Goal: Task Accomplishment & Management: Manage account settings

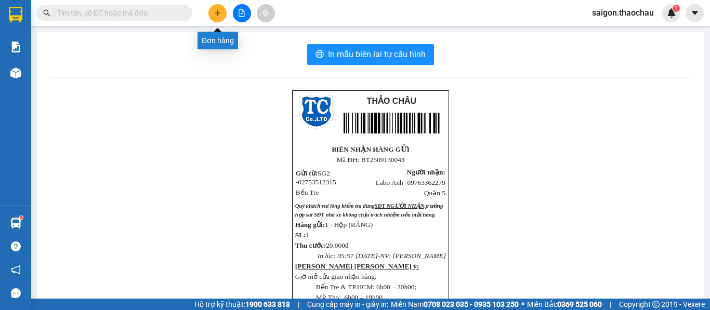
click at [225, 14] on button at bounding box center [217, 13] width 18 height 18
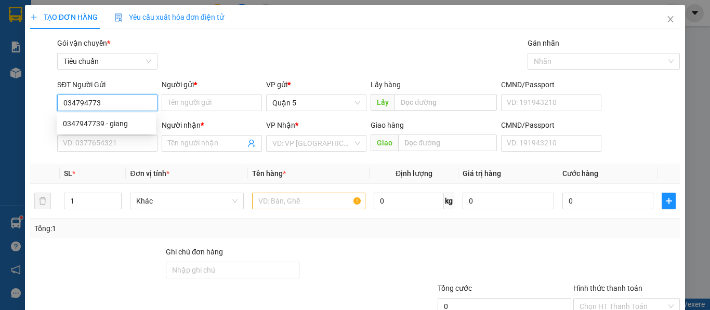
type input "0347947739"
drag, startPoint x: 106, startPoint y: 122, endPoint x: 103, endPoint y: 140, distance: 18.4
click at [106, 124] on div "0347947739 - giang" at bounding box center [106, 123] width 87 height 11
type input "giang"
type input "0347947739"
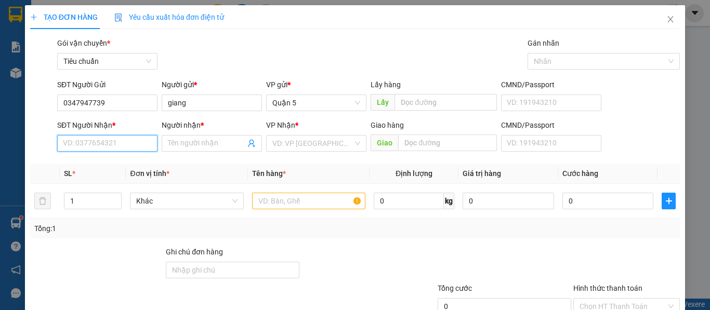
click at [102, 142] on input "SĐT Người Nhận *" at bounding box center [107, 143] width 100 height 17
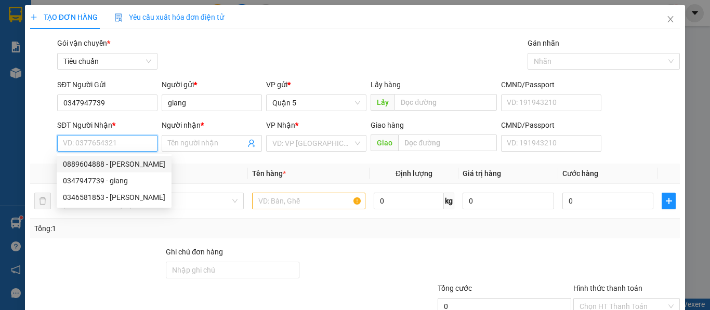
click at [95, 168] on div "0889604888 - Quỳnh" at bounding box center [114, 164] width 102 height 11
type input "0889604888"
type input "Quỳnh"
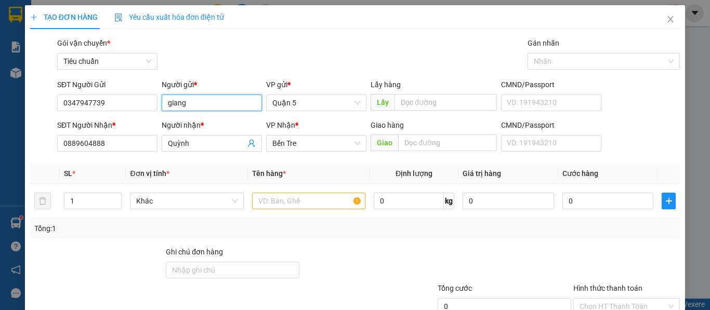
click at [170, 103] on input "giang" at bounding box center [212, 103] width 100 height 17
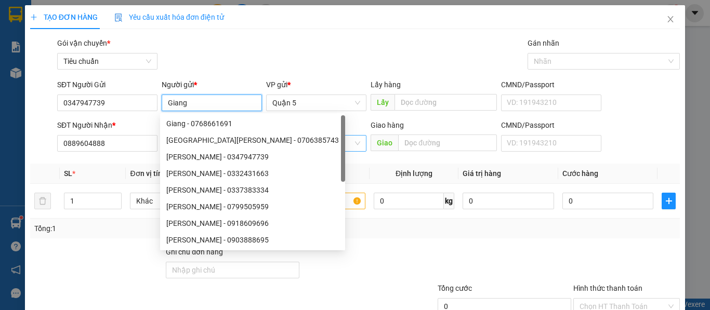
click at [294, 141] on span "Bến Tre" at bounding box center [316, 144] width 88 height 16
type input "Giang"
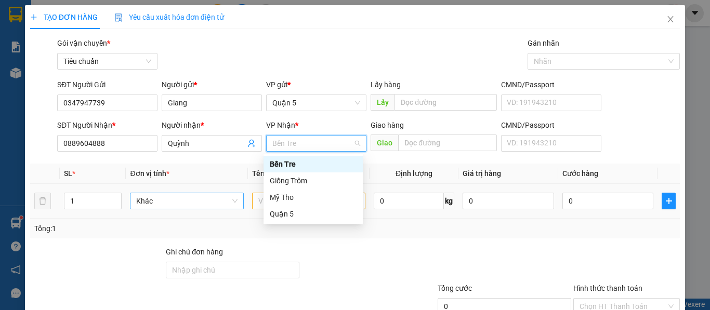
click at [152, 205] on span "Khác" at bounding box center [186, 201] width 101 height 16
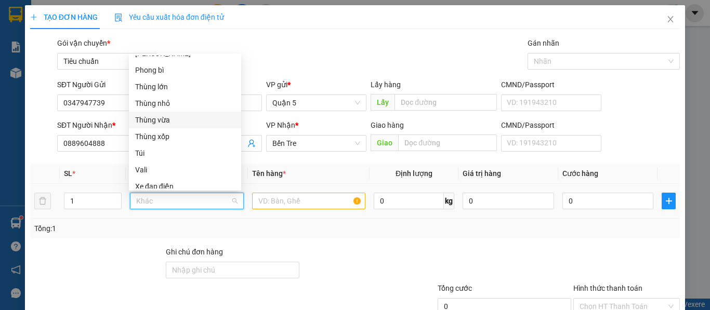
scroll to position [220, 0]
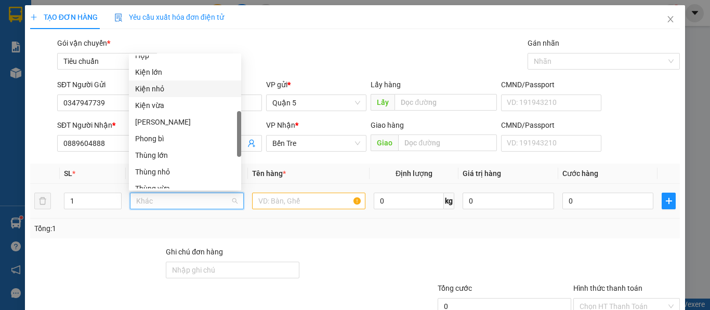
click at [156, 91] on div "Kiện nhỏ" at bounding box center [185, 88] width 100 height 11
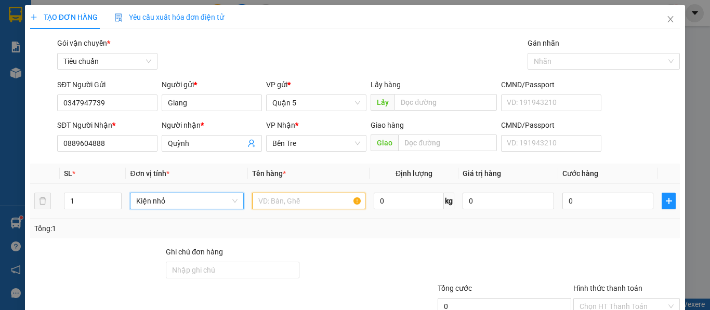
click at [264, 202] on input "text" at bounding box center [308, 201] width 113 height 17
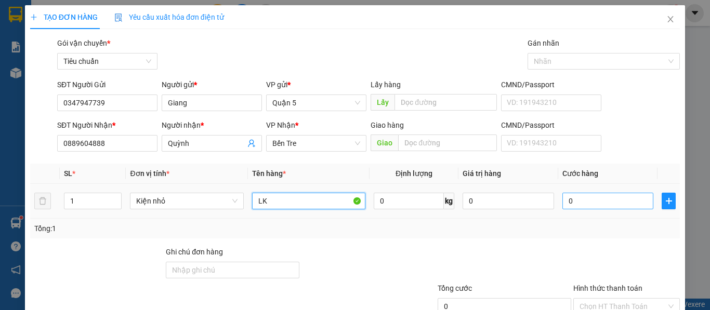
type input "LK"
click at [576, 199] on input "0" at bounding box center [607, 201] width 91 height 17
type input "3"
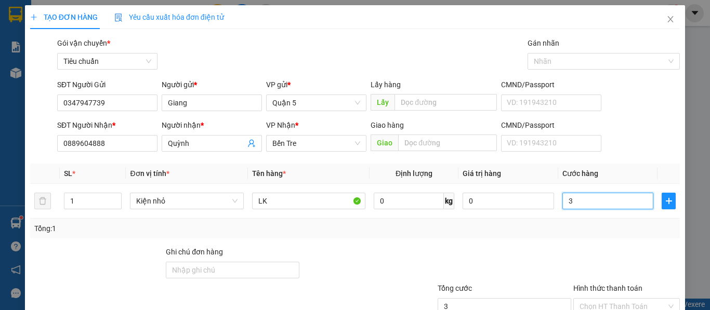
type input "30"
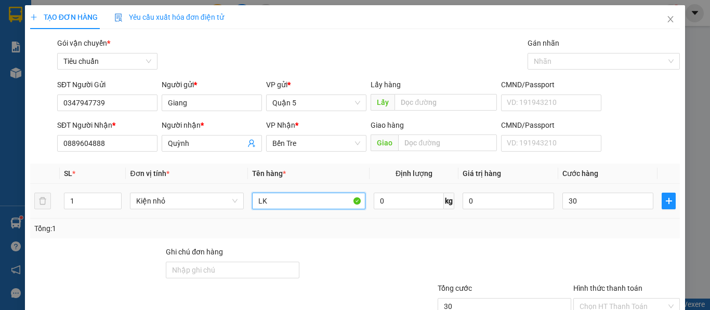
type input "30.000"
click at [274, 205] on input "LK" at bounding box center [308, 201] width 113 height 17
paste input "Đ"
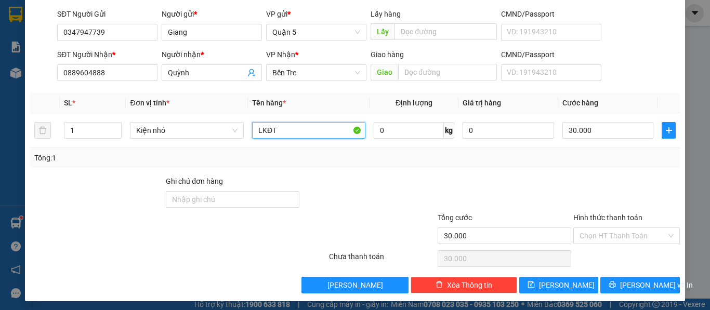
scroll to position [74, 0]
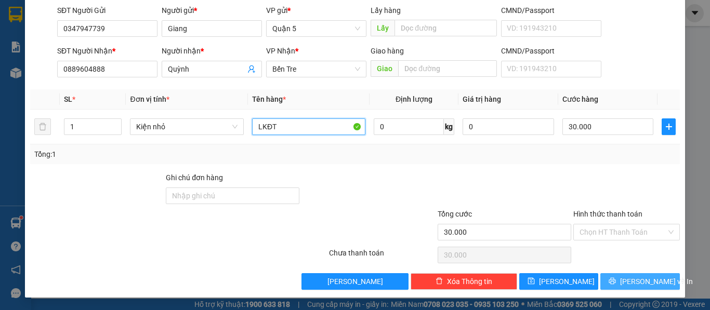
type input "LKĐT"
click at [634, 282] on span "Lưu và In" at bounding box center [656, 281] width 73 height 11
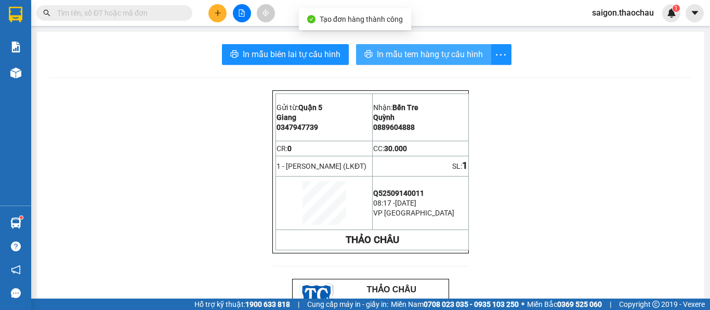
click at [404, 57] on span "In mẫu tem hàng tự cấu hình" at bounding box center [430, 54] width 106 height 13
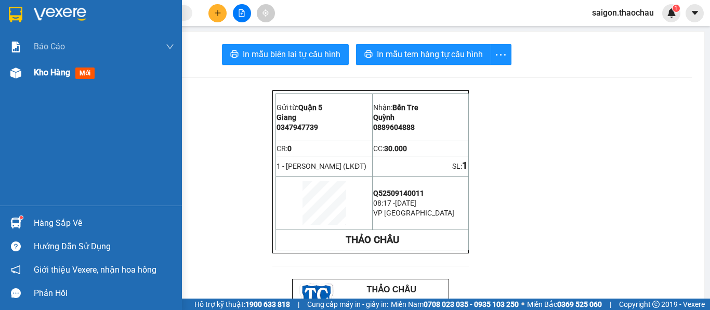
click at [60, 64] on div "Kho hàng mới" at bounding box center [104, 73] width 140 height 26
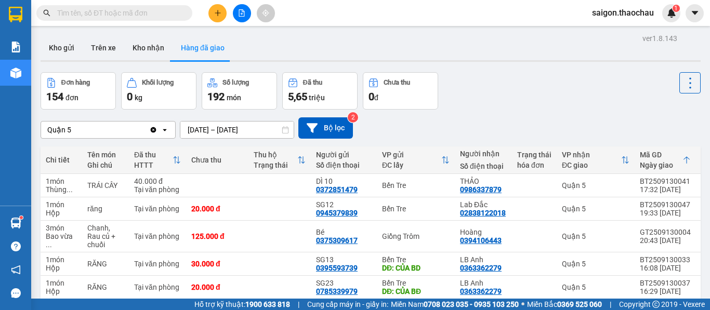
click at [611, 15] on span "saigon.thaochau" at bounding box center [623, 12] width 78 height 13
click at [608, 34] on span "Đăng xuất" at bounding box center [628, 32] width 56 height 11
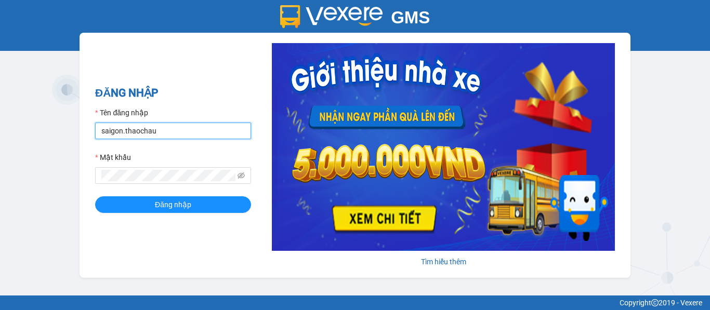
drag, startPoint x: 161, startPoint y: 133, endPoint x: 53, endPoint y: 140, distance: 108.4
click at [53, 140] on div "GMS Hệ thống quản lý hàng hóa ĐĂNG NHẬP Tên đăng nhập saigon.thaochau Mật khẩu …" at bounding box center [355, 148] width 710 height 296
type input "dung.thaochau"
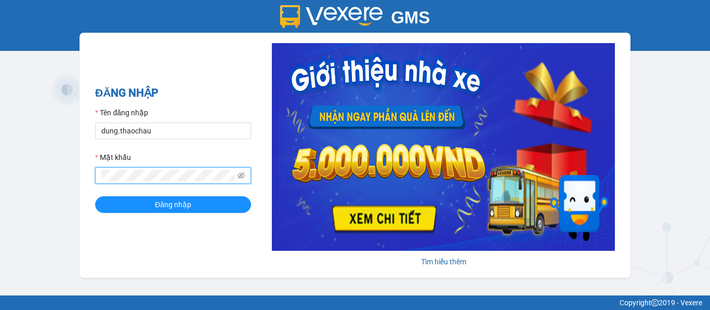
click at [34, 170] on div "GMS Hệ thống quản lý hàng hóa ĐĂNG NHẬP Tên đăng nhập dung.thaochau Mật khẩu Đă…" at bounding box center [355, 148] width 710 height 296
click at [95, 196] on button "Đăng nhập" at bounding box center [173, 204] width 156 height 17
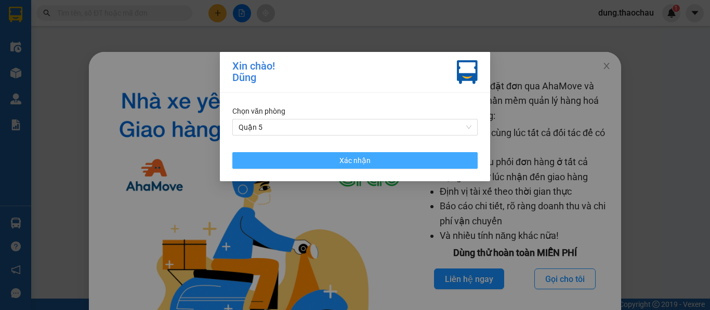
click at [372, 163] on button "Xác nhận" at bounding box center [354, 160] width 245 height 17
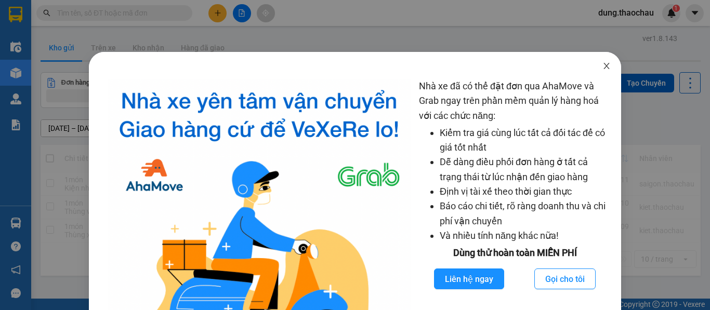
click at [602, 67] on icon "close" at bounding box center [606, 66] width 8 height 8
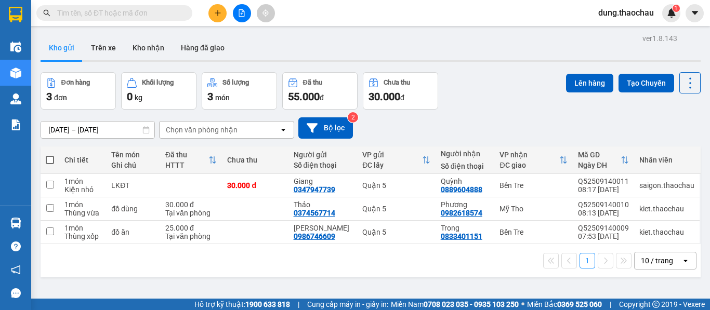
click at [652, 261] on div "10 / trang" at bounding box center [657, 261] width 32 height 10
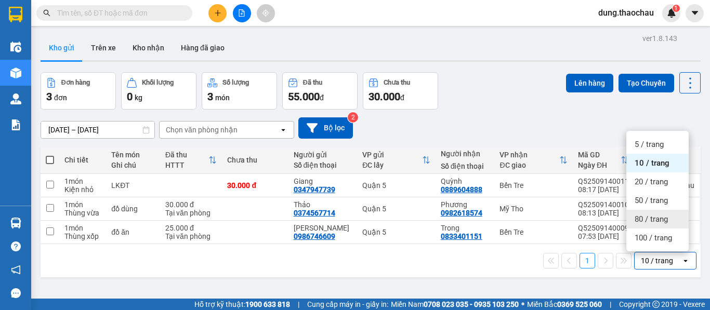
click at [650, 221] on span "80 / trang" at bounding box center [651, 219] width 33 height 10
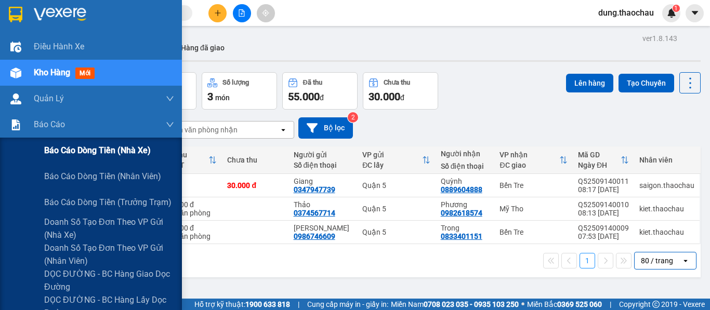
click at [71, 153] on span "Báo cáo dòng tiền (nhà xe)" at bounding box center [97, 150] width 107 height 13
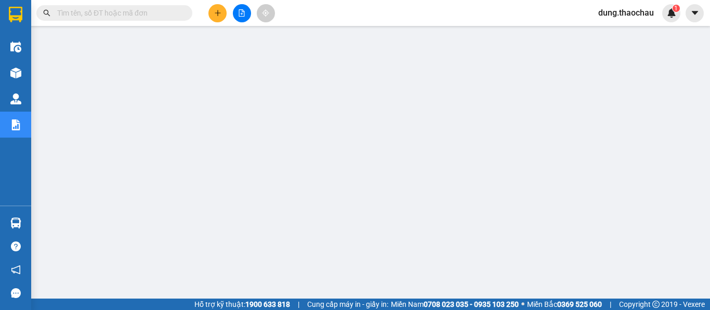
scroll to position [75, 0]
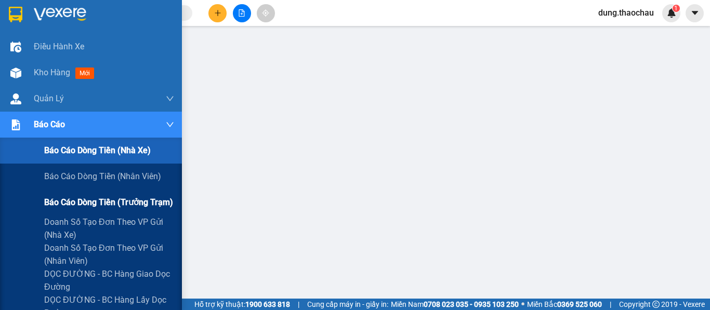
click at [83, 203] on span "Báo cáo dòng tiền (trưởng trạm)" at bounding box center [108, 202] width 129 height 13
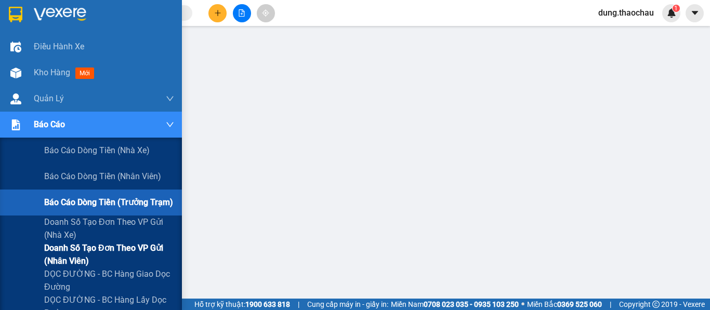
click at [82, 252] on span "Doanh số tạo đơn theo VP gửi (nhân viên)" at bounding box center [109, 255] width 130 height 26
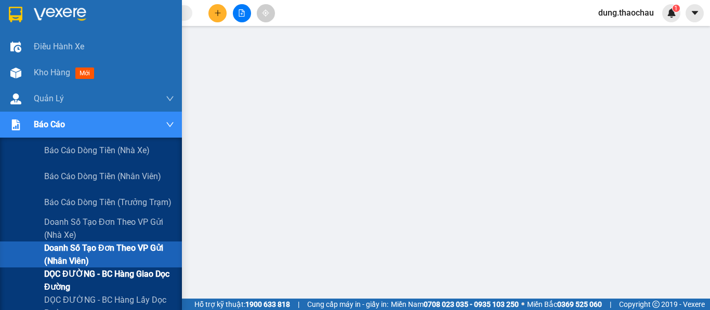
click at [73, 275] on span "DỌC ĐƯỜNG - BC hàng giao dọc đường" at bounding box center [109, 281] width 130 height 26
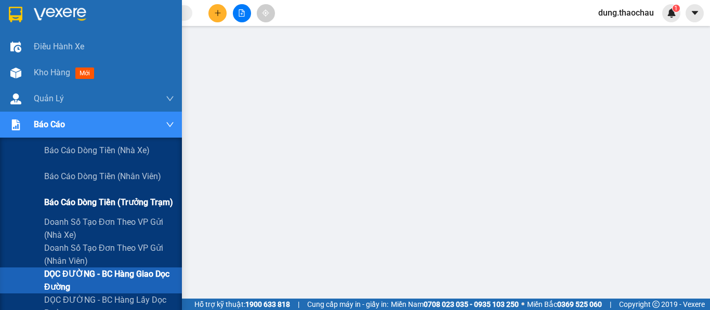
click at [67, 205] on span "Báo cáo dòng tiền (trưởng trạm)" at bounding box center [108, 202] width 129 height 13
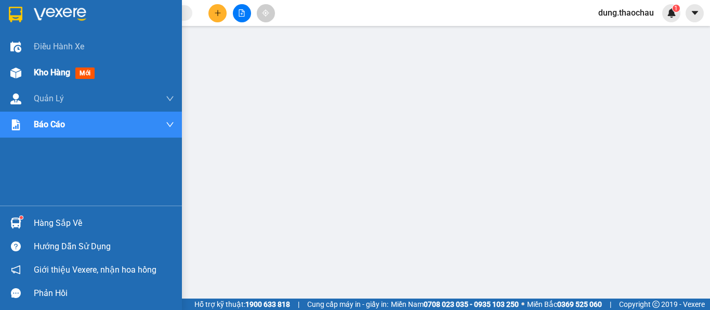
click at [46, 68] on span "Kho hàng" at bounding box center [52, 73] width 36 height 10
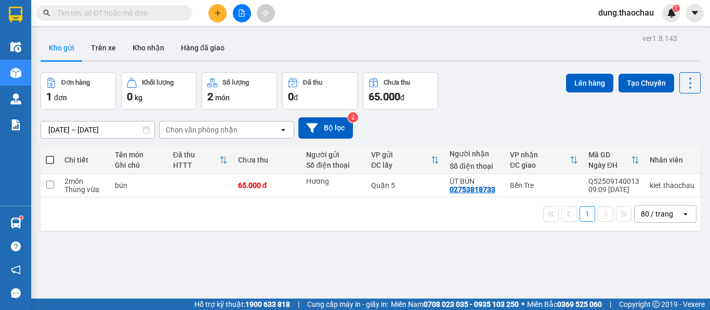
click at [50, 163] on span at bounding box center [50, 160] width 8 height 8
click at [50, 155] on input "checkbox" at bounding box center [50, 155] width 0 height 0
checkbox input "true"
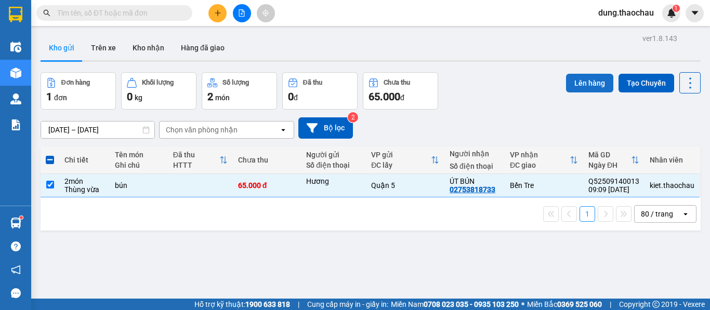
click at [570, 87] on button "Lên hàng" at bounding box center [589, 83] width 47 height 19
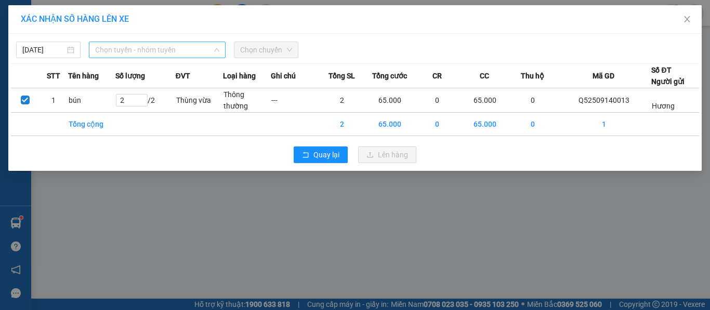
click at [120, 49] on span "Chọn tuyến - nhóm tuyến" at bounding box center [157, 50] width 124 height 16
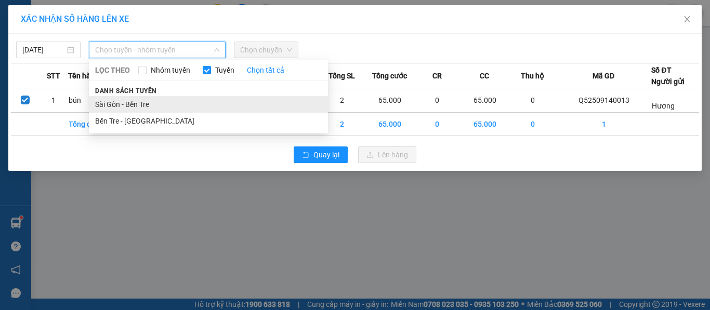
click at [107, 110] on li "Sài Gòn - Bến Tre" at bounding box center [208, 104] width 239 height 17
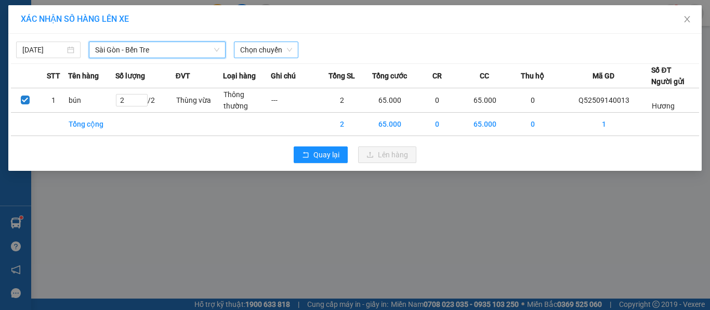
click at [258, 44] on span "Chọn chuyến" at bounding box center [266, 50] width 52 height 16
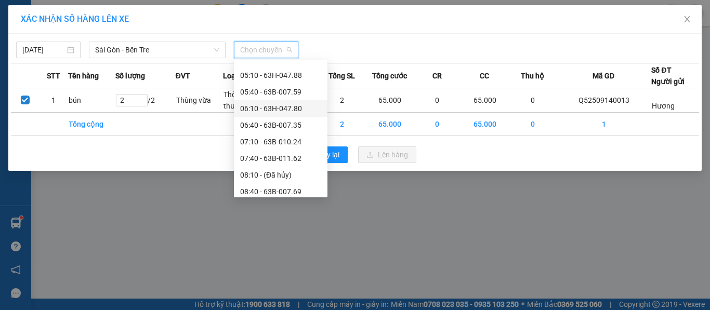
scroll to position [52, 0]
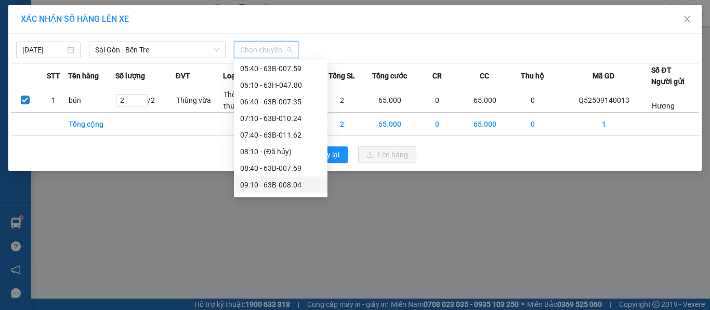
click at [260, 186] on div "09:10 - 63B-008.04" at bounding box center [280, 184] width 81 height 11
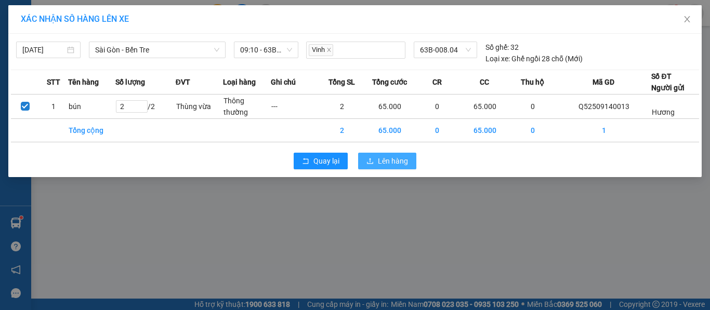
click at [384, 162] on span "Lên hàng" at bounding box center [393, 160] width 30 height 11
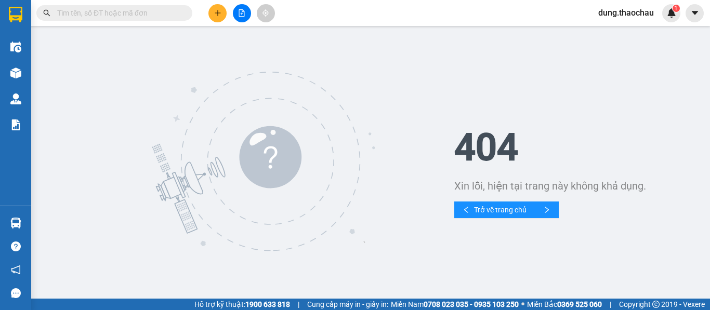
click at [115, 12] on input "text" at bounding box center [118, 12] width 123 height 11
paste input "0704492249"
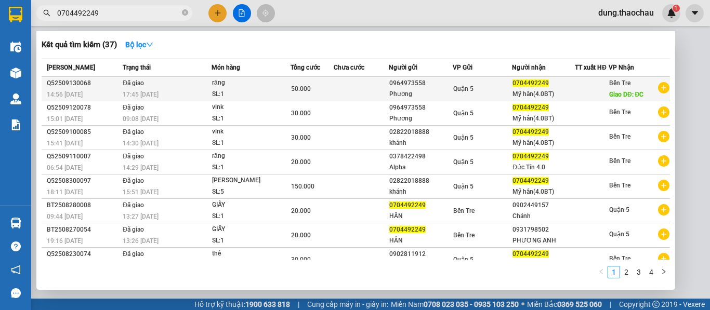
type input "0704492249"
click at [310, 95] on div "50.000" at bounding box center [312, 88] width 42 height 11
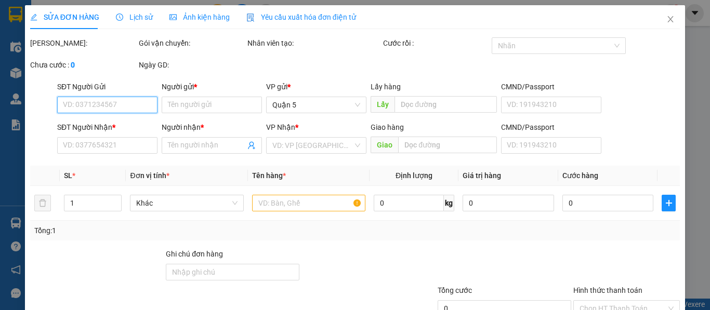
type input "0964973558"
type input "Phương"
type input "0704492249"
type input "Mỹ hân(4.0BT)"
type input "ĐC"
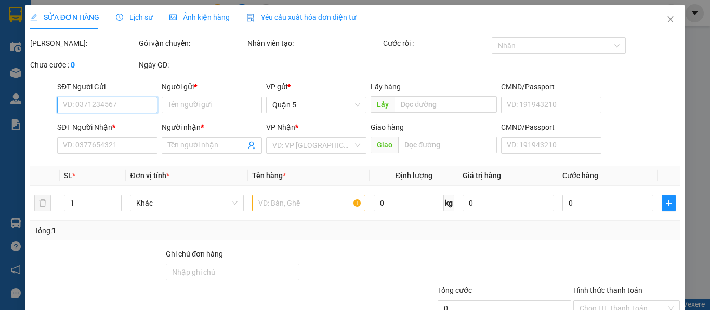
type input "50.000"
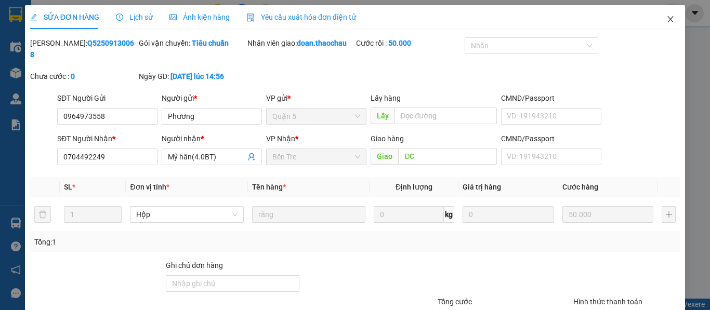
click at [668, 20] on icon "close" at bounding box center [671, 19] width 6 height 6
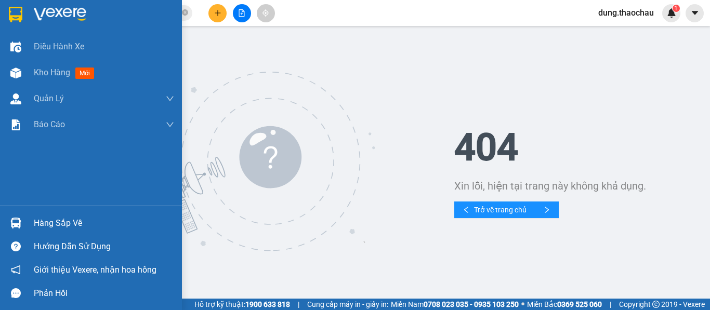
click at [17, 219] on img at bounding box center [15, 223] width 11 height 11
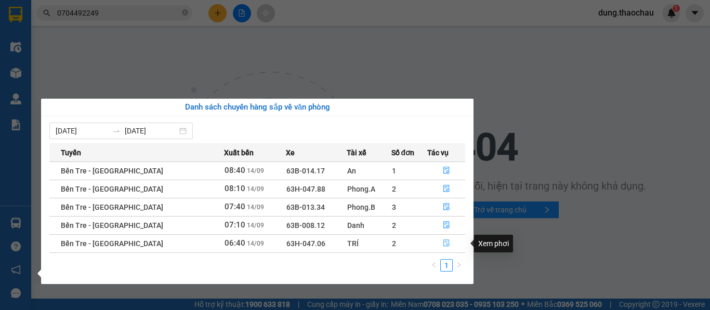
click at [444, 244] on icon "file-done" at bounding box center [446, 243] width 6 height 7
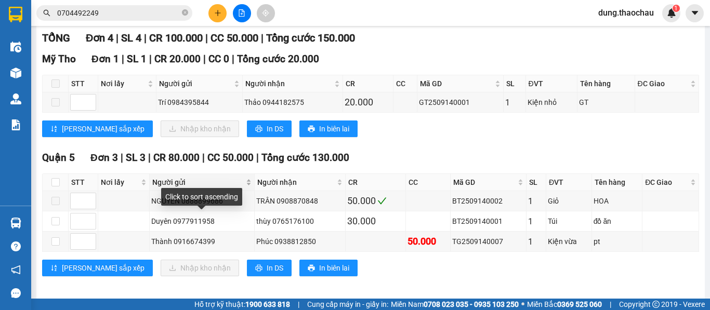
scroll to position [149, 0]
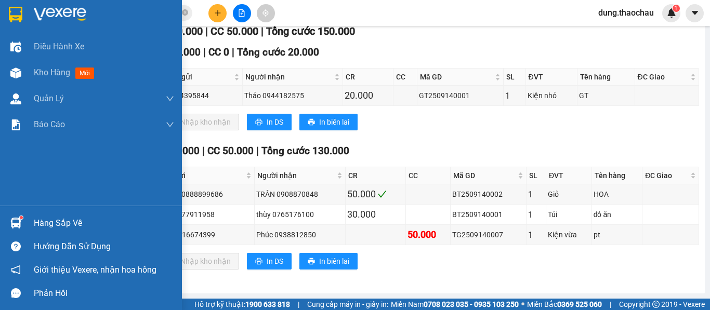
click at [12, 222] on img at bounding box center [15, 223] width 11 height 11
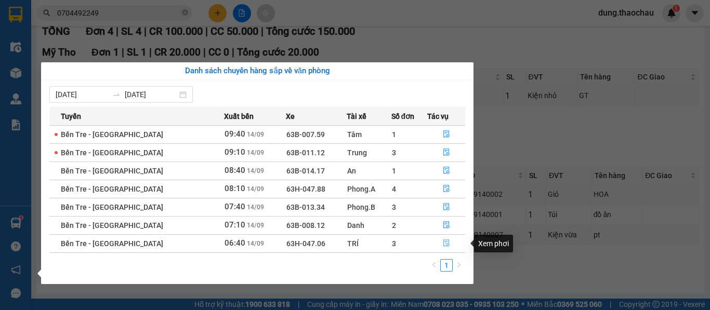
click at [443, 244] on icon "file-done" at bounding box center [446, 243] width 6 height 7
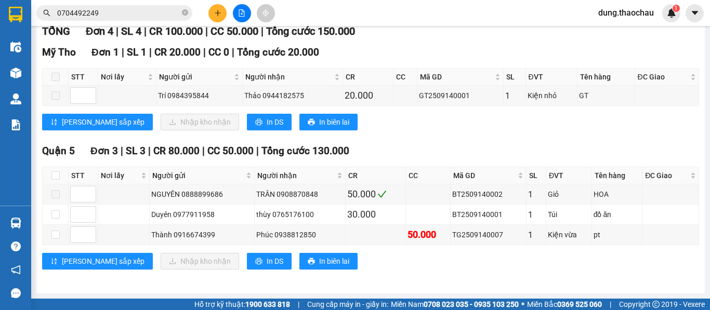
click at [68, 183] on th at bounding box center [56, 175] width 26 height 17
click at [55, 177] on input "checkbox" at bounding box center [55, 176] width 8 height 8
checkbox input "true"
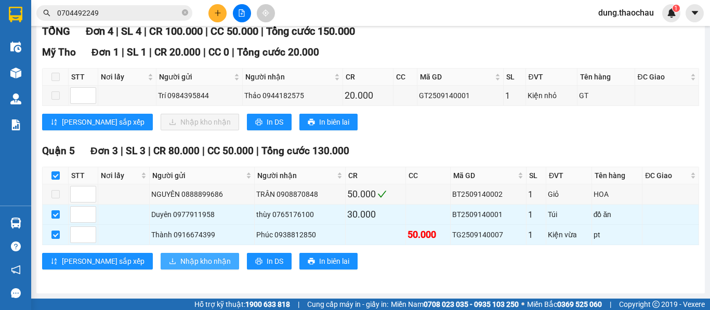
click at [180, 260] on span "Nhập kho nhận" at bounding box center [205, 261] width 50 height 11
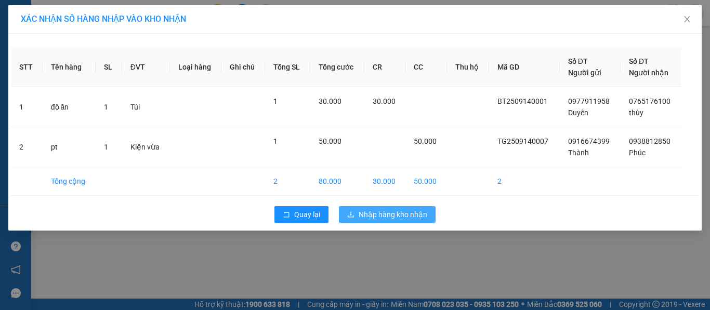
click at [385, 211] on span "Nhập hàng kho nhận" at bounding box center [393, 214] width 69 height 11
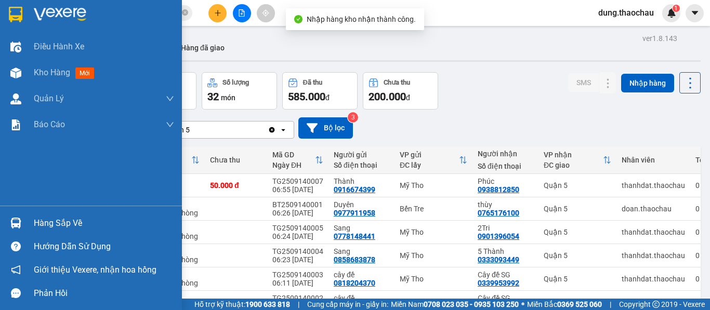
click at [18, 221] on img at bounding box center [15, 223] width 11 height 11
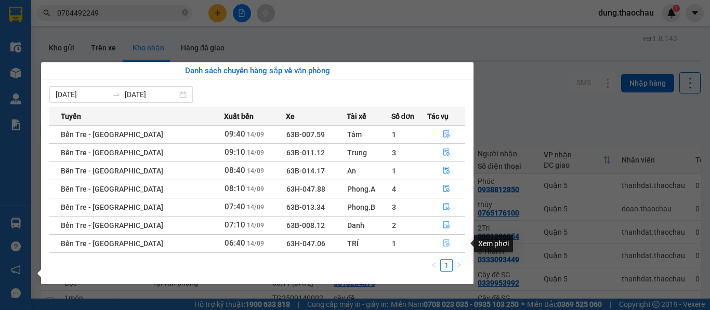
click at [443, 243] on icon "file-done" at bounding box center [446, 243] width 7 height 7
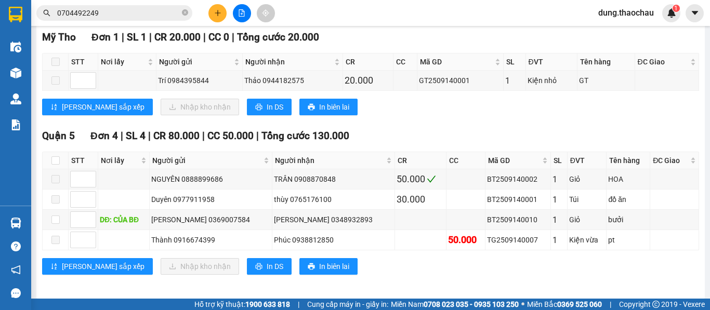
scroll to position [169, 0]
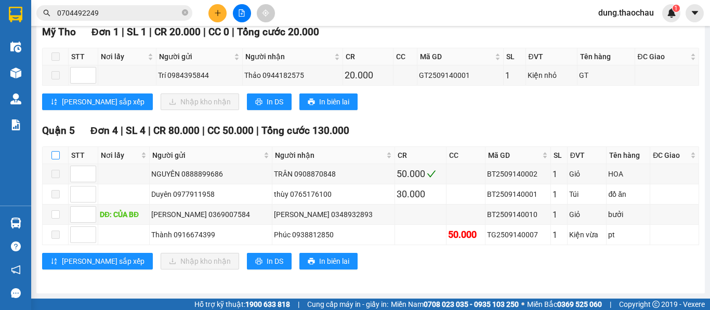
click at [55, 154] on input "checkbox" at bounding box center [55, 155] width 8 height 8
checkbox input "true"
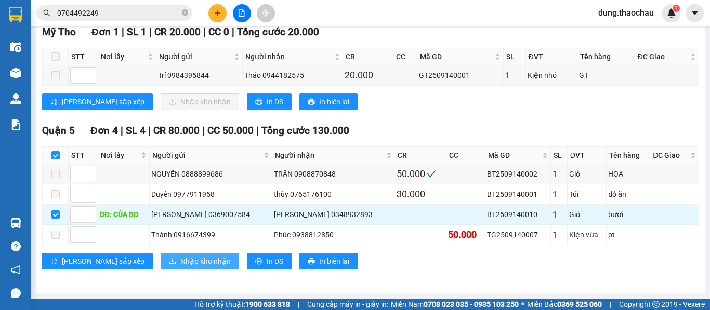
click at [180, 260] on span "Nhập kho nhận" at bounding box center [205, 261] width 50 height 11
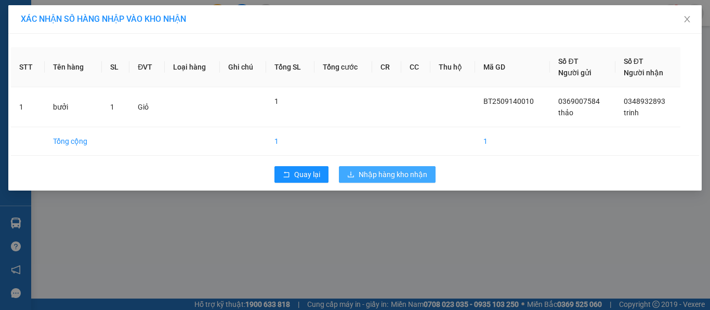
click at [373, 173] on span "Nhập hàng kho nhận" at bounding box center [393, 174] width 69 height 11
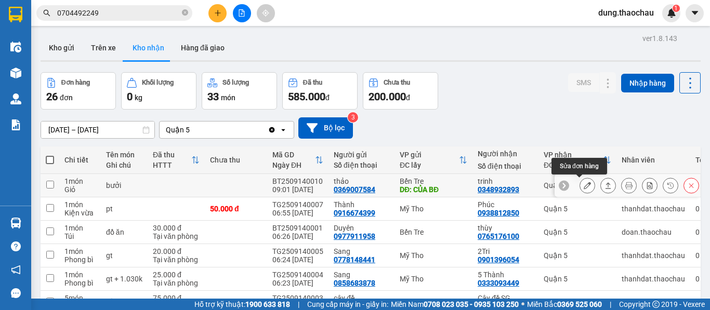
click at [584, 184] on icon at bounding box center [587, 185] width 7 height 7
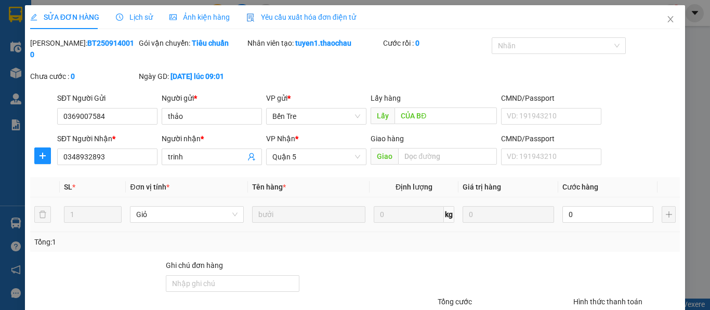
type input "0369007584"
type input "thảo"
type input "CỦA BĐ"
type input "0348932893"
type input "trinh"
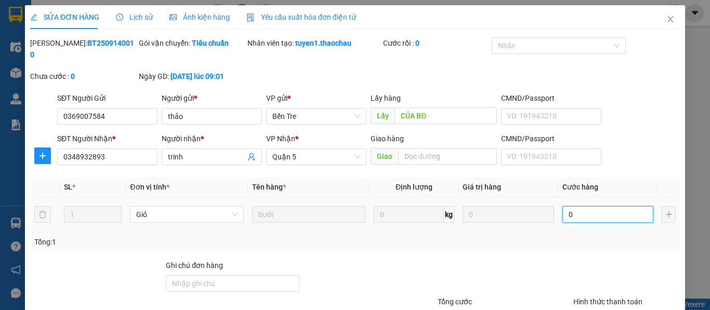
click at [577, 206] on input "0" at bounding box center [607, 214] width 91 height 17
type input "3"
type input "30"
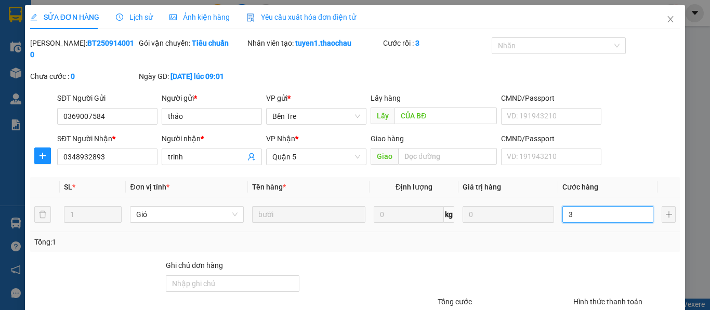
type input "30"
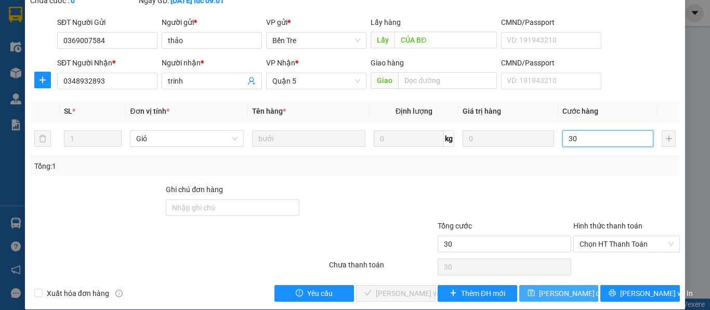
scroll to position [76, 0]
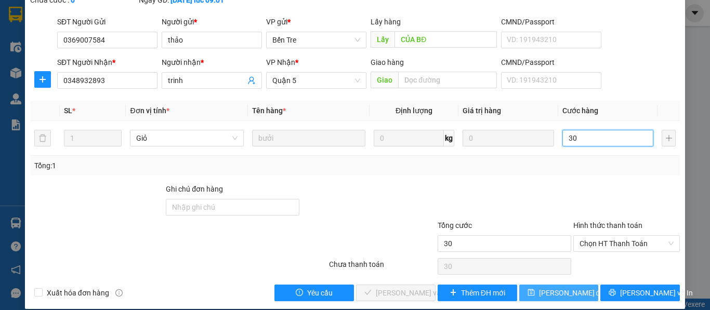
type input "30"
type input "30.000"
click at [550, 287] on span "Lưu thay đổi" at bounding box center [572, 292] width 67 height 11
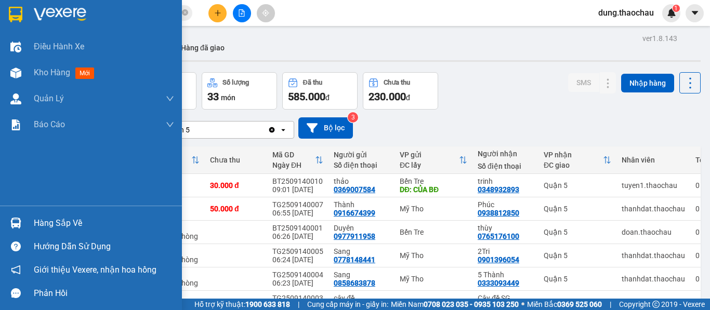
click at [14, 220] on img at bounding box center [15, 223] width 11 height 11
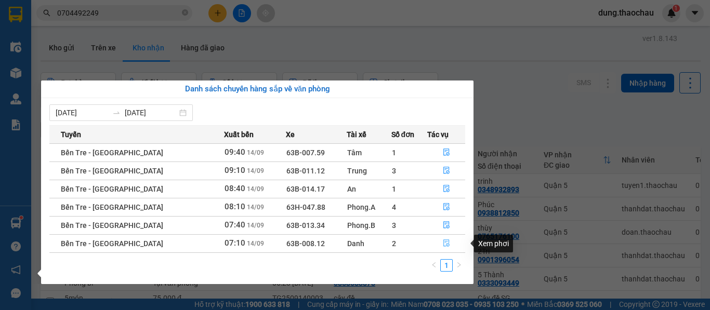
click at [443, 245] on icon "file-done" at bounding box center [446, 243] width 7 height 7
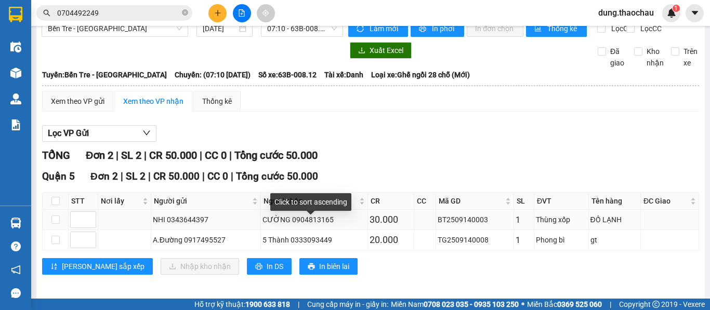
scroll to position [30, 0]
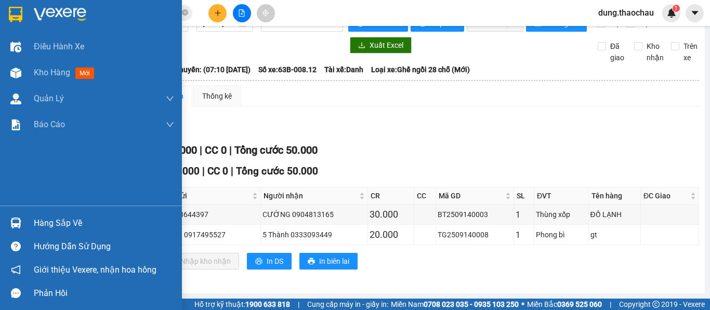
click at [19, 223] on img at bounding box center [15, 223] width 11 height 11
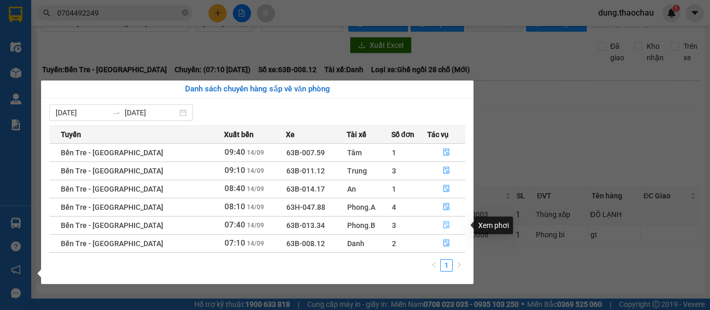
click at [446, 223] on button "button" at bounding box center [446, 225] width 37 height 17
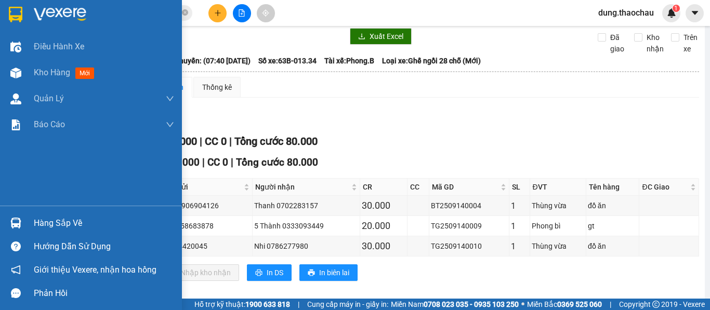
click at [22, 223] on div at bounding box center [16, 223] width 18 height 18
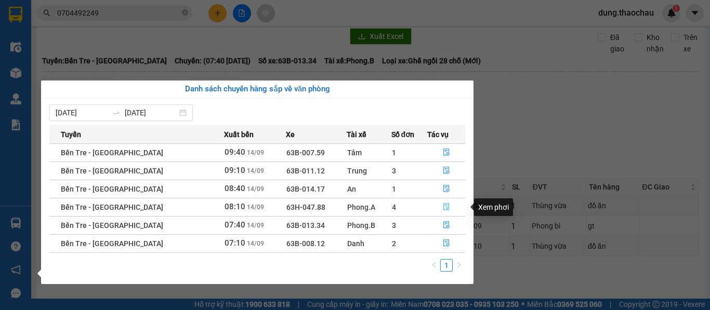
click at [443, 205] on icon "file-done" at bounding box center [446, 207] width 6 height 7
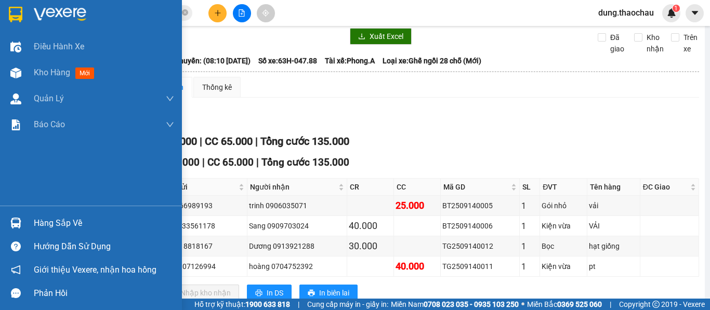
click at [13, 216] on div at bounding box center [16, 223] width 18 height 18
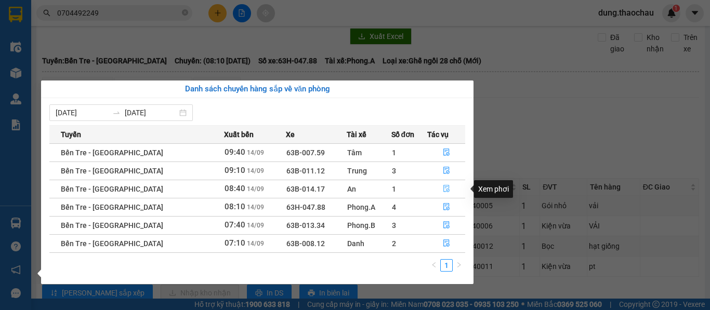
click at [443, 187] on icon "file-done" at bounding box center [446, 189] width 6 height 7
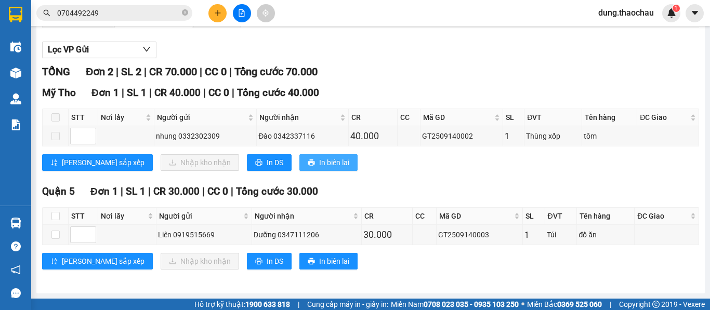
scroll to position [109, 0]
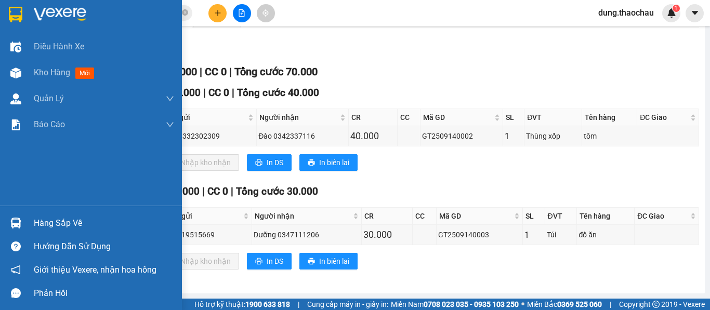
click at [21, 222] on img at bounding box center [15, 223] width 11 height 11
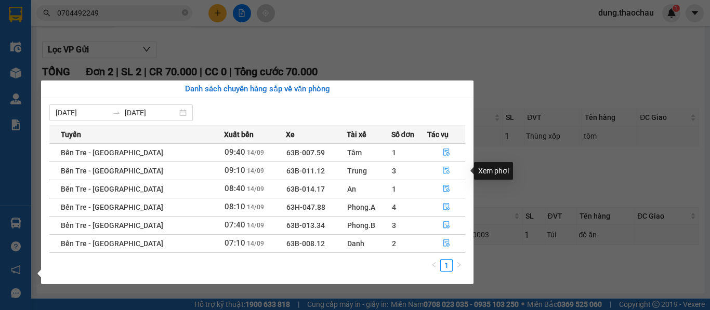
click at [442, 165] on button "button" at bounding box center [446, 171] width 37 height 17
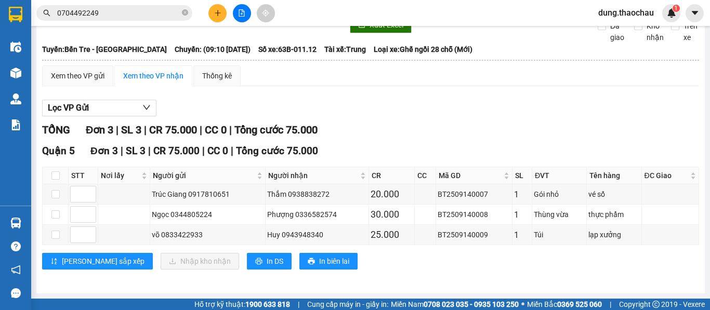
scroll to position [50, 0]
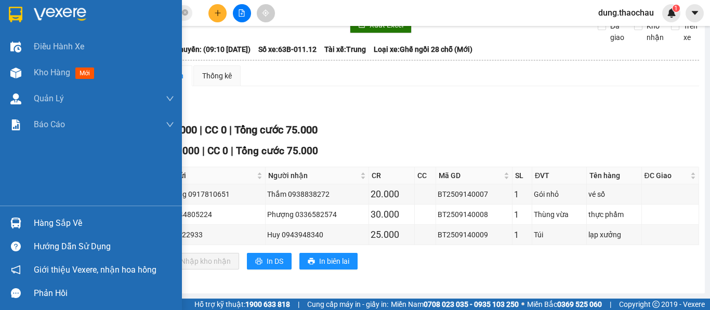
click at [14, 219] on img at bounding box center [15, 223] width 11 height 11
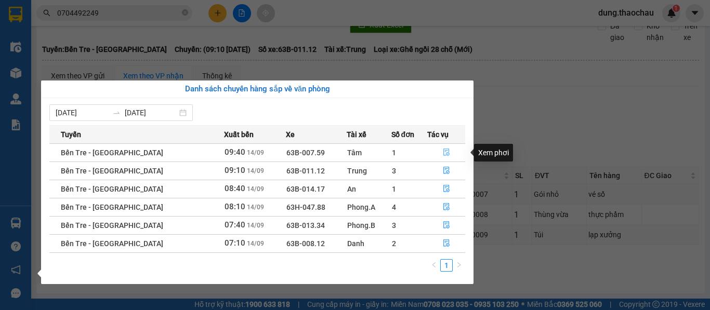
click at [443, 153] on icon "file-done" at bounding box center [446, 152] width 7 height 7
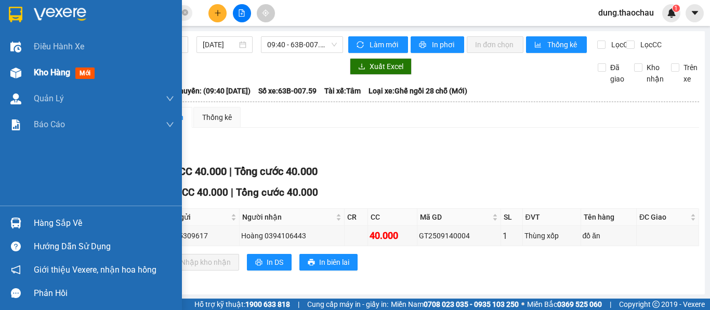
click at [57, 74] on span "Kho hàng" at bounding box center [52, 73] width 36 height 10
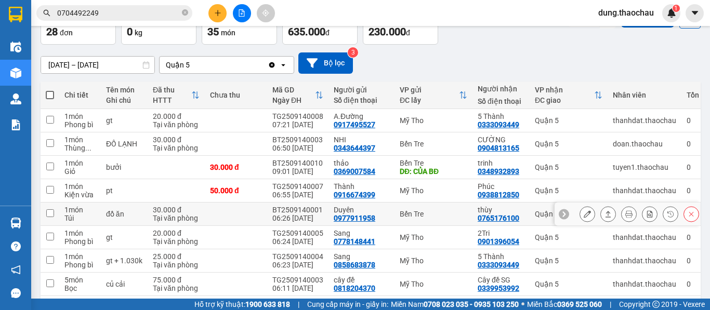
scroll to position [104, 0]
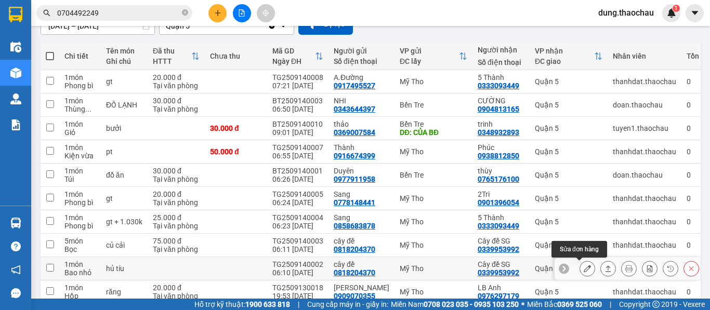
click at [584, 268] on icon at bounding box center [587, 268] width 7 height 7
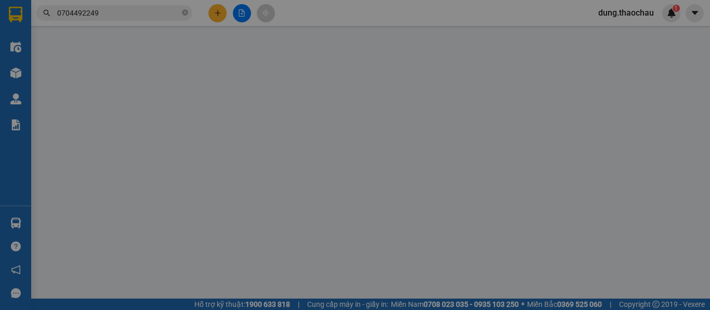
type input "0818204370"
type input "cây đề"
type input "0339953992"
type input "Cây đề SG"
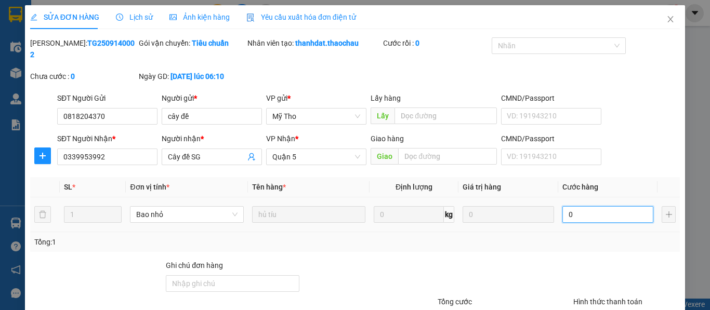
click at [577, 206] on input "0" at bounding box center [607, 214] width 91 height 17
type input "3"
type input "30"
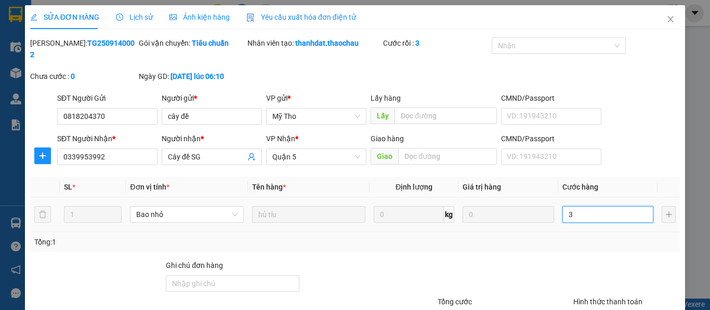
type input "30"
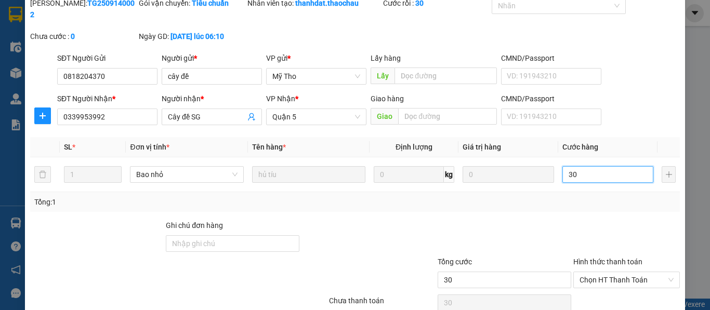
scroll to position [76, 0]
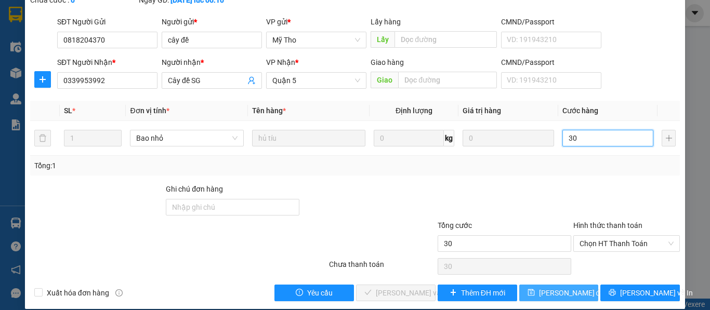
type input "30"
type input "30.000"
click at [555, 287] on span "Lưu thay đổi" at bounding box center [572, 292] width 67 height 11
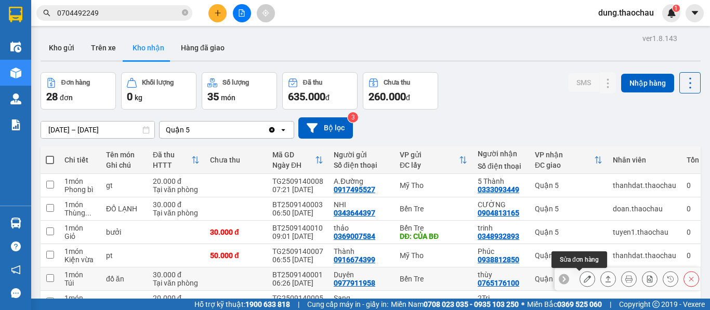
click at [584, 278] on icon at bounding box center [587, 278] width 7 height 7
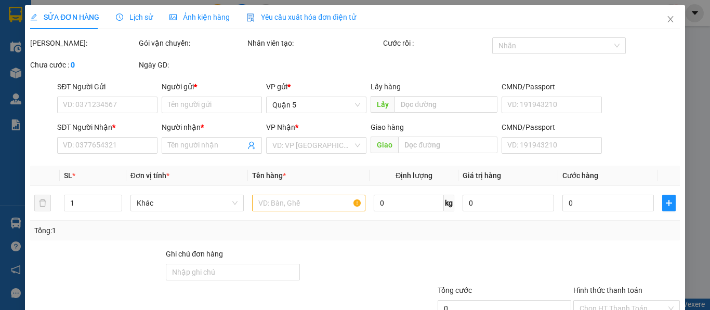
type input "0977911958"
type input "Duyên"
type input "0765176100"
type input "thùy"
type input "30.000"
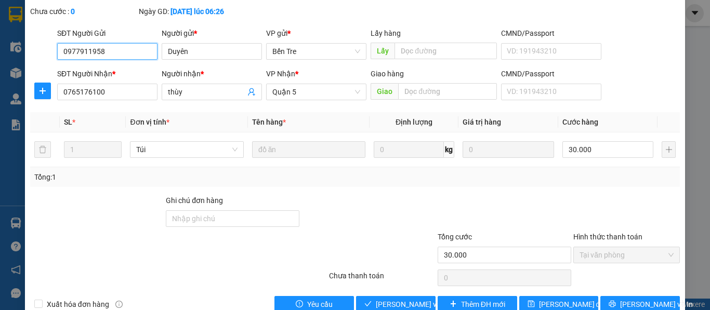
scroll to position [76, 0]
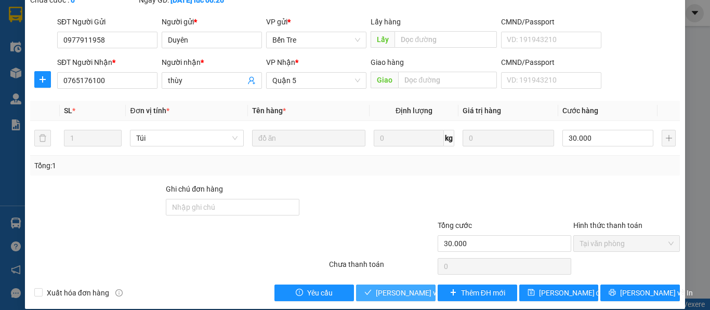
click at [405, 287] on span "[PERSON_NAME] và [PERSON_NAME] hàng" at bounding box center [446, 292] width 140 height 11
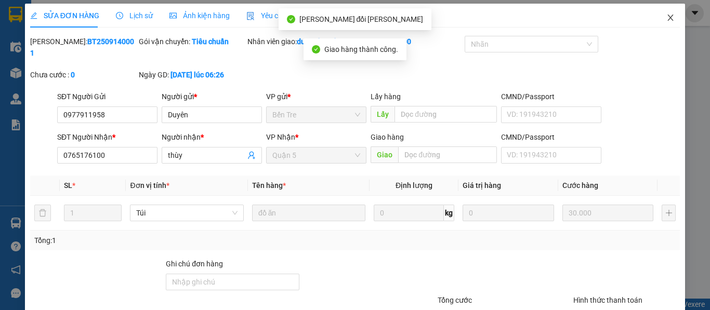
scroll to position [0, 0]
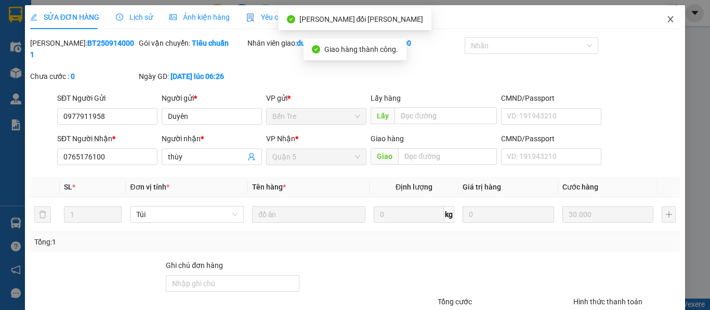
click at [668, 19] on icon "close" at bounding box center [671, 19] width 6 height 6
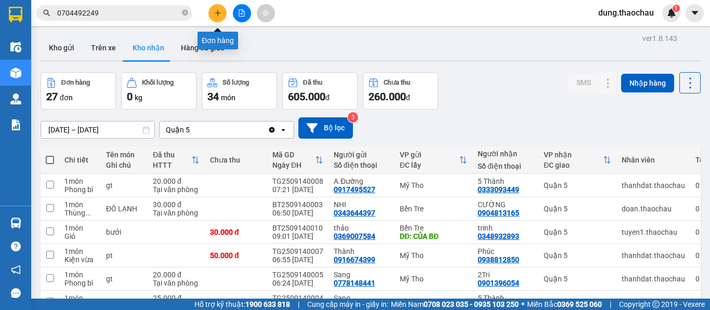
click at [222, 12] on button at bounding box center [217, 13] width 18 height 18
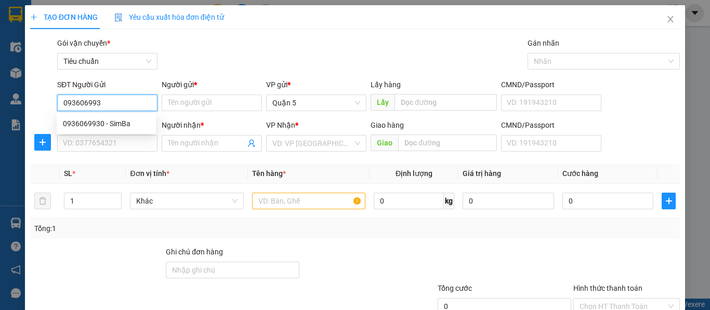
type input "0936069930"
click at [97, 125] on div "0936069930 - SimBa" at bounding box center [106, 123] width 87 height 11
type input "SimBa"
type input "0936069930"
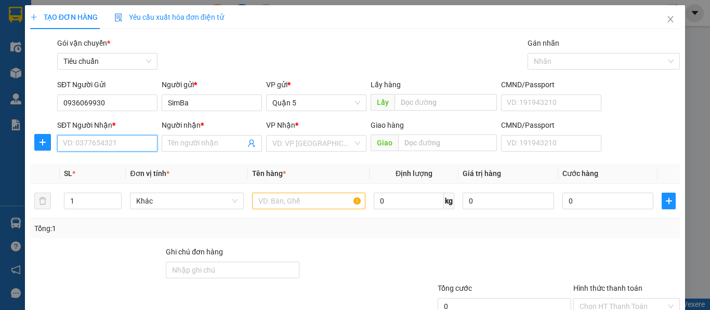
click at [91, 139] on input "SĐT Người Nhận *" at bounding box center [107, 143] width 100 height 17
type input "0989989927"
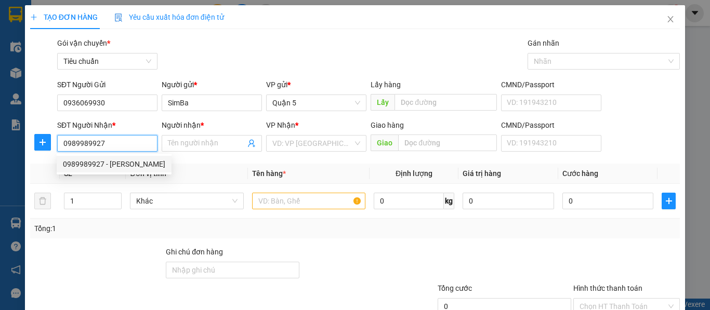
click at [110, 163] on div "0989989927 - cường" at bounding box center [114, 164] width 102 height 11
type input "cường"
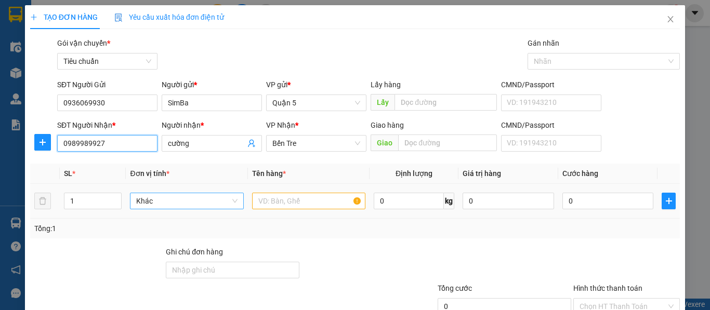
click at [141, 204] on span "Khác" at bounding box center [186, 201] width 101 height 16
type input "0989989927"
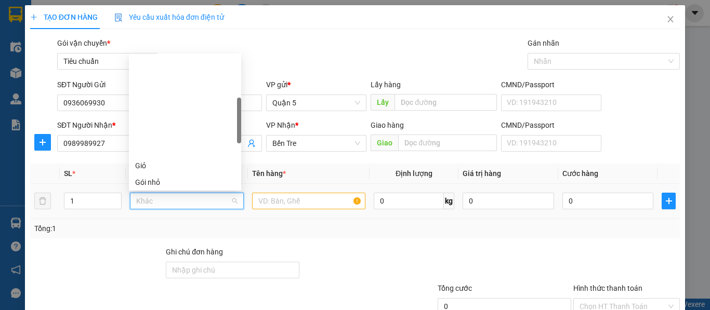
scroll to position [168, 0]
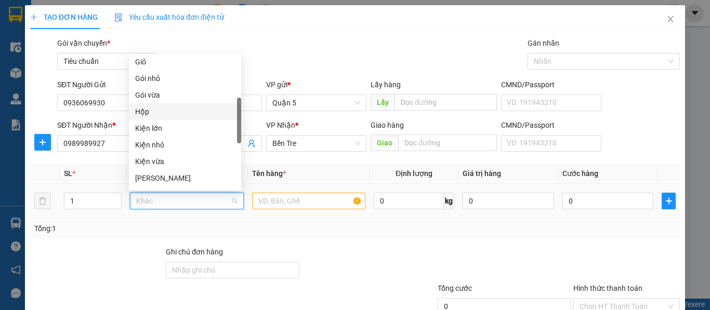
click at [151, 116] on div "Hộp" at bounding box center [185, 111] width 100 height 11
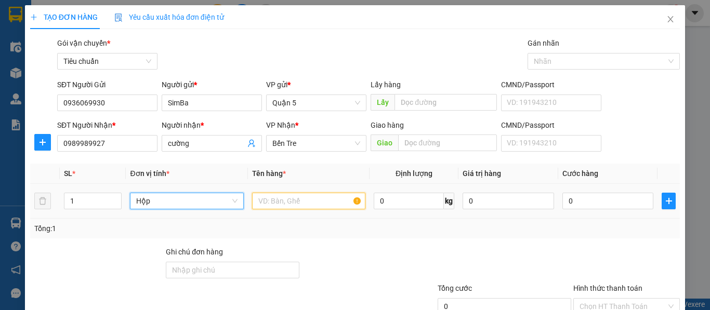
click at [267, 199] on input "text" at bounding box center [308, 201] width 113 height 17
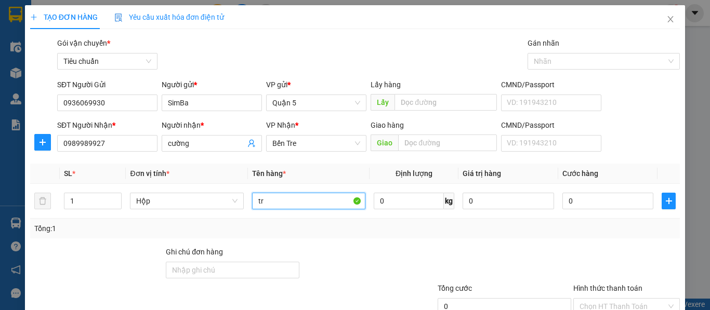
paste input "òng"
paste input "ính"
type input "tròng kính"
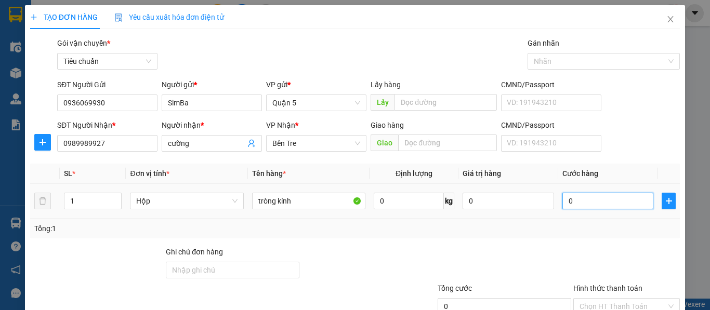
click at [581, 205] on input "0" at bounding box center [607, 201] width 91 height 17
type input "2"
type input "20"
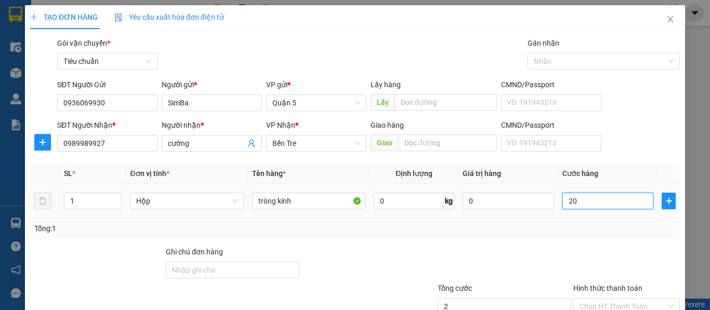
type input "20"
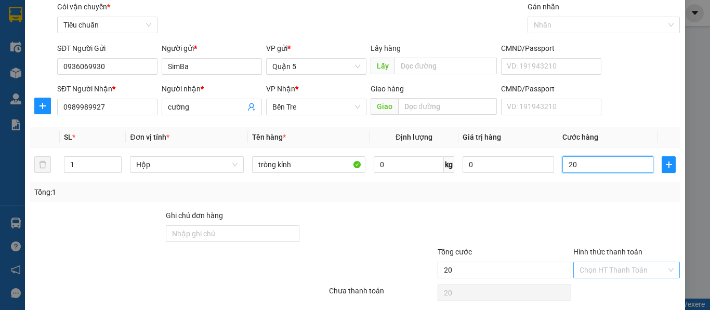
scroll to position [74, 0]
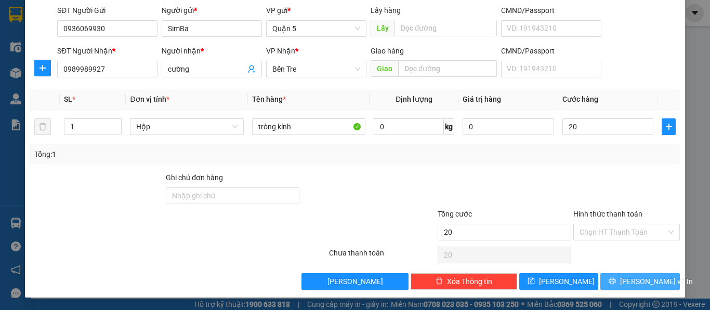
type input "20.000"
click at [629, 284] on span "[PERSON_NAME] và In" at bounding box center [656, 281] width 73 height 11
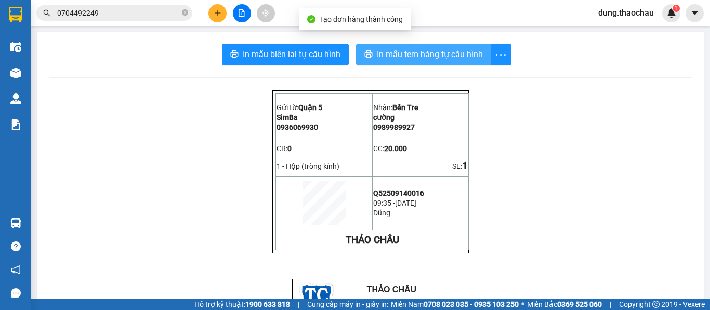
click at [413, 55] on span "In mẫu tem hàng tự cấu hình" at bounding box center [430, 54] width 106 height 13
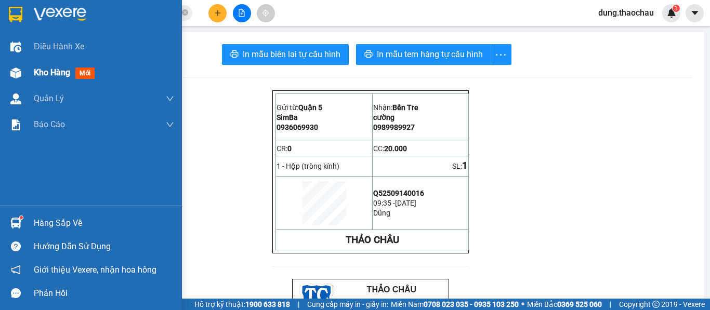
click at [50, 68] on span "Kho hàng" at bounding box center [52, 73] width 36 height 10
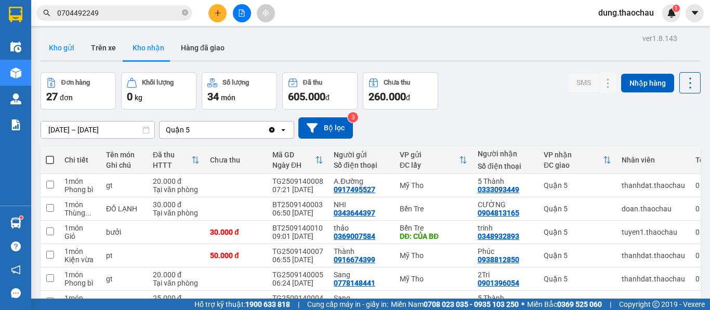
click at [62, 45] on button "Kho gửi" at bounding box center [62, 47] width 42 height 25
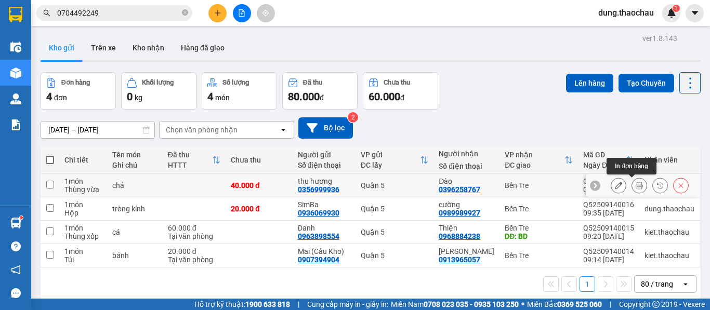
click at [636, 187] on icon at bounding box center [639, 185] width 7 height 7
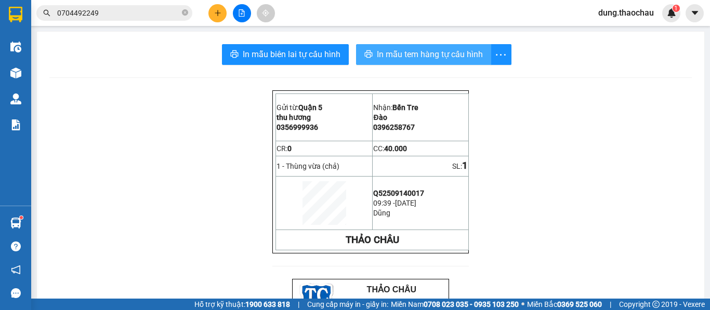
click at [386, 56] on span "In mẫu tem hàng tự cấu hình" at bounding box center [430, 54] width 106 height 13
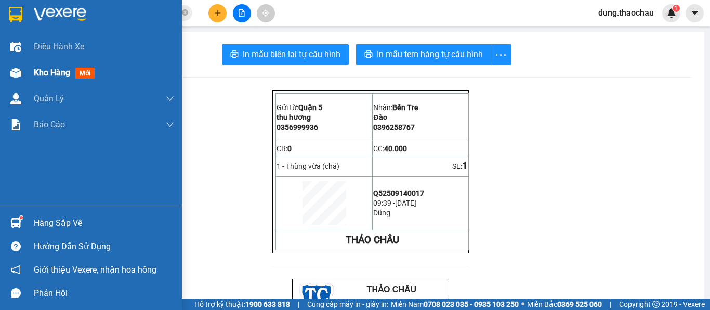
click at [50, 73] on span "Kho hàng" at bounding box center [52, 73] width 36 height 10
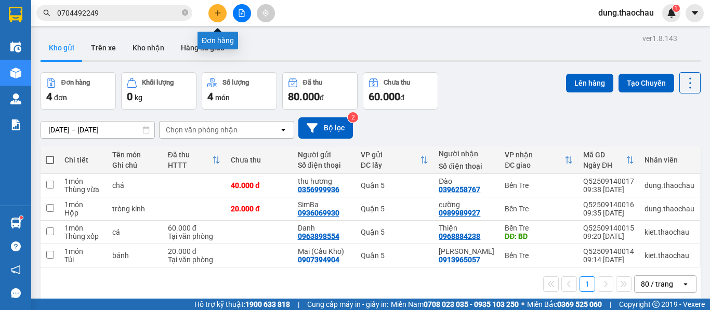
click at [218, 14] on icon "plus" at bounding box center [217, 13] width 1 height 6
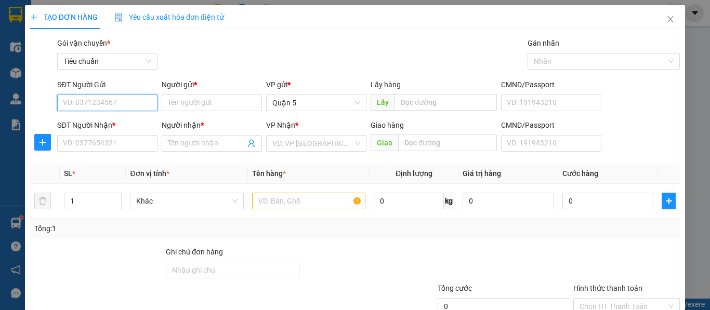
paste input "0919478999"
type input "0919478999"
click at [106, 128] on div "0919478999 - tuyết anh" at bounding box center [114, 123] width 102 height 11
type input "tuyết anh"
type input "CỦA BĐ"
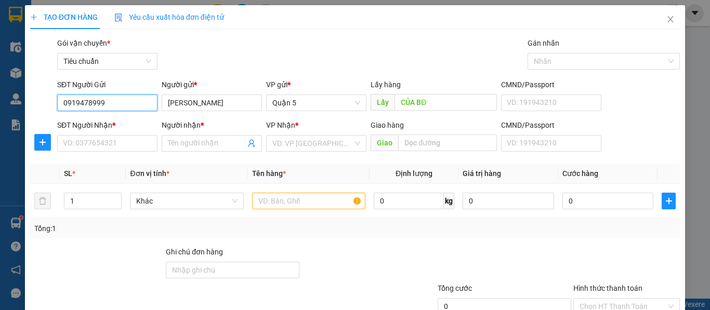
type input "0919478999"
click at [668, 20] on span "Close" at bounding box center [670, 19] width 29 height 29
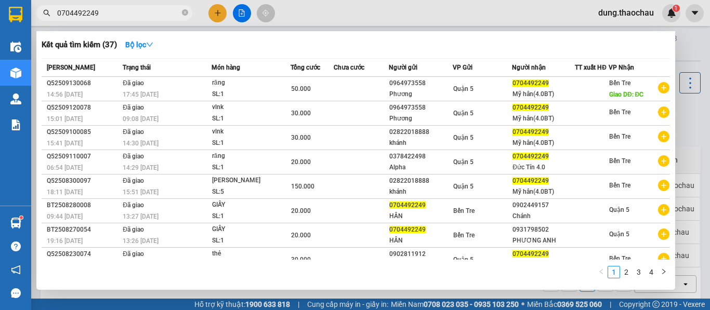
click at [0, 14] on section "Kết quả tìm kiếm ( 37 ) Bộ lọc Mã ĐH Trạng thái Món hàng Tổng cước Chưa cước Ng…" at bounding box center [355, 155] width 710 height 310
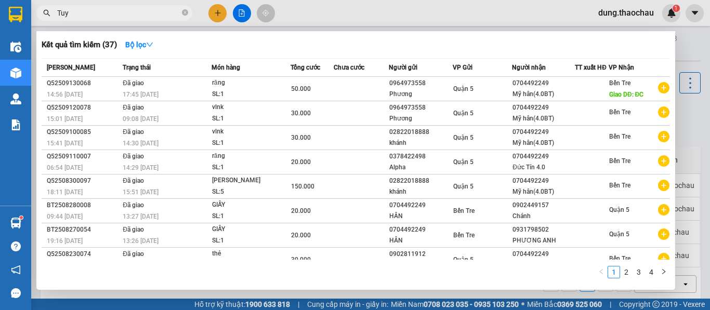
paste input "ê"
paste input "ết"
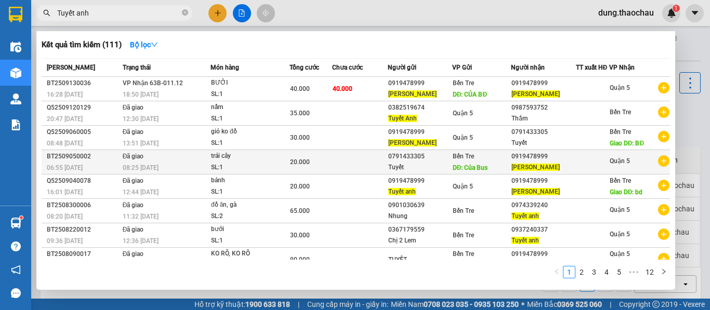
type input "Tuyết anh"
click at [379, 165] on td at bounding box center [360, 162] width 56 height 24
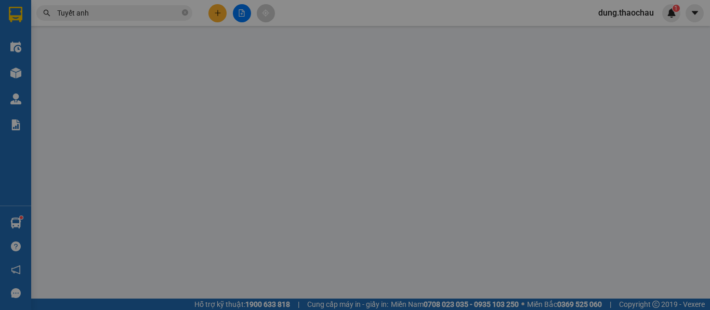
type input "0791433305"
type input "Tuyết"
type input "Của Bus"
type input "0919478999"
type input "tuyết anh"
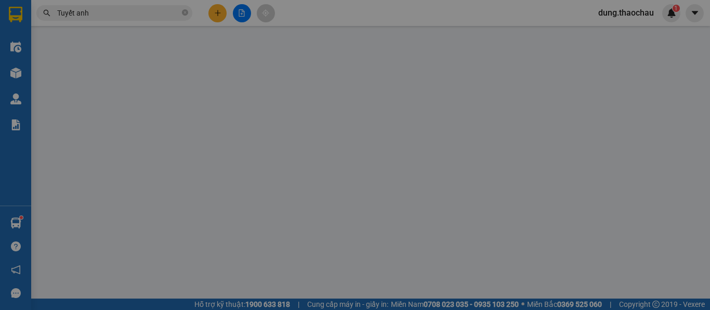
type input "20.000"
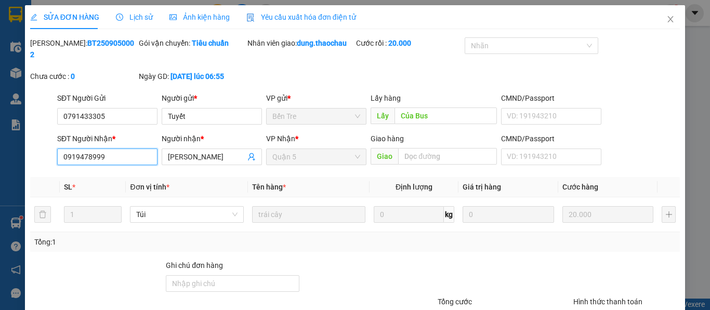
drag, startPoint x: 116, startPoint y: 147, endPoint x: 4, endPoint y: 146, distance: 112.3
click at [5, 146] on div "SỬA ĐƠN HÀNG Lịch sử Ảnh kiện hàng Yêu cầu xuất hóa đơn điện tử Total Paid Fee …" at bounding box center [355, 155] width 710 height 310
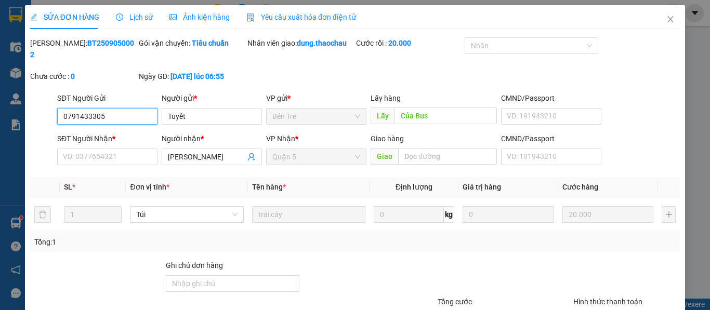
drag, startPoint x: 106, startPoint y: 104, endPoint x: 1, endPoint y: 104, distance: 105.0
click at [1, 104] on div "SỬA ĐƠN HÀNG Lịch sử Ảnh kiện hàng Yêu cầu xuất hóa đơn điện tử Total Paid Fee …" at bounding box center [355, 155] width 710 height 310
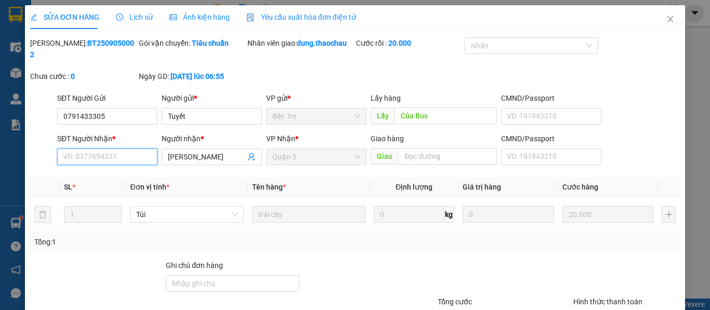
click at [128, 149] on input "SĐT Người Nhận *" at bounding box center [107, 157] width 100 height 17
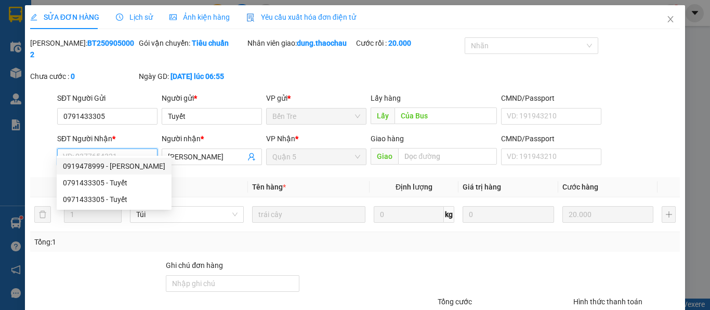
click at [95, 164] on div "0919478999 - tuyết anh" at bounding box center [114, 166] width 102 height 11
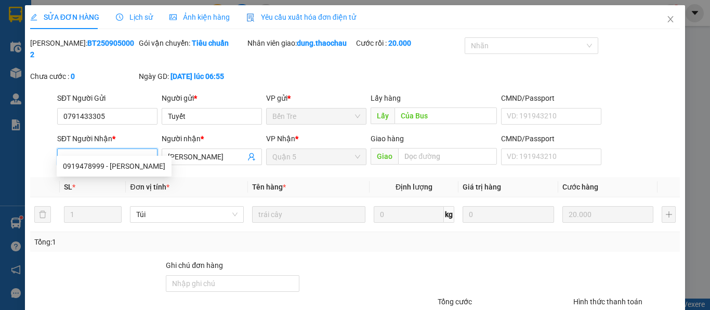
type input "0919478999"
drag, startPoint x: 107, startPoint y: 144, endPoint x: 0, endPoint y: 139, distance: 106.7
click at [0, 139] on div "SỬA ĐƠN HÀNG Lịch sử Ảnh kiện hàng Yêu cầu xuất hóa đơn điện tử Total Paid Fee …" at bounding box center [355, 155] width 710 height 310
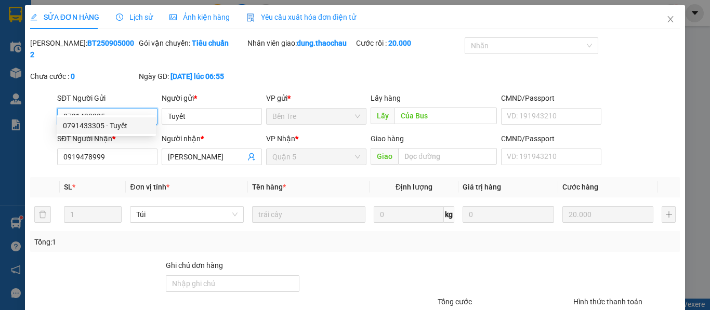
drag, startPoint x: 106, startPoint y: 104, endPoint x: 11, endPoint y: 99, distance: 94.8
click at [11, 99] on div "SỬA ĐƠN HÀNG Lịch sử Ảnh kiện hàng Yêu cầu xuất hóa đơn điện tử Total Paid Fee …" at bounding box center [355, 155] width 710 height 310
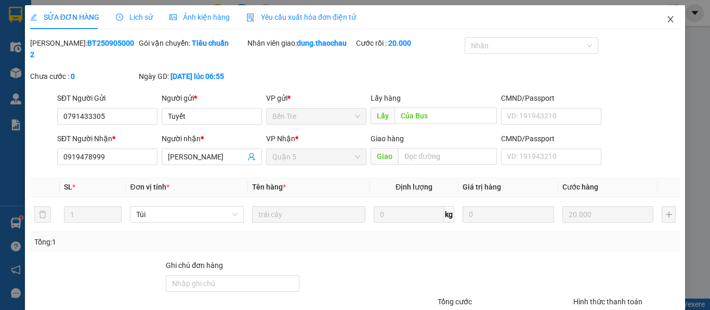
click at [666, 21] on icon "close" at bounding box center [670, 19] width 8 height 8
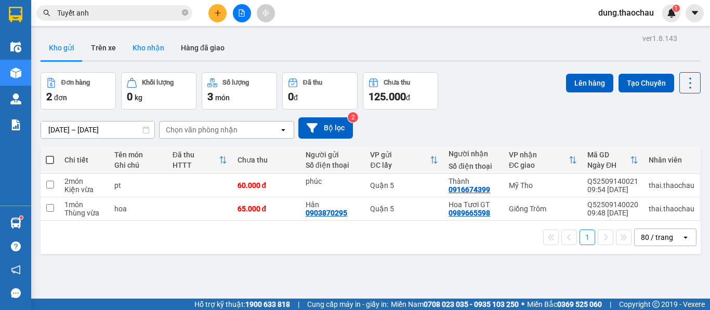
click at [147, 45] on button "Kho nhận" at bounding box center [148, 47] width 48 height 25
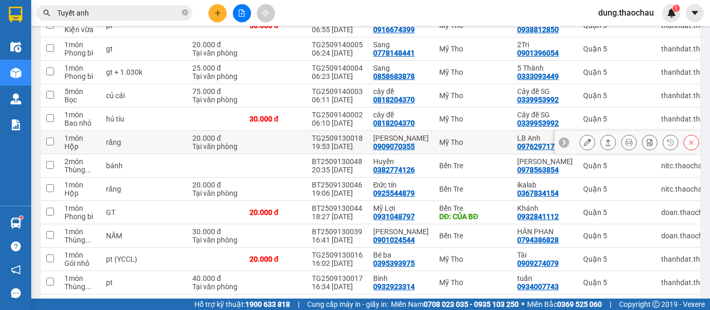
scroll to position [208, 0]
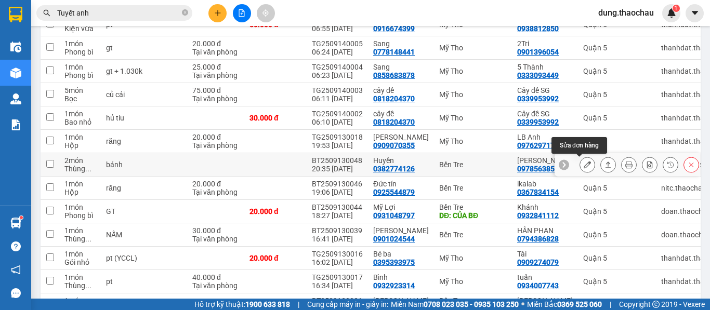
click at [584, 165] on icon at bounding box center [587, 164] width 7 height 7
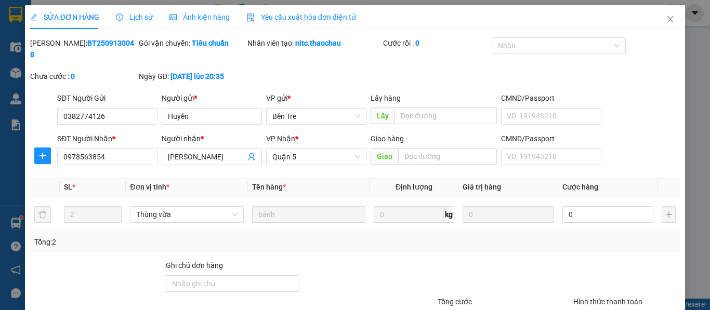
type input "0382774126"
type input "Huyền"
type input "0978563854"
type input "Thiên Kim"
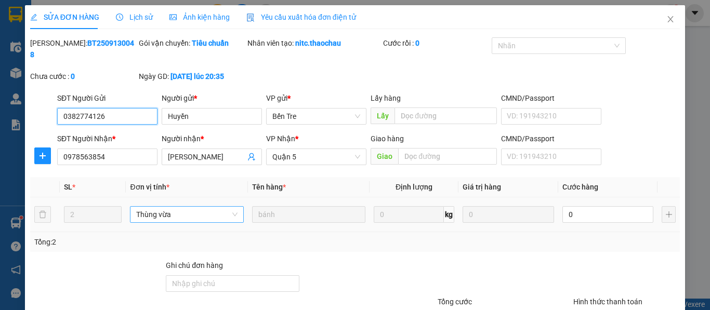
click at [162, 207] on span "Thùng vừa" at bounding box center [186, 215] width 101 height 16
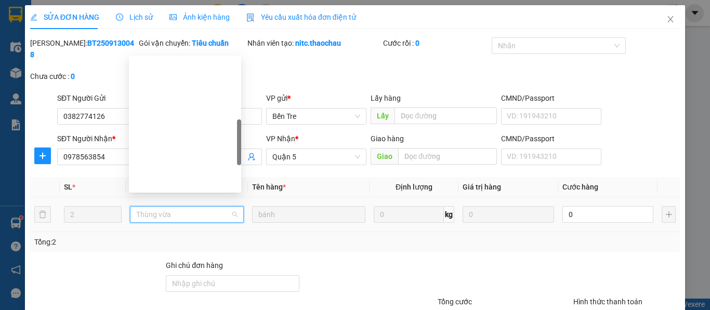
scroll to position [233, 0]
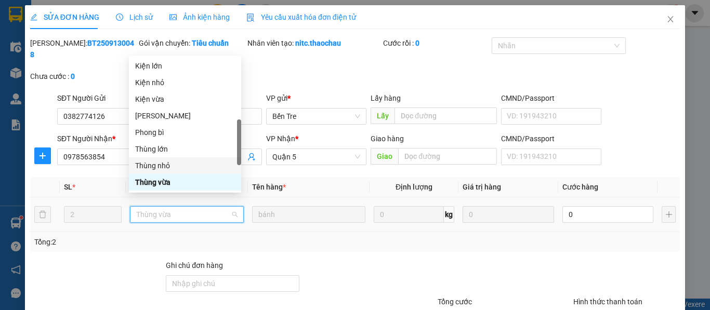
click at [164, 168] on div "Thùng nhỏ" at bounding box center [185, 165] width 100 height 11
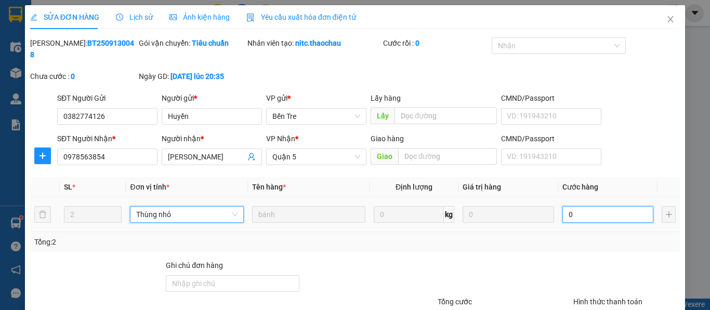
click at [573, 207] on input "0" at bounding box center [607, 214] width 91 height 17
type input "4"
type input "40"
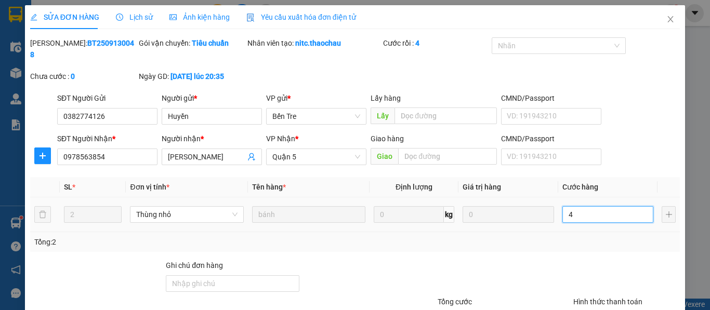
type input "40"
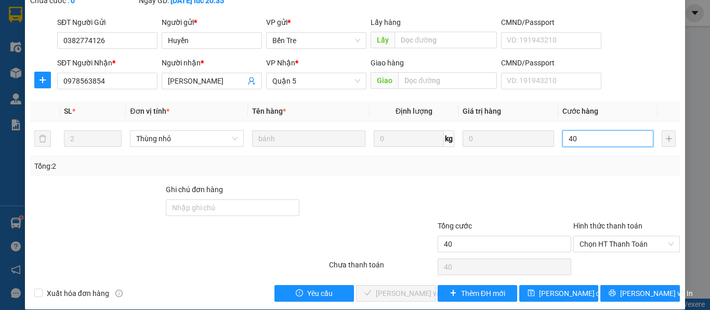
scroll to position [76, 0]
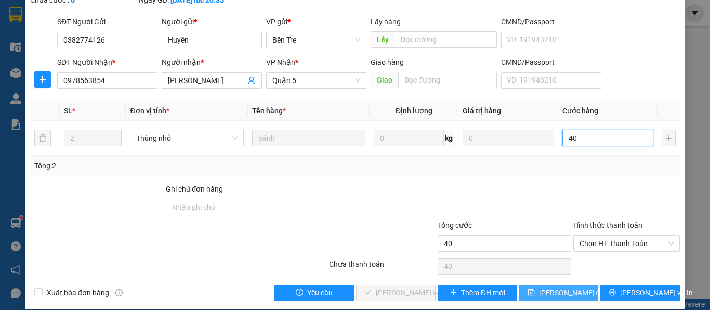
type input "40"
type input "40.000"
click at [557, 287] on span "[PERSON_NAME] thay đổi" at bounding box center [572, 292] width 67 height 11
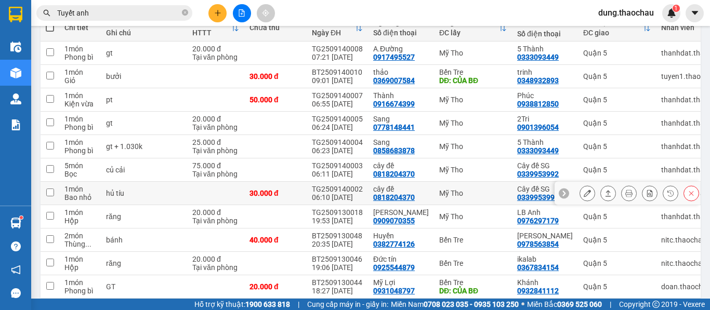
scroll to position [156, 0]
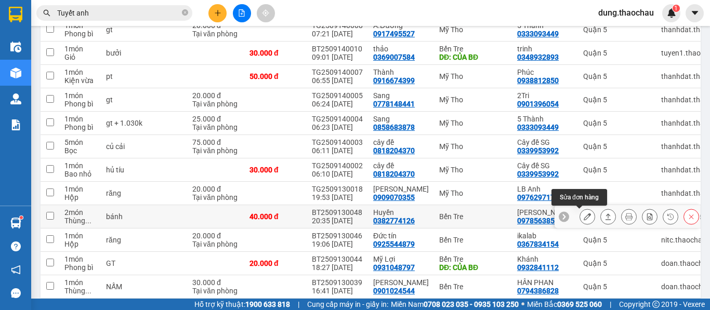
click at [584, 217] on icon at bounding box center [587, 216] width 7 height 7
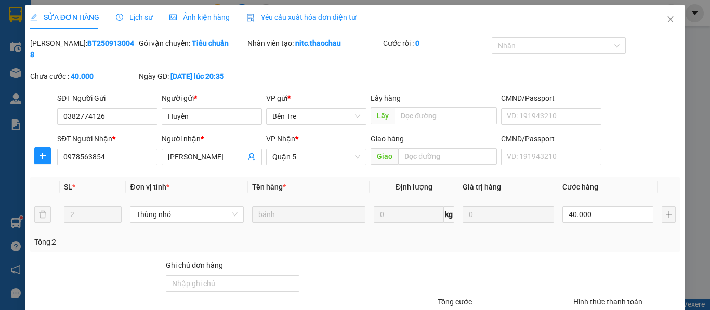
type input "0382774126"
type input "Huyền"
type input "0978563854"
type input "Thiên Kim"
type input "40.000"
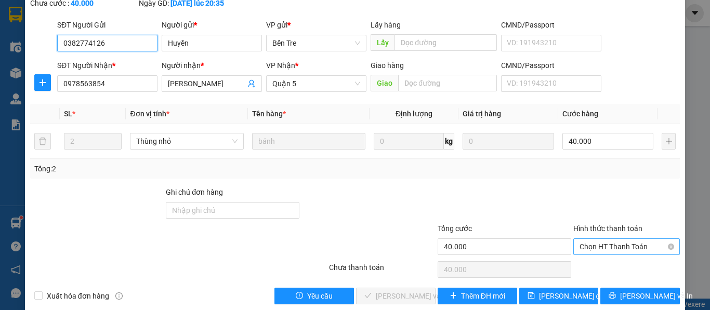
scroll to position [76, 0]
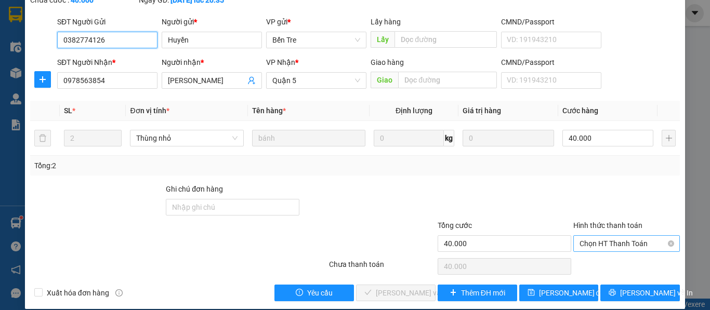
click at [588, 236] on span "Chọn HT Thanh Toán" at bounding box center [627, 244] width 94 height 16
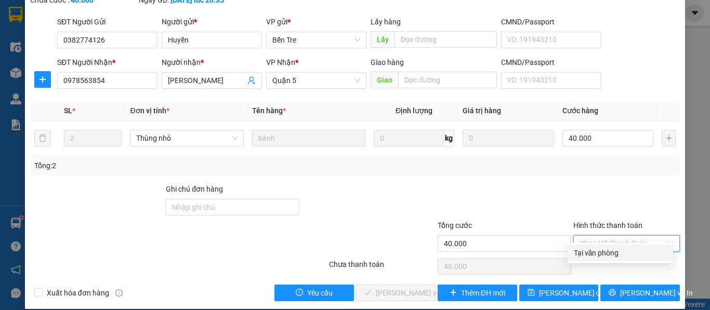
click at [588, 258] on div "Tại văn phòng" at bounding box center [620, 252] width 93 height 11
type input "0"
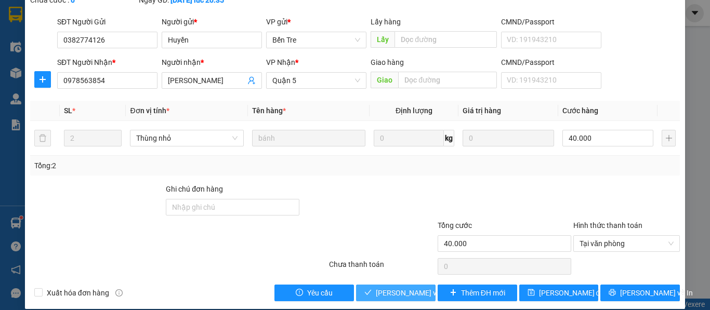
click at [401, 287] on span "[PERSON_NAME] và Giao hàng" at bounding box center [446, 292] width 140 height 11
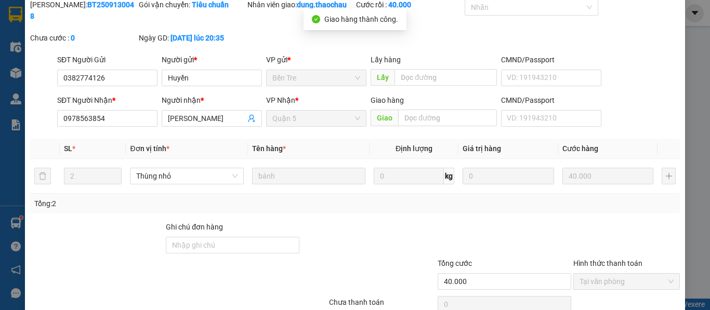
scroll to position [0, 0]
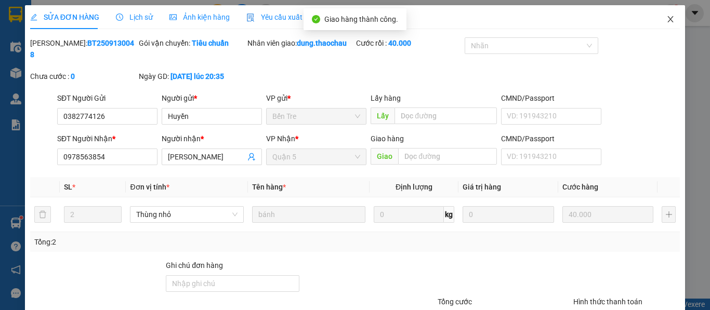
click at [666, 19] on icon "close" at bounding box center [670, 19] width 8 height 8
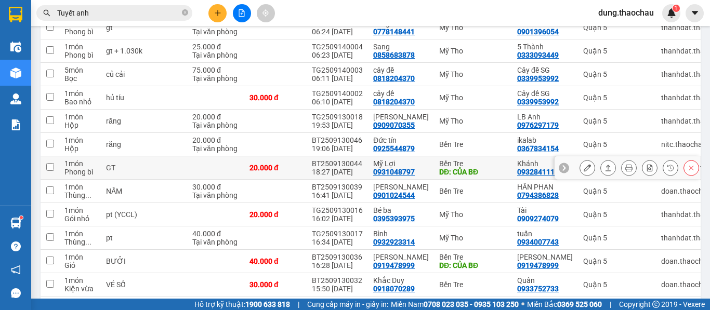
scroll to position [260, 0]
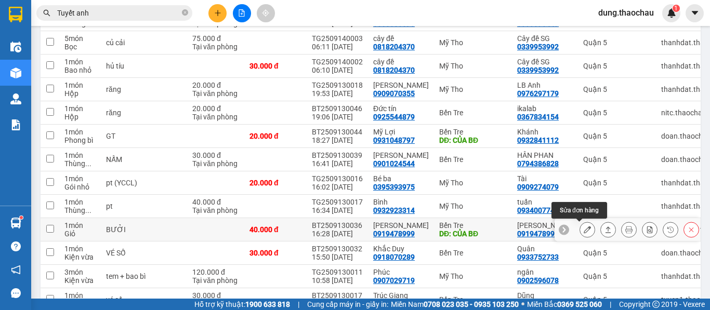
click at [584, 230] on icon at bounding box center [587, 229] width 7 height 7
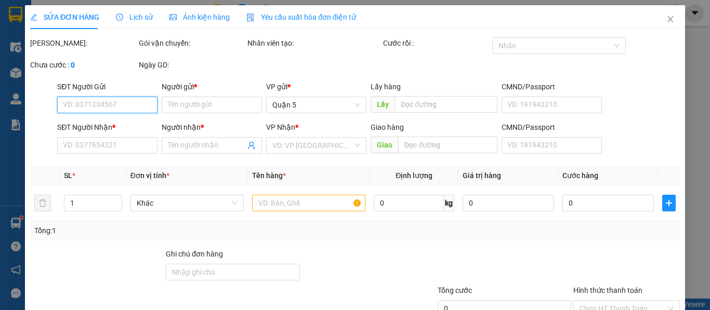
type input "0919478999"
type input "tuyết anh"
type input "CỦA BĐ"
type input "0919478999"
type input "tuyết anh"
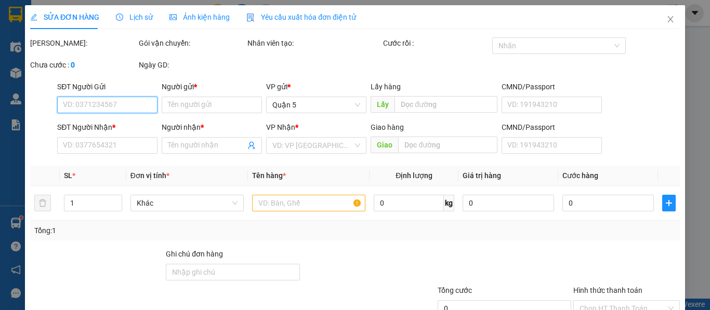
type input "40.000"
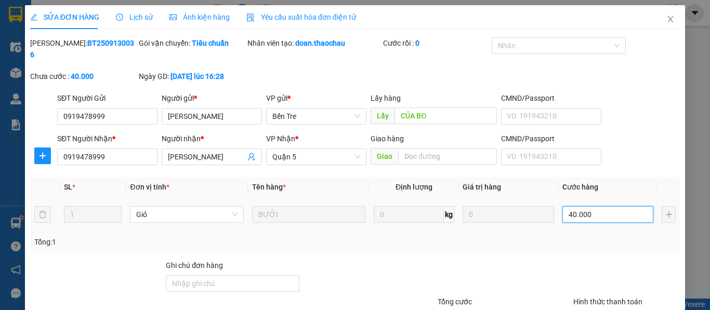
click at [573, 206] on input "40.000" at bounding box center [607, 214] width 91 height 17
type input "3"
type input "30"
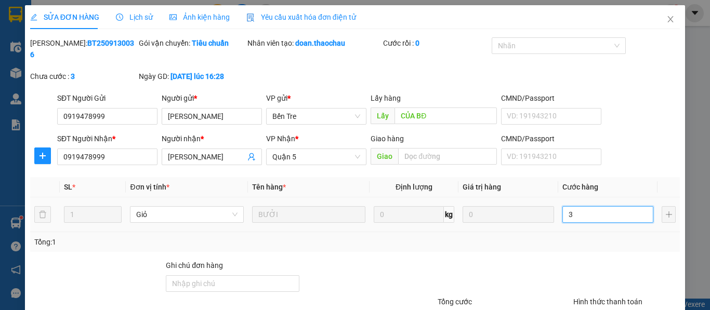
type input "30"
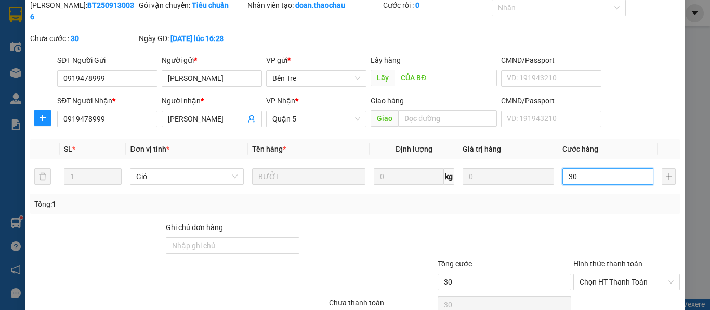
scroll to position [76, 0]
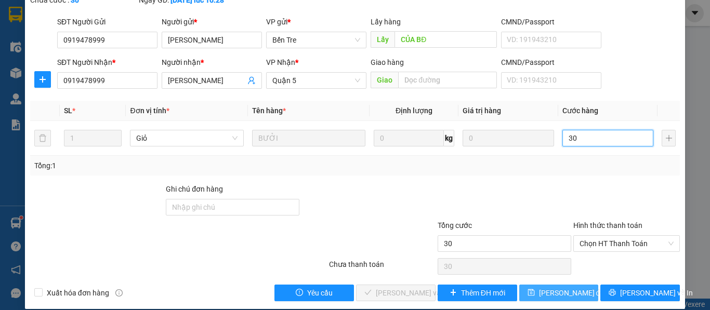
type input "30"
type input "30.000"
click at [555, 287] on span "[PERSON_NAME] thay đổi" at bounding box center [572, 292] width 67 height 11
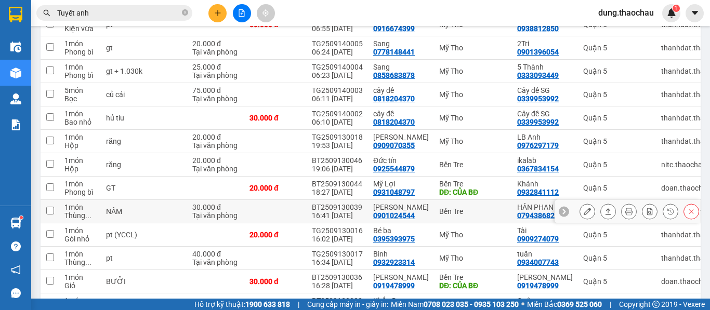
scroll to position [260, 0]
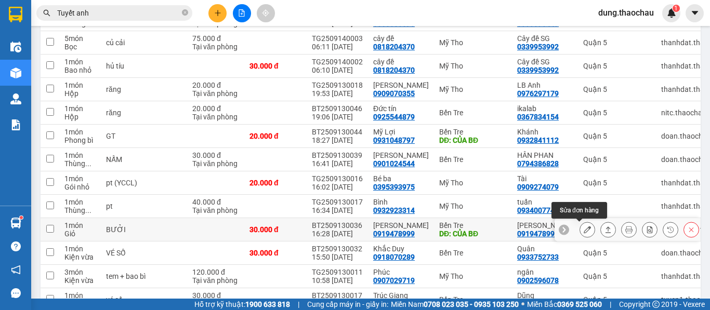
click at [584, 231] on icon at bounding box center [587, 229] width 7 height 7
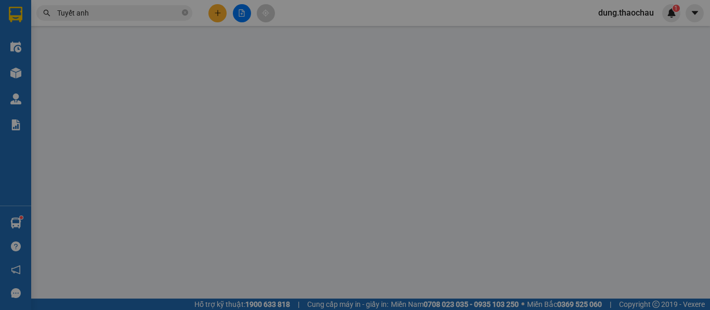
type input "0919478999"
type input "tuyết anh"
type input "CỦA BĐ"
type input "0919478999"
type input "tuyết anh"
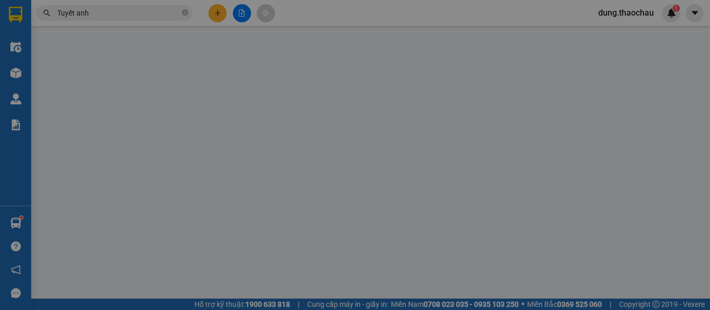
type input "30.000"
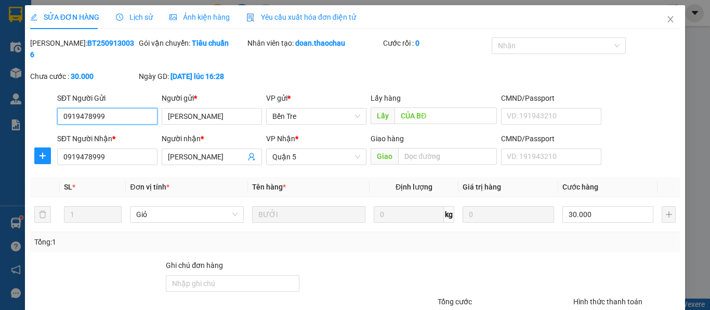
scroll to position [76, 0]
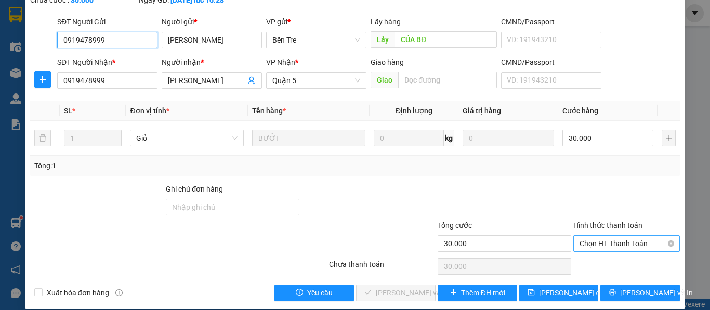
click at [580, 236] on span "Chọn HT Thanh Toán" at bounding box center [627, 244] width 94 height 16
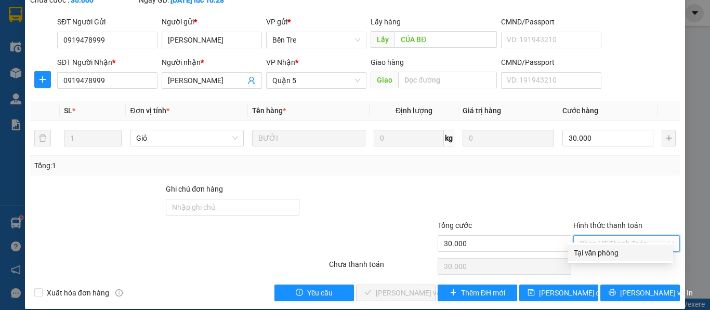
click at [587, 254] on div "Tại văn phòng" at bounding box center [620, 252] width 93 height 11
type input "0"
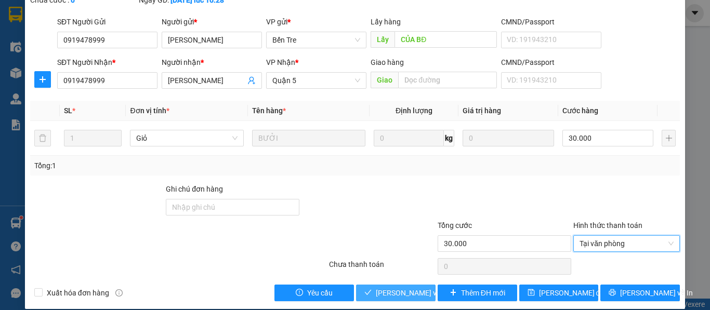
click at [414, 287] on span "Lưu và Giao hàng" at bounding box center [446, 292] width 140 height 11
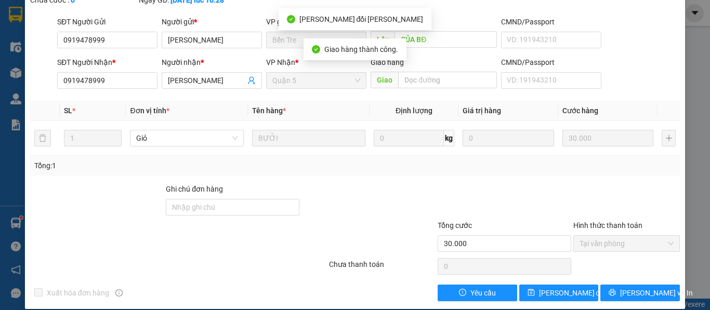
scroll to position [0, 0]
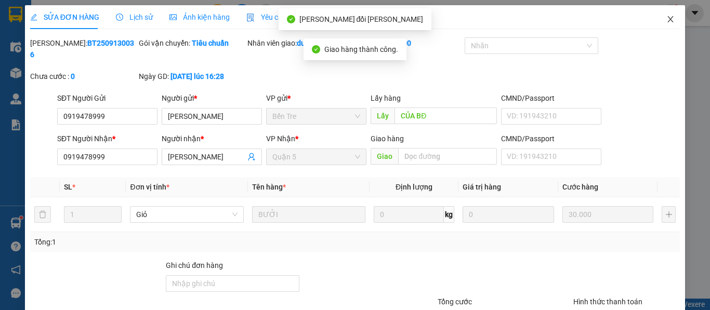
click at [668, 22] on icon "close" at bounding box center [671, 19] width 6 height 6
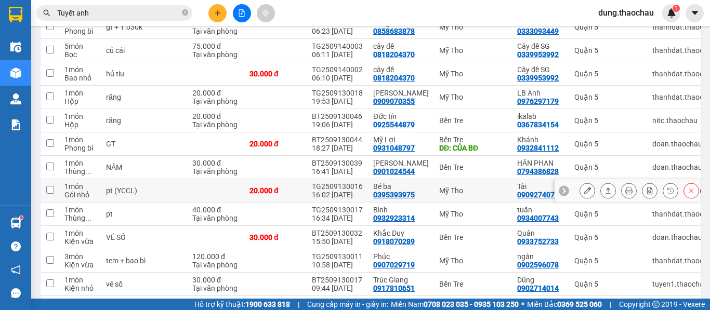
scroll to position [200, 0]
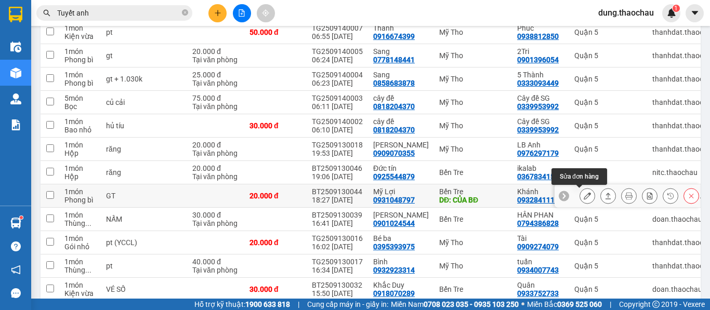
click at [584, 198] on icon at bounding box center [587, 195] width 7 height 7
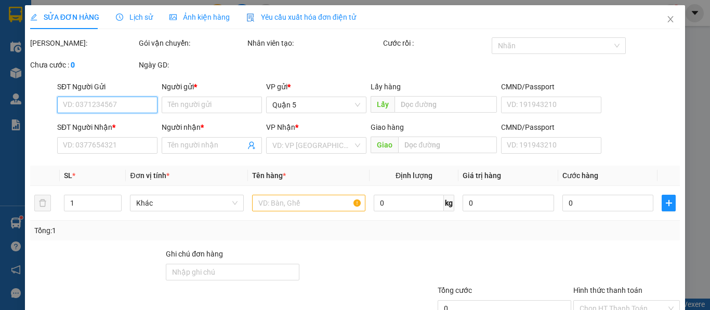
type input "0931048797"
type input "Mỹ Lợi"
type input "CỦA BĐ"
type input "0932841112"
type input "Khánh"
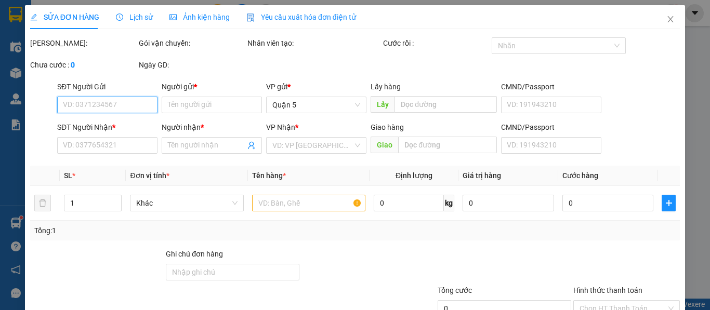
type input "20.000"
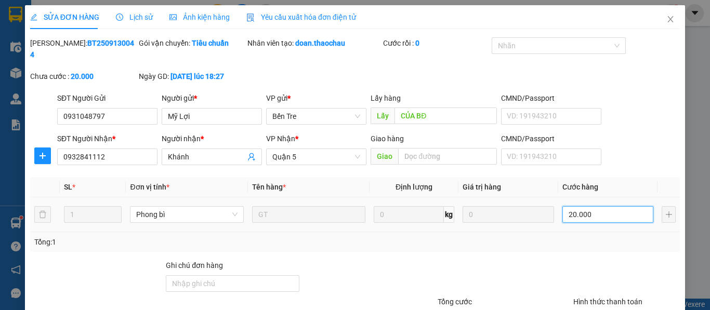
click at [589, 206] on input "20.000" at bounding box center [607, 214] width 91 height 17
type input "0"
type input "7"
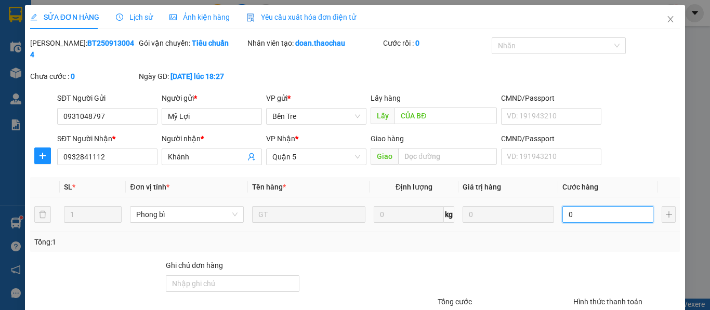
type input "7"
type input "07"
type input "70"
click at [182, 207] on span "Phong bì" at bounding box center [186, 215] width 101 height 16
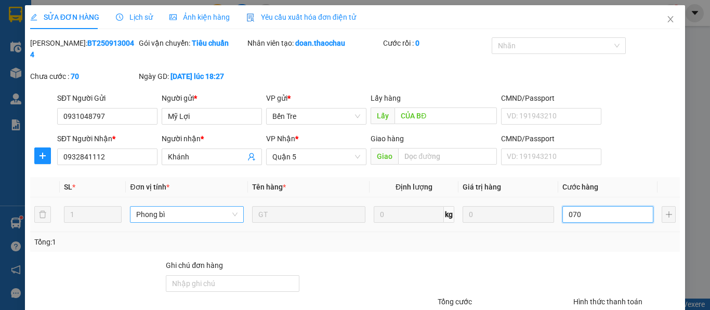
type input "070"
type input "70.000"
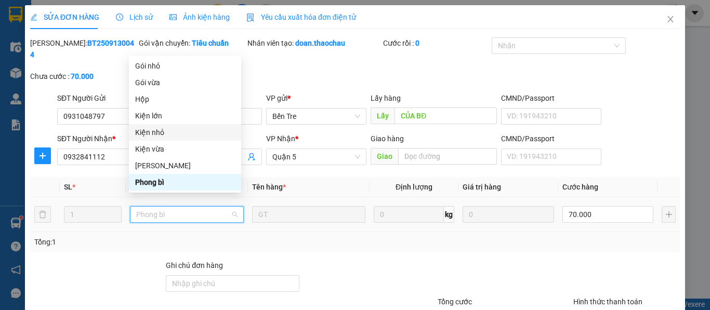
scroll to position [235, 0]
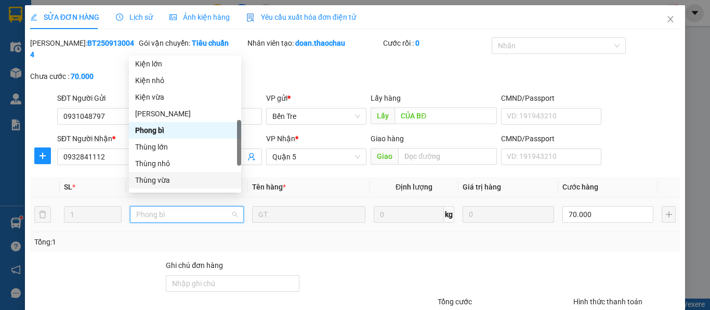
click at [166, 181] on div "Thùng vừa" at bounding box center [185, 180] width 100 height 11
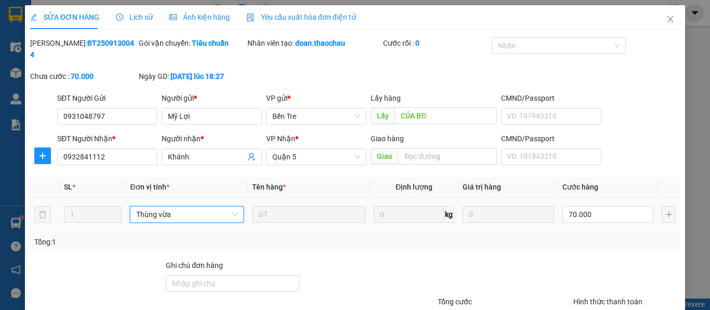
click at [183, 207] on span "Thùng vừa" at bounding box center [186, 215] width 101 height 16
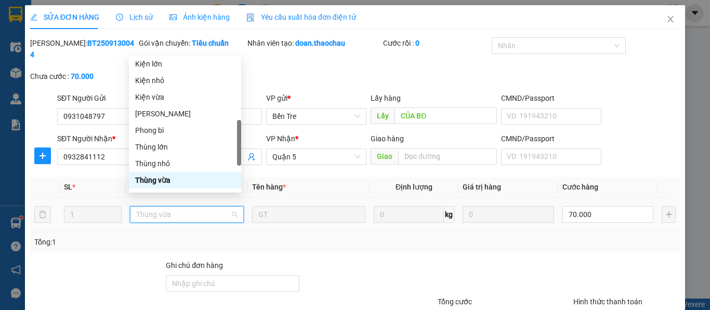
click at [162, 182] on div "Thùng vừa" at bounding box center [185, 180] width 100 height 11
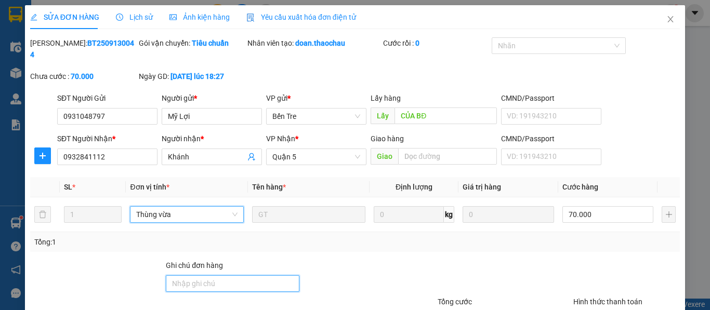
click at [201, 275] on input "Ghi chú đơn hàng" at bounding box center [233, 283] width 134 height 17
paste input "ón"
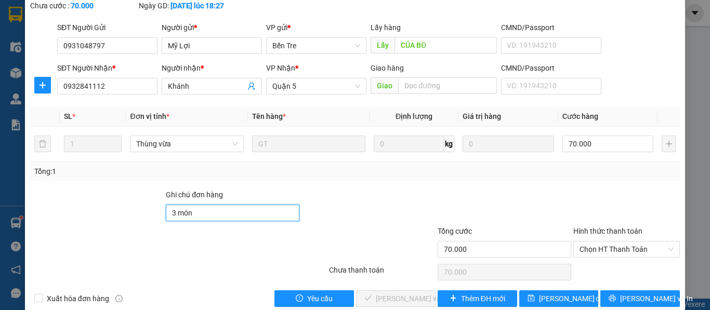
scroll to position [76, 0]
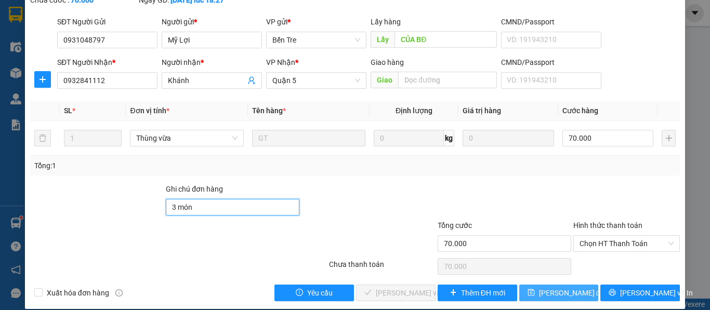
type input "3 món"
click at [551, 287] on span "[PERSON_NAME] thay đổi" at bounding box center [572, 292] width 67 height 11
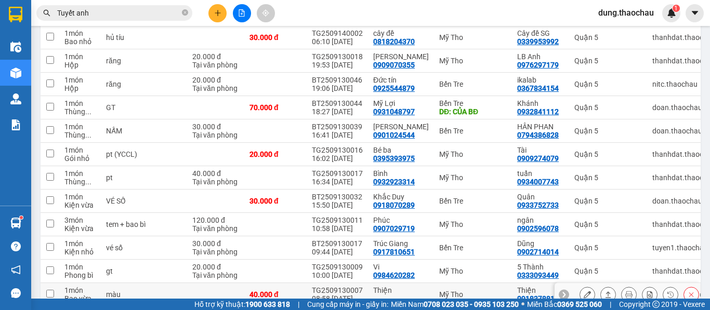
scroll to position [312, 0]
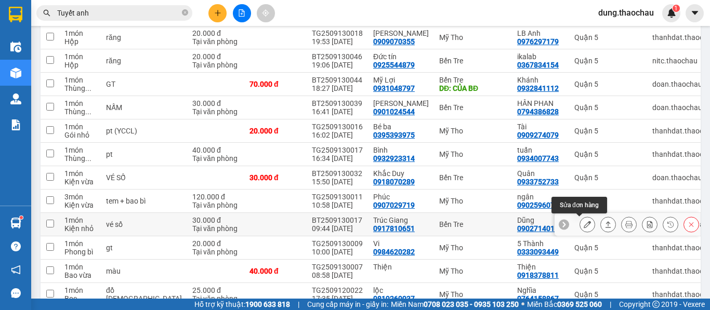
click at [584, 224] on icon at bounding box center [587, 224] width 7 height 7
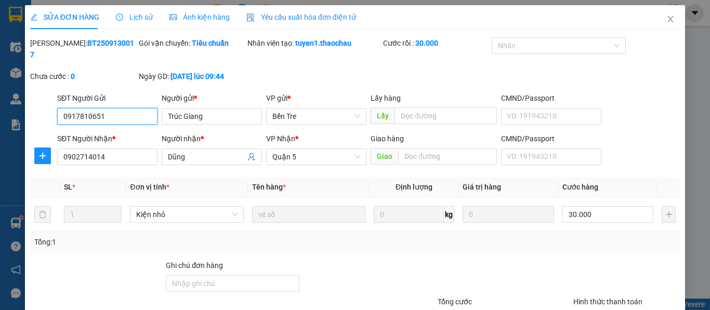
type input "0917810651"
type input "Trúc Giang"
type input "0902714014"
type input "Dũng"
type input "30.000"
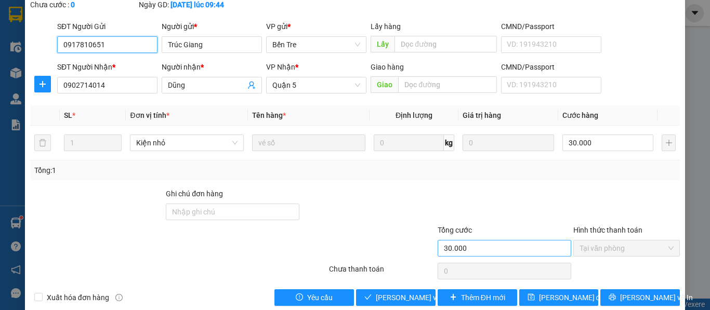
scroll to position [76, 0]
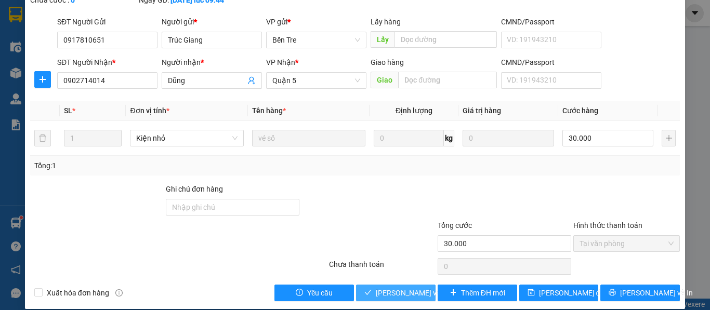
click at [388, 287] on span "Lưu và Giao hàng" at bounding box center [446, 292] width 140 height 11
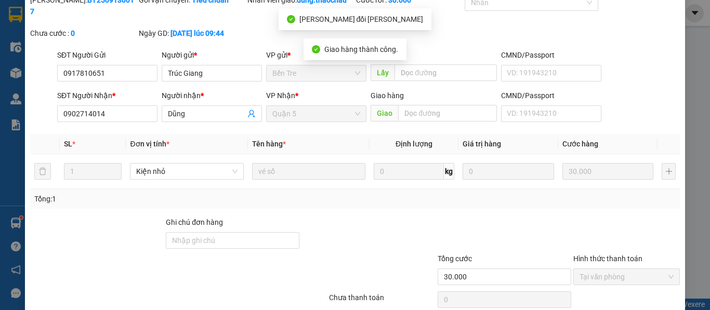
scroll to position [0, 0]
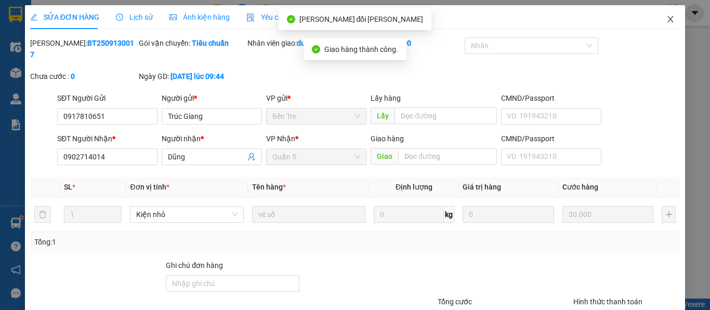
click at [666, 17] on icon "close" at bounding box center [670, 19] width 8 height 8
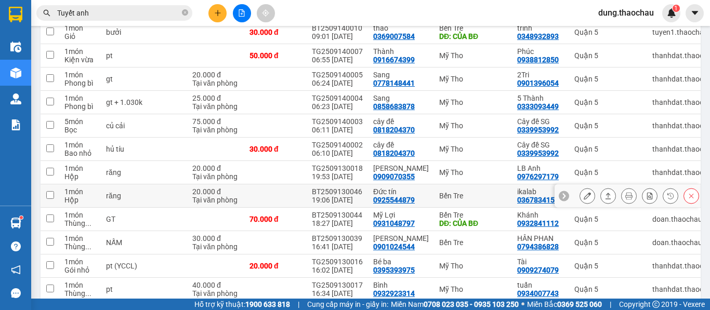
scroll to position [125, 0]
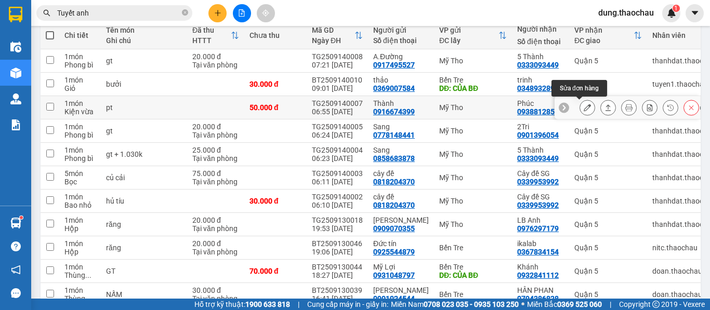
click at [584, 107] on icon at bounding box center [587, 107] width 7 height 7
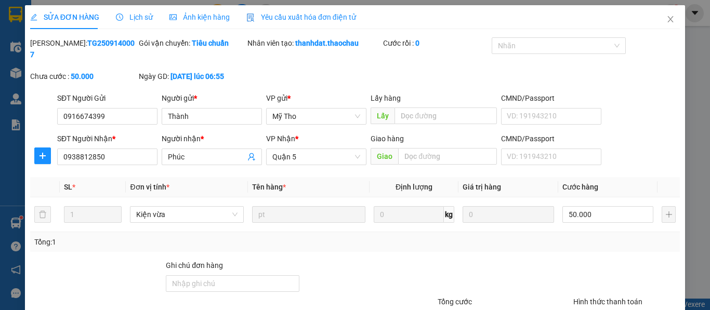
type input "0916674399"
type input "Thành"
type input "0938812850"
type input "Phúc"
type input "50.000"
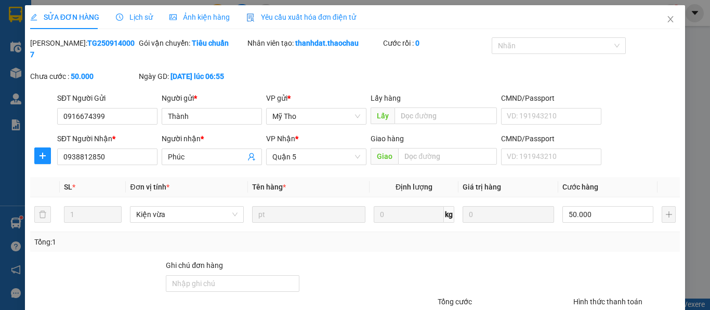
type input "50.000"
click at [567, 206] on input "50.000" at bounding box center [607, 214] width 91 height 17
type input "4"
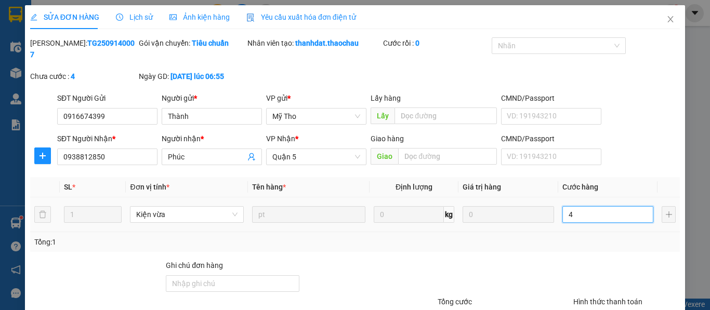
type input "40"
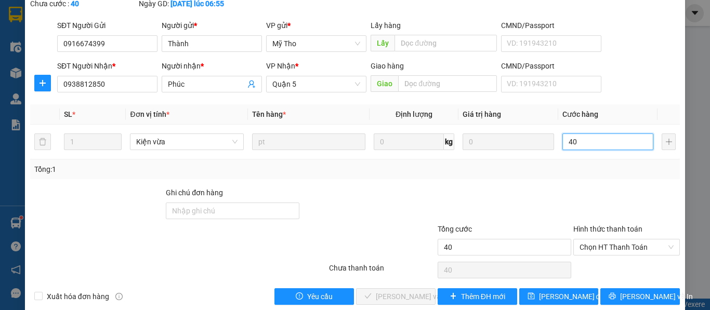
scroll to position [76, 0]
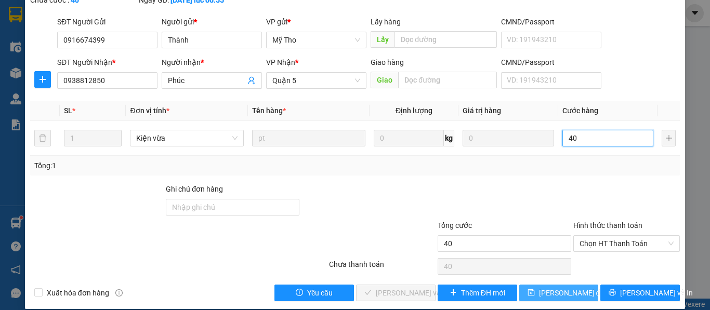
type input "40"
type input "40.000"
click at [549, 287] on span "[PERSON_NAME] thay đổi" at bounding box center [572, 292] width 67 height 11
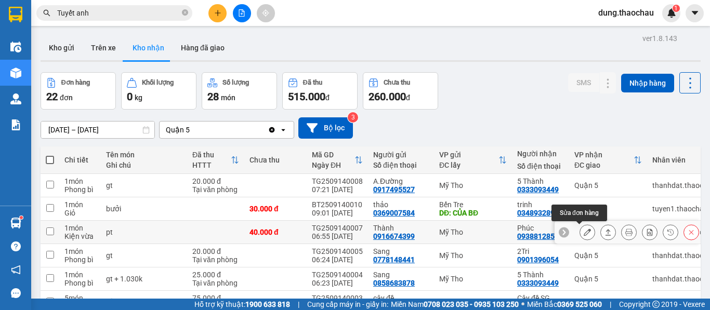
click at [584, 234] on icon at bounding box center [587, 232] width 7 height 7
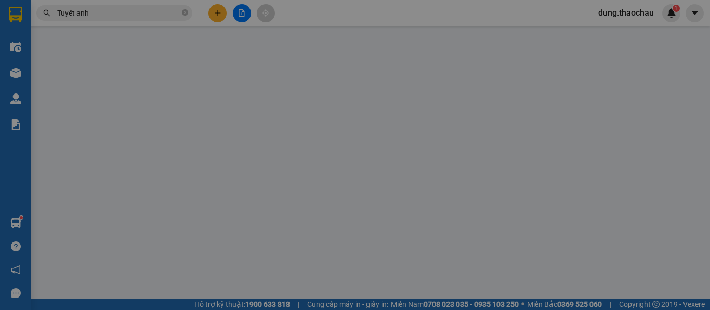
type input "0916674399"
type input "Thành"
type input "0938812850"
type input "Phúc"
type input "40.000"
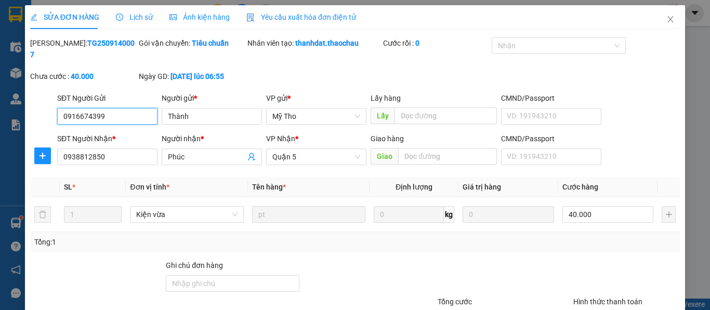
scroll to position [76, 0]
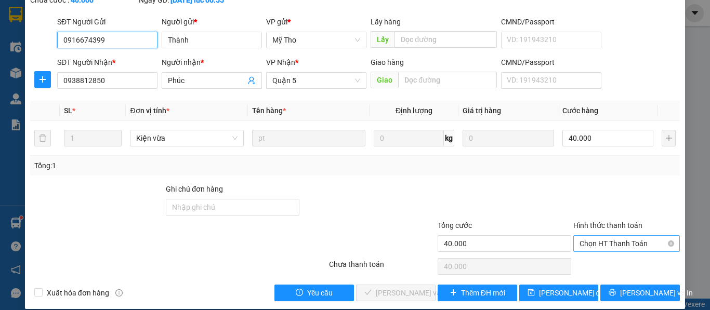
click at [587, 236] on span "Chọn HT Thanh Toán" at bounding box center [627, 244] width 94 height 16
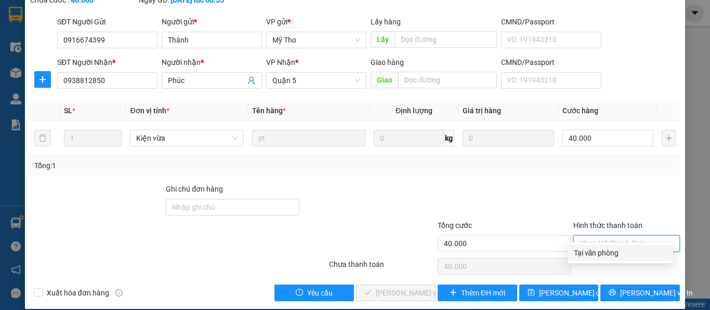
click at [588, 256] on div "Tại văn phòng" at bounding box center [620, 252] width 93 height 11
type input "0"
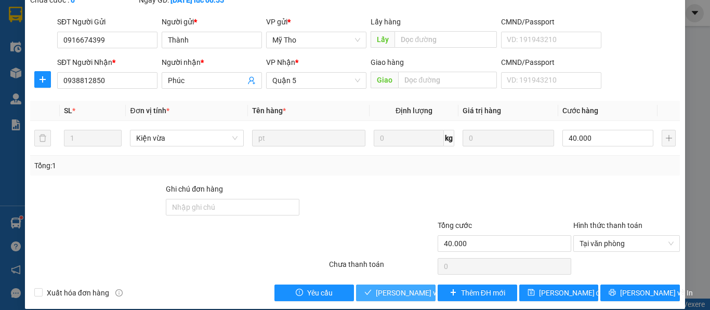
click at [393, 287] on span "Lưu và Giao hàng" at bounding box center [446, 292] width 140 height 11
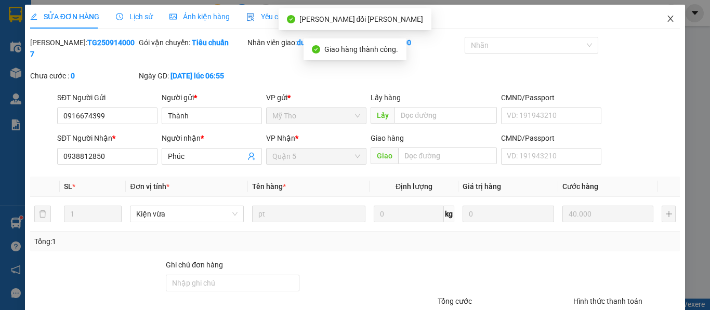
scroll to position [0, 0]
click at [666, 19] on icon "close" at bounding box center [670, 19] width 8 height 8
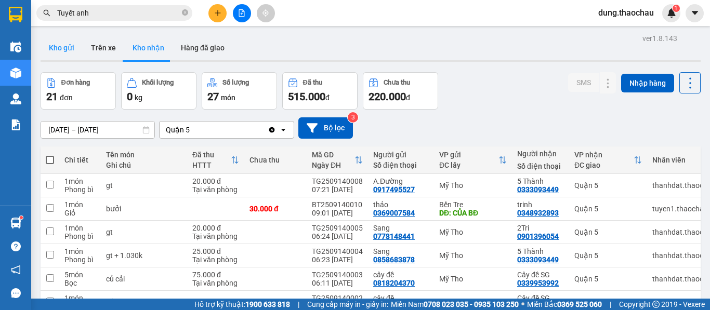
click at [74, 47] on button "Kho gửi" at bounding box center [62, 47] width 42 height 25
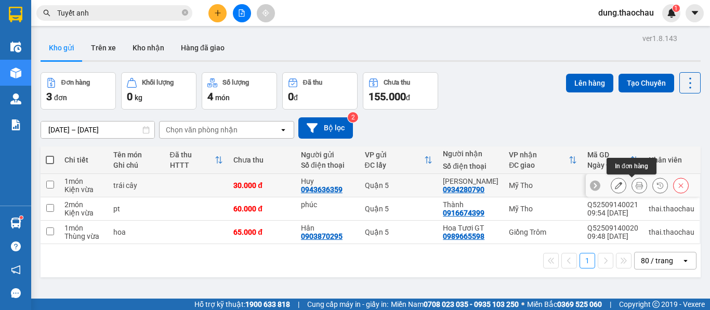
click at [632, 180] on button at bounding box center [639, 186] width 15 height 18
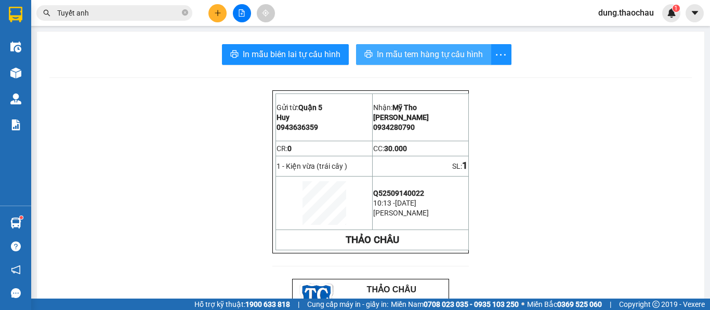
click at [403, 54] on span "In mẫu tem hàng tự cấu hình" at bounding box center [430, 54] width 106 height 13
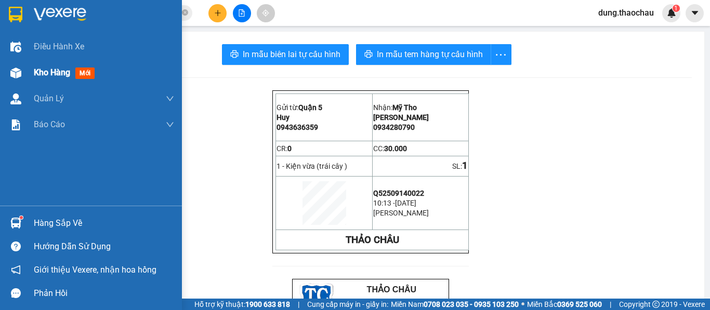
click at [41, 65] on div "Kho hàng mới" at bounding box center [104, 73] width 140 height 26
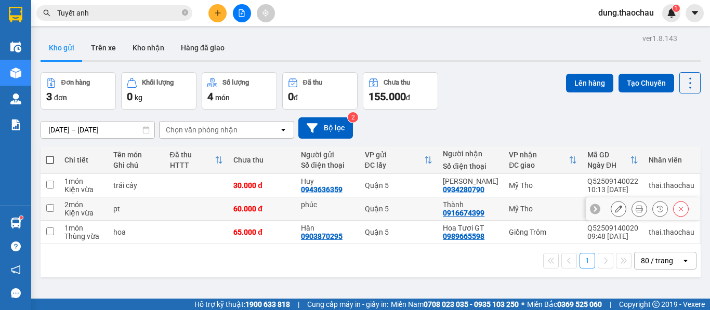
click at [412, 203] on td "Quận 5" at bounding box center [399, 209] width 78 height 23
checkbox input "true"
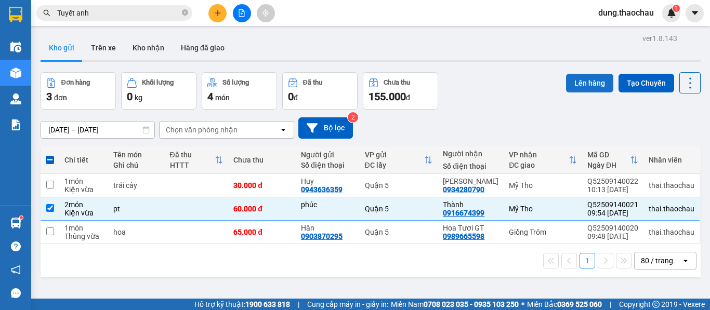
click at [583, 83] on button "Lên hàng" at bounding box center [589, 83] width 47 height 19
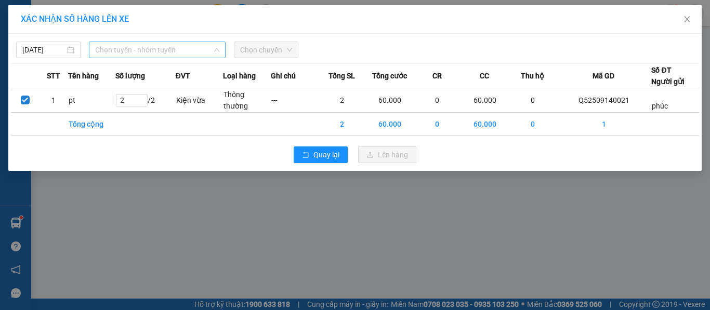
click at [125, 48] on span "Chọn tuyến - nhóm tuyến" at bounding box center [157, 50] width 124 height 16
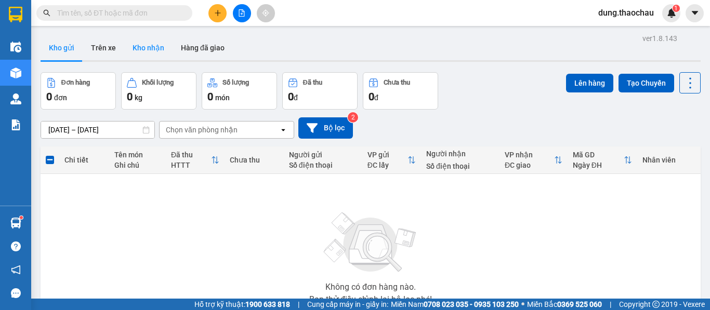
click at [143, 51] on button "Kho nhận" at bounding box center [148, 47] width 48 height 25
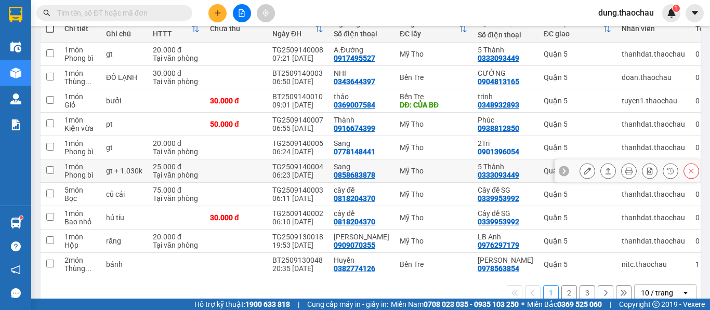
scroll to position [156, 0]
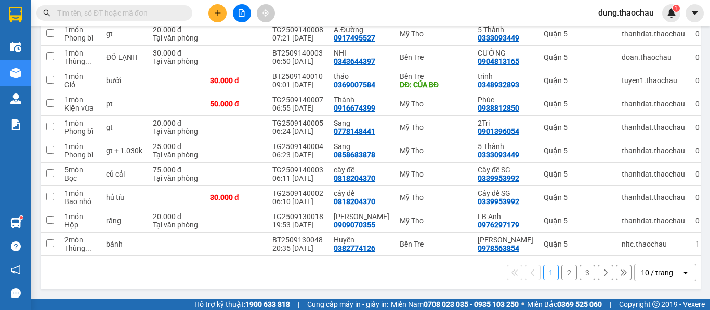
click at [646, 274] on div "10 / trang" at bounding box center [657, 273] width 32 height 10
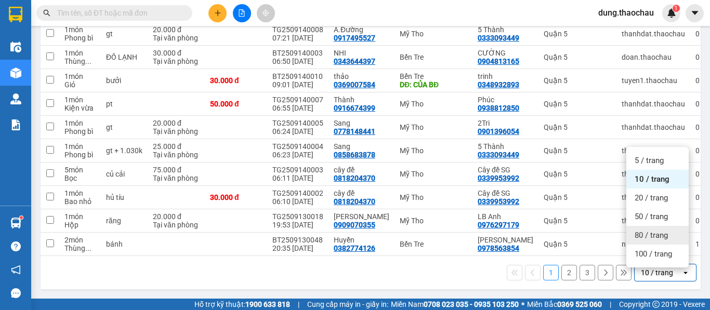
click at [648, 232] on span "80 / trang" at bounding box center [651, 235] width 33 height 10
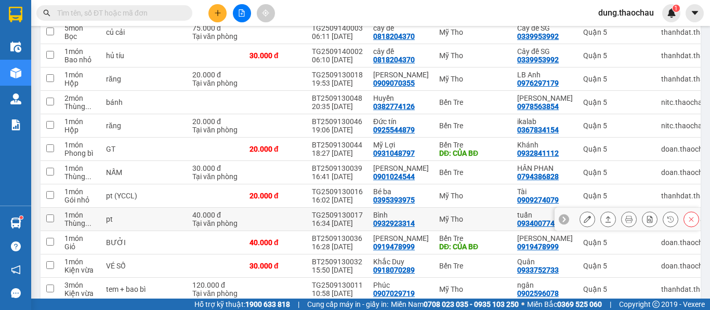
scroll to position [312, 0]
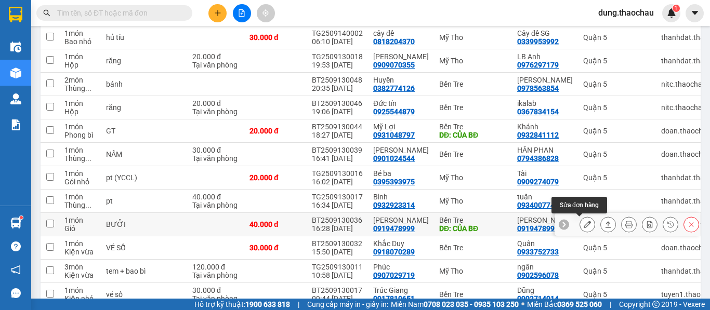
click at [584, 223] on button at bounding box center [587, 225] width 15 height 18
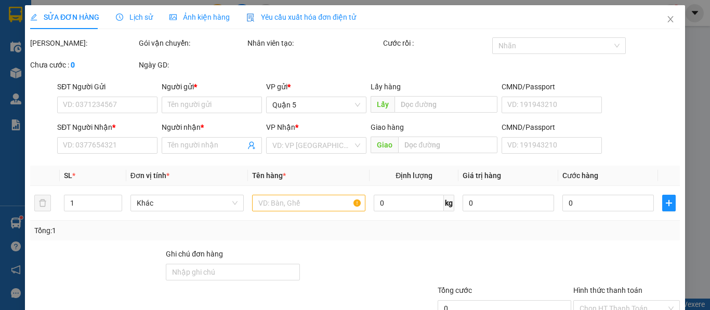
type input "0919478999"
type input "[PERSON_NAME]"
type input "CỦA BĐ"
type input "0919478999"
type input "tuyết anh"
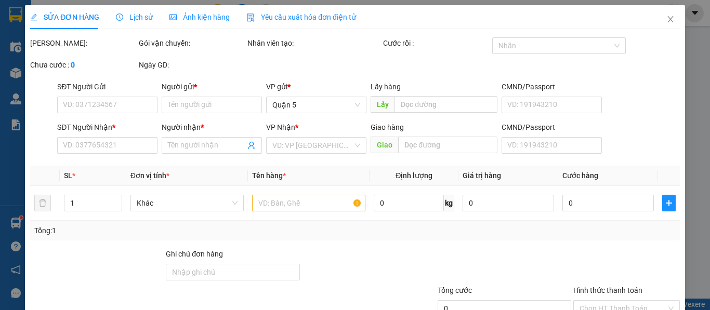
type input "40.000"
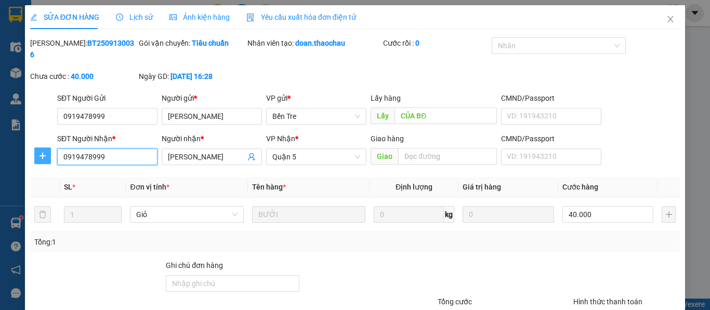
drag, startPoint x: 107, startPoint y: 143, endPoint x: 43, endPoint y: 147, distance: 64.0
click at [43, 147] on div "SĐT Người Nhận * 0919478999 0919478999 Người nhận * tuyết anh VP Nhận * Quận 5 …" at bounding box center [355, 151] width 652 height 36
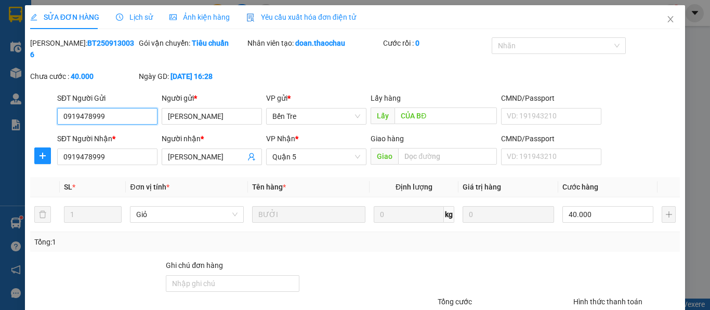
drag, startPoint x: 115, startPoint y: 102, endPoint x: 34, endPoint y: 105, distance: 81.6
click at [34, 105] on div "SĐT Người Gửi 0919478999 0919478999 Người gửi * tuyết anh VP gửi * Bến Tre Lấy …" at bounding box center [355, 111] width 652 height 36
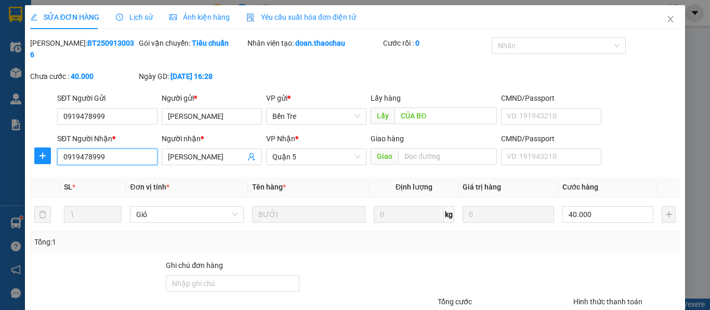
drag, startPoint x: 82, startPoint y: 149, endPoint x: 0, endPoint y: 130, distance: 83.7
click at [0, 130] on div "SỬA ĐƠN HÀNG Lịch sử Ảnh kiện hàng Yêu cầu xuất hóa đơn điện tử Total Paid Fee …" at bounding box center [355, 155] width 710 height 310
paste input "0791433305"
type input "0791433305"
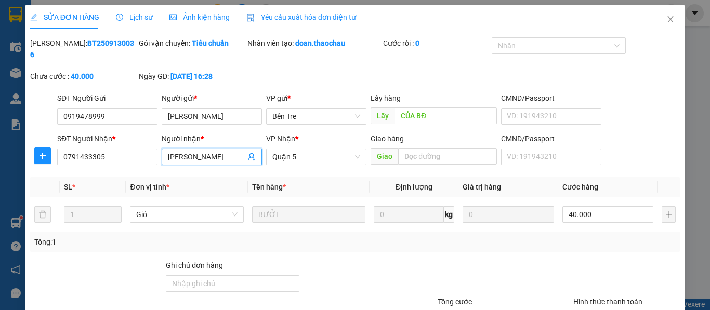
drag, startPoint x: 196, startPoint y: 147, endPoint x: 191, endPoint y: 146, distance: 5.3
click at [191, 151] on input "tuyết anh" at bounding box center [206, 156] width 77 height 11
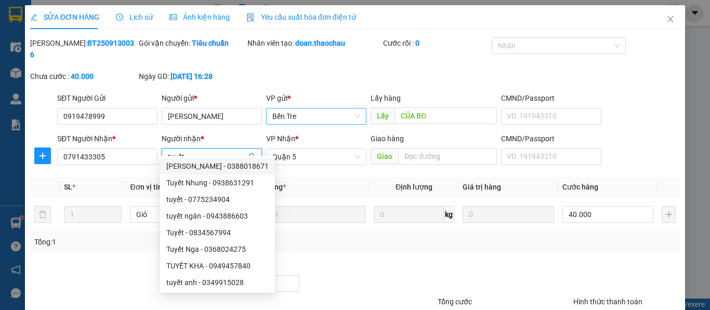
click at [290, 109] on span "Bến Tre" at bounding box center [316, 117] width 88 height 16
type input "tuyết"
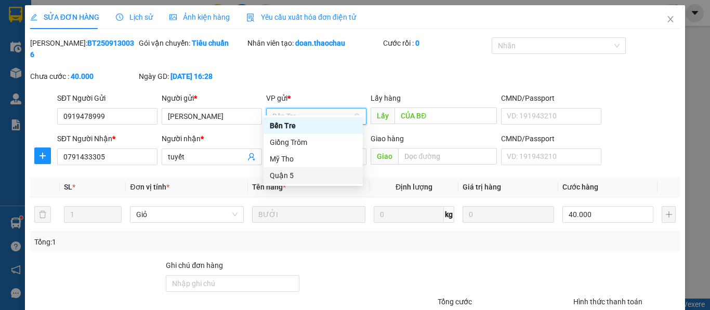
click at [285, 176] on div "Quận 5" at bounding box center [313, 175] width 87 height 11
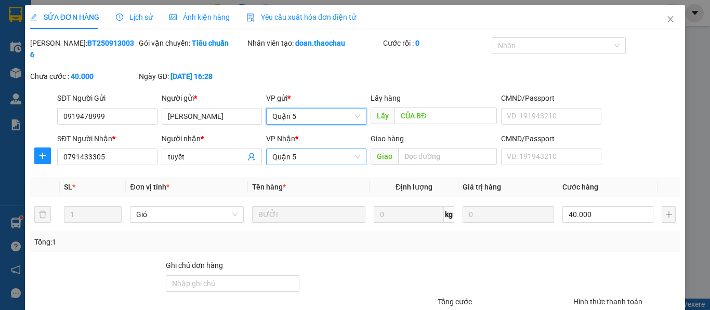
click at [298, 149] on span "Quận 5" at bounding box center [316, 157] width 88 height 16
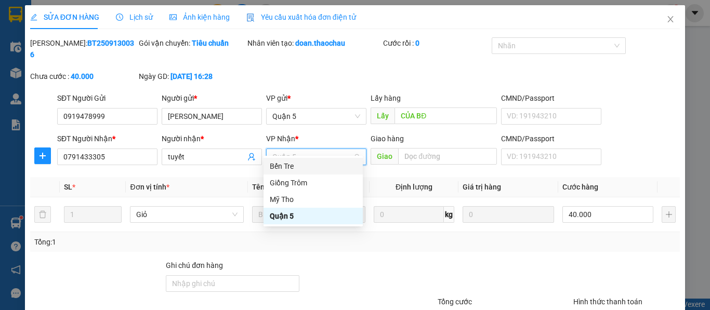
click at [287, 165] on div "Bến Tre" at bounding box center [313, 166] width 87 height 11
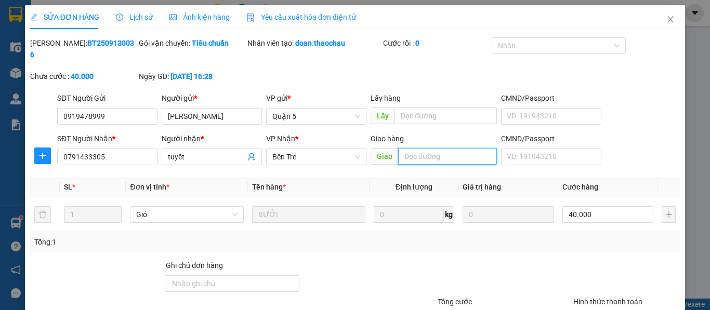
click at [421, 148] on input "text" at bounding box center [447, 156] width 99 height 17
paste input "Đ"
click at [155, 207] on span "Giỏ" at bounding box center [186, 215] width 101 height 16
type input "BĐ"
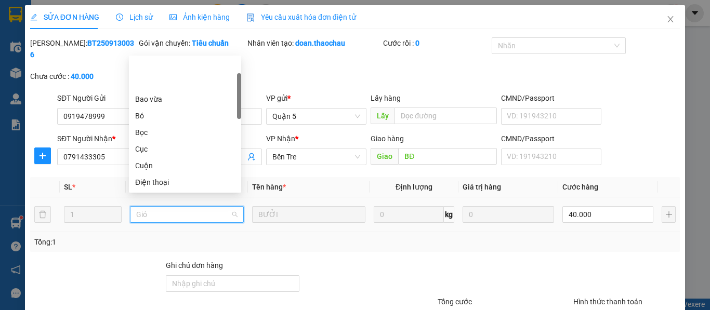
scroll to position [50, 0]
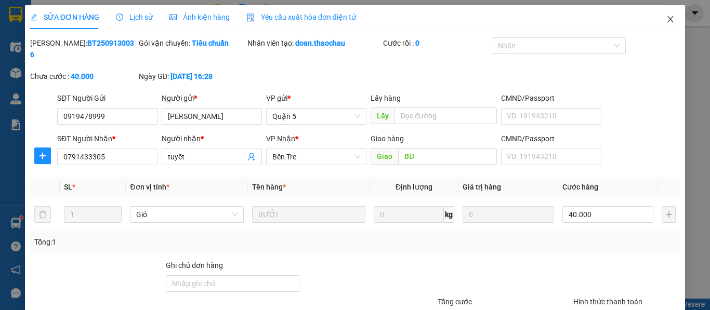
click at [666, 21] on icon "close" at bounding box center [670, 19] width 8 height 8
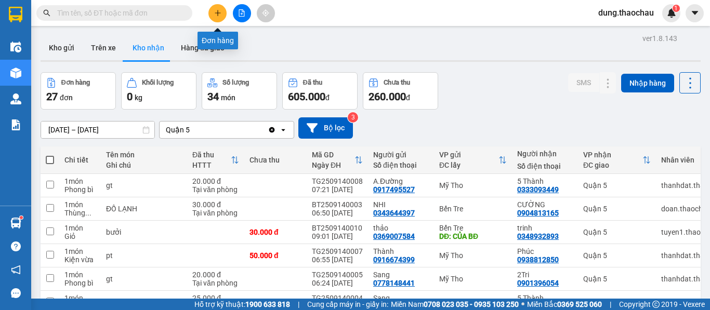
click at [216, 13] on icon "plus" at bounding box center [218, 12] width 6 height 1
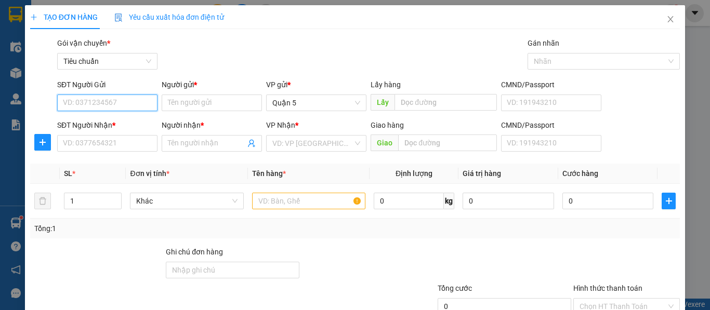
paste input "0919478999"
type input "0919478999"
drag, startPoint x: 97, startPoint y: 124, endPoint x: 133, endPoint y: 102, distance: 41.8
click at [98, 124] on div "0919478999 - tuyết anh" at bounding box center [114, 123] width 102 height 11
type input "tuyết anh"
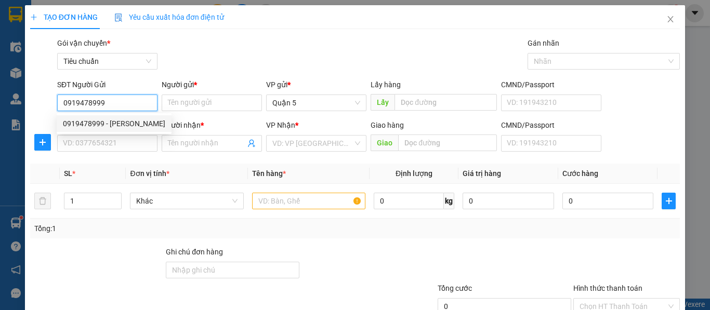
type input "CỦA BĐ"
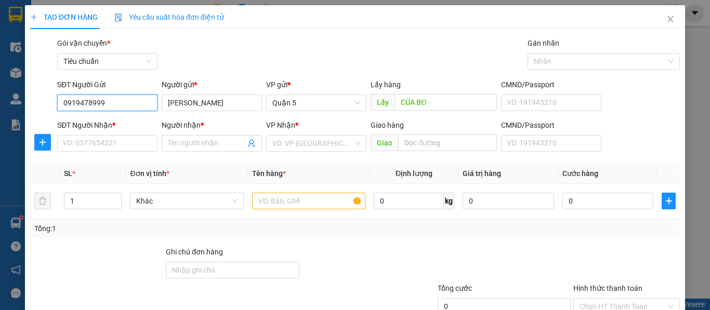
type input "0919478999"
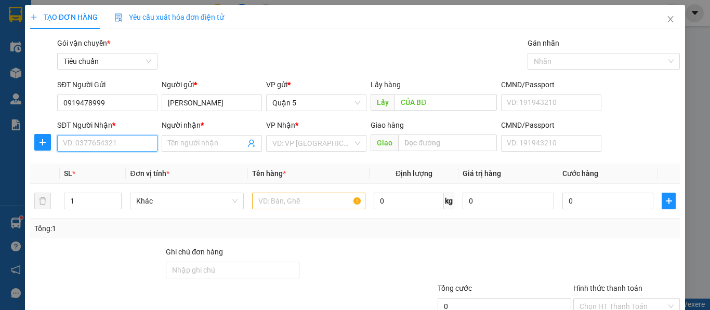
click at [98, 138] on input "SĐT Người Nhận *" at bounding box center [107, 143] width 100 height 17
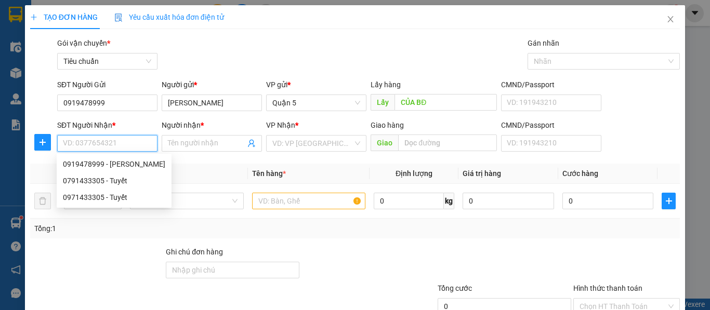
paste input "0791433305"
type input "0791433305"
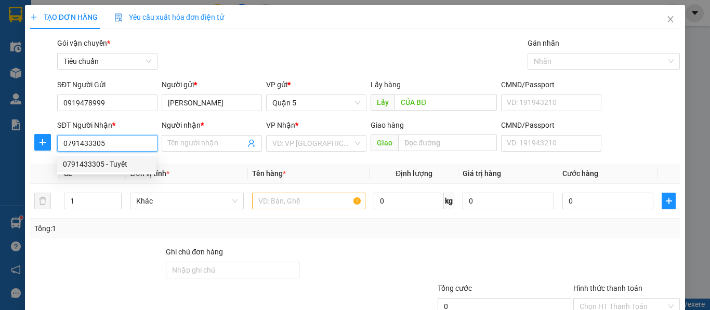
click at [91, 163] on div "0791433305 - Tuyết" at bounding box center [106, 164] width 87 height 11
type input "Tuyết"
type input "BĐ"
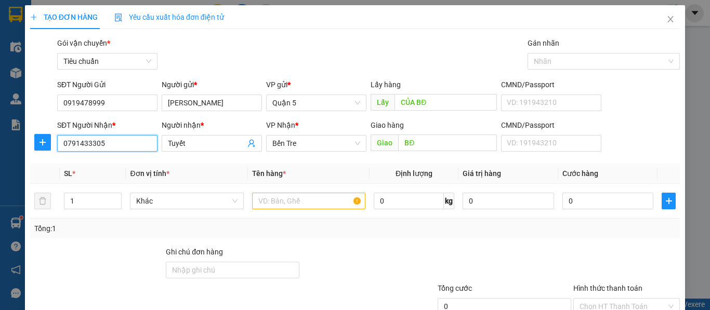
type input "0791433305"
drag, startPoint x: 439, startPoint y: 93, endPoint x: 364, endPoint y: 99, distance: 75.1
click at [364, 99] on div "SĐT Người Gửi 0919478999 Người gửi * tuyết anh VP gửi * Quận 5 Lấy hàng Lấy CỦA…" at bounding box center [368, 97] width 627 height 36
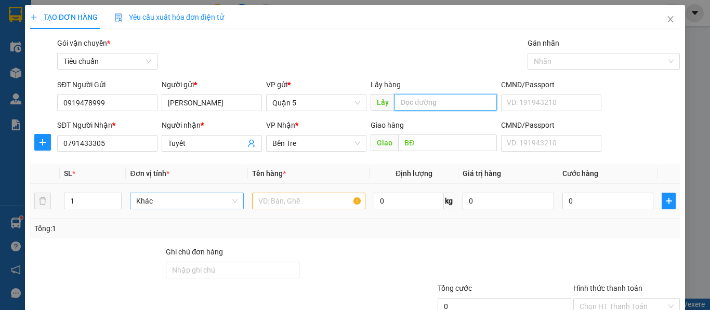
click at [163, 200] on span "Khác" at bounding box center [186, 201] width 101 height 16
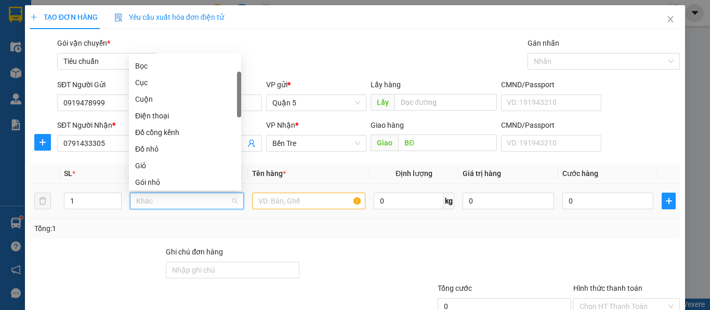
scroll to position [12, 0]
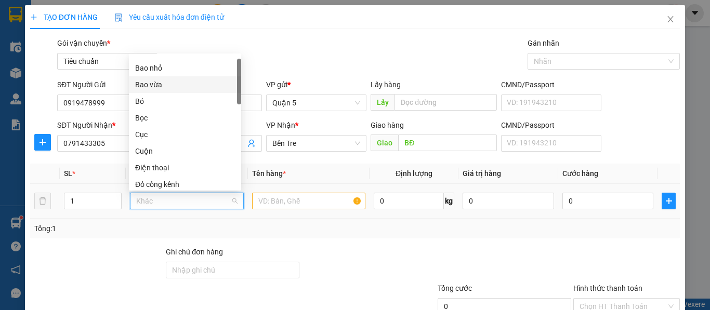
drag, startPoint x: 155, startPoint y: 85, endPoint x: 283, endPoint y: 157, distance: 146.4
click at [156, 85] on div "Bao vừa" at bounding box center [185, 84] width 100 height 11
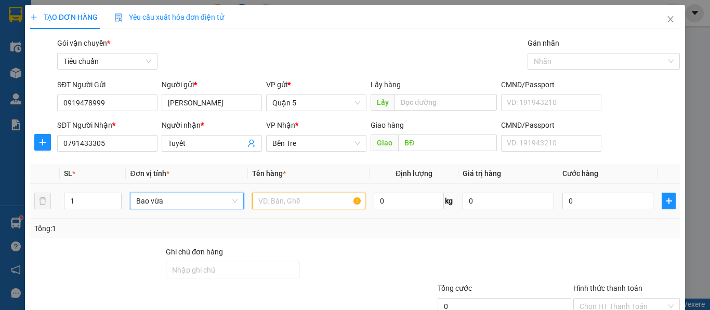
click at [284, 207] on input "text" at bounding box center [308, 201] width 113 height 17
click at [284, 204] on input "text" at bounding box center [308, 201] width 113 height 17
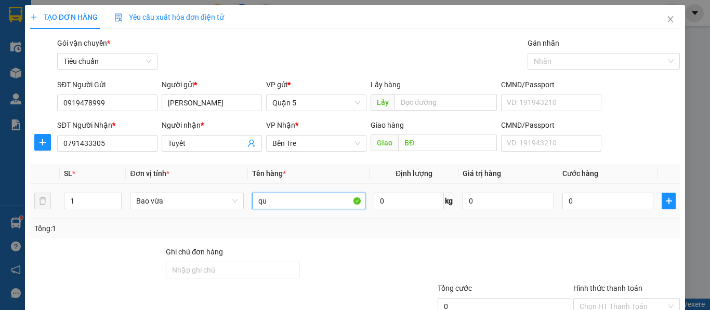
paste input "â"
paste input "ần"
paste input "á"
type input "quần áo"
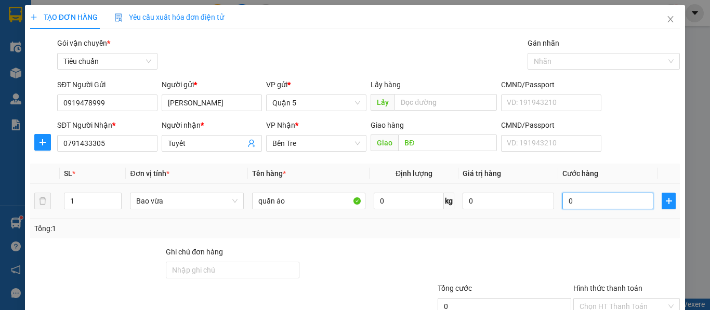
click at [581, 207] on input "0" at bounding box center [607, 201] width 91 height 17
type input "4"
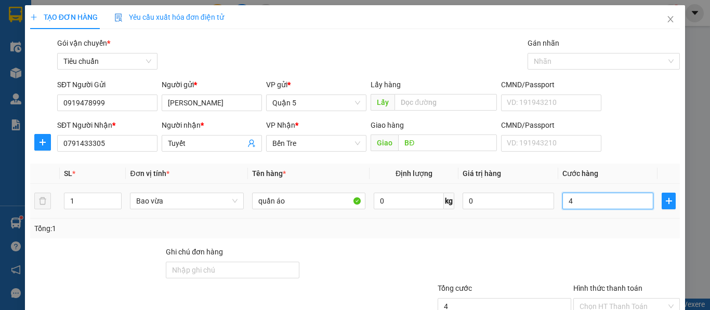
type input "40"
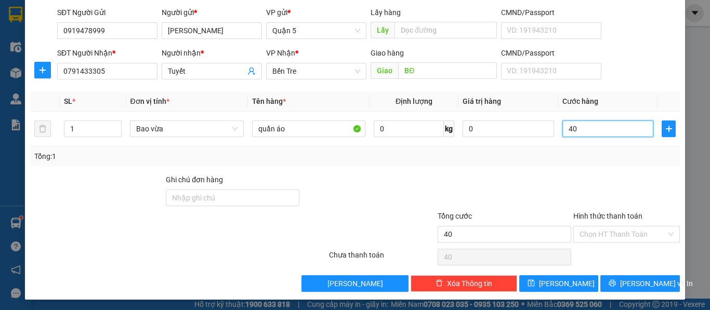
scroll to position [74, 0]
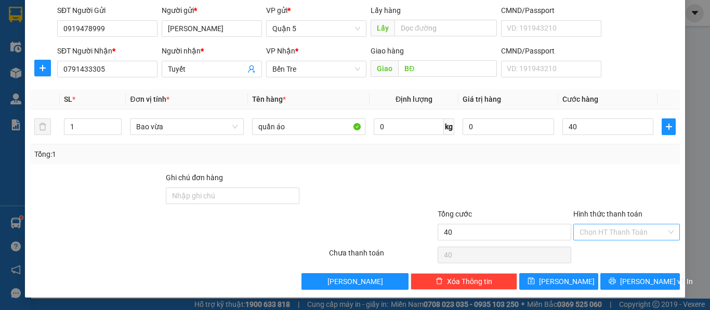
type input "40.000"
click at [602, 234] on input "Hình thức thanh toán" at bounding box center [623, 233] width 87 height 16
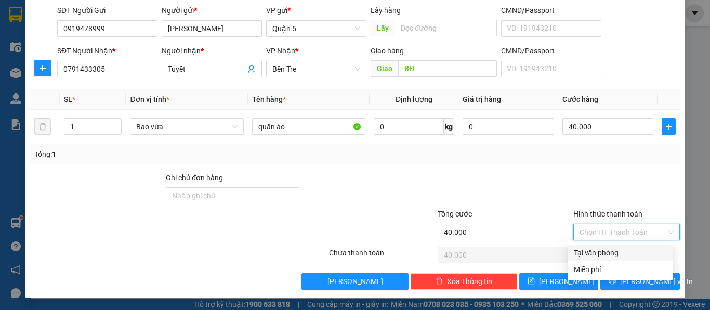
click at [593, 254] on div "Tại văn phòng" at bounding box center [620, 252] width 93 height 11
type input "0"
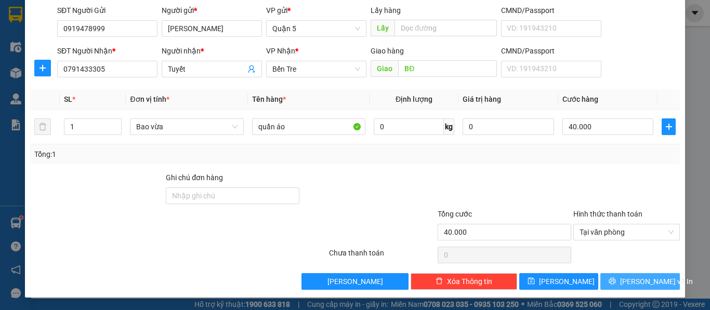
click at [624, 282] on span "[PERSON_NAME] và In" at bounding box center [656, 281] width 73 height 11
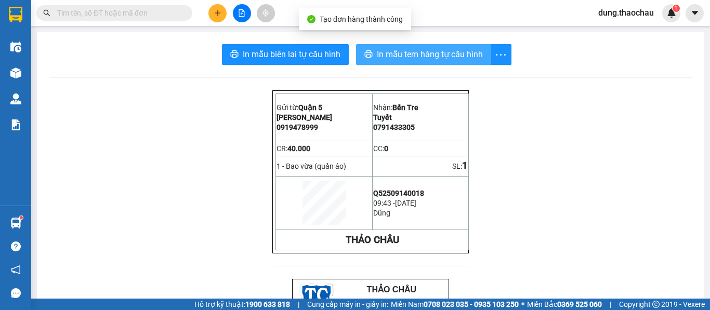
click at [423, 46] on button "In mẫu tem hàng tự cấu hình" at bounding box center [423, 54] width 135 height 21
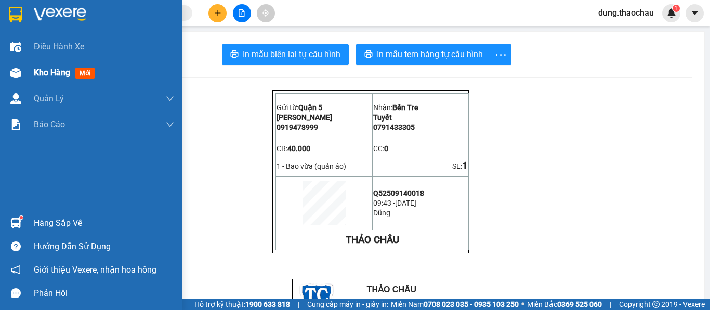
click at [52, 73] on span "Kho hàng" at bounding box center [52, 73] width 36 height 10
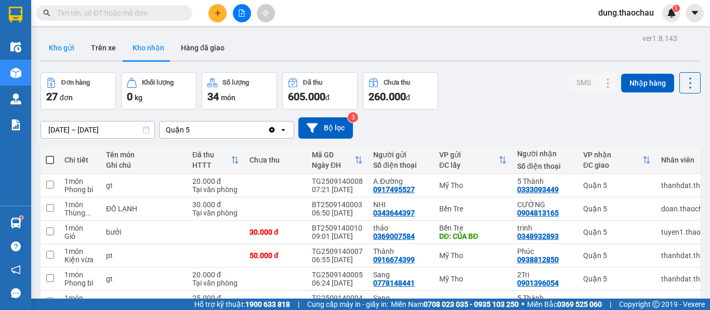
click at [61, 49] on button "Kho gửi" at bounding box center [62, 47] width 42 height 25
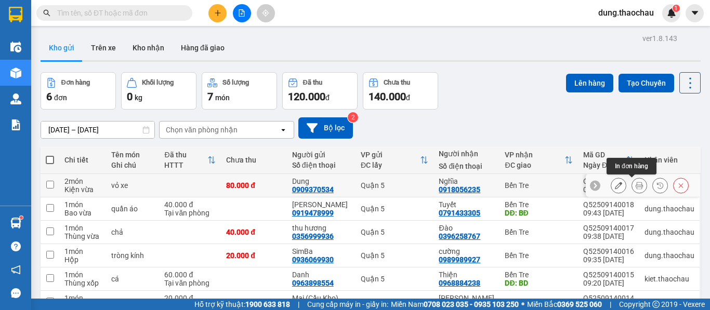
click at [636, 188] on icon at bounding box center [639, 185] width 7 height 7
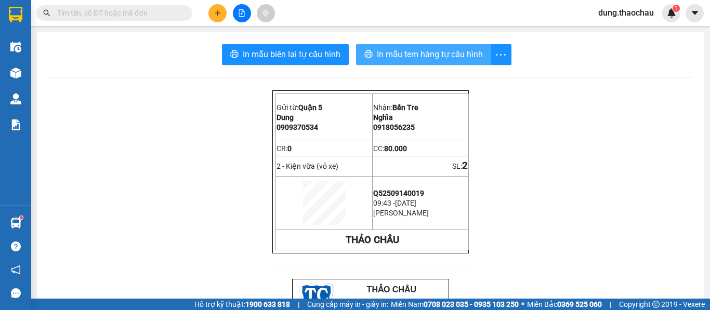
click at [407, 58] on span "In mẫu tem hàng tự cấu hình" at bounding box center [430, 54] width 106 height 13
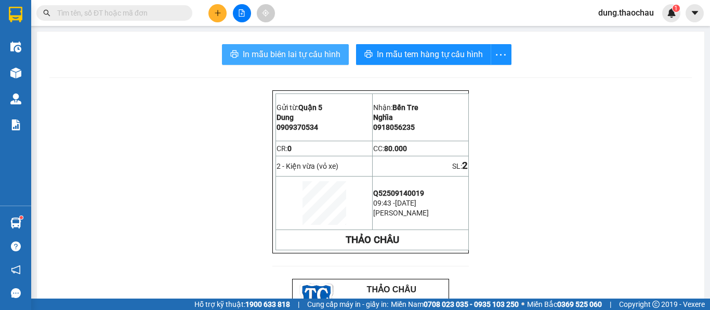
click at [287, 50] on span "In mẫu biên lai tự cấu hình" at bounding box center [292, 54] width 98 height 13
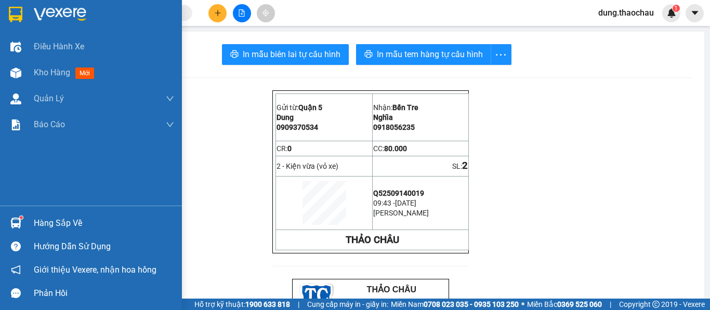
click at [17, 225] on img at bounding box center [15, 223] width 11 height 11
click at [23, 167] on div "Điều hành xe Kho hàng mới Quản Lý Quản lý chuyến Quản lý khách hàng mới Quản lý…" at bounding box center [91, 155] width 182 height 310
click at [53, 74] on span "Kho hàng" at bounding box center [52, 73] width 36 height 10
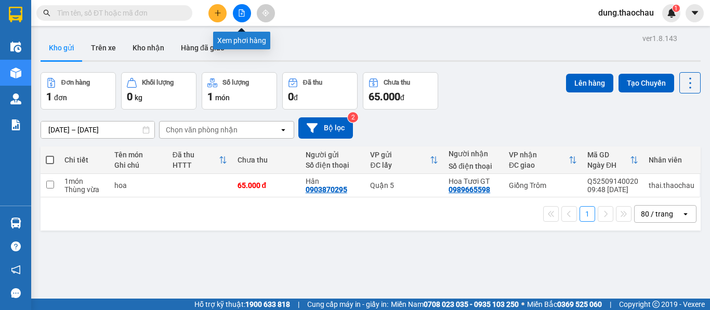
click at [241, 12] on icon "file-add" at bounding box center [241, 12] width 7 height 7
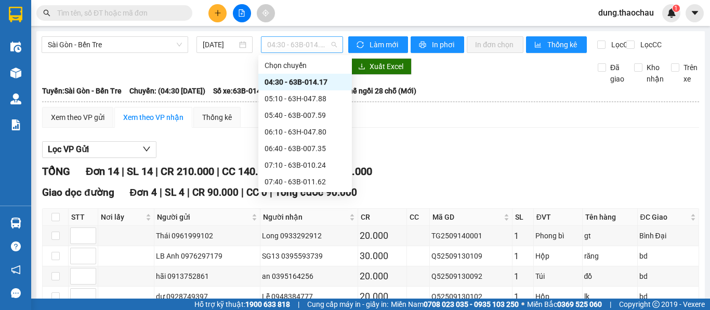
click at [315, 43] on span "04:30 - 63B-014.17" at bounding box center [302, 45] width 70 height 16
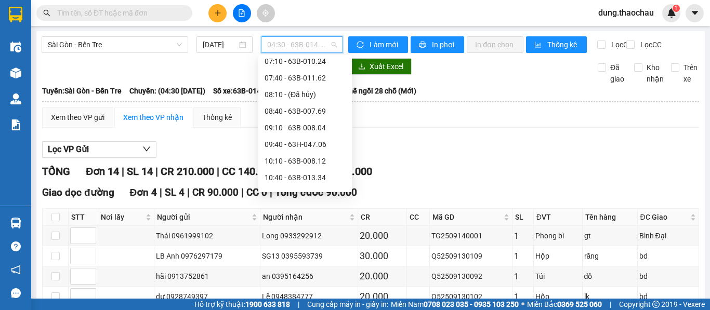
scroll to position [156, 0]
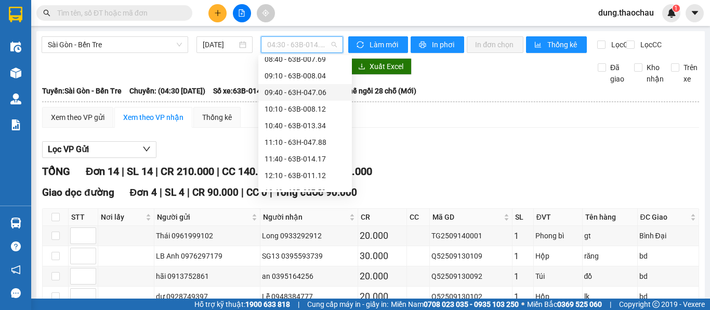
click at [283, 93] on div "09:40 - 63H-047.06" at bounding box center [305, 92] width 81 height 11
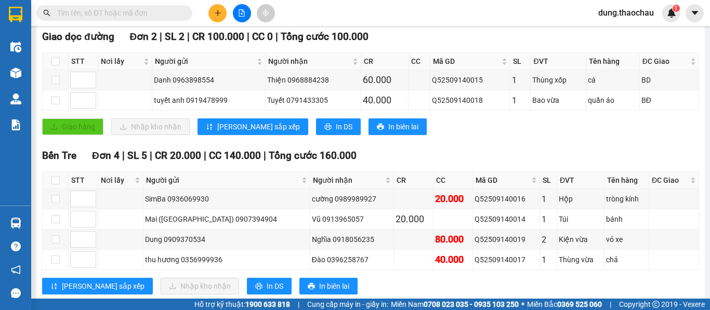
scroll to position [190, 0]
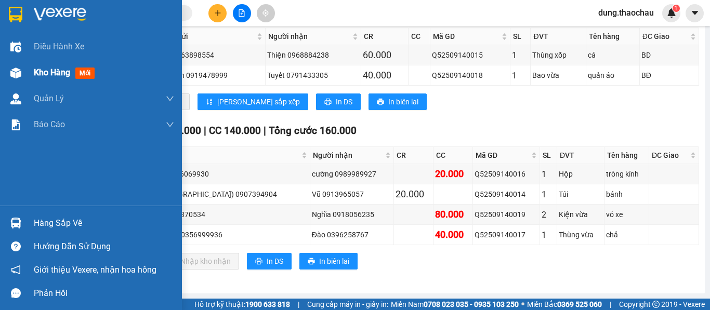
click at [36, 69] on span "Kho hàng" at bounding box center [52, 73] width 36 height 10
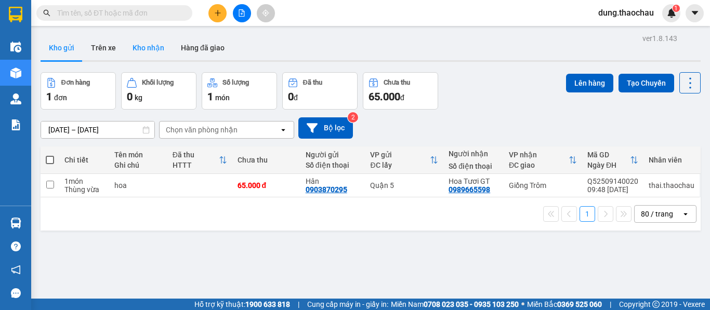
click at [150, 45] on button "Kho nhận" at bounding box center [148, 47] width 48 height 25
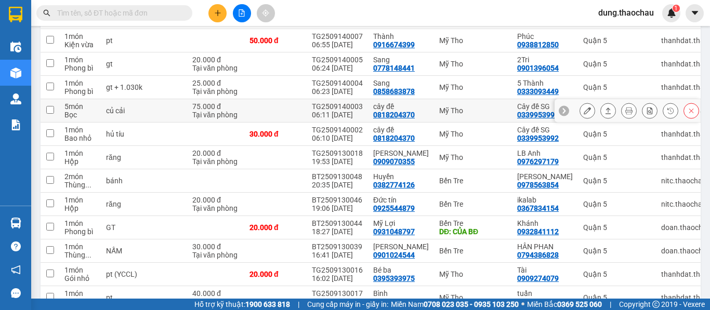
scroll to position [208, 0]
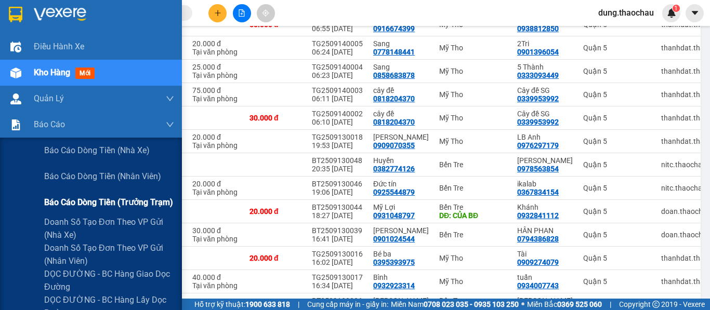
click at [77, 202] on span "Báo cáo dòng tiền (trưởng trạm)" at bounding box center [108, 202] width 129 height 13
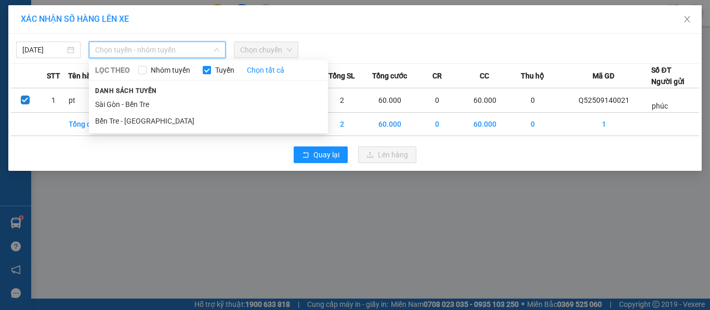
click at [115, 96] on div "Danh sách tuyến [GEOGRAPHIC_DATA] - [GEOGRAPHIC_DATA] Tre - [GEOGRAPHIC_DATA]" at bounding box center [208, 107] width 239 height 45
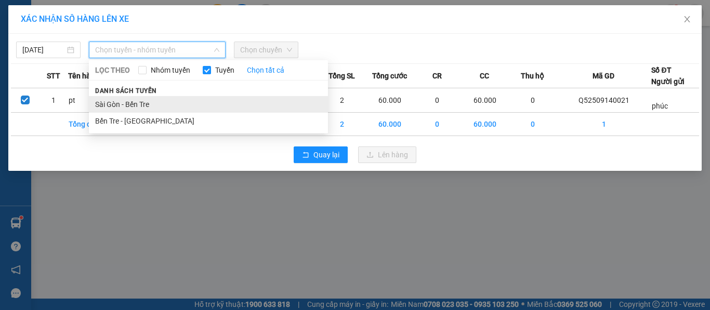
click at [135, 110] on li "Sài Gòn - Bến Tre" at bounding box center [208, 104] width 239 height 17
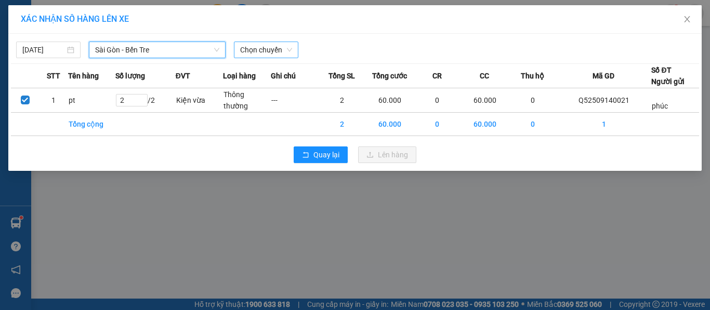
click at [270, 48] on span "Chọn chuyến" at bounding box center [266, 50] width 52 height 16
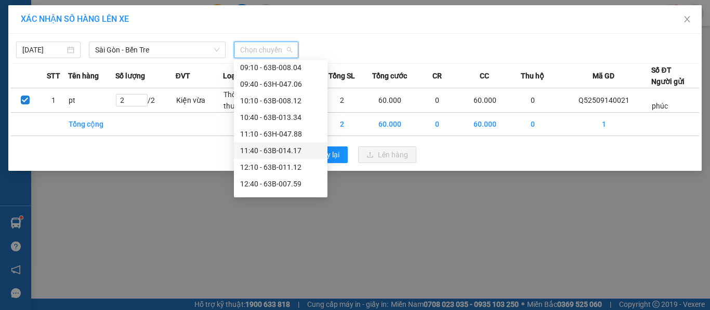
scroll to position [104, 0]
click at [269, 165] on div "10:10 - 63B-008.12" at bounding box center [280, 166] width 81 height 11
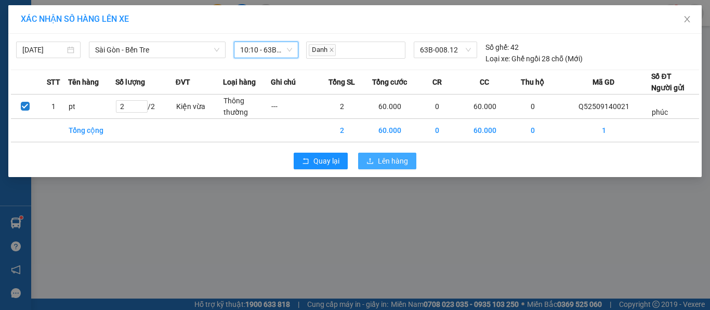
click at [377, 159] on button "Lên hàng" at bounding box center [387, 161] width 58 height 17
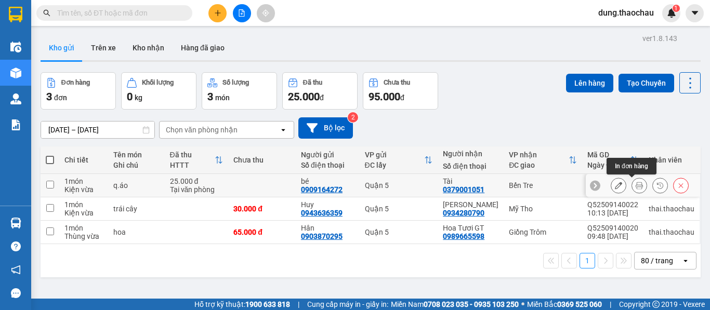
click at [636, 187] on icon at bounding box center [639, 185] width 7 height 7
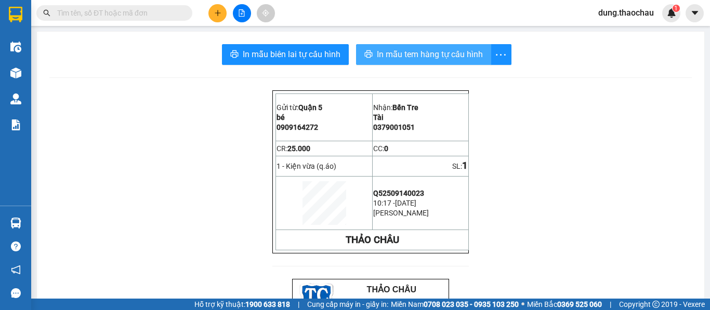
click at [415, 54] on span "In mẫu tem hàng tự cấu hình" at bounding box center [430, 54] width 106 height 13
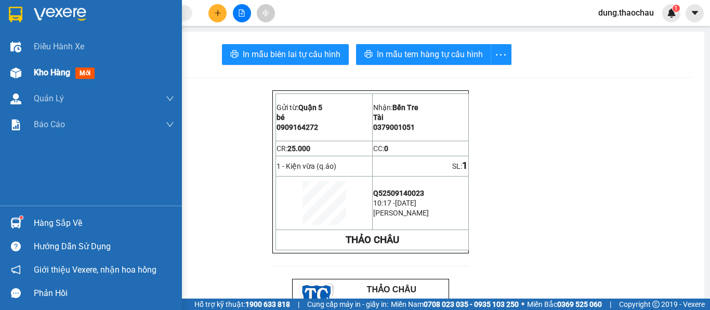
click at [45, 74] on span "Kho hàng" at bounding box center [52, 73] width 36 height 10
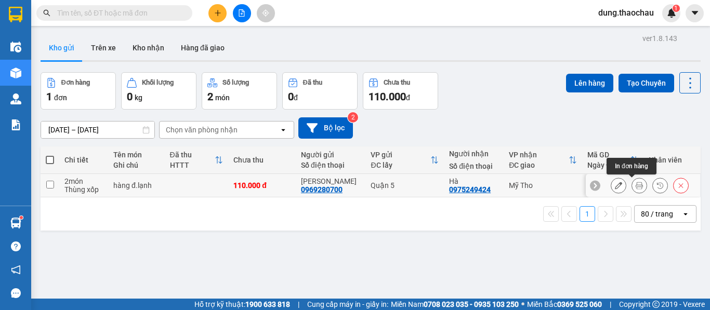
click at [636, 187] on icon at bounding box center [639, 185] width 7 height 7
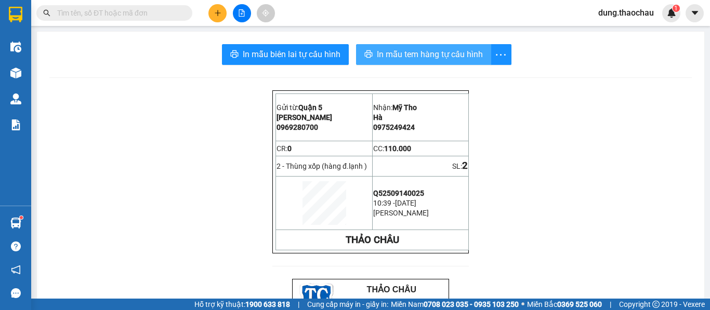
click at [426, 57] on span "In mẫu tem hàng tự cấu hình" at bounding box center [430, 54] width 106 height 13
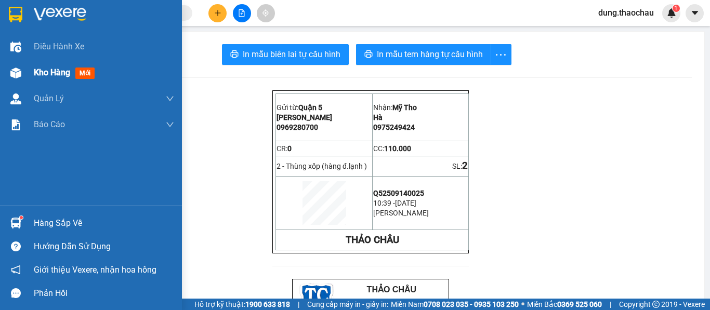
click at [57, 67] on div "Kho hàng mới" at bounding box center [66, 72] width 65 height 13
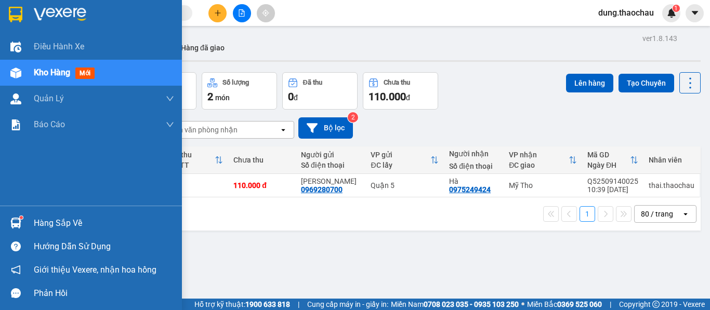
click at [14, 221] on img at bounding box center [15, 223] width 11 height 11
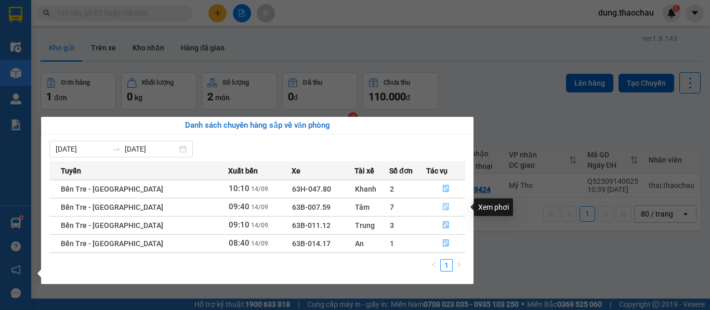
click at [442, 206] on icon "file-done" at bounding box center [445, 206] width 7 height 7
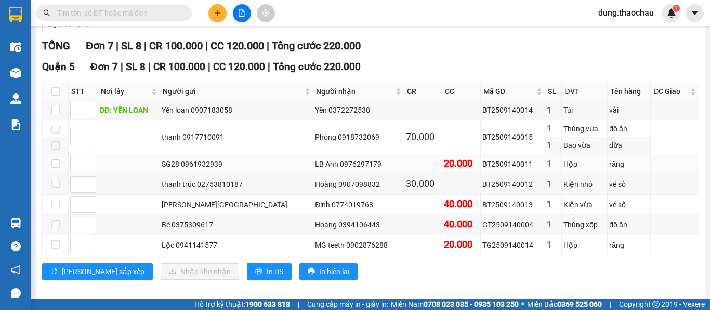
scroll to position [145, 0]
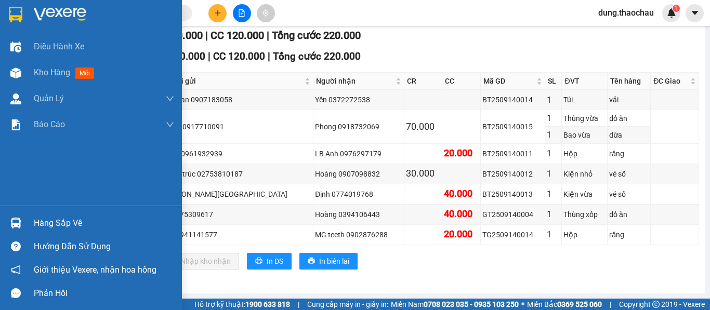
click at [10, 221] on img at bounding box center [15, 223] width 11 height 11
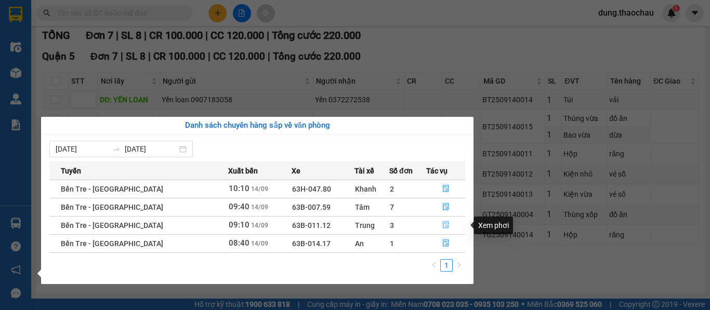
click at [442, 224] on icon "file-done" at bounding box center [445, 224] width 7 height 7
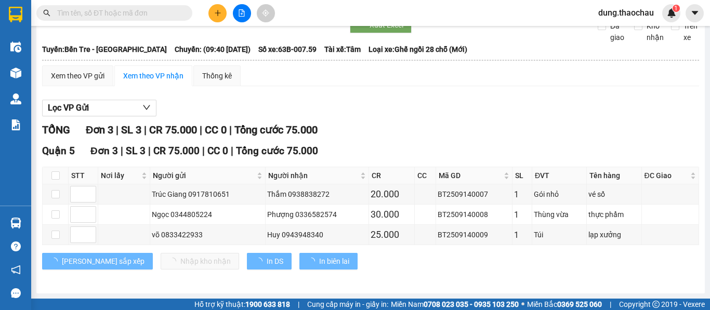
scroll to position [50, 0]
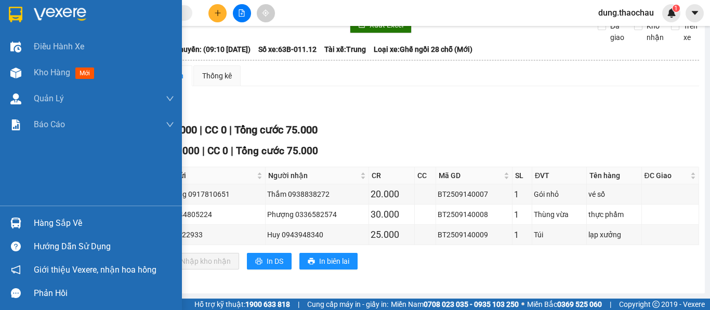
click at [11, 221] on img at bounding box center [15, 223] width 11 height 11
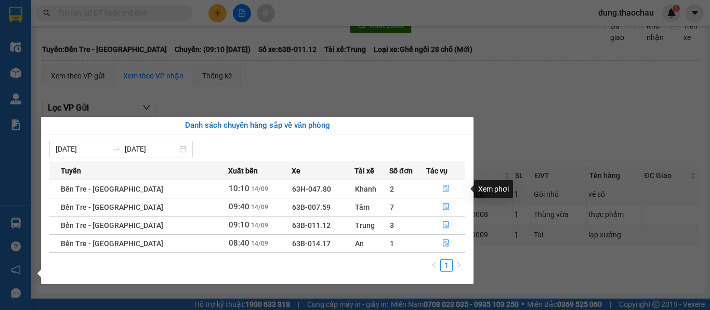
click at [443, 187] on icon "file-done" at bounding box center [446, 189] width 6 height 7
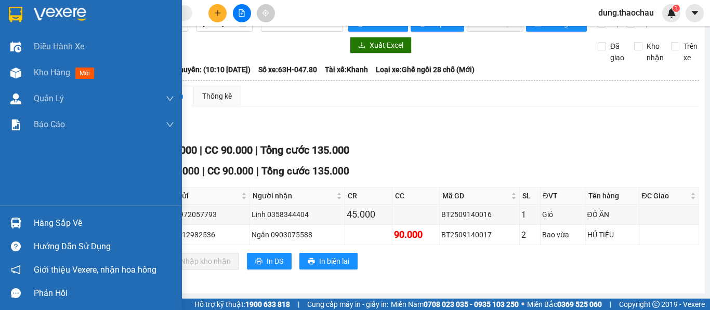
click at [19, 223] on img at bounding box center [15, 223] width 11 height 11
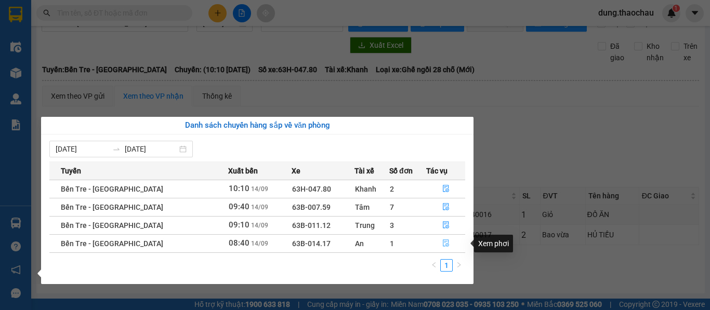
click at [442, 242] on icon "file-done" at bounding box center [445, 243] width 7 height 7
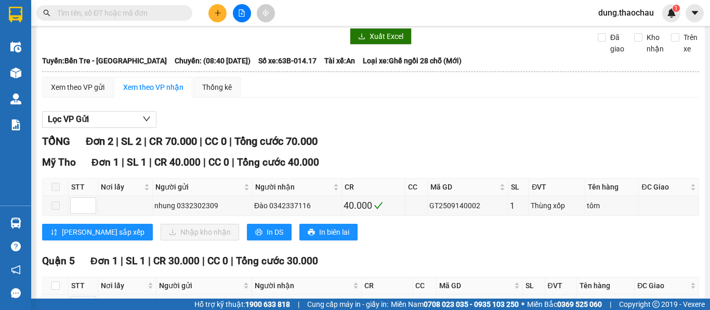
scroll to position [109, 0]
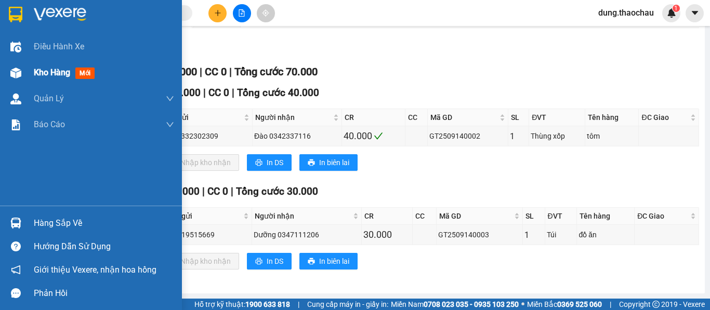
click at [39, 74] on span "Kho hàng" at bounding box center [52, 73] width 36 height 10
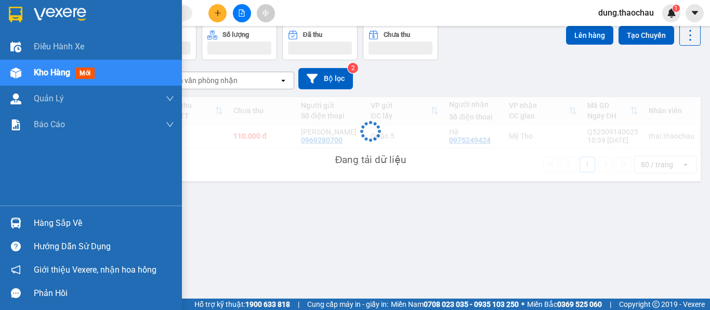
scroll to position [48, 0]
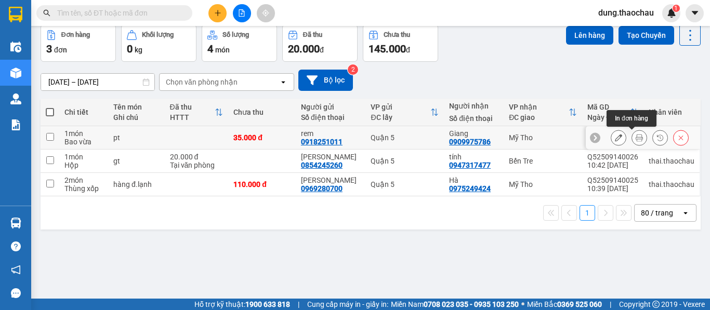
click at [636, 140] on icon at bounding box center [639, 137] width 7 height 7
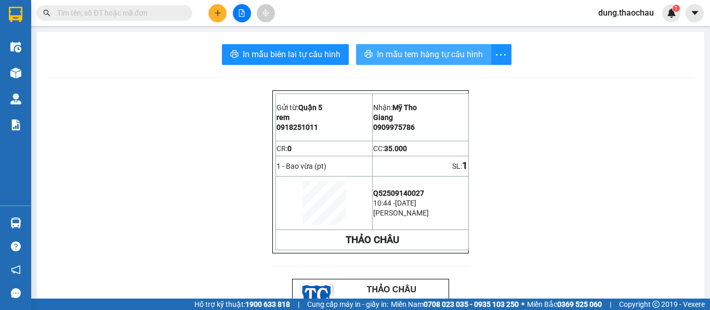
click at [390, 59] on span "In mẫu tem hàng tự cấu hình" at bounding box center [430, 54] width 106 height 13
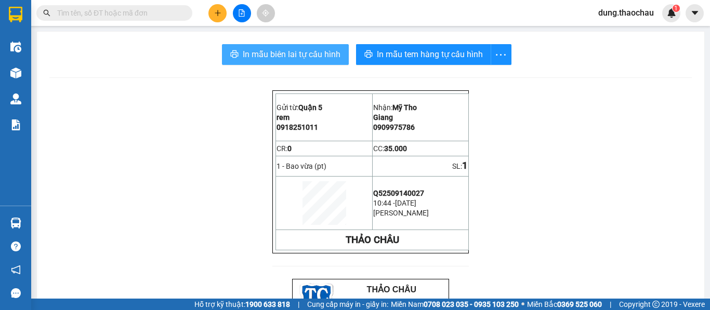
click at [276, 60] on span "In mẫu biên lai tự cấu hình" at bounding box center [292, 54] width 98 height 13
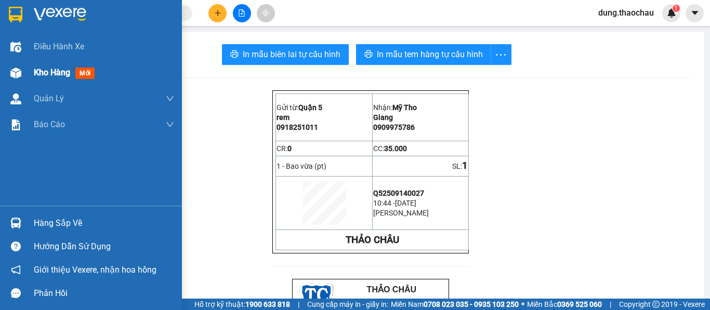
click at [19, 70] on img at bounding box center [15, 73] width 11 height 11
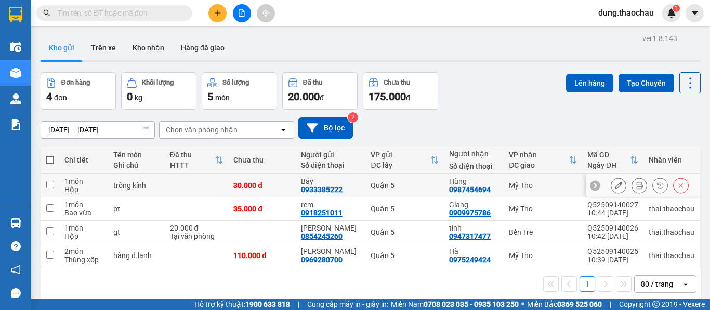
click at [638, 187] on button at bounding box center [639, 186] width 15 height 18
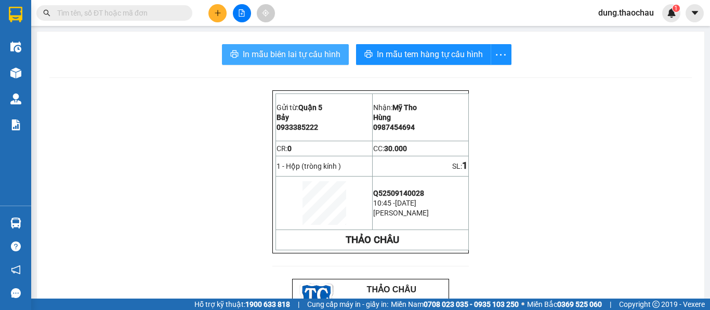
click at [281, 51] on span "In mẫu biên lai tự cấu hình" at bounding box center [292, 54] width 98 height 13
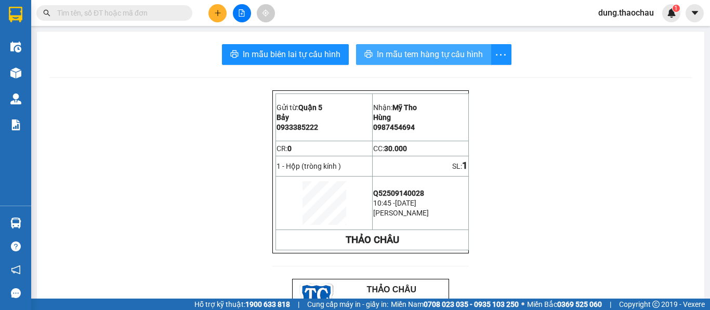
click at [464, 55] on span "In mẫu tem hàng tự cấu hình" at bounding box center [430, 54] width 106 height 13
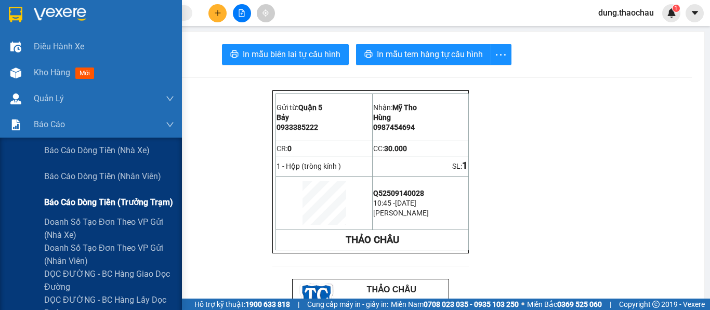
click at [78, 205] on span "Báo cáo dòng tiền (trưởng trạm)" at bounding box center [108, 202] width 129 height 13
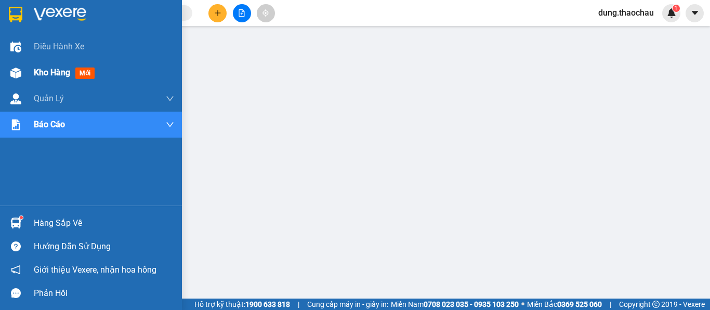
click at [49, 72] on span "Kho hàng" at bounding box center [52, 73] width 36 height 10
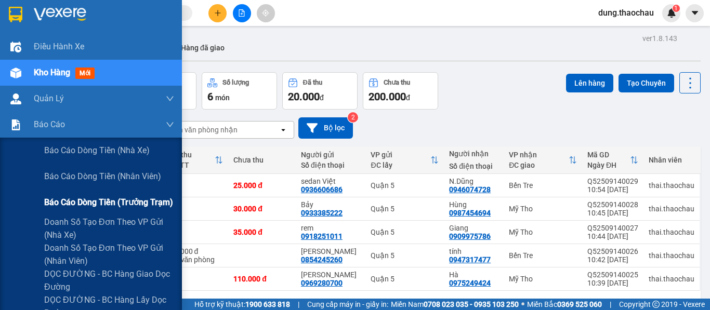
click at [68, 203] on span "Báo cáo dòng tiền (trưởng trạm)" at bounding box center [108, 202] width 129 height 13
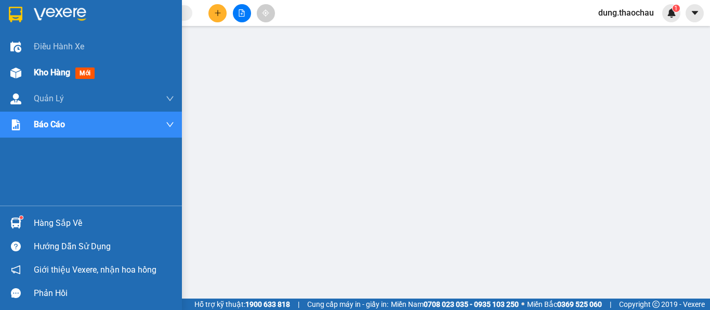
click at [49, 75] on span "Kho hàng" at bounding box center [52, 73] width 36 height 10
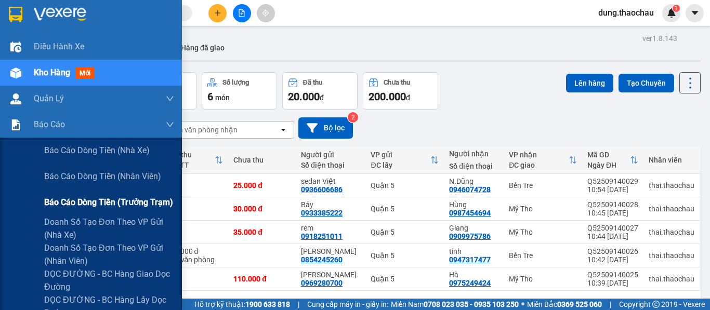
click at [73, 205] on span "Báo cáo dòng tiền (trưởng trạm)" at bounding box center [108, 202] width 129 height 13
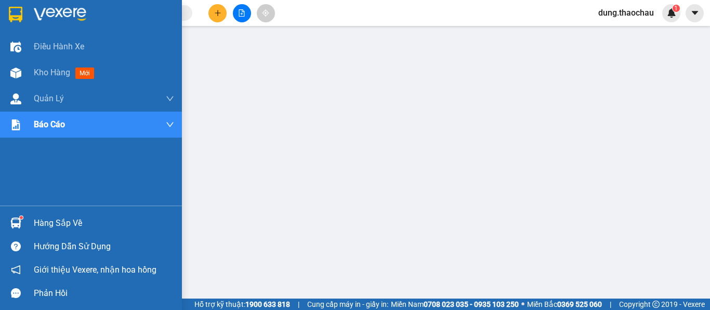
click at [18, 220] on img at bounding box center [15, 223] width 11 height 11
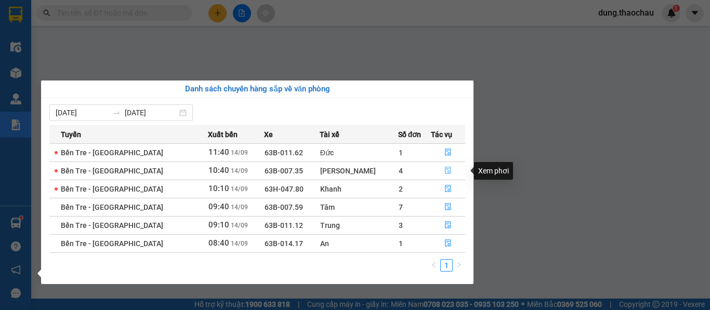
click at [444, 168] on icon "file-done" at bounding box center [447, 170] width 7 height 7
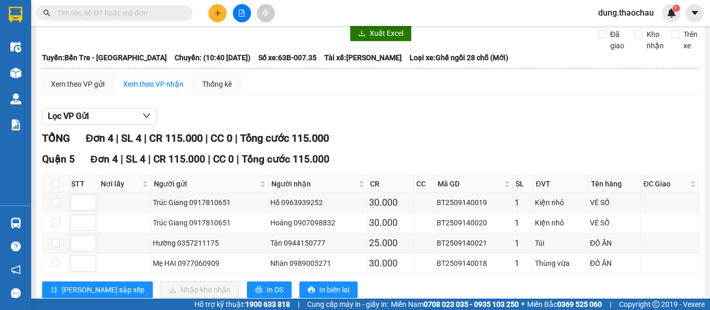
scroll to position [71, 0]
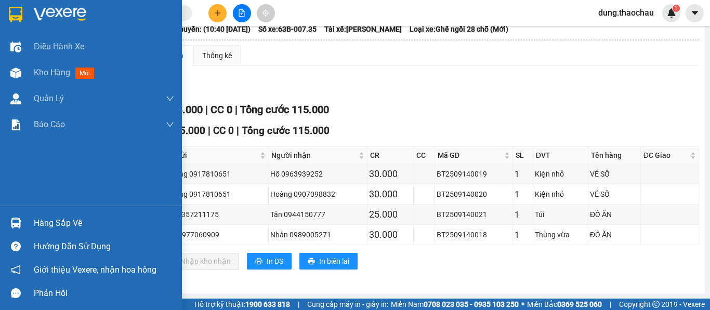
click at [21, 228] on img at bounding box center [15, 223] width 11 height 11
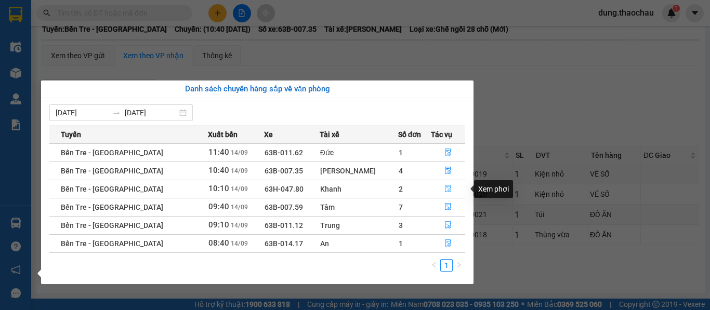
click at [444, 188] on icon "file-done" at bounding box center [447, 188] width 7 height 7
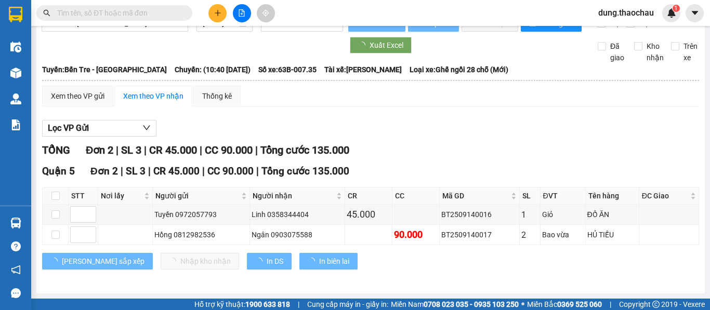
scroll to position [30, 0]
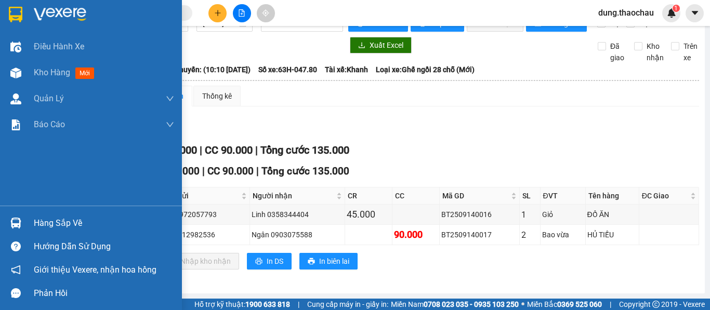
click at [14, 223] on img at bounding box center [15, 223] width 11 height 11
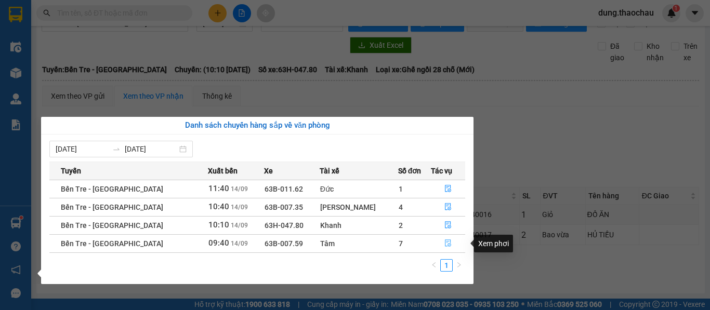
click at [444, 247] on icon "file-done" at bounding box center [447, 243] width 7 height 7
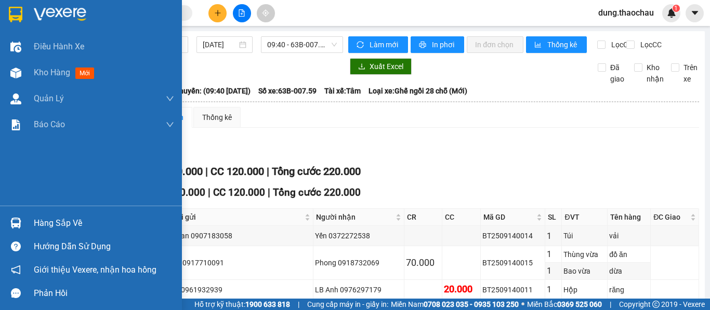
click at [15, 222] on img at bounding box center [15, 223] width 11 height 11
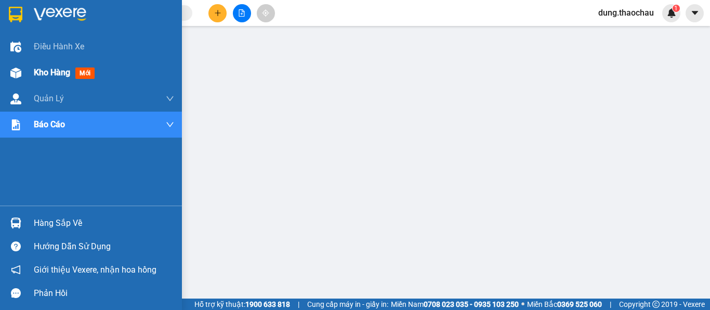
click at [64, 75] on span "Kho hàng" at bounding box center [52, 73] width 36 height 10
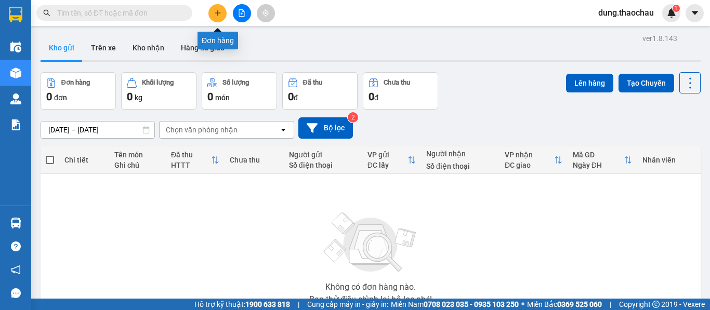
click at [219, 15] on icon "plus" at bounding box center [217, 12] width 7 height 7
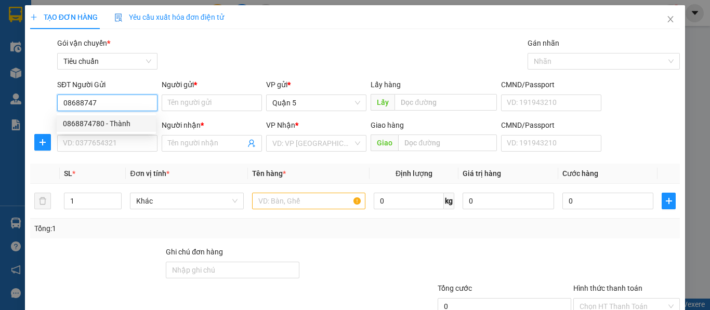
click at [86, 127] on div "0868874780 - Thành" at bounding box center [106, 123] width 87 height 11
type input "0868874780"
type input "Thành"
type input "0868874780"
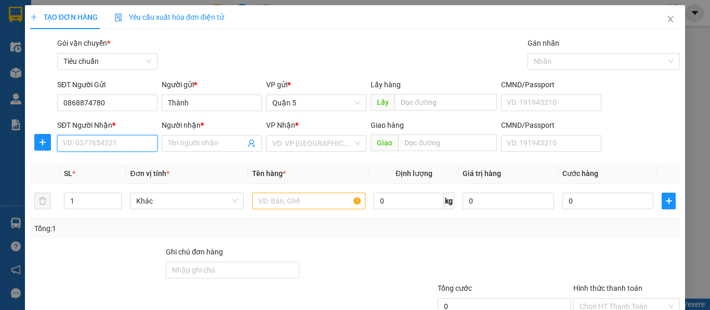
click at [89, 144] on input "SĐT Người Nhận *" at bounding box center [107, 143] width 100 height 17
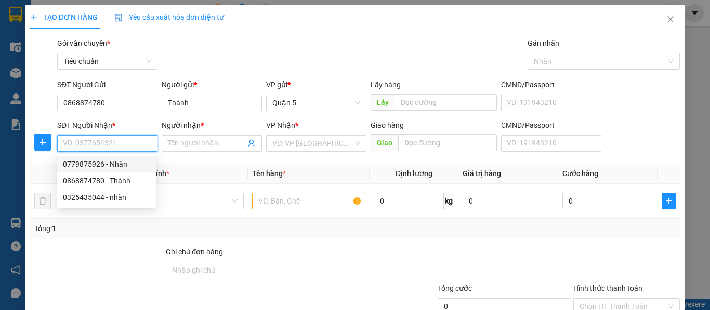
click at [82, 164] on div "0779875926 - Nhân" at bounding box center [106, 164] width 87 height 11
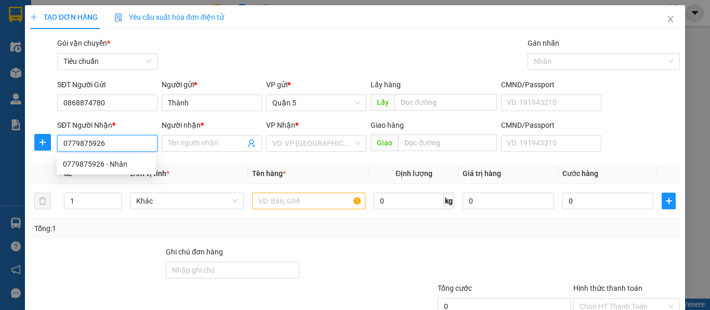
type input "0779875926"
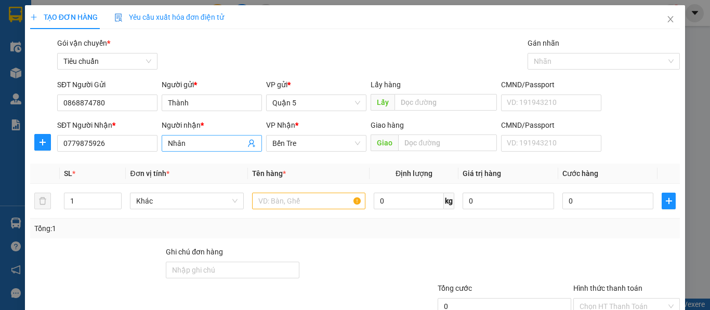
drag, startPoint x: 187, startPoint y: 146, endPoint x: 220, endPoint y: 146, distance: 32.7
click at [188, 146] on input "Nhân" at bounding box center [206, 143] width 77 height 11
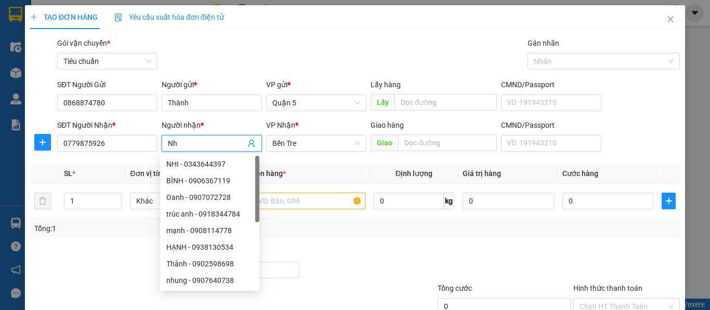
paste input "à"
type input "Nhàn"
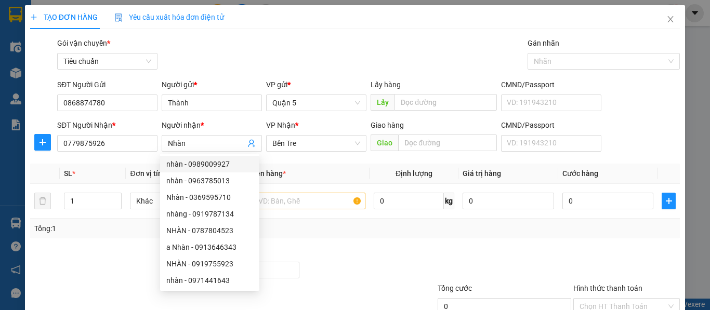
click at [77, 256] on div at bounding box center [97, 264] width 136 height 36
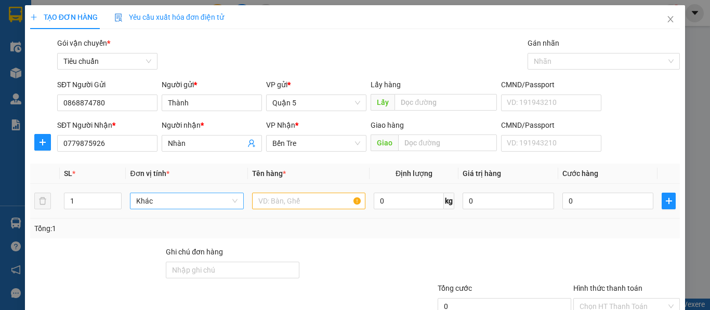
click at [144, 204] on span "Khác" at bounding box center [186, 201] width 101 height 16
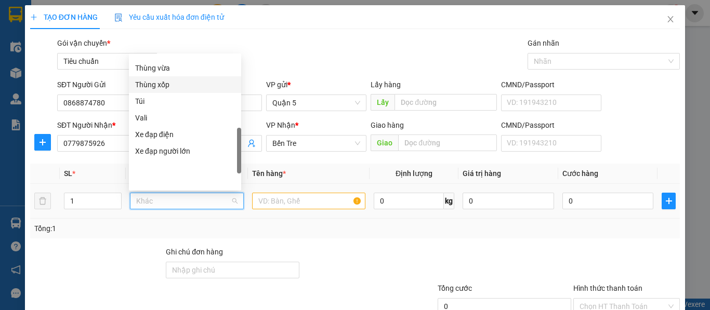
scroll to position [220, 0]
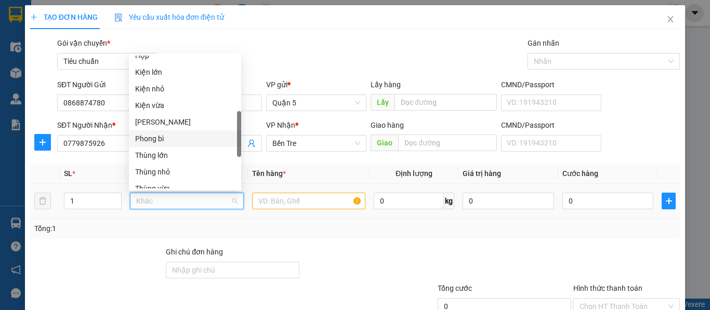
click at [149, 139] on div "Phong bì" at bounding box center [185, 138] width 100 height 11
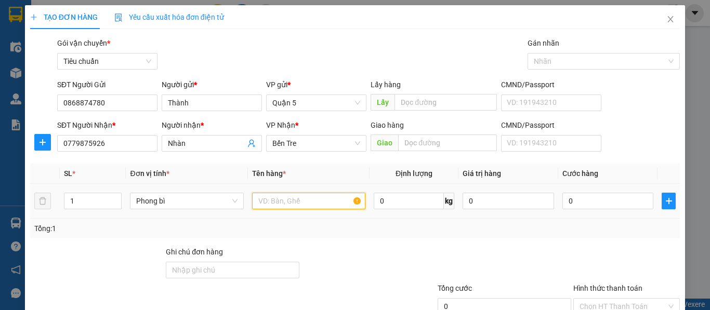
click at [302, 201] on input "text" at bounding box center [308, 201] width 113 height 17
paste input "ê"
paste input "ền"
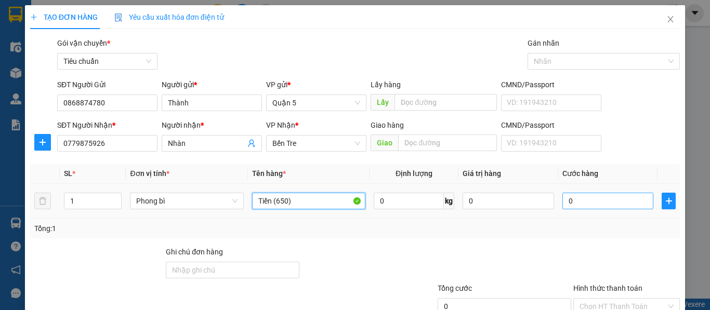
type input "Tiền (650)"
click at [574, 195] on input "0" at bounding box center [607, 201] width 91 height 17
type input "2"
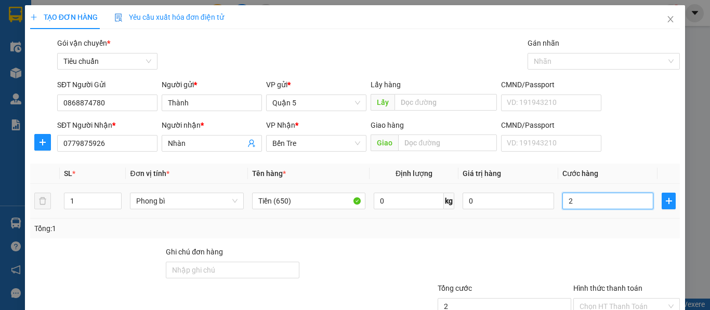
type input "20"
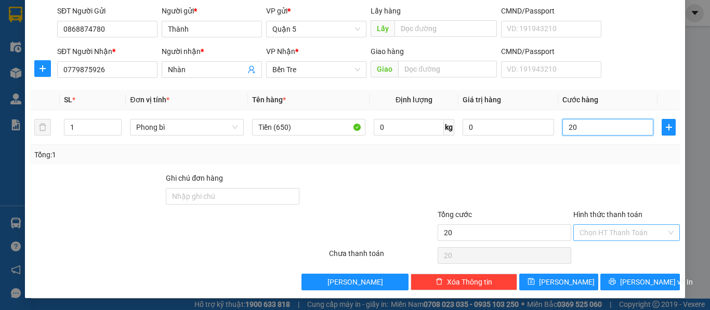
scroll to position [74, 0]
type input "20.000"
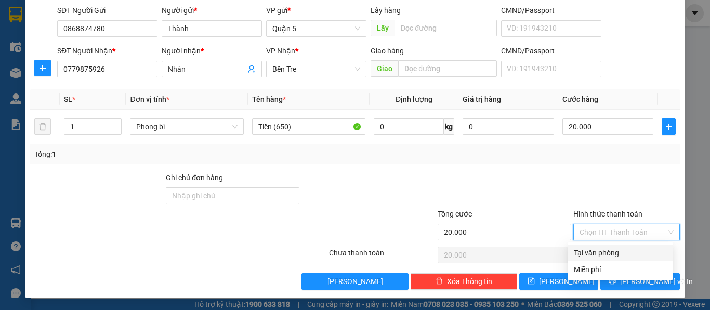
click at [589, 230] on input "Hình thức thanh toán" at bounding box center [623, 233] width 87 height 16
click at [589, 250] on div "Tại văn phòng" at bounding box center [620, 252] width 93 height 11
type input "0"
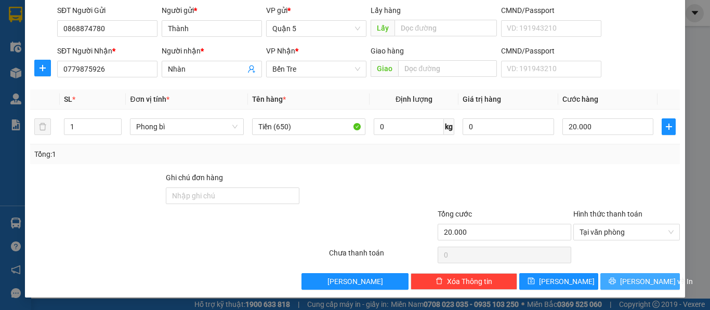
click at [615, 281] on icon "printer" at bounding box center [612, 281] width 7 height 7
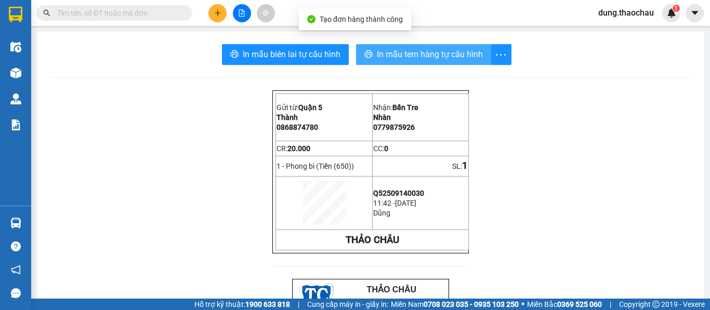
click at [395, 54] on span "In mẫu tem hàng tự cấu hình" at bounding box center [430, 54] width 106 height 13
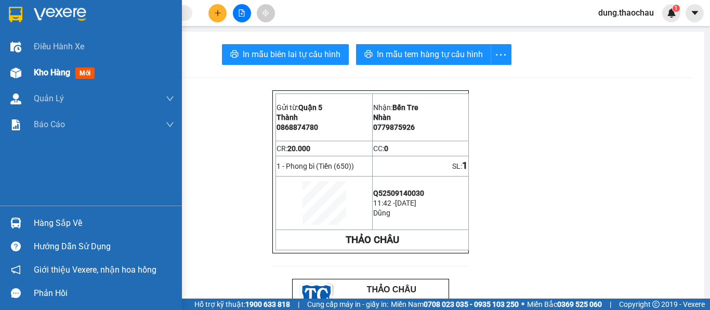
click at [55, 71] on span "Kho hàng" at bounding box center [52, 73] width 36 height 10
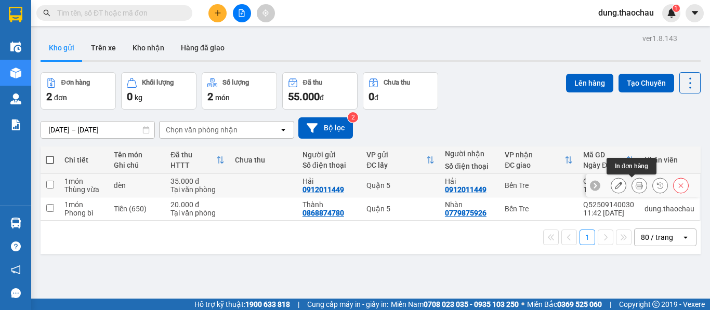
click at [636, 186] on icon at bounding box center [639, 185] width 7 height 7
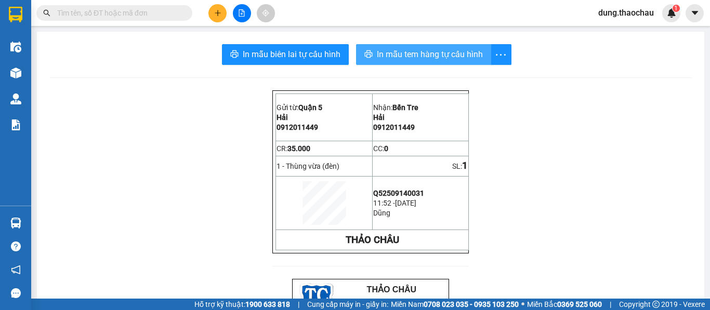
click at [417, 56] on span "In mẫu tem hàng tự cấu hình" at bounding box center [430, 54] width 106 height 13
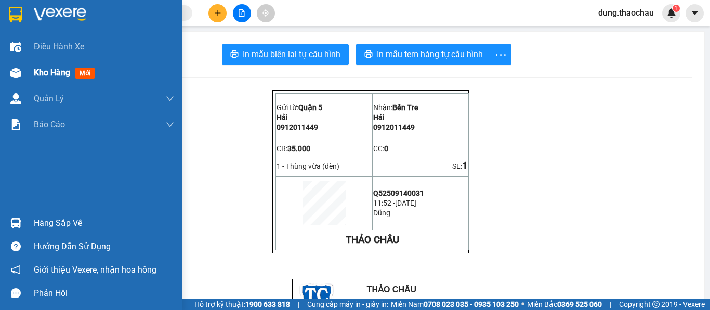
click at [36, 77] on span "Kho hàng" at bounding box center [52, 73] width 36 height 10
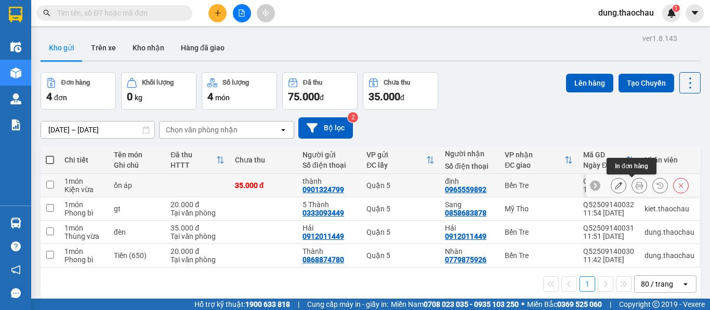
click at [636, 185] on button at bounding box center [639, 186] width 15 height 18
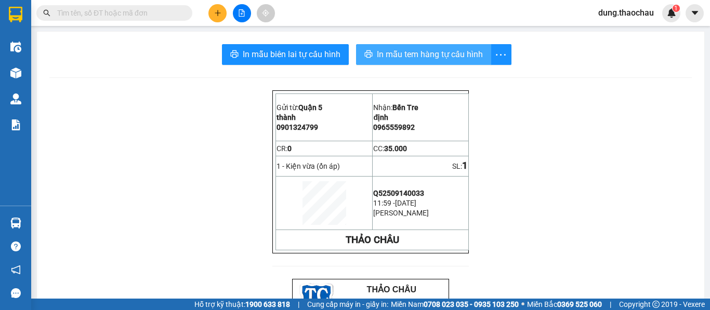
click at [403, 56] on span "In mẫu tem hàng tự cấu hình" at bounding box center [430, 54] width 106 height 13
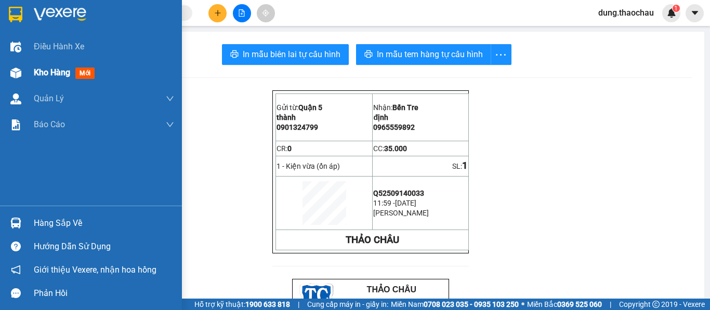
click at [44, 74] on span "Kho hàng" at bounding box center [52, 73] width 36 height 10
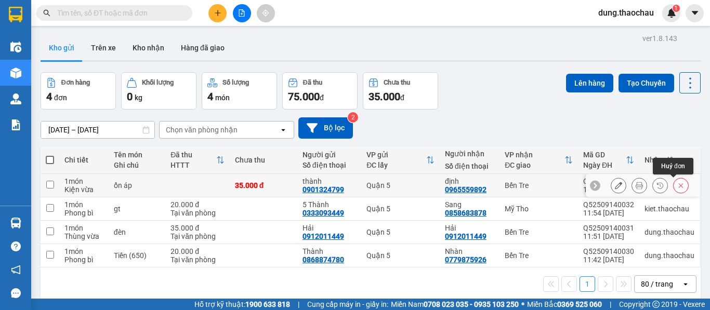
click at [677, 185] on icon at bounding box center [680, 185] width 7 height 7
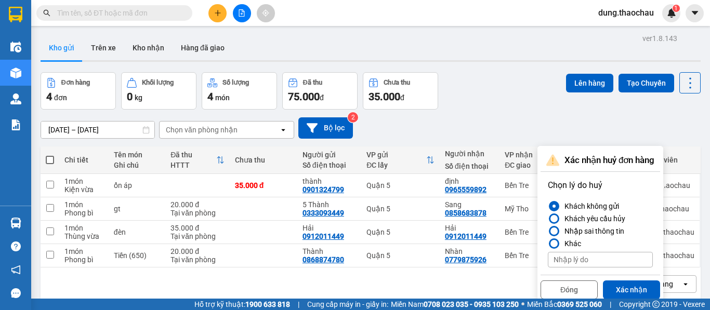
click at [632, 291] on button "Xác nhận" at bounding box center [631, 290] width 57 height 19
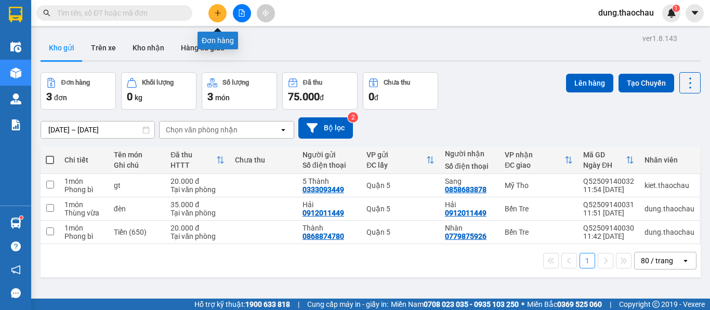
click at [218, 11] on icon "plus" at bounding box center [217, 12] width 7 height 7
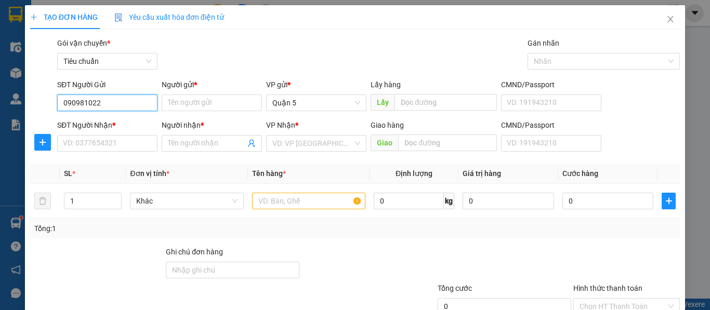
type input "0909810222"
click at [91, 123] on div "0909810222 - Hiền" at bounding box center [106, 123] width 87 height 11
type input "Hiền"
type input "0909810222"
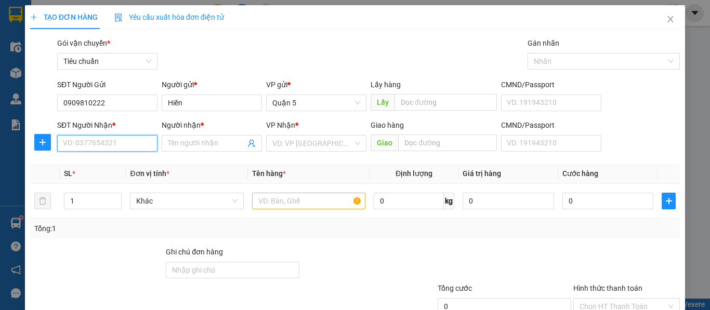
click at [94, 141] on input "SĐT Người Nhận *" at bounding box center [107, 143] width 100 height 17
click at [83, 169] on div "0906694060 - Phong" at bounding box center [106, 164] width 87 height 11
type input "0906694060"
type input "Phong"
click at [167, 203] on span "Khác" at bounding box center [186, 201] width 101 height 16
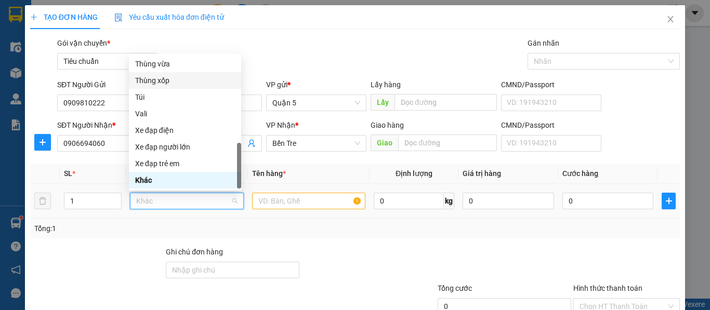
scroll to position [220, 0]
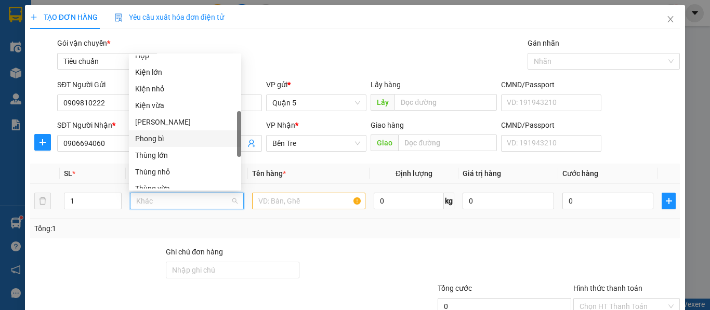
click at [161, 138] on div "Phong bì" at bounding box center [185, 138] width 100 height 11
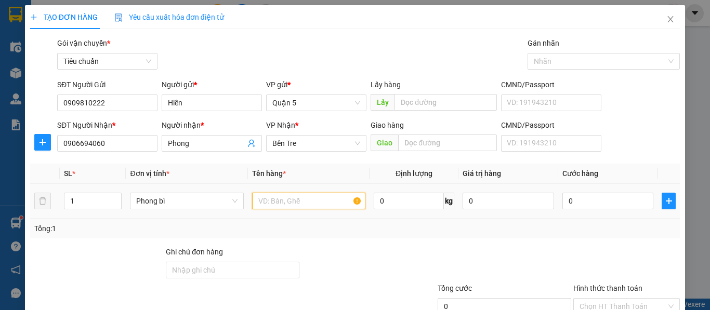
click at [267, 199] on input "text" at bounding box center [308, 201] width 113 height 17
paste input "Ê"
paste input "ỀN"
drag, startPoint x: 269, startPoint y: 202, endPoint x: 299, endPoint y: 176, distance: 40.1
click at [269, 201] on input "tIỀN (10.000)" at bounding box center [308, 201] width 113 height 17
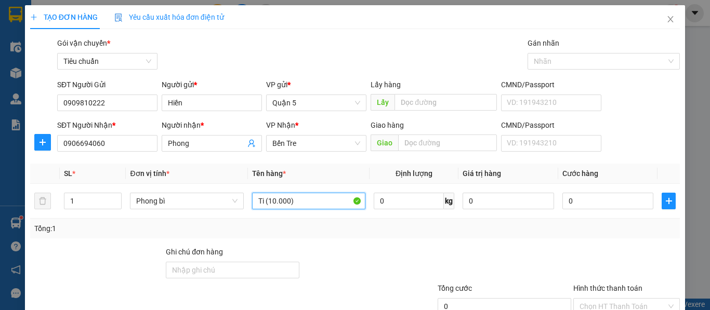
paste input "ê"
paste input "ền"
type input "Tiền (10.000)"
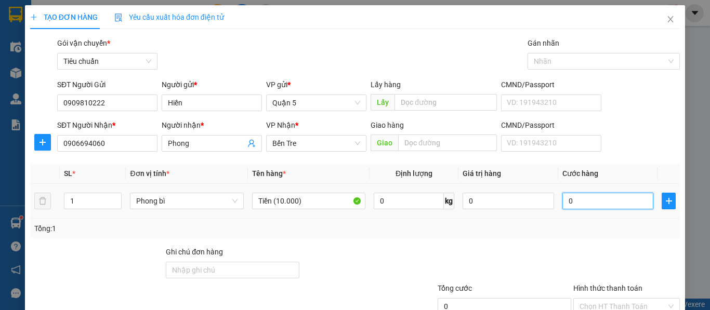
click at [574, 204] on input "0" at bounding box center [607, 201] width 91 height 17
type input "4"
type input "40"
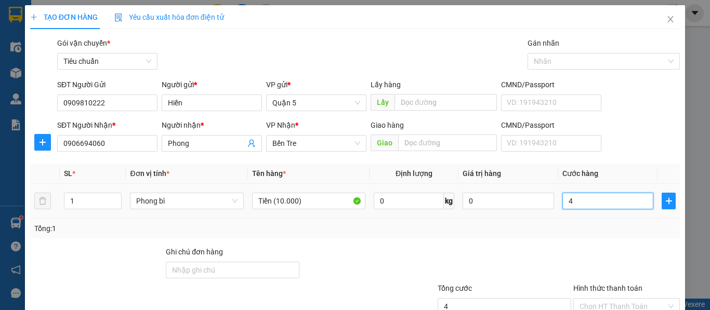
type input "40"
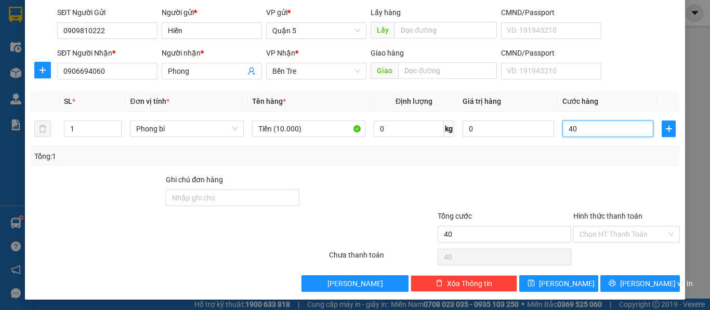
scroll to position [74, 0]
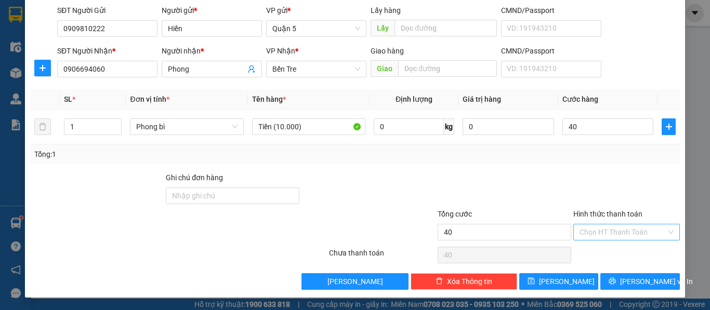
type input "40.000"
click at [597, 232] on input "Hình thức thanh toán" at bounding box center [623, 233] width 87 height 16
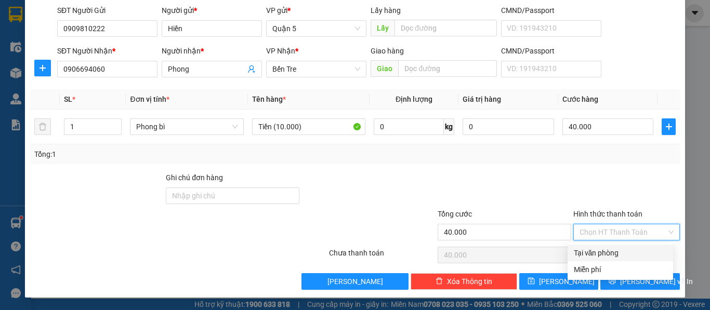
drag, startPoint x: 593, startPoint y: 253, endPoint x: 615, endPoint y: 299, distance: 50.7
click at [595, 253] on div "Tại văn phòng" at bounding box center [620, 252] width 93 height 11
type input "0"
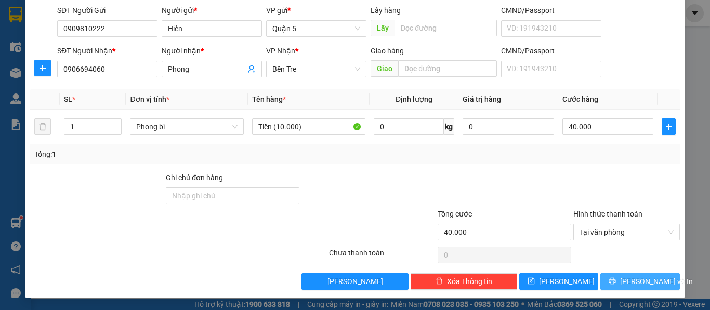
click at [622, 283] on button "[PERSON_NAME] và In" at bounding box center [640, 281] width 80 height 17
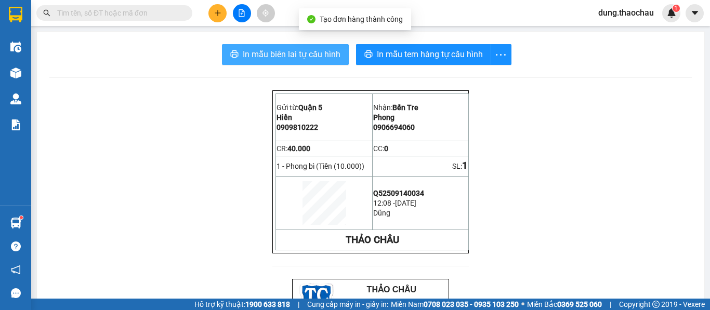
click at [317, 52] on span "In mẫu biên lai tự cấu hình" at bounding box center [292, 54] width 98 height 13
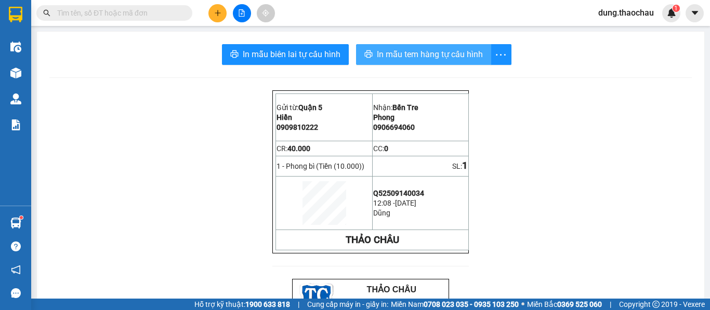
click at [420, 52] on span "In mẫu tem hàng tự cấu hình" at bounding box center [430, 54] width 106 height 13
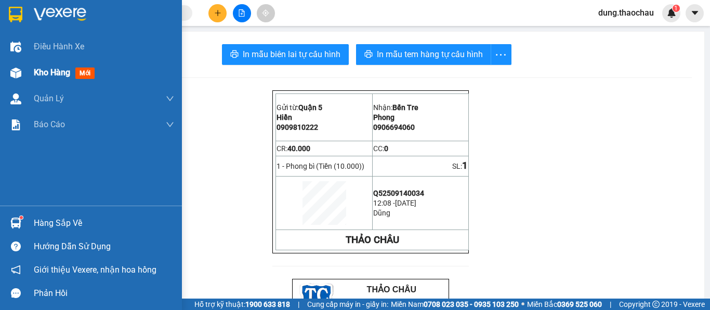
click at [46, 74] on span "Kho hàng" at bounding box center [52, 73] width 36 height 10
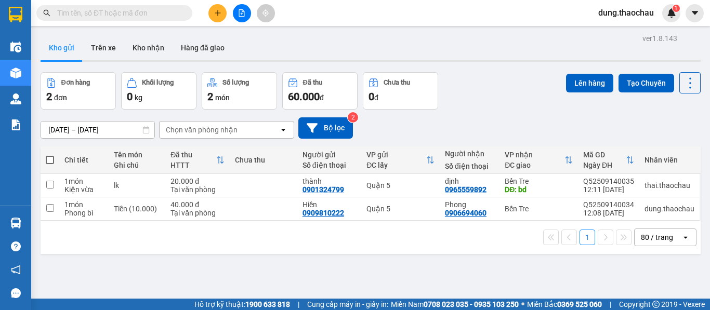
click at [52, 160] on span at bounding box center [50, 160] width 8 height 8
click at [50, 155] on input "checkbox" at bounding box center [50, 155] width 0 height 0
checkbox input "true"
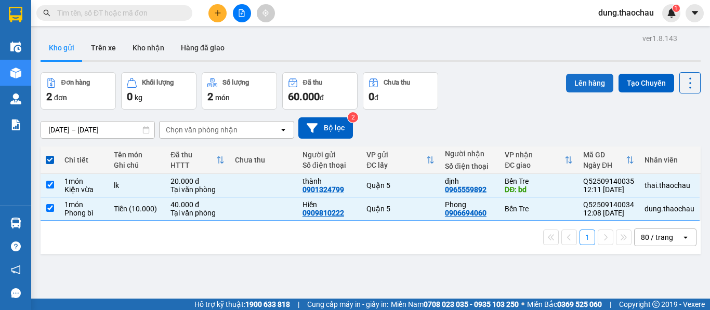
click at [587, 86] on button "Lên hàng" at bounding box center [589, 83] width 47 height 19
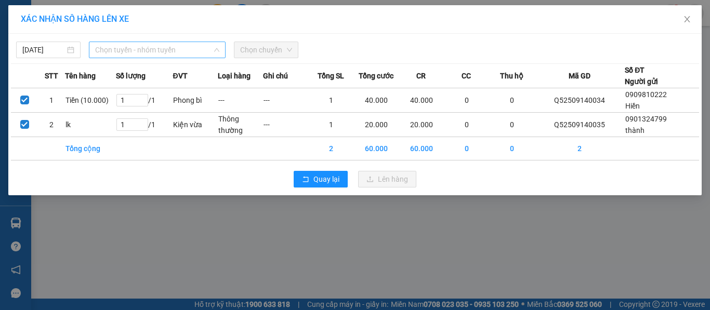
click at [116, 50] on span "Chọn tuyến - nhóm tuyến" at bounding box center [157, 50] width 124 height 16
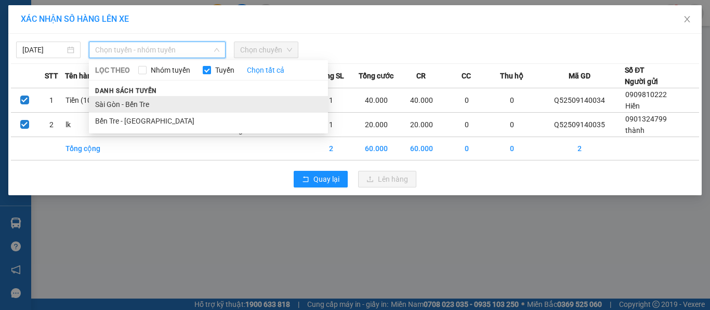
click at [113, 107] on li "Sài Gòn - Bến Tre" at bounding box center [208, 104] width 239 height 17
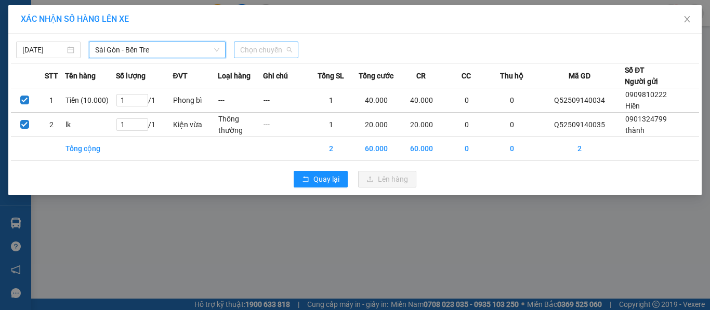
click at [259, 50] on span "Chọn chuyến" at bounding box center [266, 50] width 52 height 16
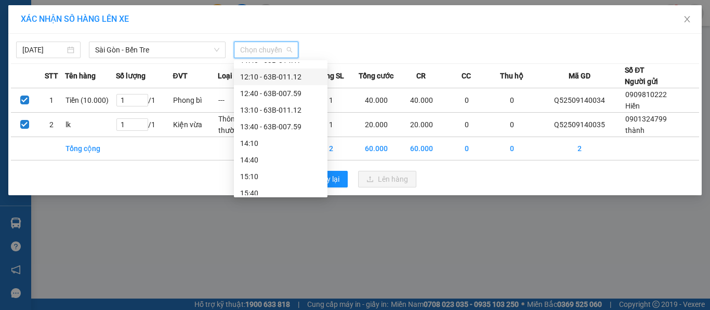
scroll to position [208, 0]
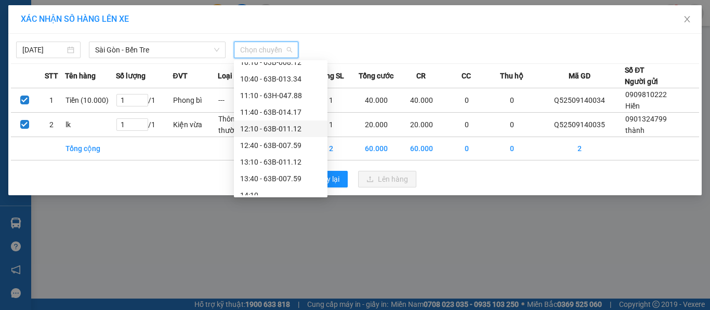
click at [259, 130] on div "12:10 - 63B-011.12" at bounding box center [280, 128] width 81 height 11
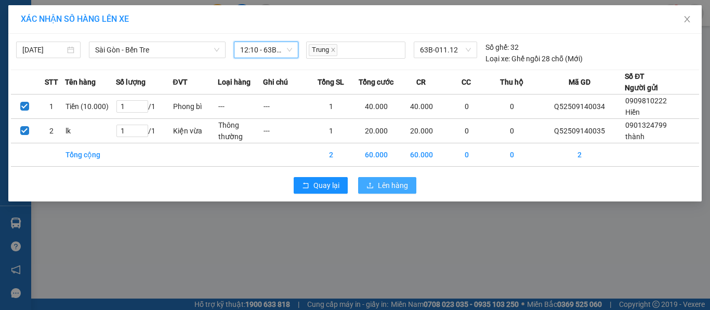
click at [387, 190] on span "Lên hàng" at bounding box center [393, 185] width 30 height 11
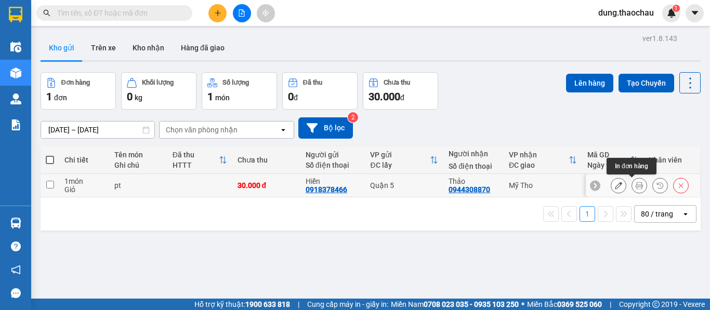
drag, startPoint x: 628, startPoint y: 185, endPoint x: 620, endPoint y: 182, distance: 8.6
click at [632, 185] on button at bounding box center [639, 186] width 15 height 18
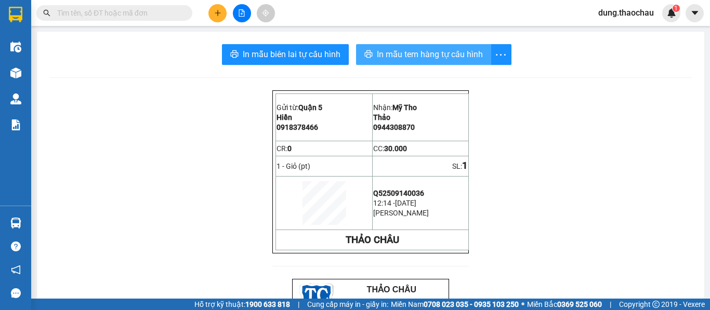
click at [395, 52] on span "In mẫu tem hàng tự cấu hình" at bounding box center [430, 54] width 106 height 13
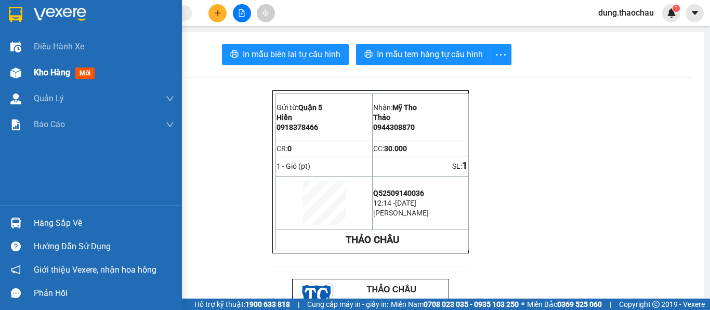
click at [45, 77] on span "Kho hàng" at bounding box center [52, 73] width 36 height 10
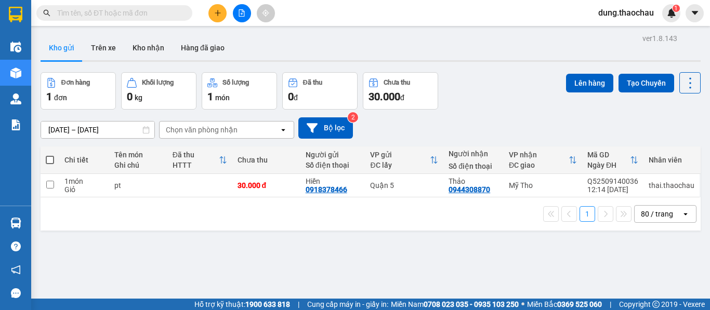
click at [53, 159] on span at bounding box center [50, 160] width 8 height 8
click at [50, 155] on input "checkbox" at bounding box center [50, 155] width 0 height 0
checkbox input "true"
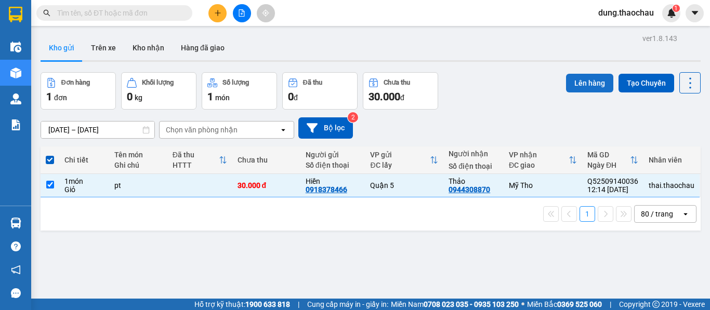
click at [594, 81] on button "Lên hàng" at bounding box center [589, 83] width 47 height 19
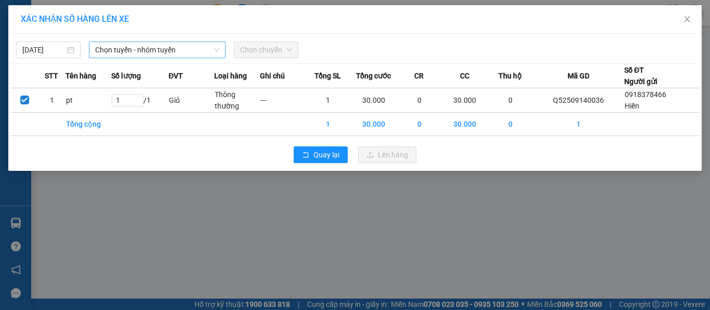
click at [135, 48] on span "Chọn tuyến - nhóm tuyến" at bounding box center [157, 50] width 124 height 16
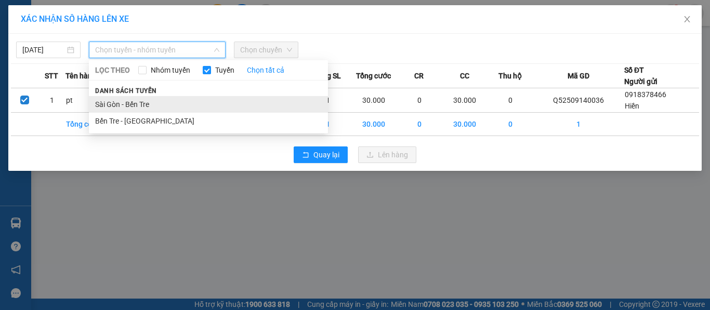
click at [119, 111] on li "Sài Gòn - Bến Tre" at bounding box center [208, 104] width 239 height 17
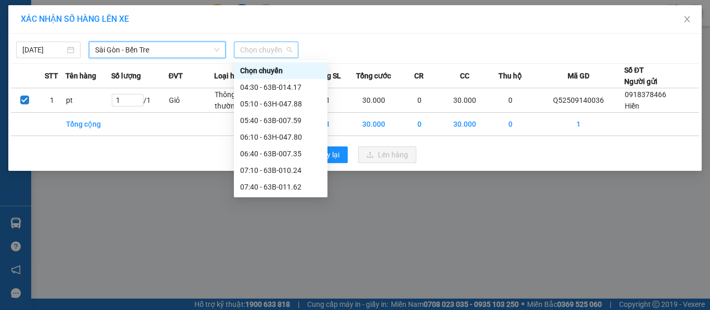
click at [248, 49] on span "Chọn chuyến" at bounding box center [266, 50] width 52 height 16
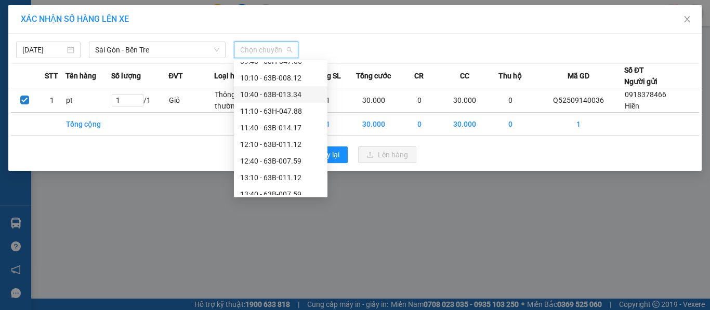
scroll to position [208, 0]
click at [269, 131] on div "12:10 - 63B-011.12" at bounding box center [280, 128] width 81 height 11
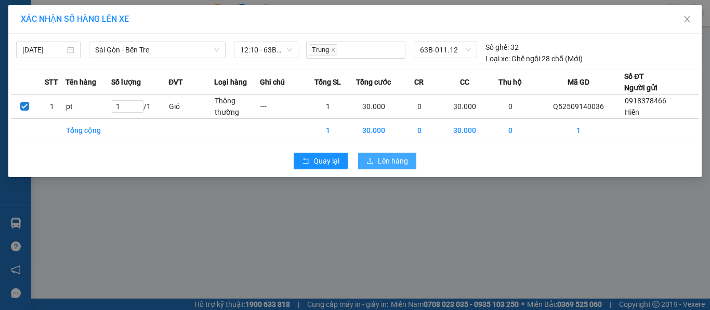
click at [400, 166] on span "Lên hàng" at bounding box center [393, 160] width 30 height 11
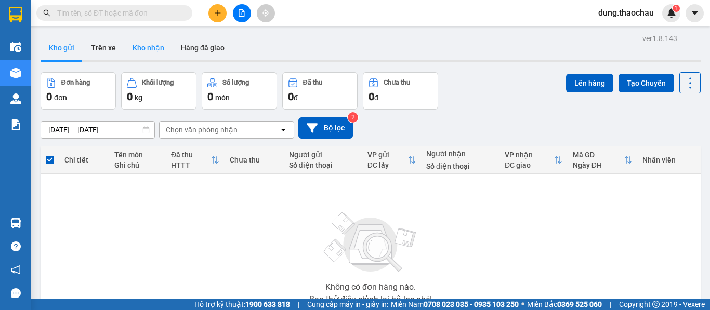
click at [149, 47] on button "Kho nhận" at bounding box center [148, 47] width 48 height 25
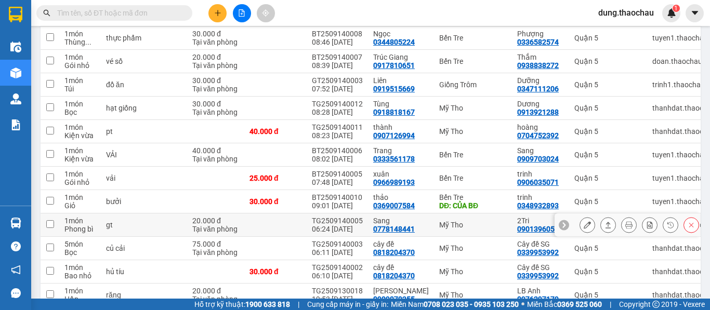
scroll to position [312, 0]
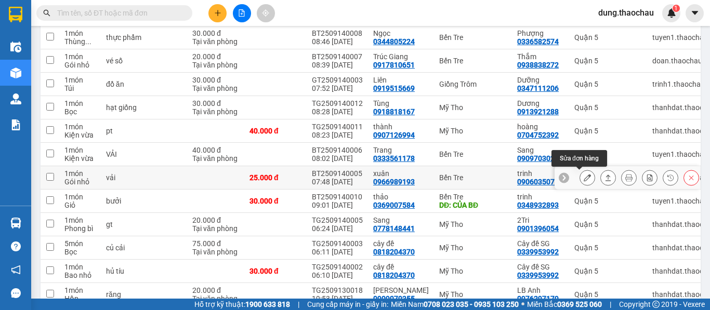
click at [584, 179] on icon at bounding box center [587, 177] width 7 height 7
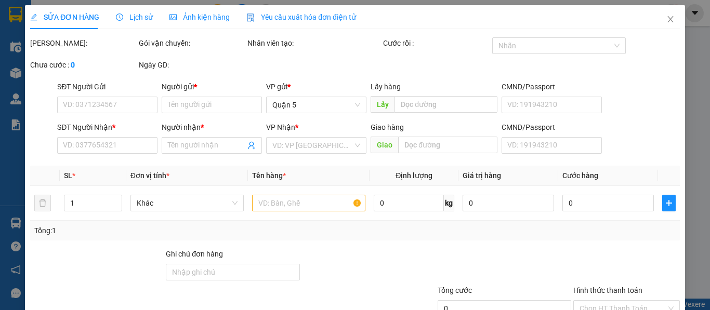
type input "0966989193"
type input "xuân"
type input "0906035071"
type input "trinh"
type input "25.000"
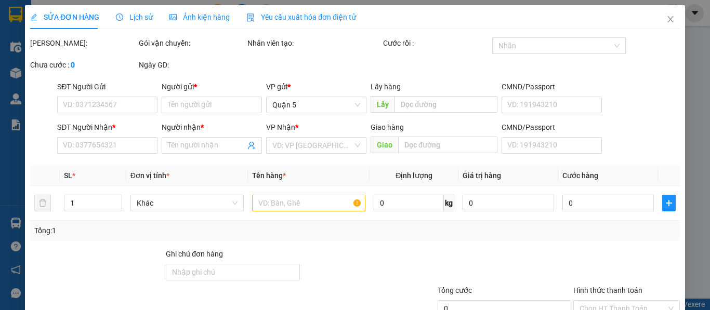
type input "25.000"
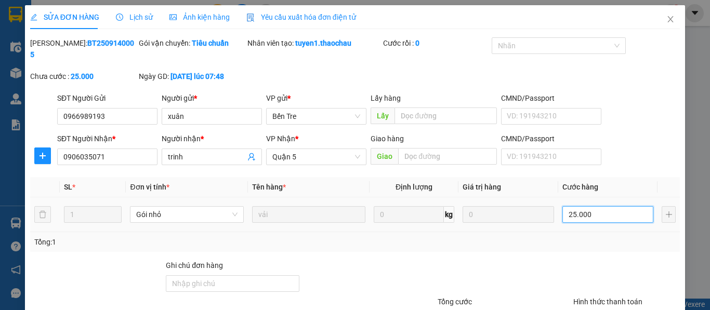
click at [583, 206] on input "25.000" at bounding box center [607, 214] width 91 height 17
type input "2"
type input "20"
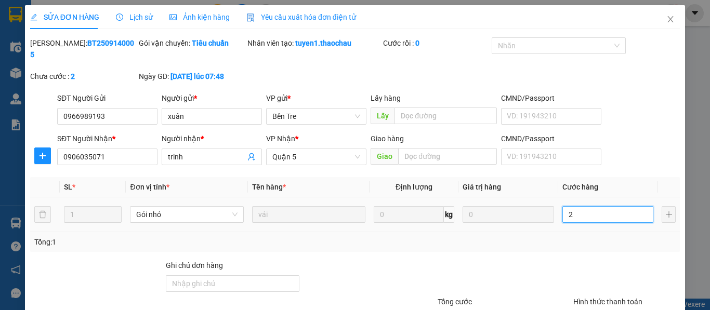
type input "20"
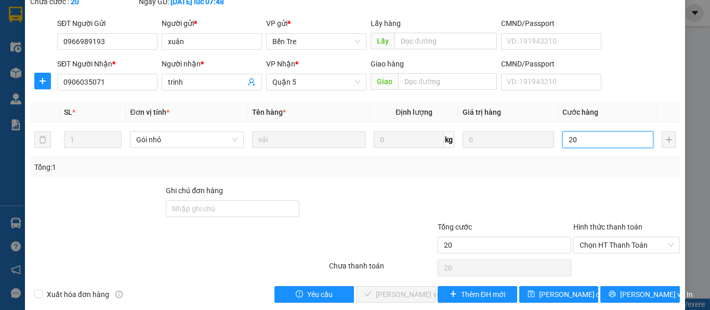
scroll to position [76, 0]
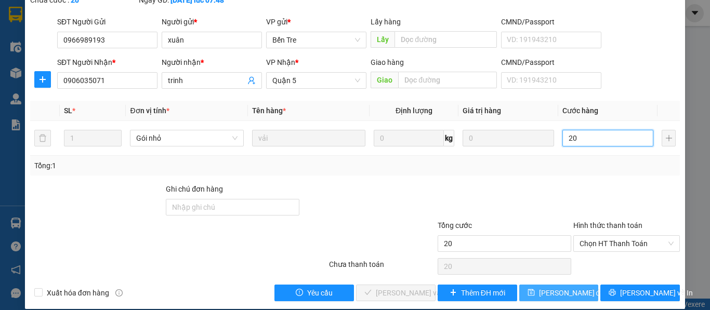
type input "20"
type input "20.000"
click at [548, 287] on span "[PERSON_NAME] đổi" at bounding box center [572, 292] width 67 height 11
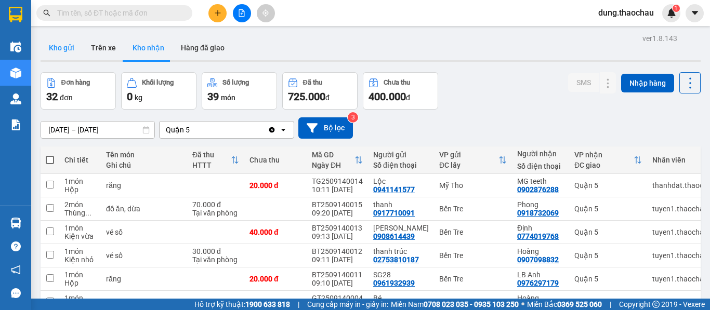
click at [63, 51] on button "Kho gửi" at bounding box center [62, 47] width 42 height 25
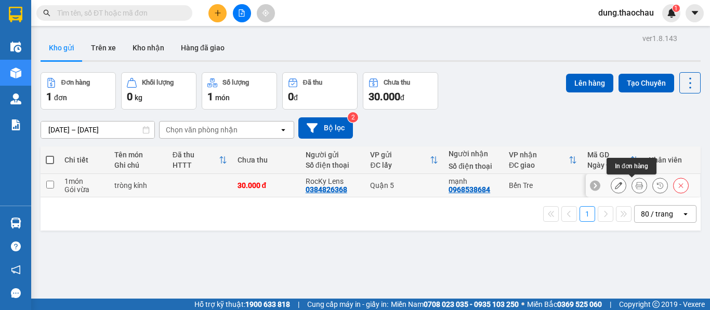
drag, startPoint x: 634, startPoint y: 187, endPoint x: 598, endPoint y: 175, distance: 37.6
click at [636, 187] on icon at bounding box center [639, 185] width 7 height 7
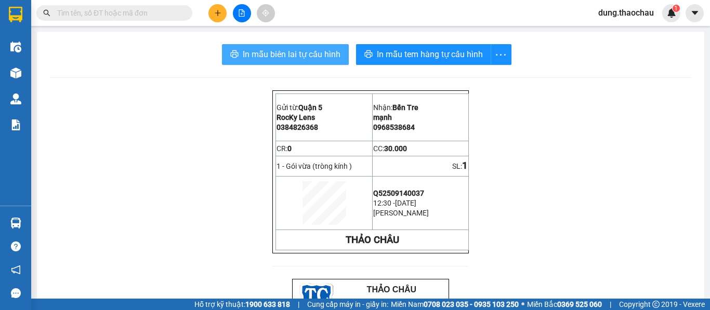
click at [295, 52] on span "In mẫu biên lai tự cấu hình" at bounding box center [292, 54] width 98 height 13
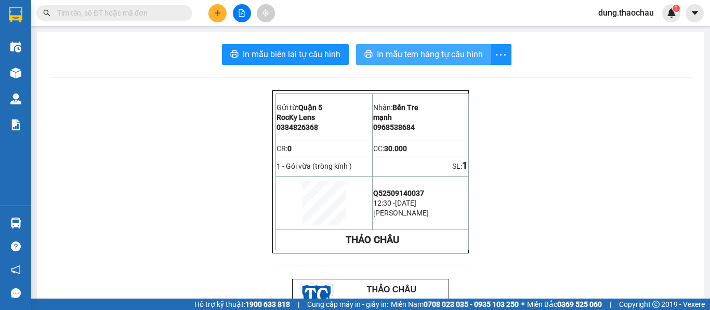
click at [398, 54] on span "In mẫu tem hàng tự cấu hình" at bounding box center [430, 54] width 106 height 13
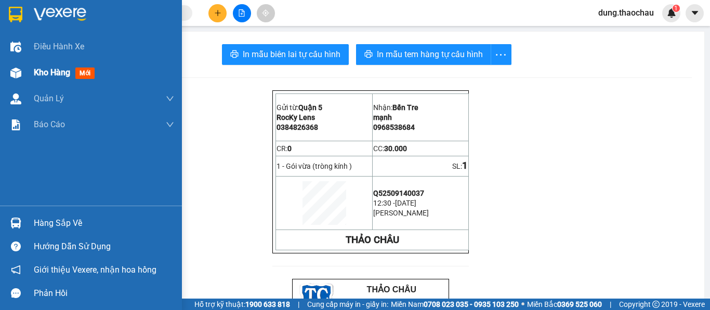
click at [38, 70] on span "Kho hàng" at bounding box center [52, 73] width 36 height 10
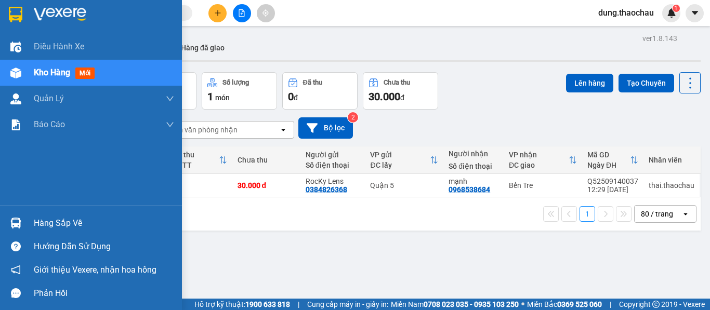
click at [12, 224] on img at bounding box center [15, 223] width 11 height 11
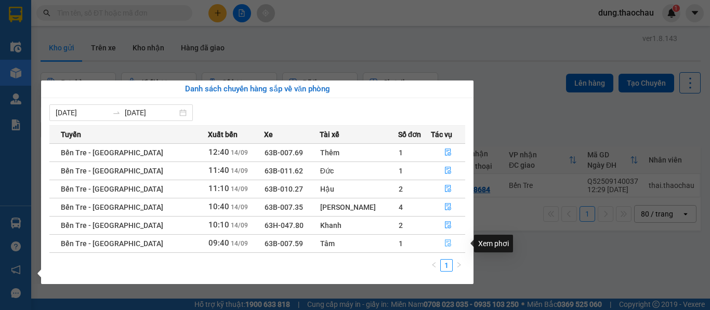
click at [445, 245] on icon "file-done" at bounding box center [448, 243] width 6 height 7
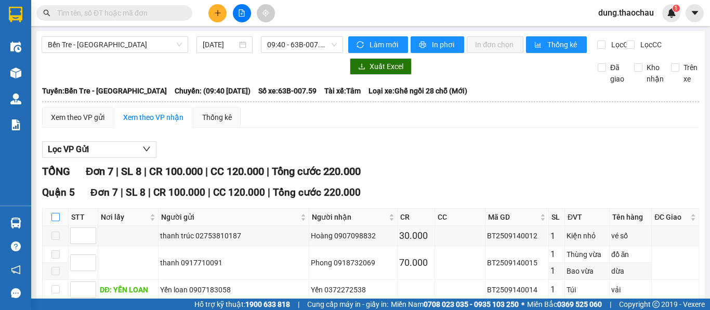
click at [56, 221] on input "checkbox" at bounding box center [55, 217] width 8 height 8
checkbox input "true"
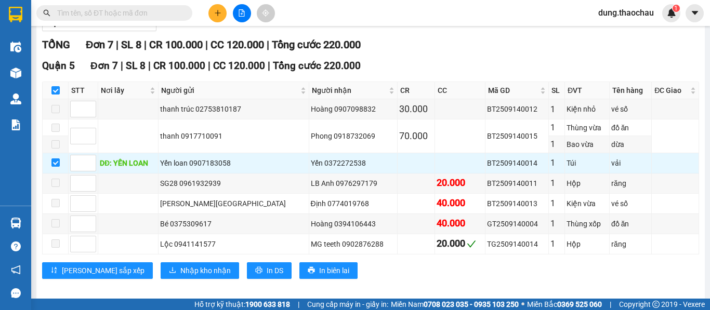
scroll to position [145, 0]
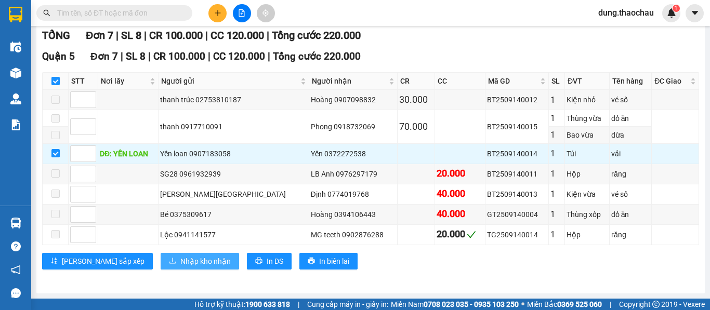
click at [180, 265] on span "Nhập kho nhận" at bounding box center [205, 261] width 50 height 11
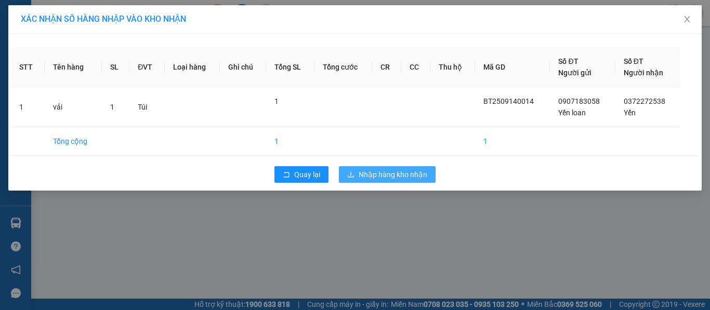
click at [414, 176] on span "Nhập hàng kho nhận" at bounding box center [393, 174] width 69 height 11
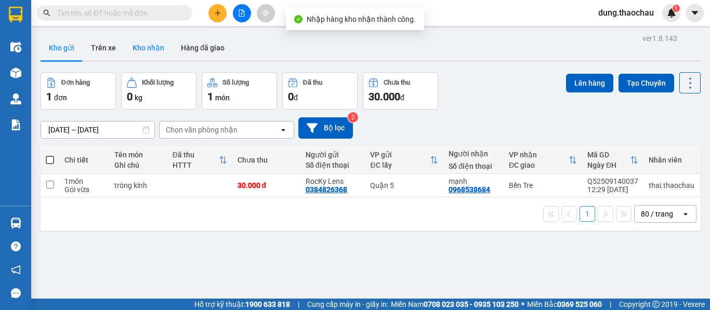
click at [152, 54] on button "Kho nhận" at bounding box center [148, 47] width 48 height 25
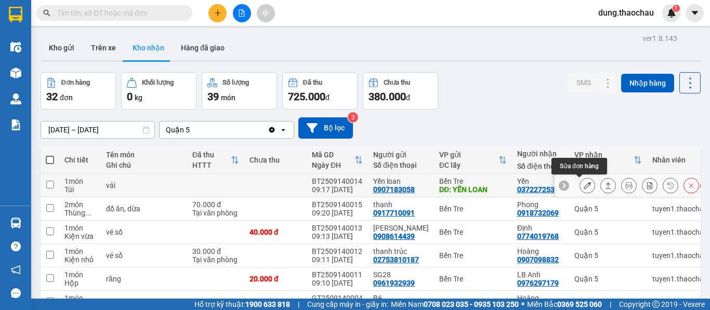
click at [584, 189] on icon at bounding box center [587, 185] width 7 height 7
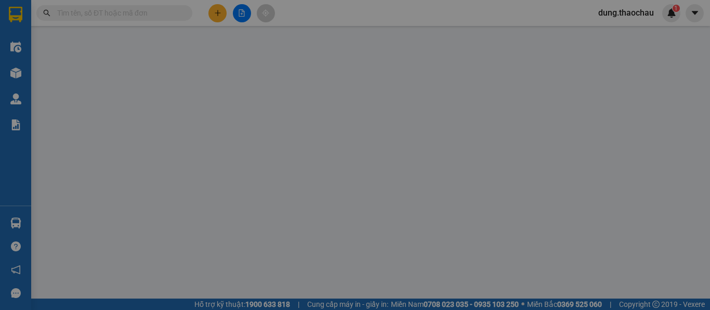
type input "0907183058"
type input "Yến loan"
type input "YẾN LOAN"
type input "0372272538"
type input "Yến"
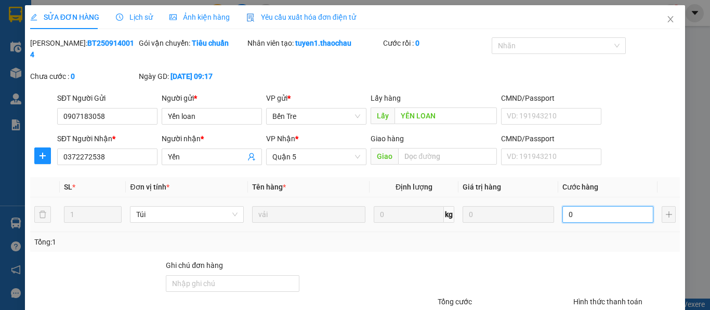
click at [565, 206] on input "0" at bounding box center [607, 214] width 91 height 17
type input "2"
type input "20"
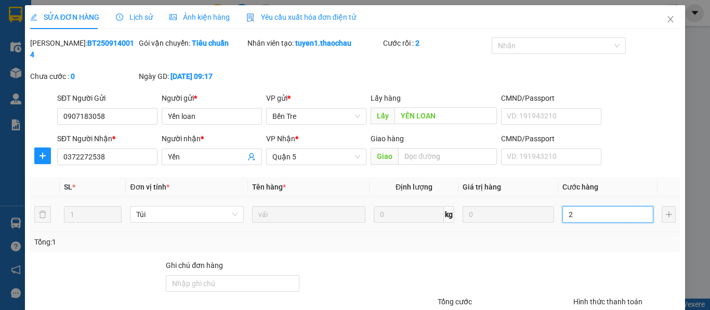
type input "20"
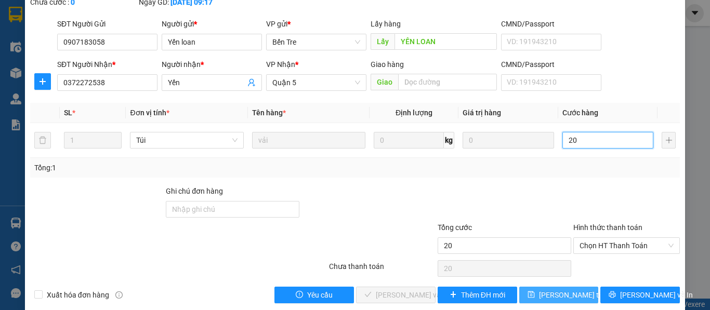
scroll to position [76, 0]
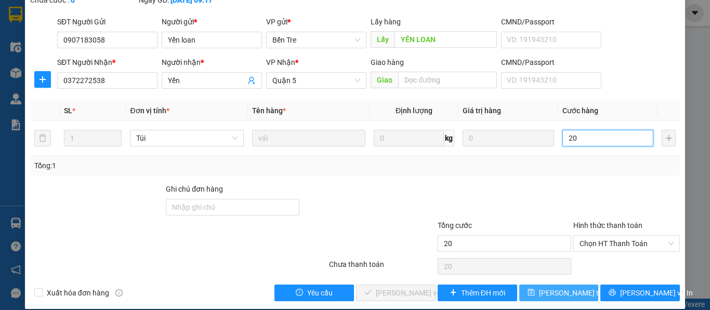
type input "20"
click at [549, 289] on button "[PERSON_NAME] thay đổi" at bounding box center [559, 293] width 80 height 17
type input "20.000"
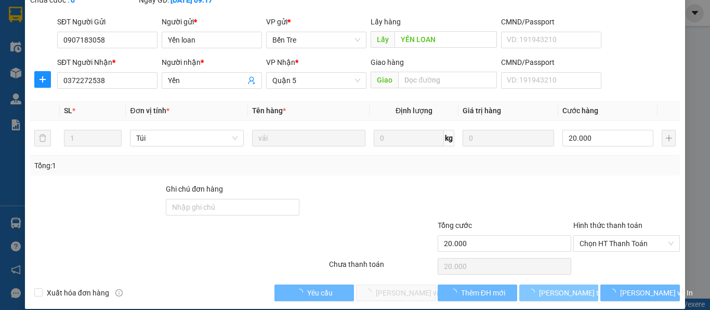
click at [551, 287] on span "[PERSON_NAME] thay đổi" at bounding box center [580, 292] width 83 height 11
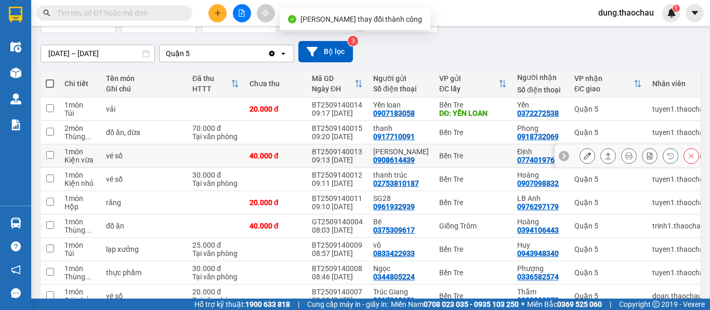
scroll to position [104, 0]
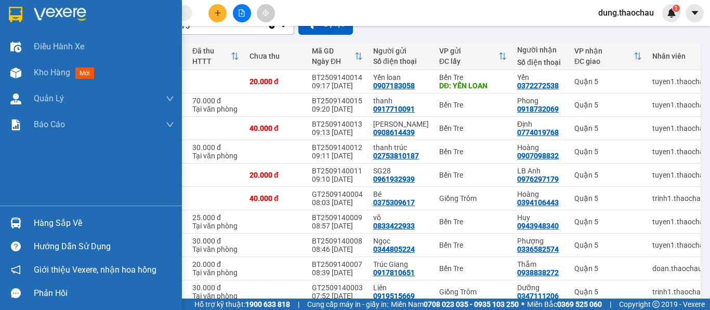
click at [16, 227] on img at bounding box center [15, 223] width 11 height 11
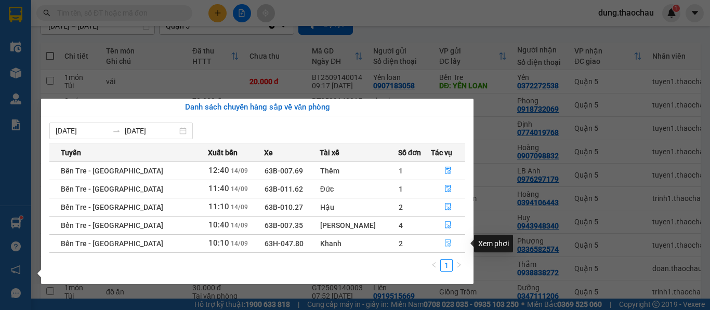
click at [445, 243] on icon "file-done" at bounding box center [448, 243] width 6 height 7
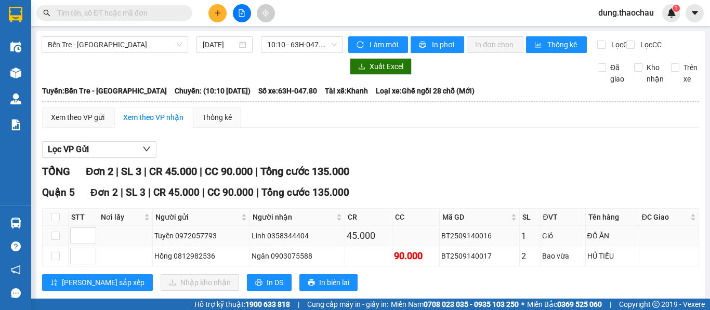
scroll to position [30, 0]
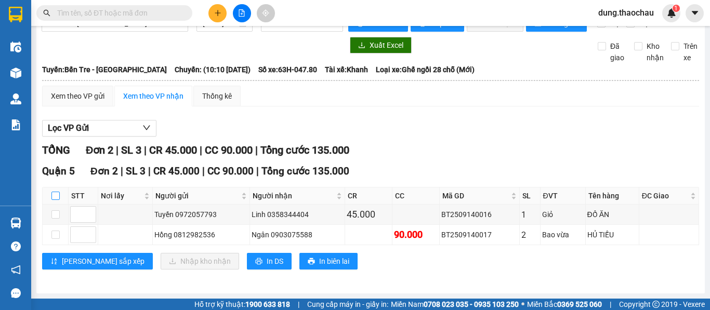
click at [55, 197] on input "checkbox" at bounding box center [55, 196] width 8 height 8
checkbox input "true"
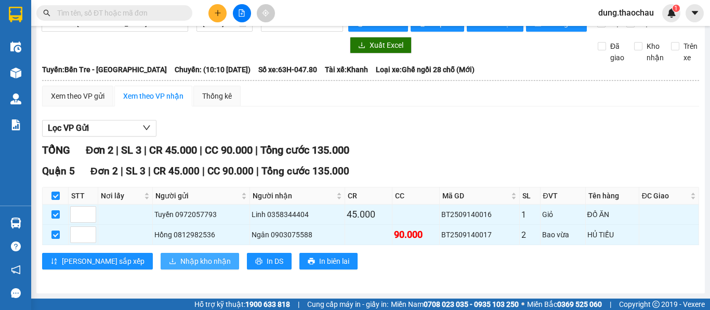
click at [180, 261] on span "Nhập kho nhận" at bounding box center [205, 261] width 50 height 11
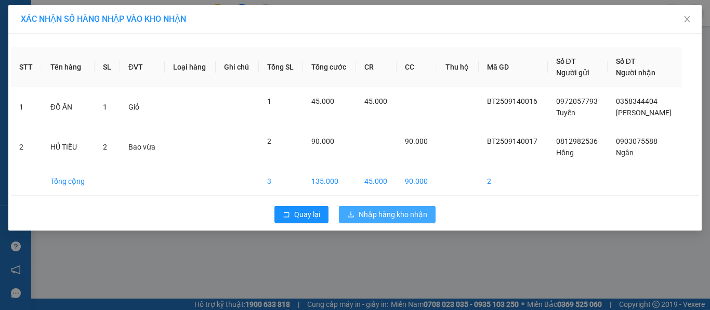
click at [382, 212] on span "Nhập hàng kho nhận" at bounding box center [393, 214] width 69 height 11
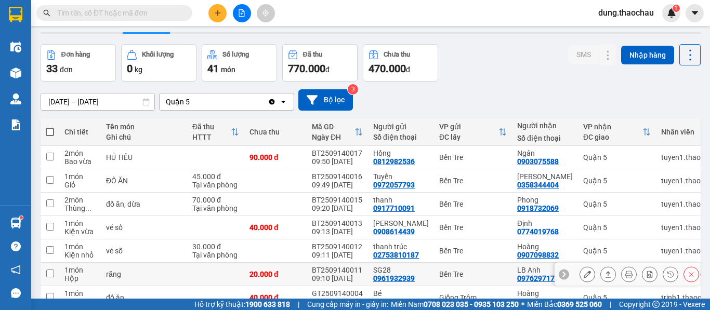
scroll to position [52, 0]
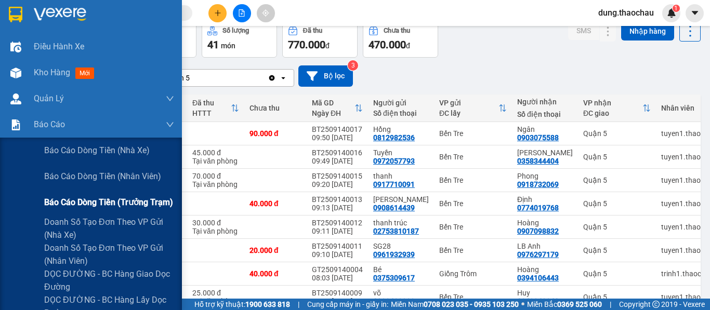
click at [78, 204] on span "Báo cáo dòng tiền (trưởng trạm)" at bounding box center [108, 202] width 129 height 13
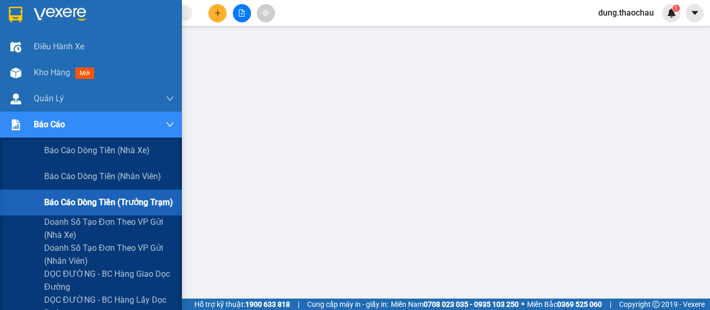
click at [35, 123] on span "Báo cáo" at bounding box center [49, 124] width 31 height 13
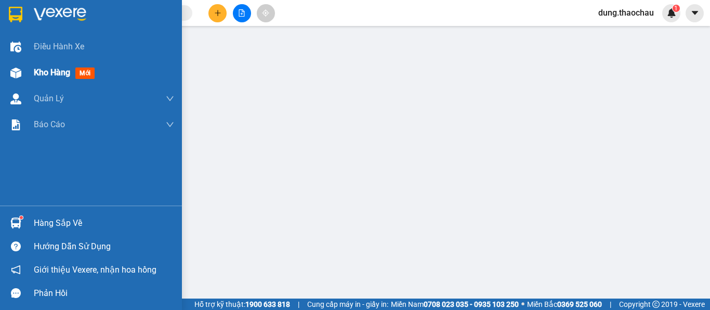
click at [47, 75] on span "Kho hàng" at bounding box center [52, 73] width 36 height 10
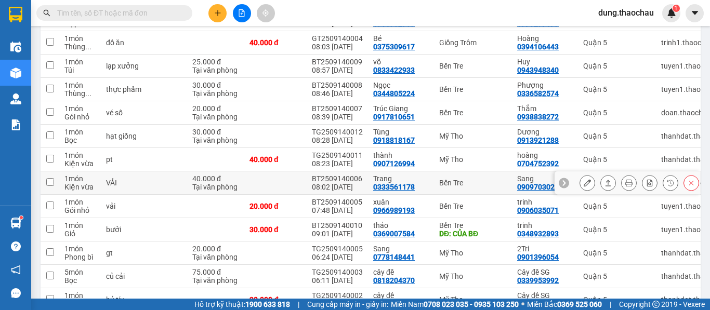
scroll to position [312, 0]
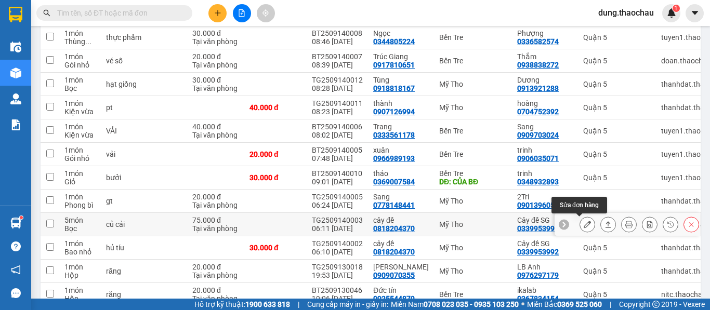
click at [584, 225] on icon at bounding box center [587, 224] width 7 height 7
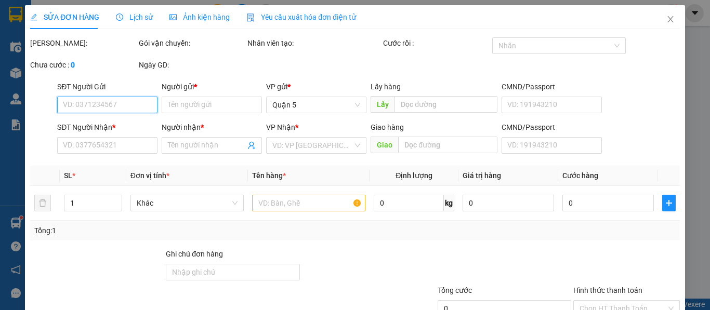
type input "0818204370"
type input "cây đề"
type input "0339953992"
type input "Cây đề SG"
type input "75.000"
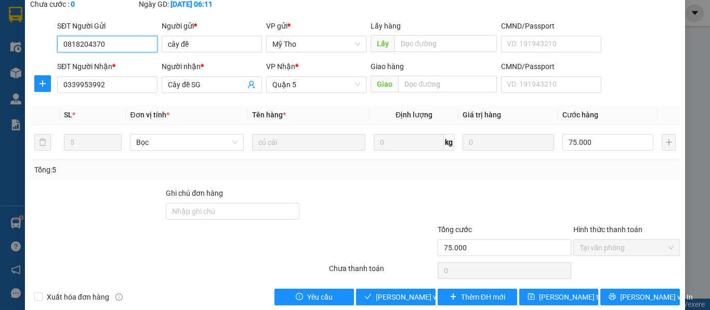
scroll to position [76, 0]
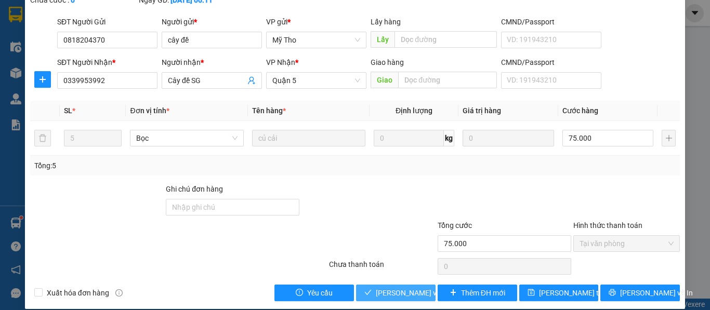
click at [396, 287] on span "[PERSON_NAME] và Giao hàng" at bounding box center [426, 292] width 100 height 11
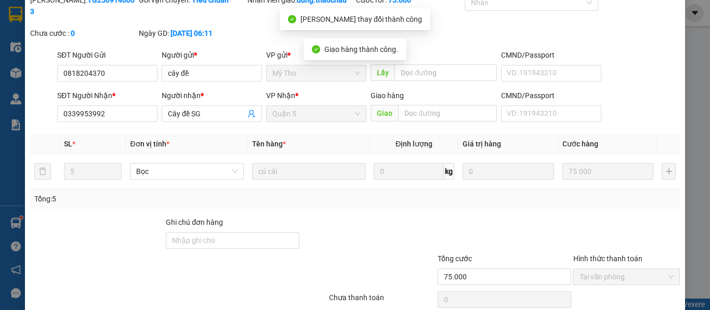
scroll to position [0, 0]
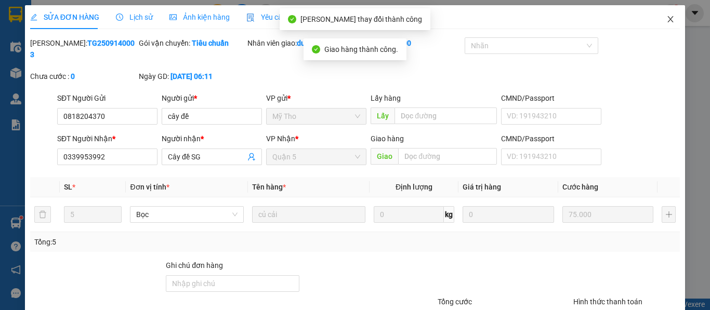
click at [666, 19] on icon "close" at bounding box center [670, 19] width 8 height 8
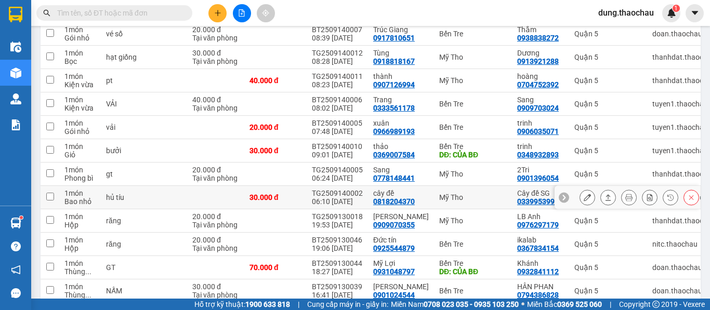
scroll to position [364, 0]
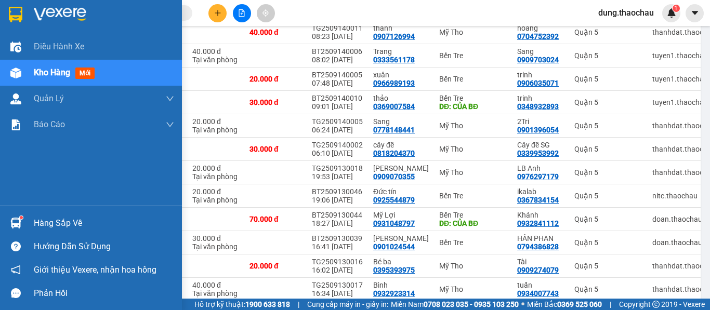
click at [17, 225] on img at bounding box center [15, 223] width 11 height 11
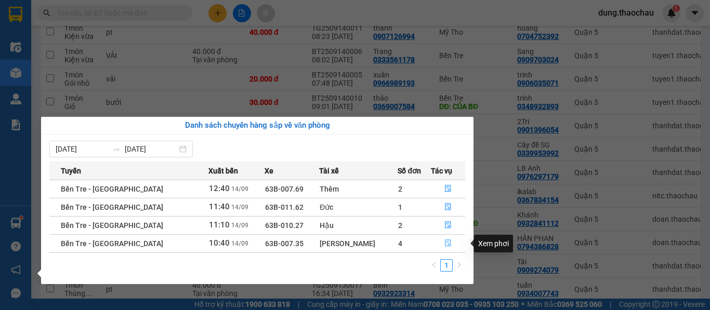
click at [444, 245] on icon "file-done" at bounding box center [447, 243] width 7 height 7
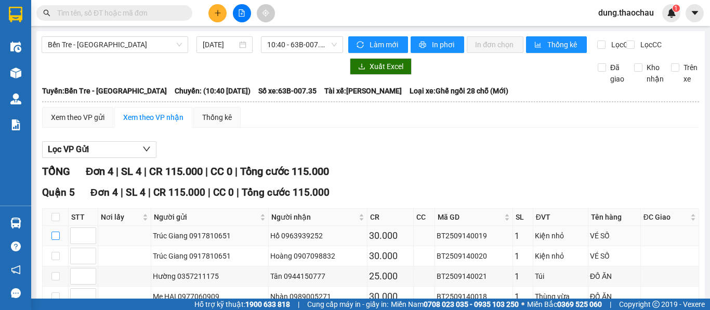
click at [56, 240] on input "checkbox" at bounding box center [55, 236] width 8 height 8
checkbox input "true"
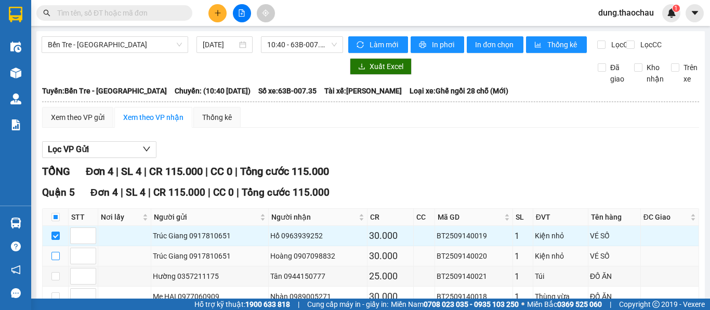
click at [58, 260] on input "checkbox" at bounding box center [55, 256] width 8 height 8
checkbox input "true"
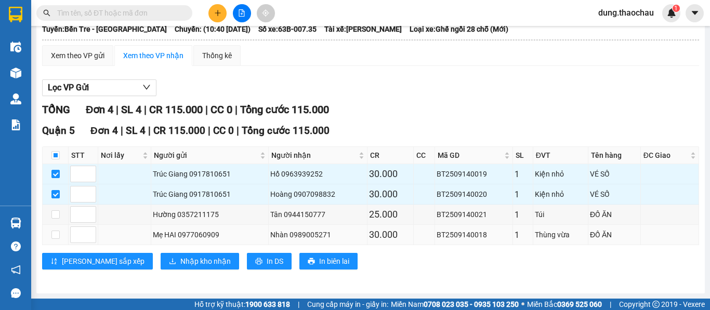
scroll to position [71, 0]
click at [56, 212] on input "checkbox" at bounding box center [55, 215] width 8 height 8
checkbox input "true"
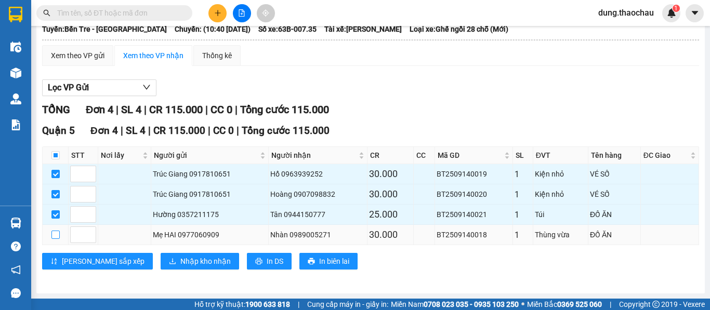
click at [57, 236] on input "checkbox" at bounding box center [55, 235] width 8 height 8
checkbox input "true"
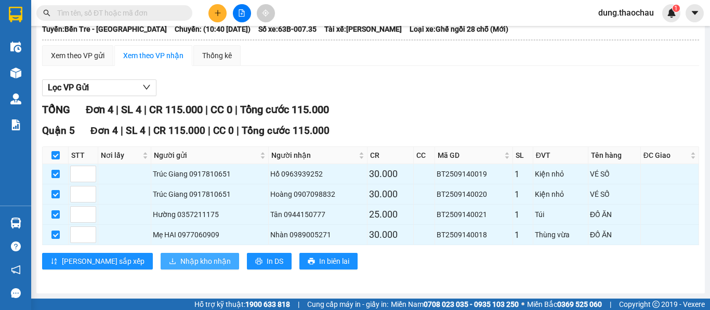
click at [180, 267] on span "Nhập kho nhận" at bounding box center [205, 261] width 50 height 11
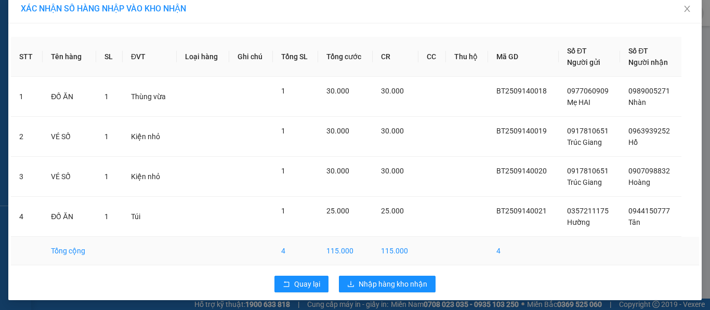
scroll to position [13, 0]
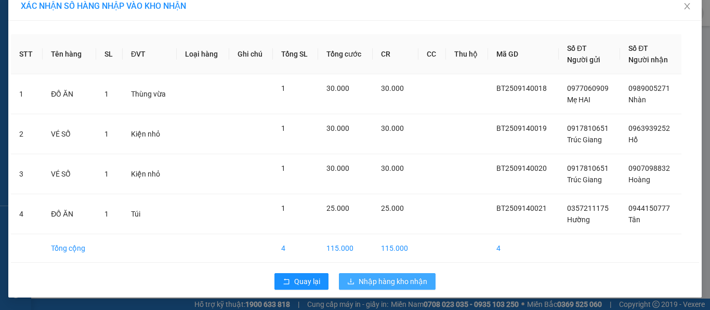
click at [374, 284] on span "Nhập hàng kho nhận" at bounding box center [393, 281] width 69 height 11
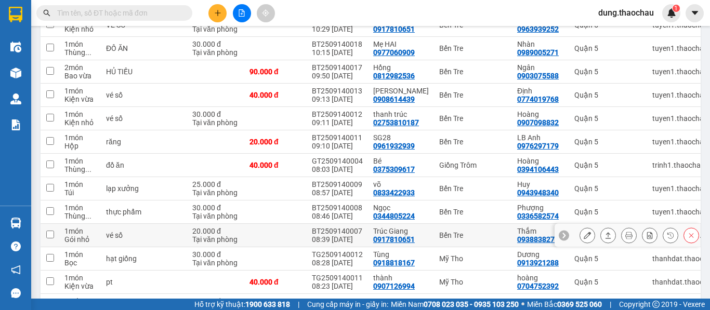
scroll to position [208, 0]
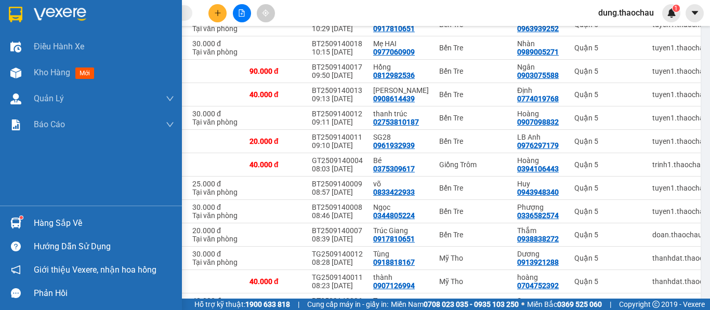
click at [24, 225] on div at bounding box center [16, 223] width 18 height 18
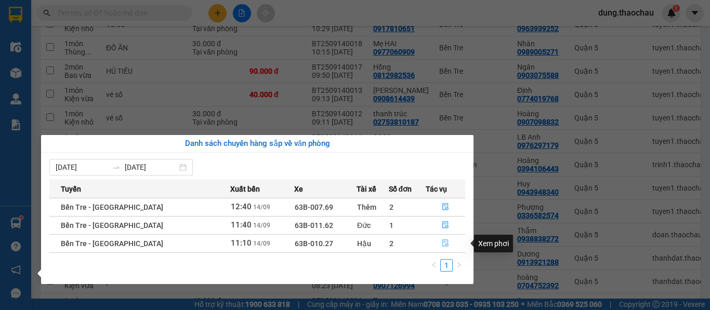
click at [442, 243] on icon "file-done" at bounding box center [445, 243] width 7 height 7
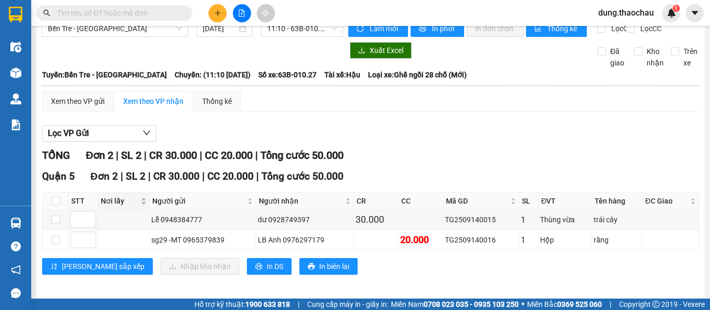
scroll to position [30, 0]
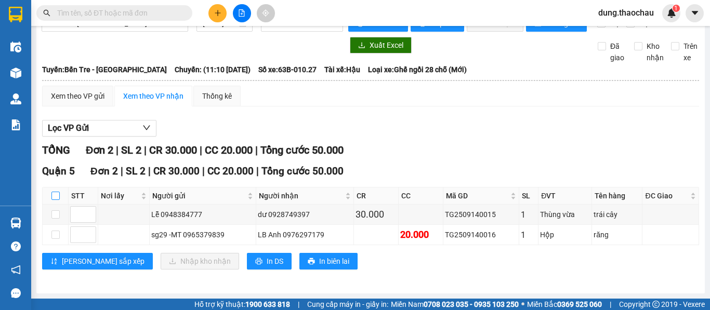
click at [57, 196] on input "checkbox" at bounding box center [55, 196] width 8 height 8
checkbox input "true"
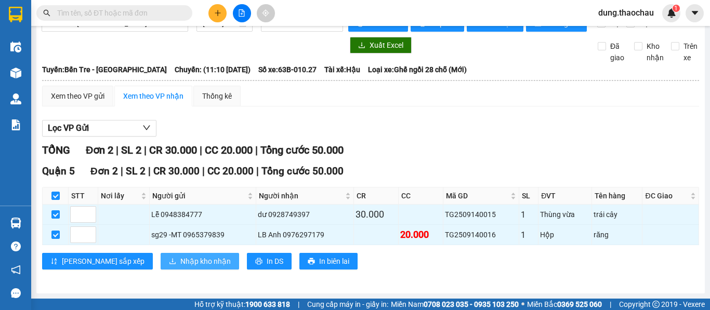
click at [180, 258] on span "Nhập kho nhận" at bounding box center [205, 261] width 50 height 11
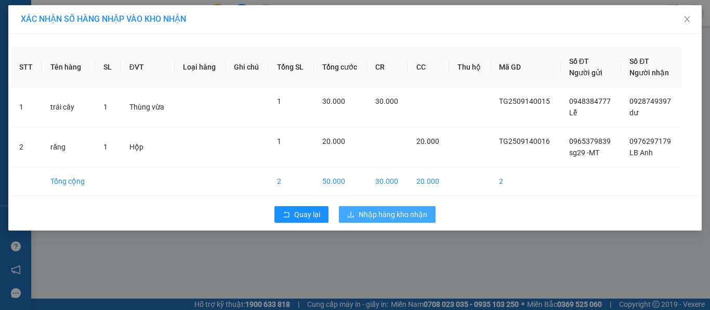
click at [377, 213] on span "Nhập hàng kho nhận" at bounding box center [393, 214] width 69 height 11
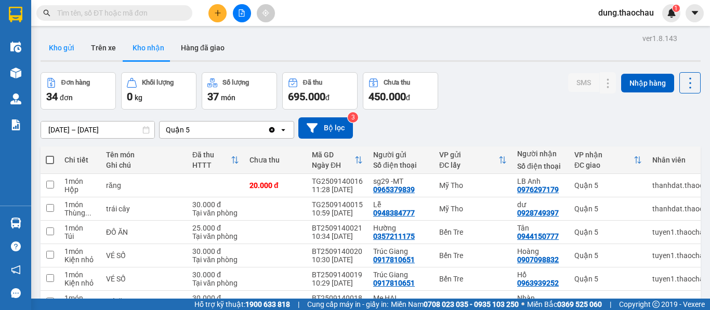
click at [67, 42] on button "Kho gửi" at bounding box center [62, 47] width 42 height 25
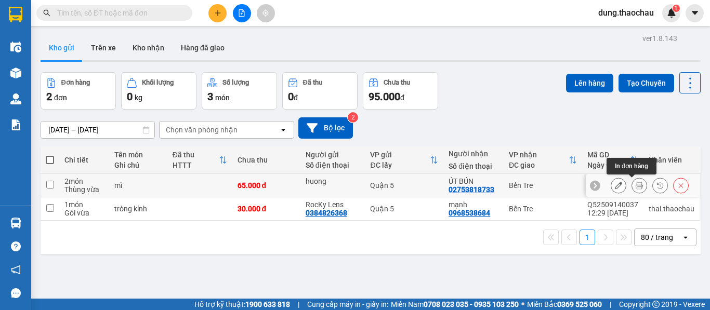
click at [636, 186] on icon at bounding box center [639, 185] width 7 height 7
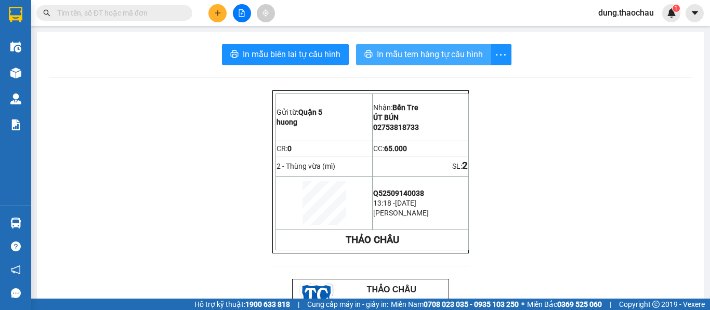
click at [414, 58] on span "In mẫu tem hàng tự cấu hình" at bounding box center [430, 54] width 106 height 13
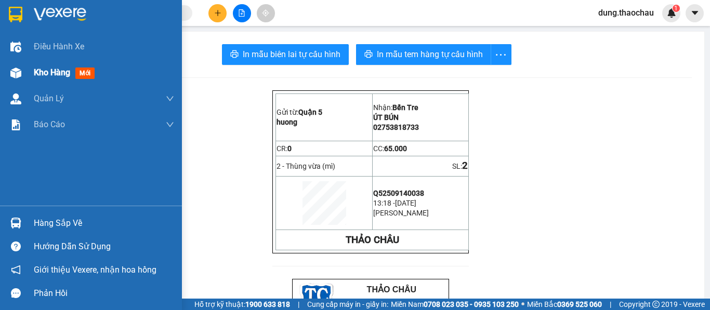
click at [42, 73] on span "Kho hàng" at bounding box center [52, 73] width 36 height 10
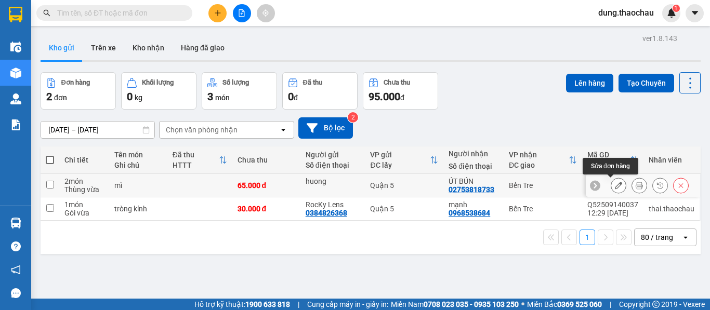
click at [615, 186] on icon at bounding box center [618, 185] width 7 height 7
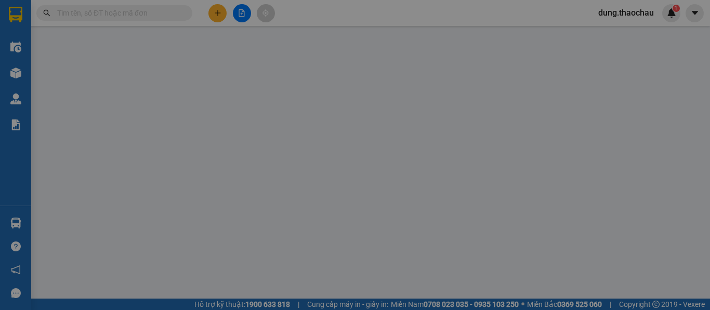
type input "huong"
type input "02753818733"
type input "ÚT BÚN"
type input "65.000"
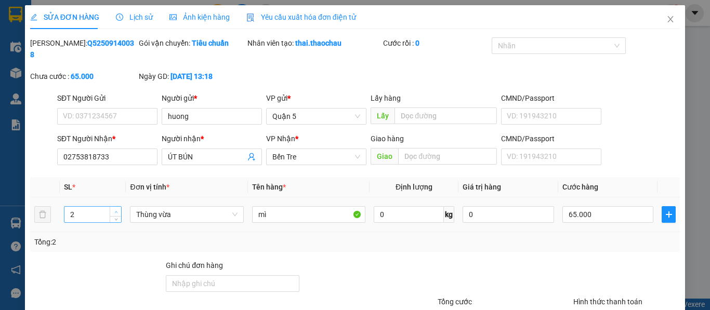
type input "3"
click at [115, 211] on icon "up" at bounding box center [116, 213] width 4 height 4
click at [569, 206] on input "65.000" at bounding box center [607, 214] width 91 height 17
type input "9"
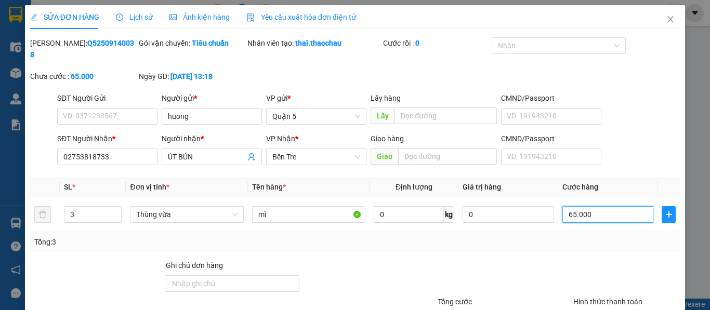
type input "9"
type input "95"
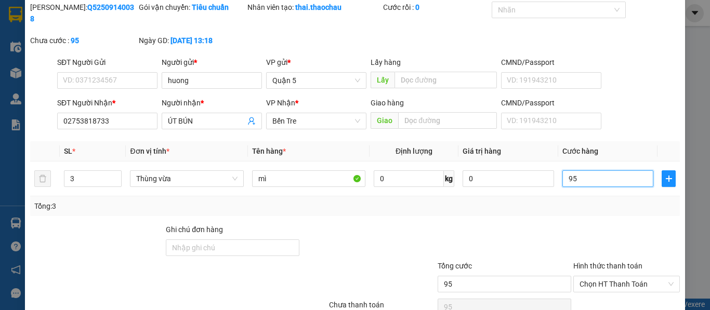
scroll to position [76, 0]
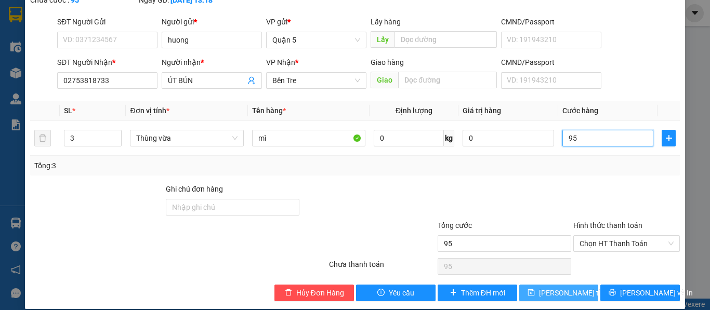
type input "95"
type input "95.000"
click at [547, 287] on span "Lưu thay đổi" at bounding box center [580, 292] width 83 height 11
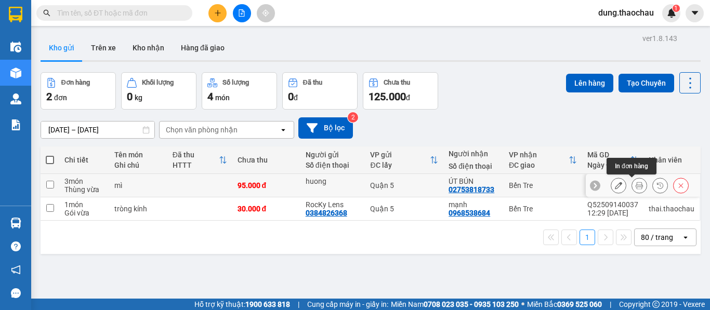
click at [636, 189] on icon at bounding box center [639, 185] width 7 height 7
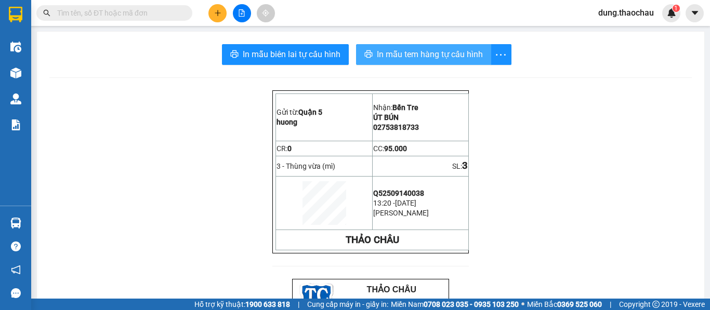
click at [416, 49] on span "In mẫu tem hàng tự cấu hình" at bounding box center [430, 54] width 106 height 13
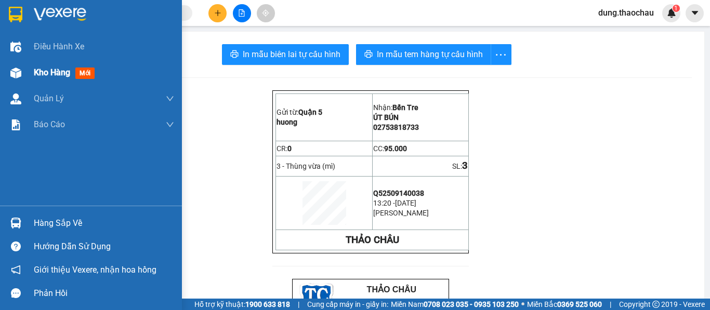
click at [44, 75] on span "Kho hàng" at bounding box center [52, 73] width 36 height 10
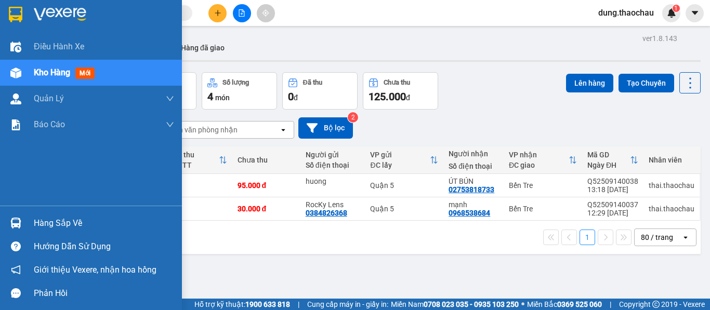
click at [40, 76] on span "Kho hàng" at bounding box center [52, 73] width 36 height 10
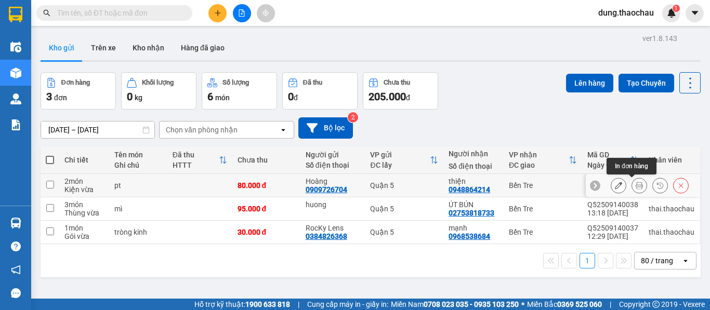
click at [636, 186] on icon at bounding box center [639, 185] width 7 height 7
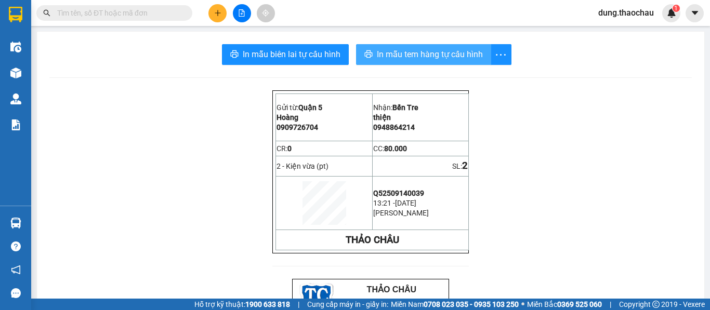
click at [379, 60] on span "In mẫu tem hàng tự cấu hình" at bounding box center [430, 54] width 106 height 13
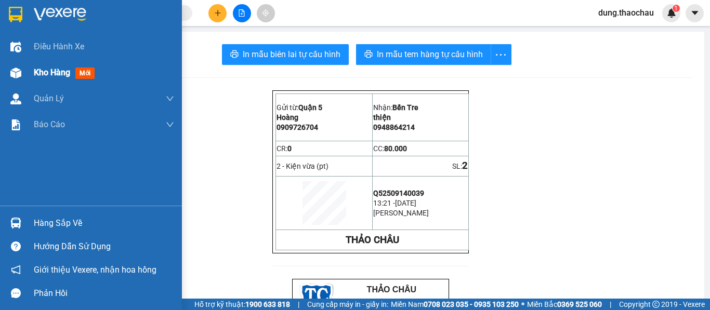
click at [42, 73] on span "Kho hàng" at bounding box center [52, 73] width 36 height 10
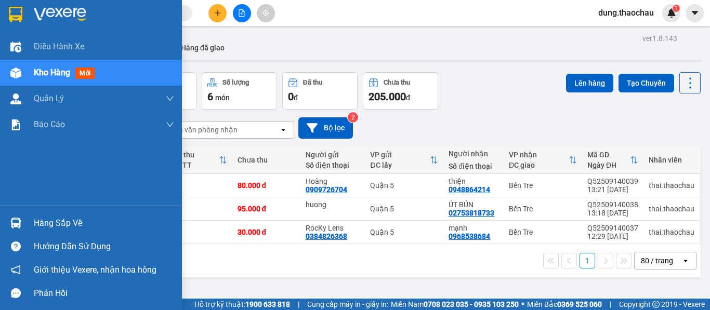
click at [18, 221] on img at bounding box center [15, 223] width 11 height 11
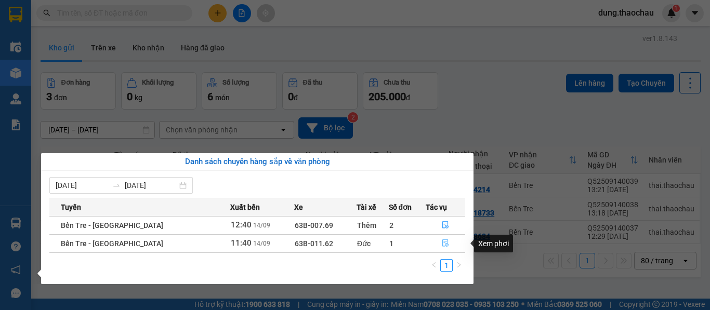
click at [443, 242] on icon "file-done" at bounding box center [446, 243] width 6 height 7
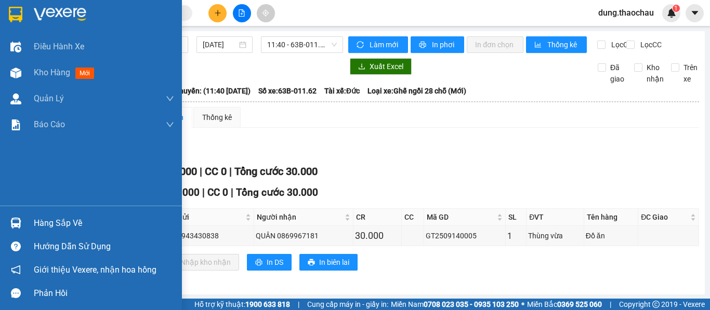
click at [11, 223] on img at bounding box center [15, 223] width 11 height 11
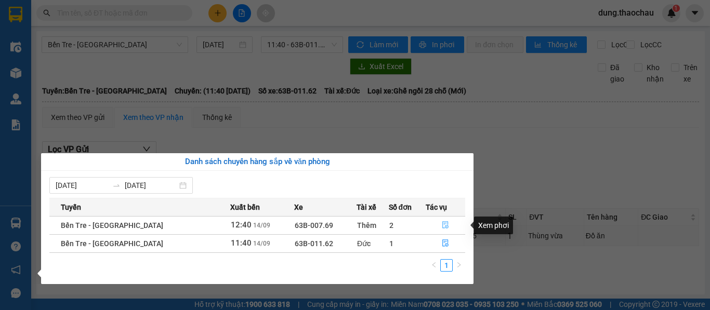
click at [442, 225] on icon "file-done" at bounding box center [445, 224] width 7 height 7
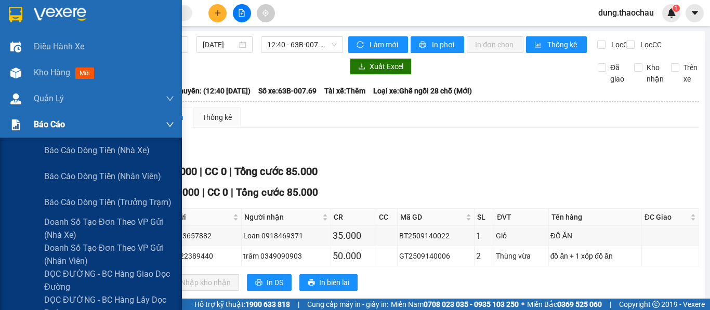
click at [48, 124] on span "Báo cáo" at bounding box center [49, 124] width 31 height 13
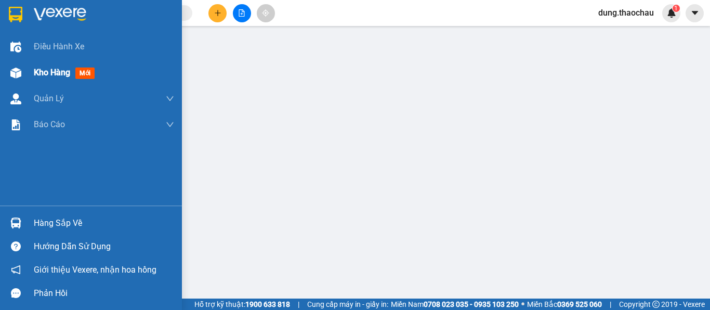
click at [44, 74] on span "Kho hàng" at bounding box center [52, 73] width 36 height 10
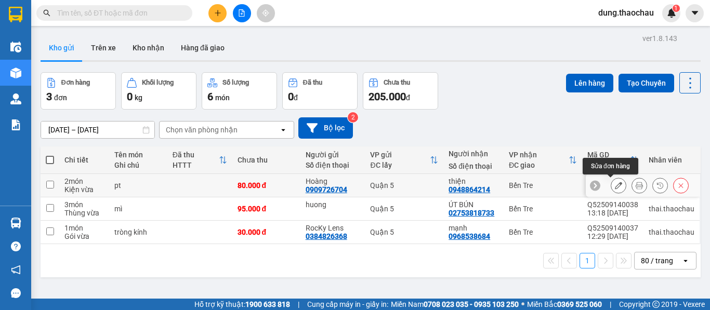
click at [615, 187] on icon at bounding box center [618, 185] width 7 height 7
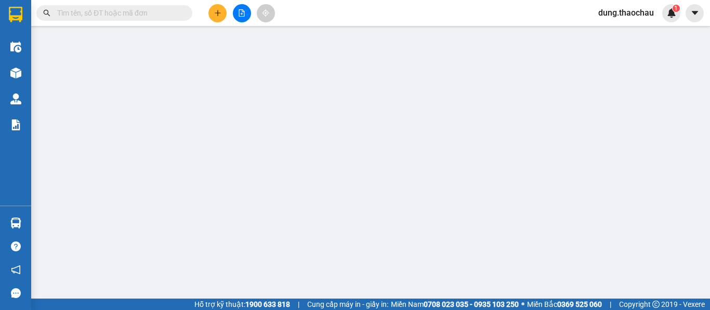
type input "0909726704"
type input "Hoàng"
type input "0948864214"
type input "thiện"
type input "80.000"
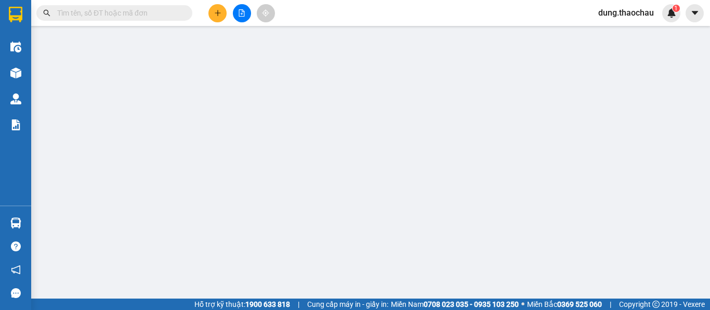
type input "80.000"
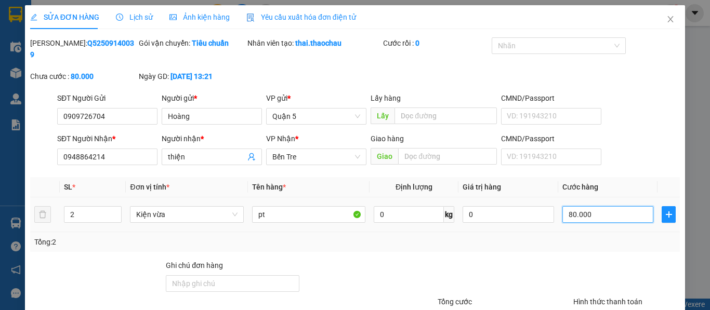
click at [594, 206] on input "80.000" at bounding box center [607, 214] width 91 height 17
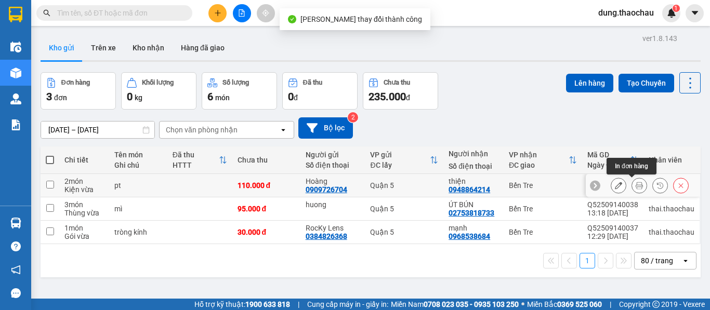
click at [632, 190] on button at bounding box center [639, 186] width 15 height 18
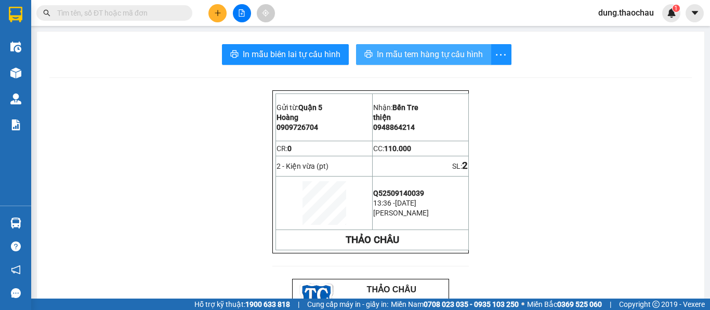
click at [428, 54] on span "In mẫu tem hàng tự cấu hình" at bounding box center [430, 54] width 106 height 13
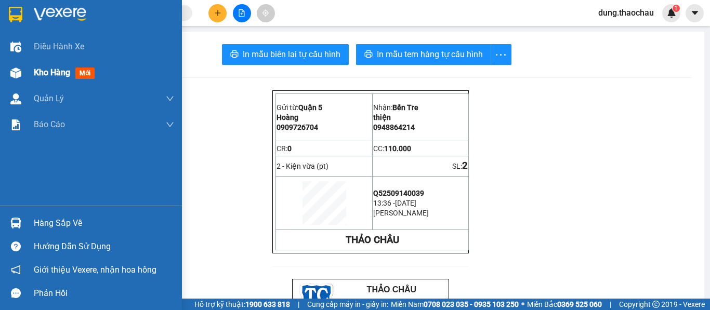
click at [44, 75] on span "Kho hàng" at bounding box center [52, 73] width 36 height 10
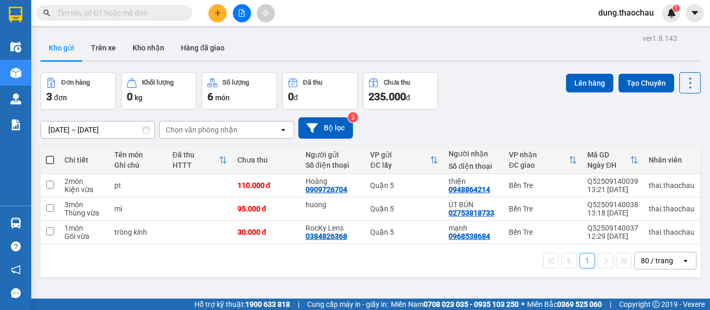
click at [49, 160] on span at bounding box center [50, 160] width 8 height 8
click at [50, 155] on input "checkbox" at bounding box center [50, 155] width 0 height 0
checkbox input "true"
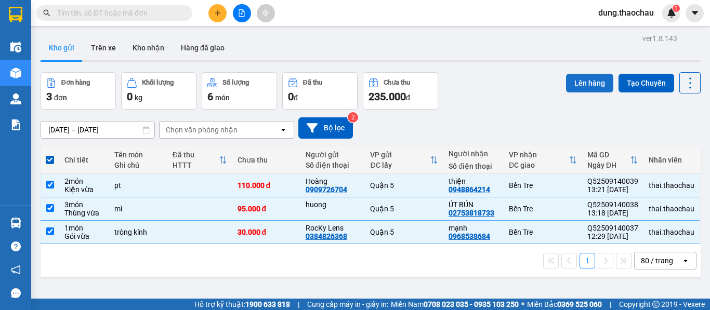
click at [586, 86] on button "Lên hàng" at bounding box center [589, 83] width 47 height 19
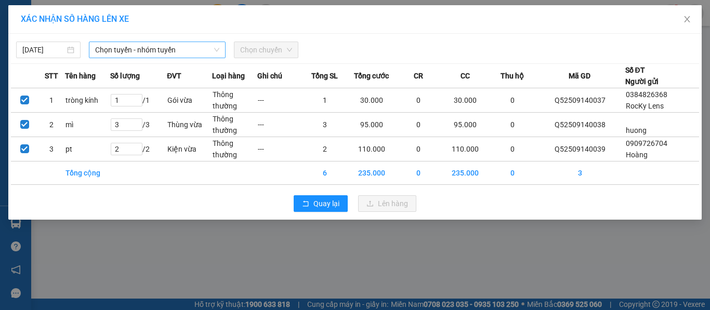
click at [134, 48] on span "Chọn tuyến - nhóm tuyến" at bounding box center [157, 50] width 124 height 16
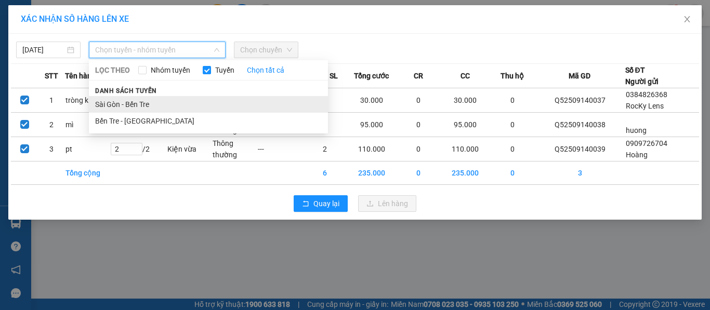
click at [111, 107] on li "Sài Gòn - Bến Tre" at bounding box center [208, 104] width 239 height 17
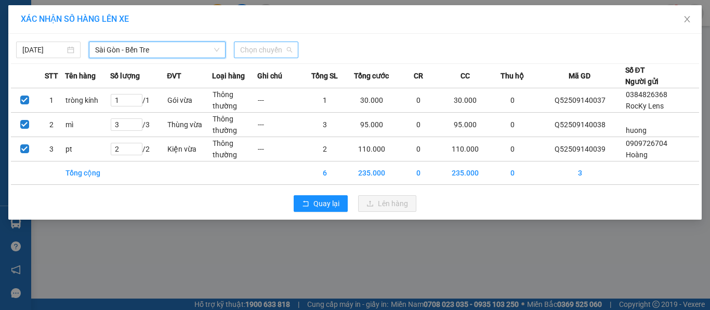
click at [251, 49] on span "Chọn chuyến" at bounding box center [266, 50] width 52 height 16
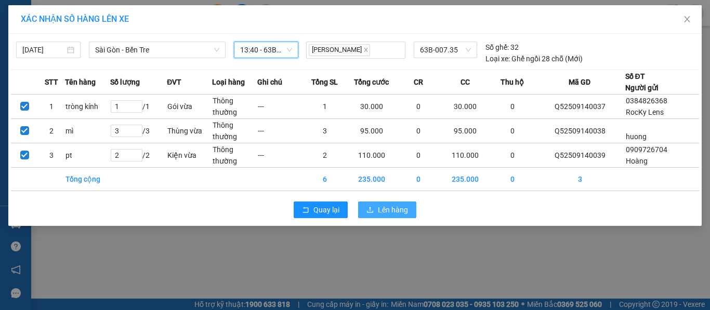
click at [377, 207] on button "Lên hàng" at bounding box center [387, 210] width 58 height 17
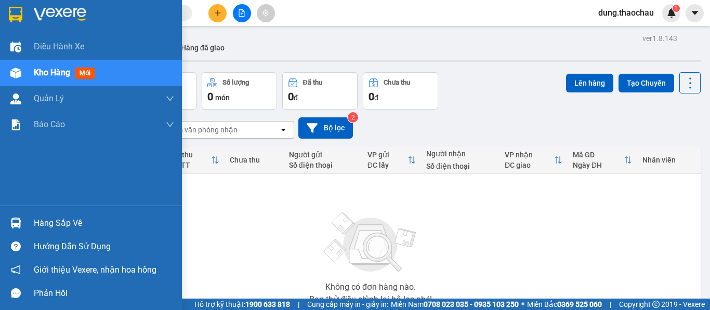
click at [20, 218] on img at bounding box center [15, 223] width 11 height 11
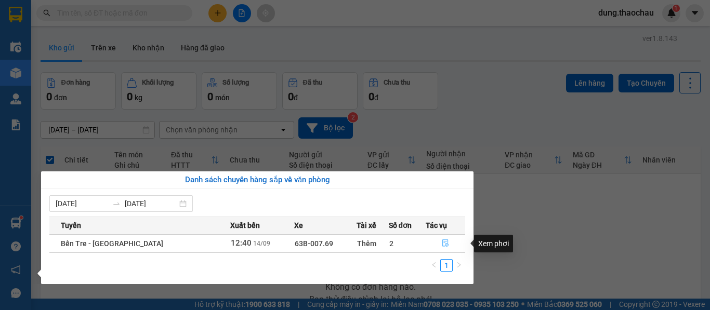
click at [442, 243] on icon "file-done" at bounding box center [445, 243] width 7 height 7
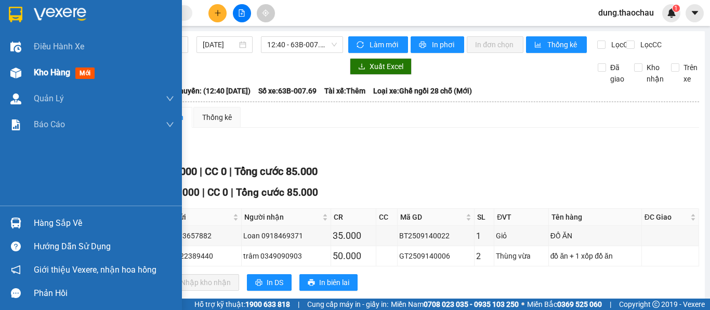
click at [47, 71] on span "Kho hàng" at bounding box center [52, 73] width 36 height 10
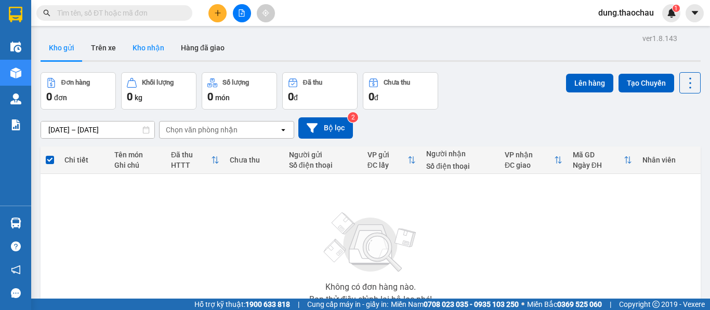
click at [149, 40] on button "Kho nhận" at bounding box center [148, 47] width 48 height 25
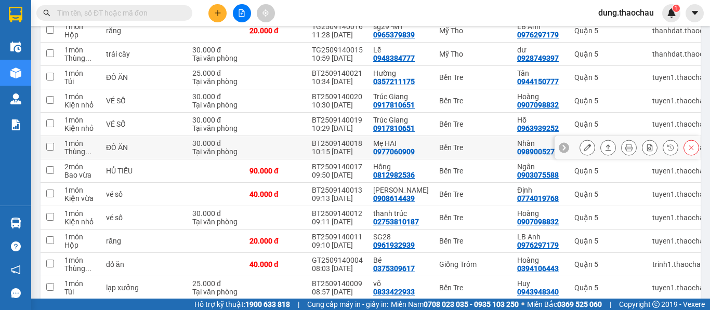
scroll to position [156, 0]
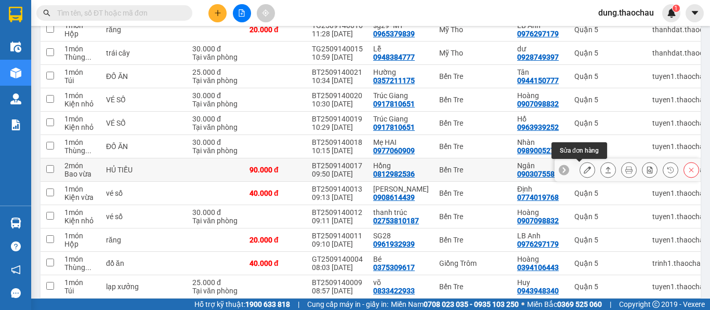
click at [584, 172] on icon at bounding box center [587, 169] width 7 height 7
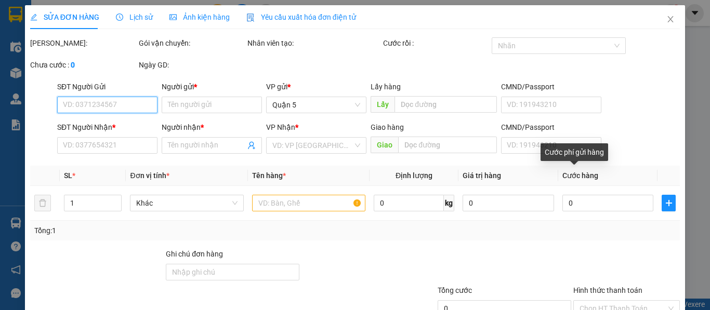
type input "0812982536"
type input "Hồng"
type input "0903075588"
type input "Ngân"
type input "90.000"
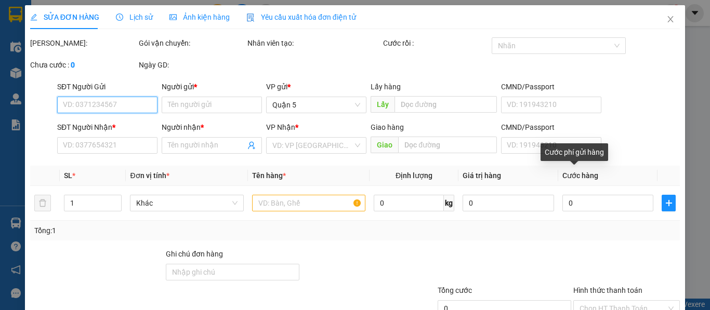
type input "90.000"
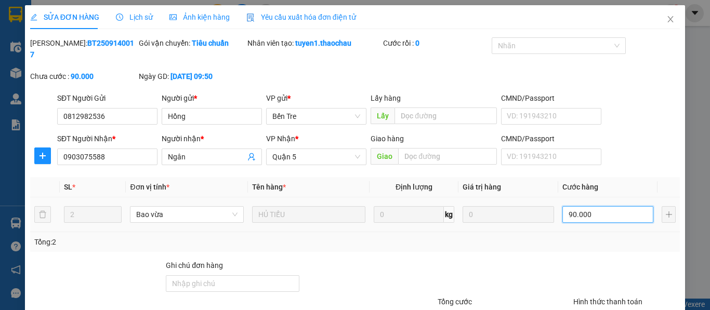
click at [565, 206] on input "90.000" at bounding box center [607, 214] width 91 height 17
type input "8"
type input "80"
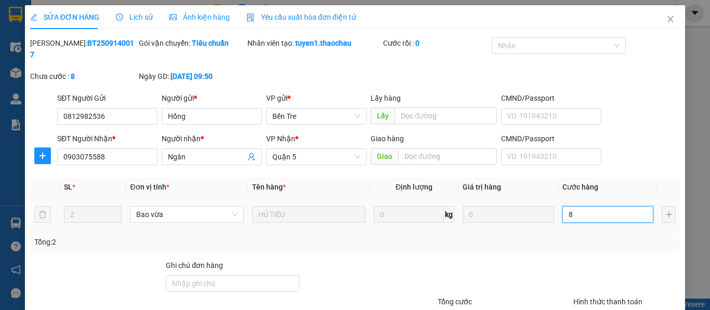
type input "80"
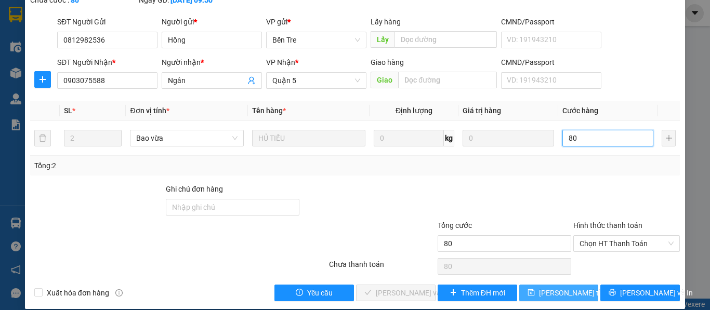
type input "80"
type input "80.000"
click at [546, 287] on span "[PERSON_NAME] thay đổi" at bounding box center [580, 292] width 83 height 11
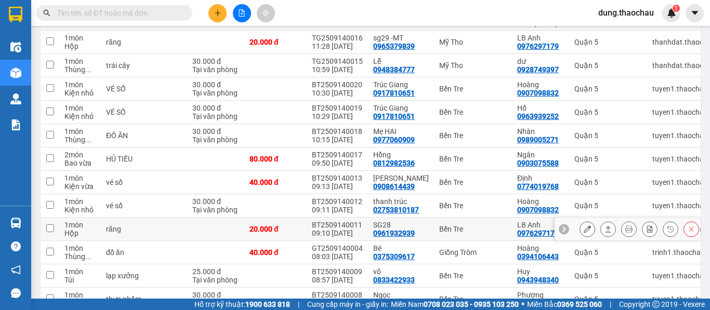
scroll to position [208, 0]
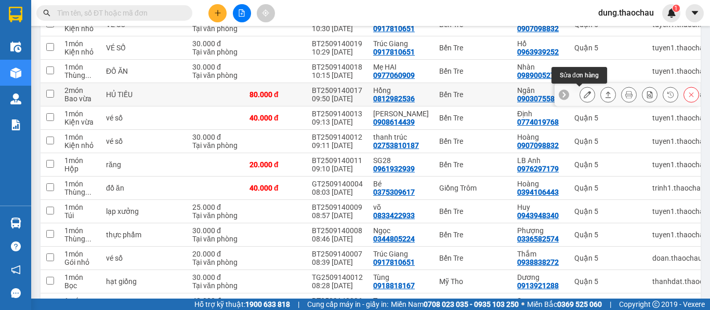
click at [584, 94] on icon at bounding box center [587, 94] width 7 height 7
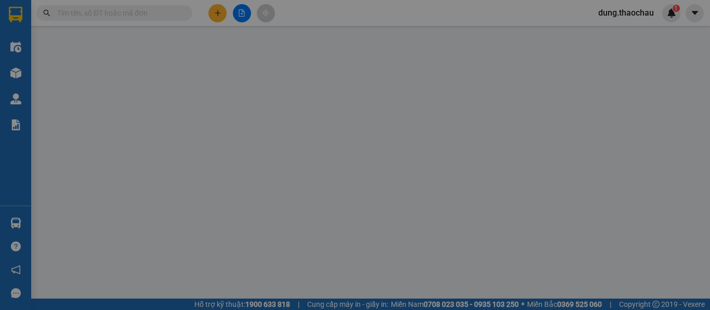
type input "0812982536"
type input "Hồng"
type input "0903075588"
type input "Ngân"
type input "80.000"
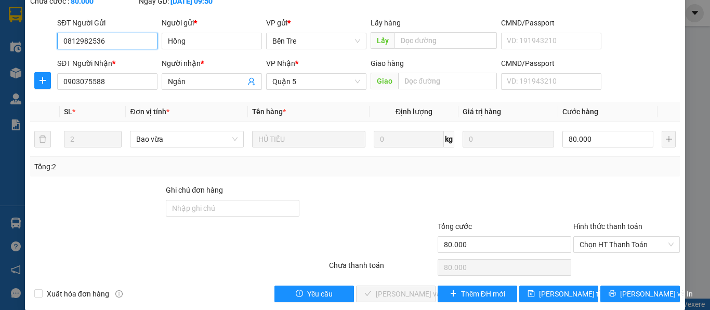
scroll to position [76, 0]
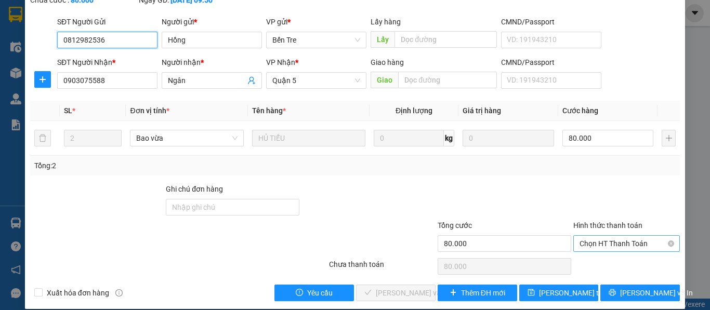
click at [589, 236] on span "Chọn HT Thanh Toán" at bounding box center [627, 244] width 94 height 16
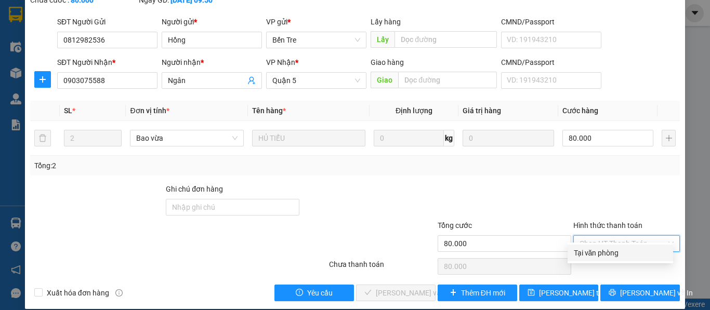
click at [583, 251] on div "Tại văn phòng" at bounding box center [620, 252] width 93 height 11
type input "0"
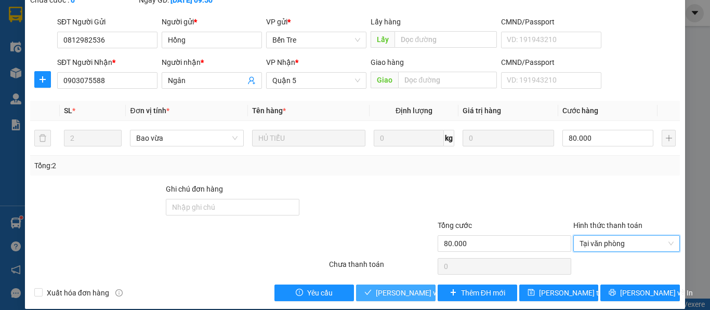
click at [379, 287] on span "[PERSON_NAME] và Giao hàng" at bounding box center [426, 292] width 100 height 11
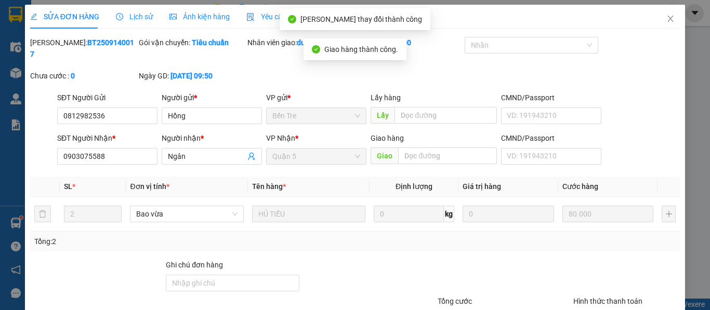
scroll to position [0, 0]
click at [666, 16] on icon "close" at bounding box center [670, 19] width 8 height 8
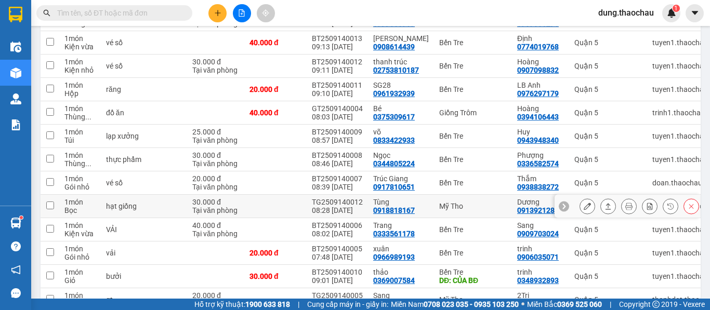
scroll to position [312, 0]
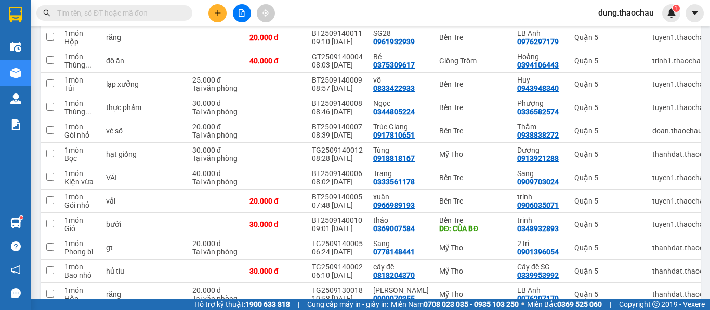
click at [624, 11] on span "dung.thaochau" at bounding box center [626, 12] width 72 height 13
click at [609, 33] on span "Đăng xuất" at bounding box center [631, 32] width 50 height 11
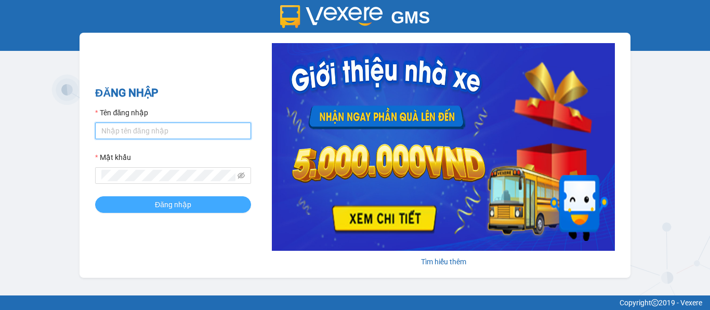
type input "saigon.thaochau"
click at [161, 204] on span "Đăng nhập" at bounding box center [173, 204] width 36 height 11
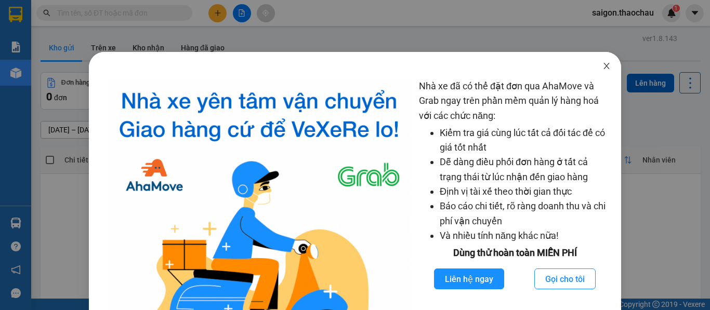
click at [602, 66] on icon "close" at bounding box center [606, 66] width 8 height 8
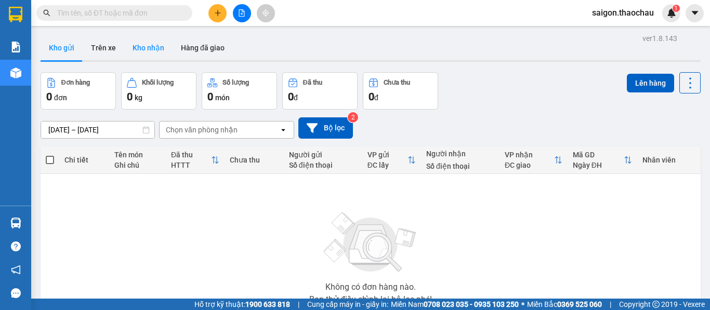
click at [146, 53] on button "Kho nhận" at bounding box center [148, 47] width 48 height 25
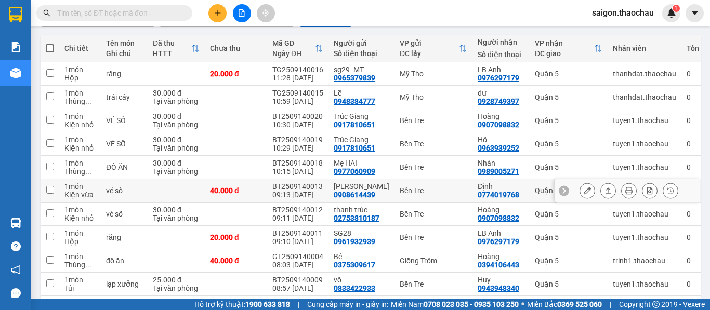
scroll to position [156, 0]
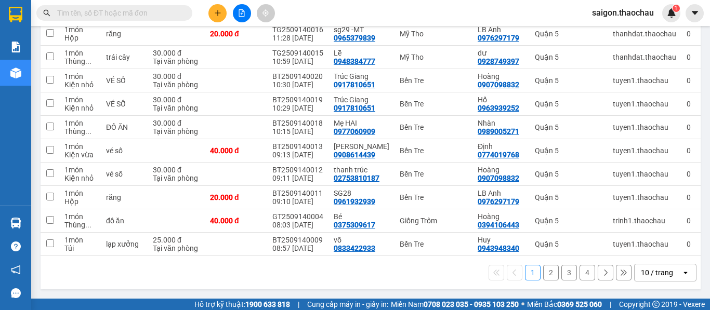
click at [654, 274] on div "10 / trang" at bounding box center [657, 273] width 32 height 10
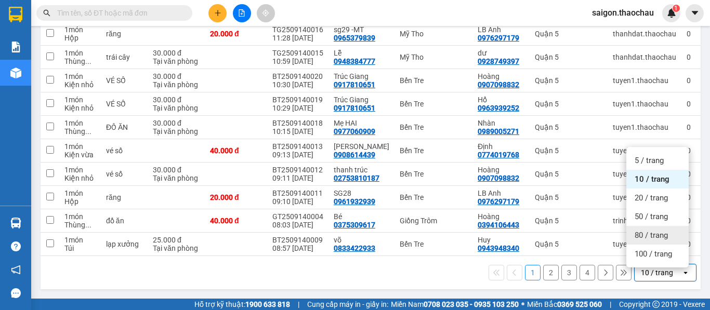
click at [649, 230] on span "80 / trang" at bounding box center [651, 235] width 33 height 10
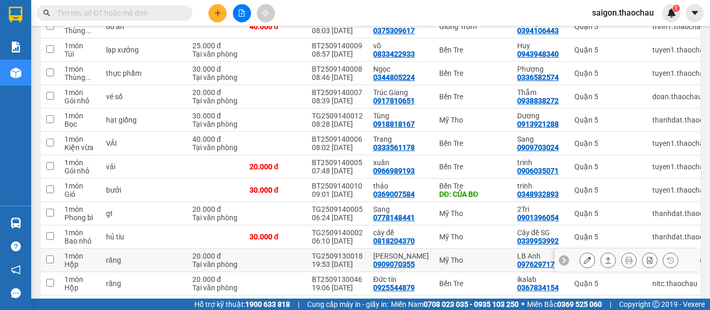
scroll to position [364, 0]
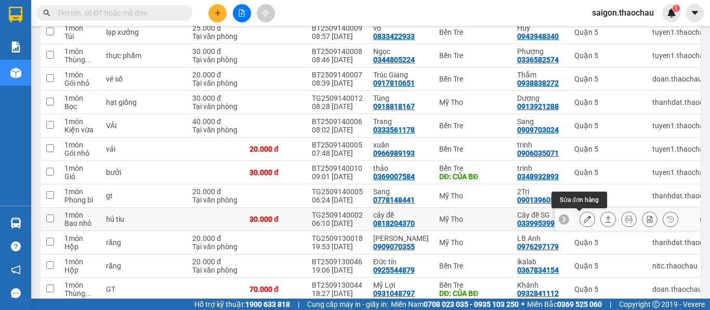
click at [584, 221] on icon at bounding box center [587, 219] width 7 height 7
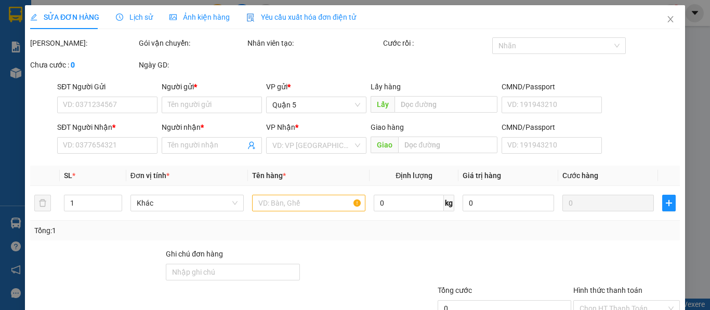
type input "0818204370"
type input "cây đề"
type input "0339953992"
type input "Cây đề SG"
type input "30.000"
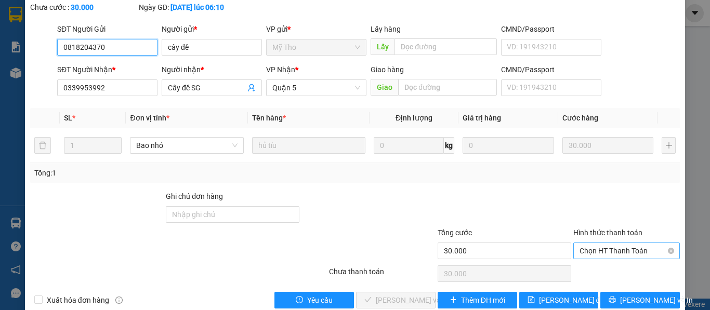
scroll to position [76, 0]
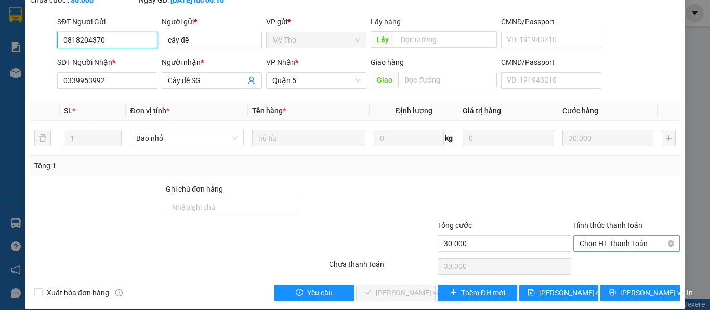
click at [611, 236] on span "Chọn HT Thanh Toán" at bounding box center [627, 244] width 94 height 16
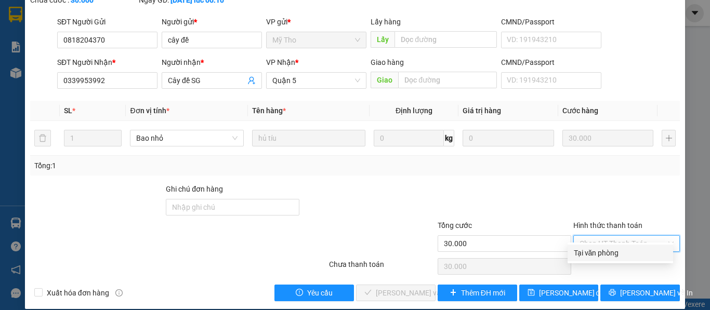
click at [586, 249] on div "Tại văn phòng" at bounding box center [620, 252] width 93 height 11
type input "0"
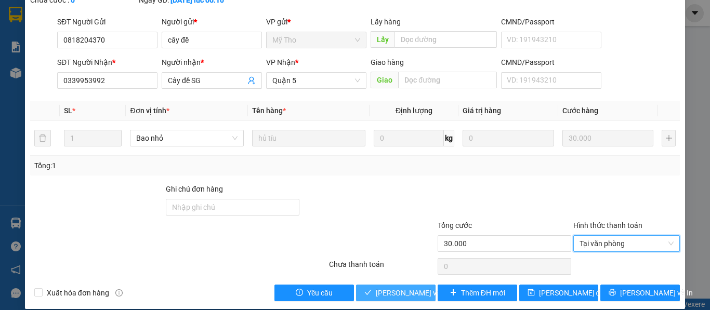
click at [397, 287] on span "[PERSON_NAME] và Giao hàng" at bounding box center [446, 292] width 140 height 11
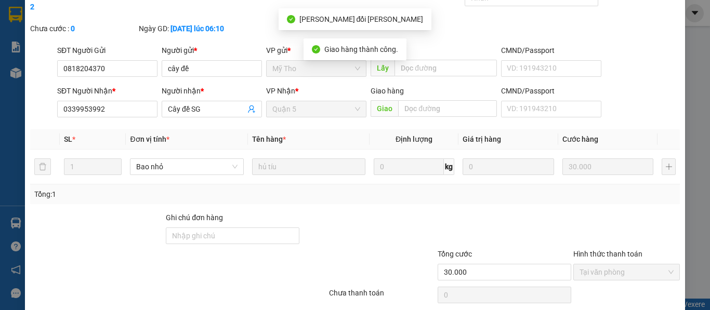
scroll to position [0, 0]
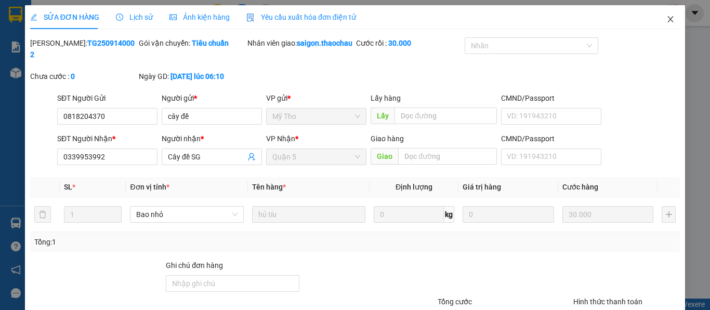
click at [666, 19] on icon "close" at bounding box center [670, 19] width 8 height 8
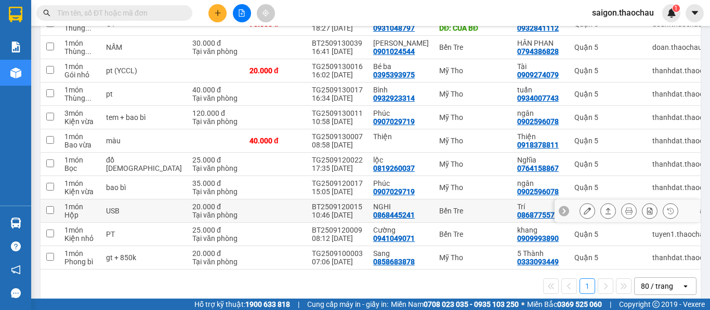
scroll to position [624, 0]
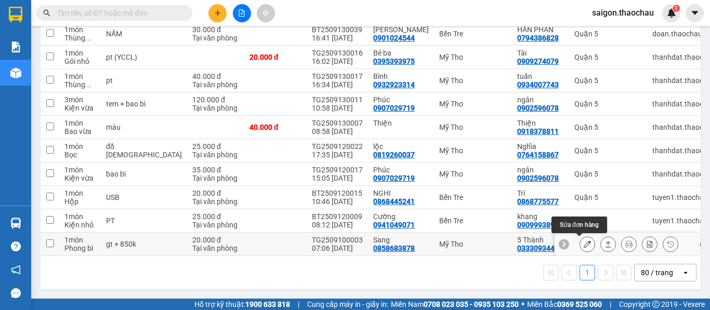
click at [584, 243] on icon at bounding box center [587, 244] width 7 height 7
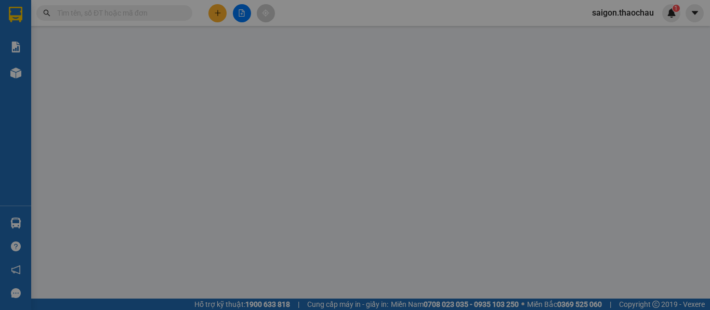
type input "0858683878"
type input "Sang"
type input "0333093449"
type input "5 Thành"
type input "20.000"
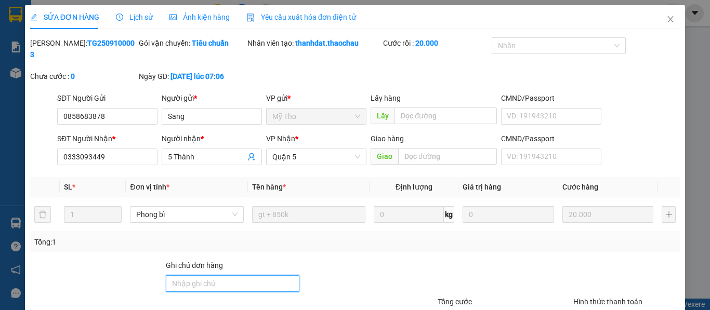
click at [180, 275] on input "Ghi chú đơn hàng" at bounding box center [233, 283] width 134 height 17
type input "nv đã giao nhưng ko quét"
click at [404, 277] on div at bounding box center [368, 278] width 136 height 36
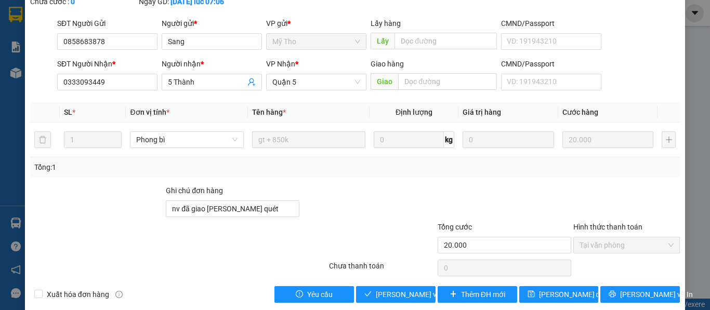
scroll to position [76, 0]
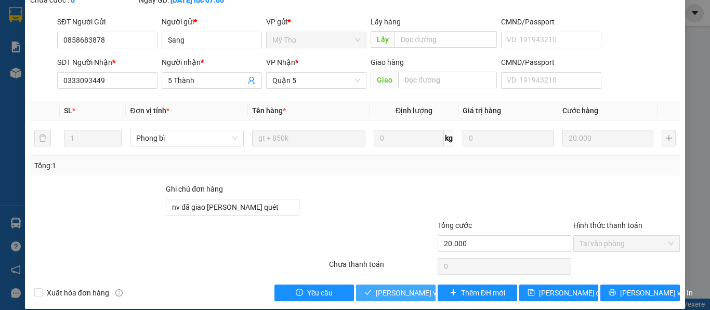
click at [402, 287] on span "Lưu và Giao hàng" at bounding box center [446, 292] width 140 height 11
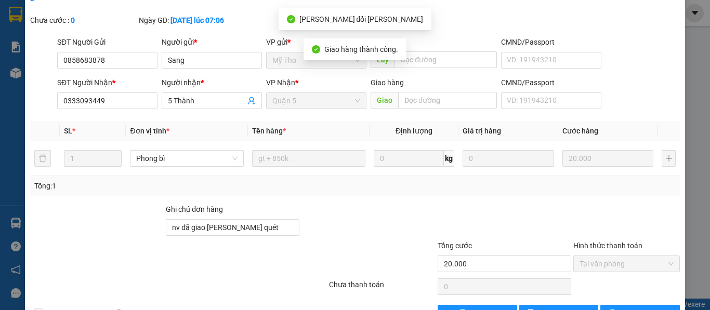
scroll to position [0, 0]
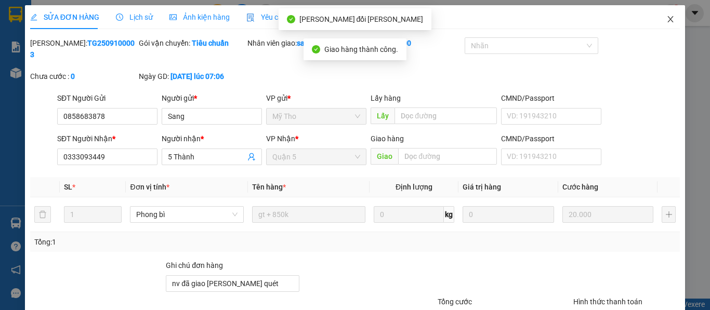
click at [668, 21] on icon "close" at bounding box center [671, 19] width 6 height 6
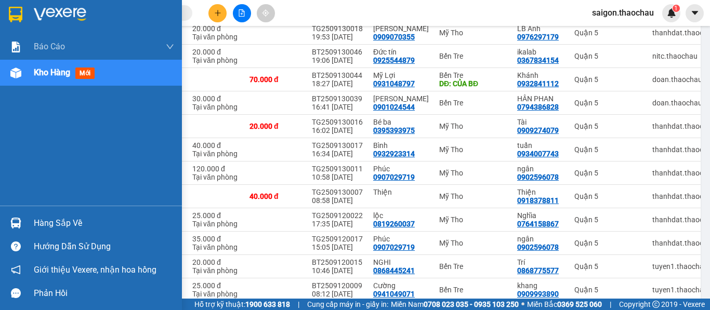
scroll to position [548, 0]
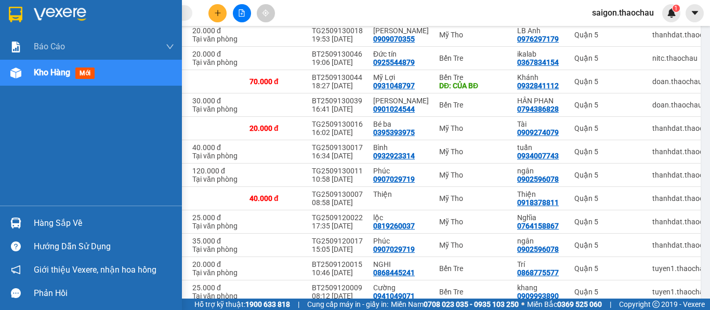
click at [15, 223] on img at bounding box center [15, 223] width 11 height 11
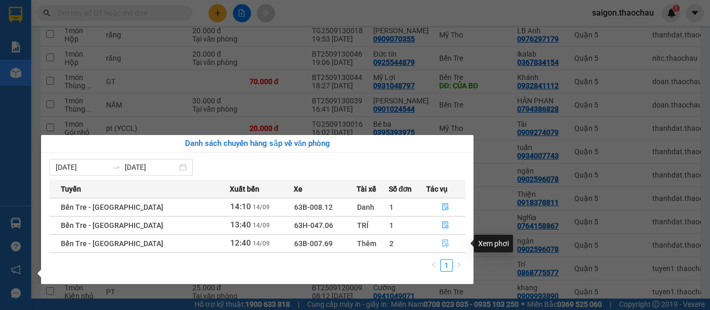
click at [442, 244] on icon "file-done" at bounding box center [445, 243] width 7 height 7
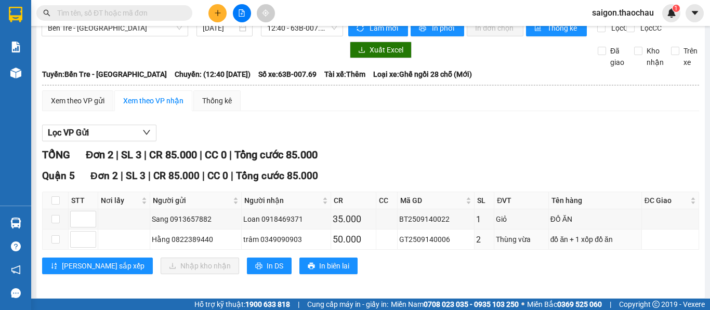
scroll to position [30, 0]
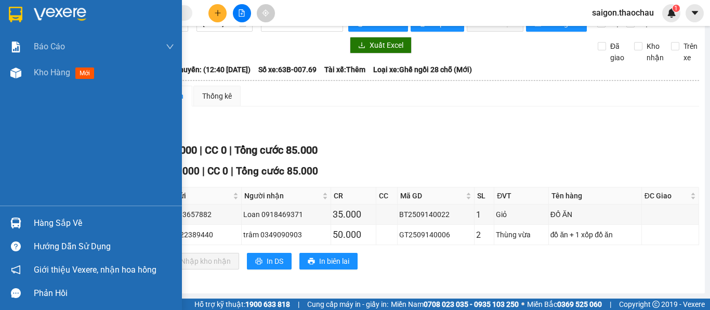
click at [10, 223] on img at bounding box center [15, 223] width 11 height 11
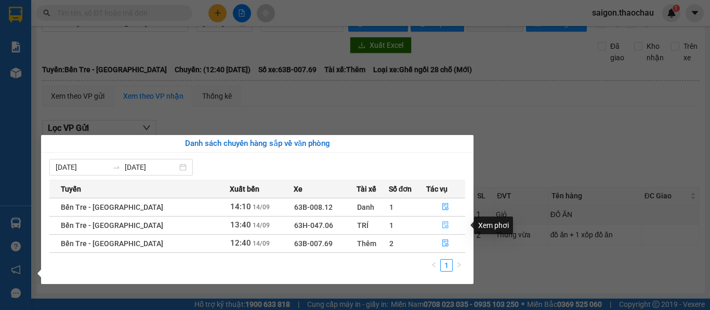
click at [443, 224] on icon "file-done" at bounding box center [445, 224] width 7 height 7
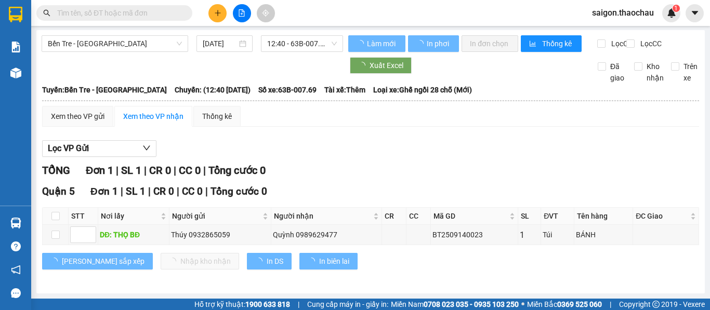
scroll to position [10, 0]
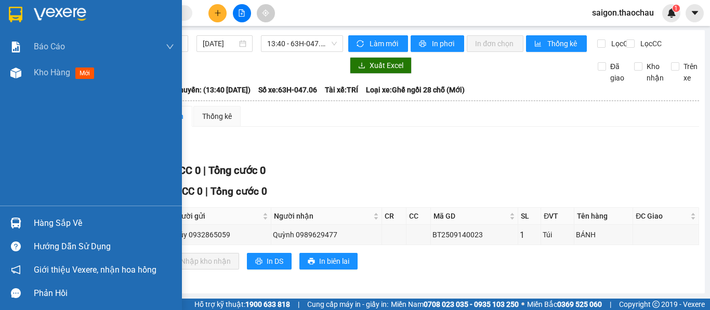
click at [16, 219] on img at bounding box center [15, 223] width 11 height 11
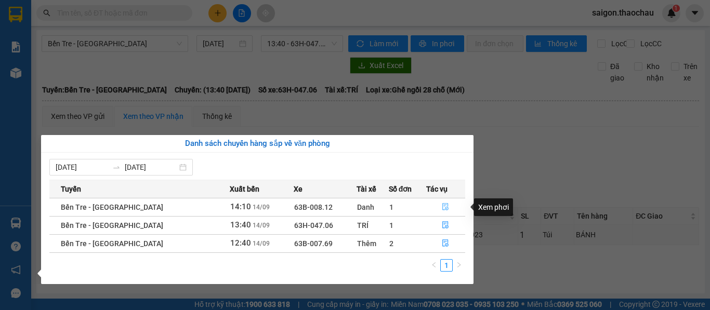
click at [442, 207] on icon "file-done" at bounding box center [445, 206] width 7 height 7
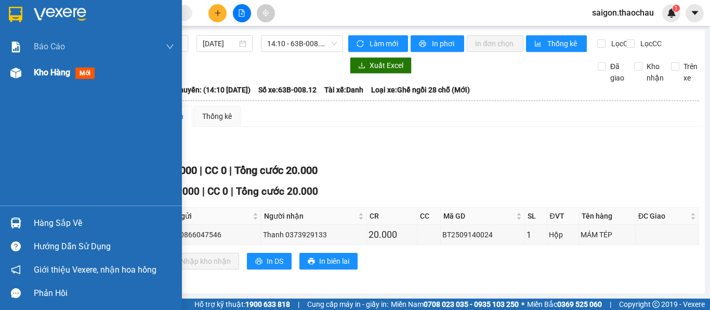
click at [51, 75] on span "Kho hàng" at bounding box center [52, 73] width 36 height 10
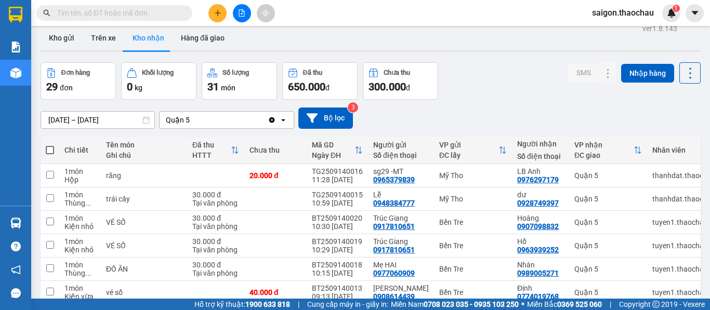
click at [624, 11] on span "saigon.thaochau" at bounding box center [623, 12] width 78 height 13
click at [611, 36] on span "Đăng xuất" at bounding box center [628, 32] width 56 height 11
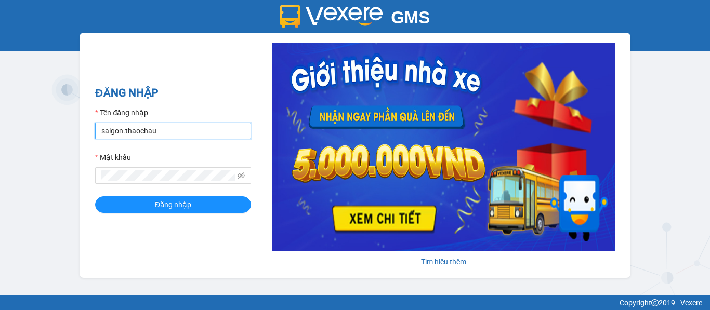
drag, startPoint x: 160, startPoint y: 131, endPoint x: 28, endPoint y: 133, distance: 132.5
click at [28, 133] on div "GMS Hệ thống quản lý hàng hóa ĐĂNG NHẬP Tên đăng nhập saigon.thaochau Mật khẩu …" at bounding box center [355, 148] width 710 height 296
type input "dung.thaochau"
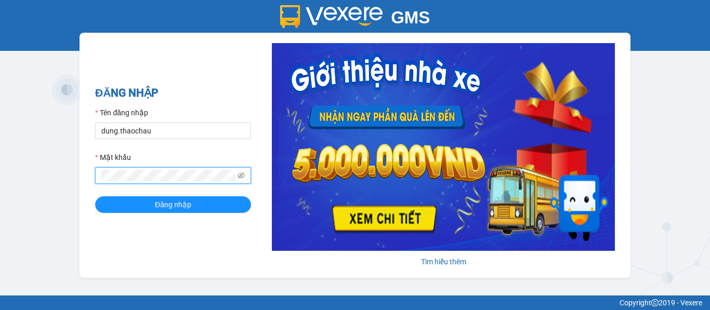
click at [0, 173] on div "GMS Hệ thống quản lý hàng hóa ĐĂNG NHẬP Tên đăng nhập dung.thaochau Mật khẩu Đă…" at bounding box center [355, 148] width 710 height 296
click at [95, 196] on button "Đăng nhập" at bounding box center [173, 204] width 156 height 17
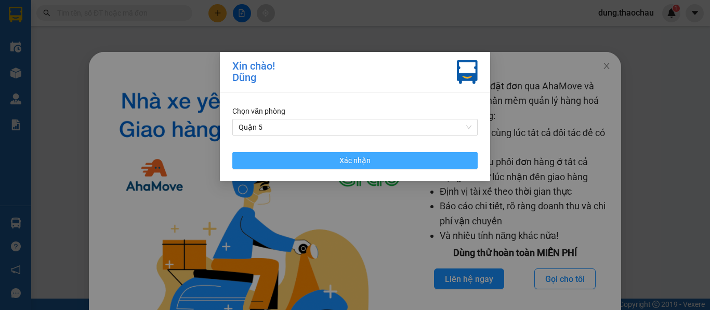
click at [355, 165] on span "Xác nhận" at bounding box center [354, 160] width 31 height 11
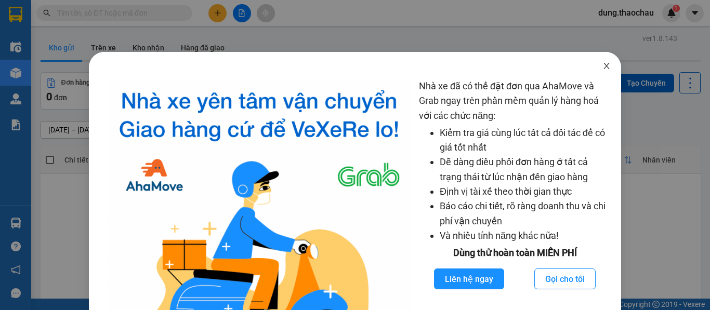
click at [602, 63] on icon "close" at bounding box center [606, 66] width 8 height 8
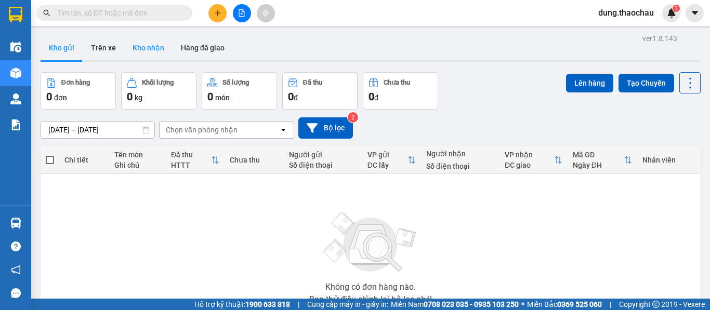
click at [146, 47] on button "Kho nhận" at bounding box center [148, 47] width 48 height 25
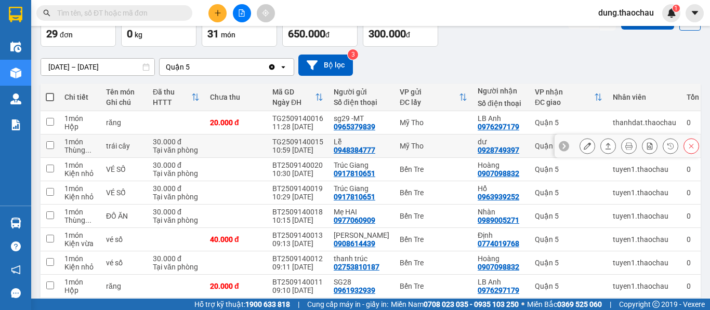
scroll to position [104, 0]
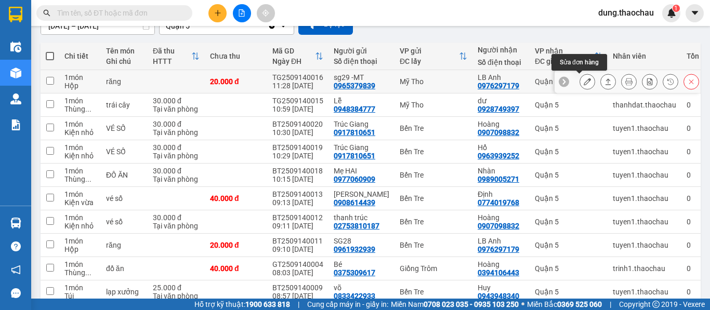
click at [581, 86] on button at bounding box center [587, 82] width 15 height 18
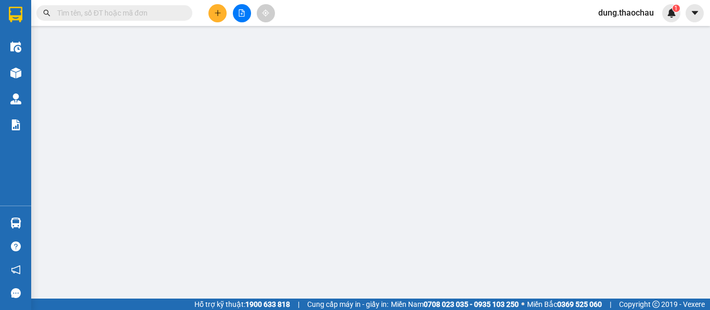
type input "0965379839"
type input "sg29 -MT"
type input "0976297179"
type input "LB Anh"
type input "20.000"
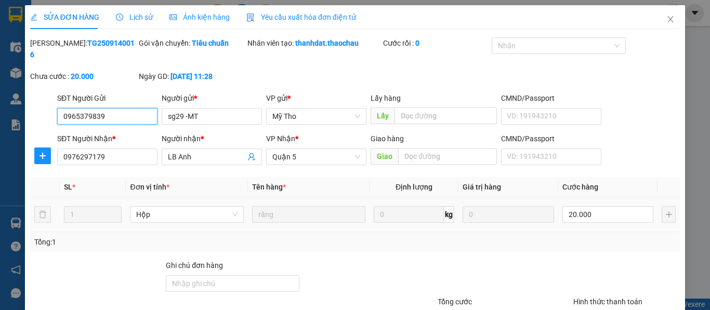
scroll to position [76, 0]
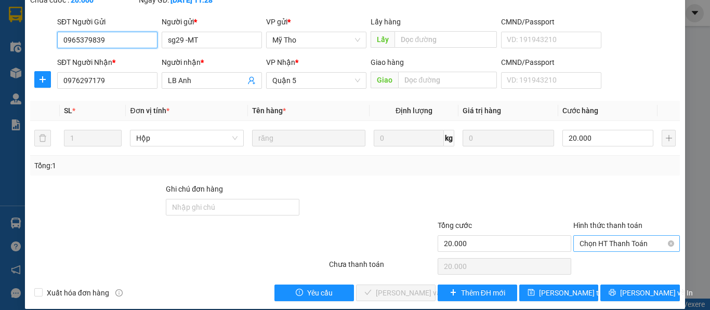
click at [589, 236] on span "Chọn HT Thanh Toán" at bounding box center [627, 244] width 94 height 16
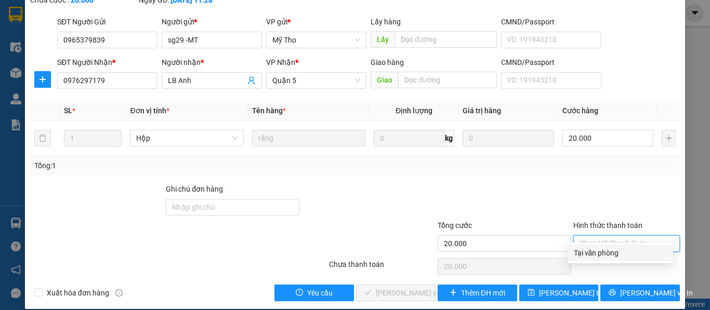
click at [587, 255] on div "Tại văn phòng" at bounding box center [620, 252] width 93 height 11
type input "0"
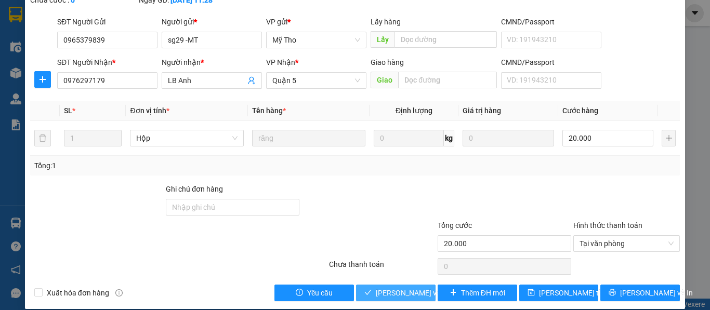
click at [401, 287] on span "[PERSON_NAME] và Giao hàng" at bounding box center [426, 292] width 100 height 11
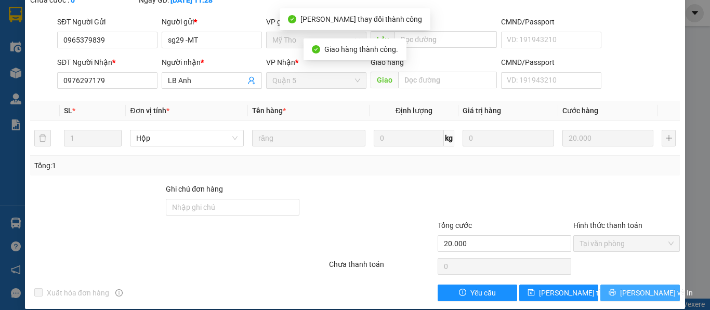
click at [642, 287] on span "[PERSON_NAME] và In" at bounding box center [656, 292] width 73 height 11
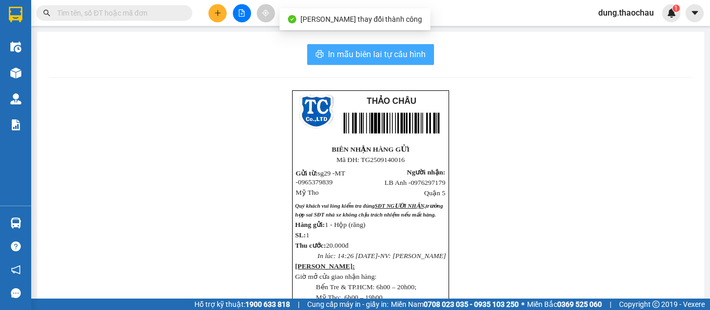
click at [415, 54] on span "In mẫu biên lai tự cấu hình" at bounding box center [377, 54] width 98 height 13
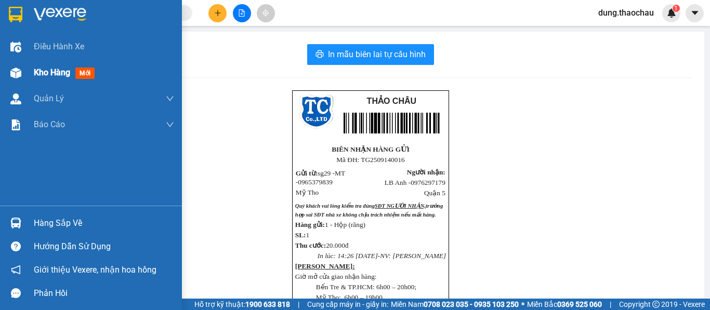
click at [56, 72] on span "Kho hàng" at bounding box center [52, 73] width 36 height 10
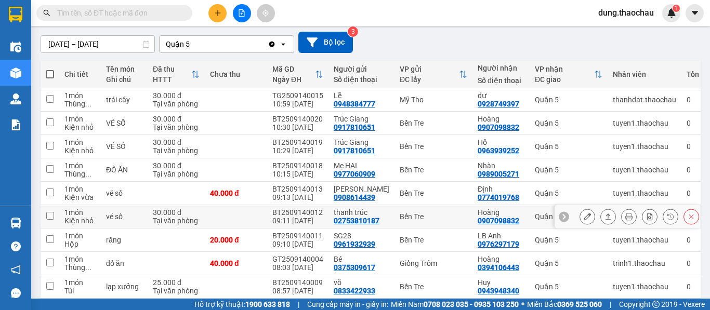
scroll to position [104, 0]
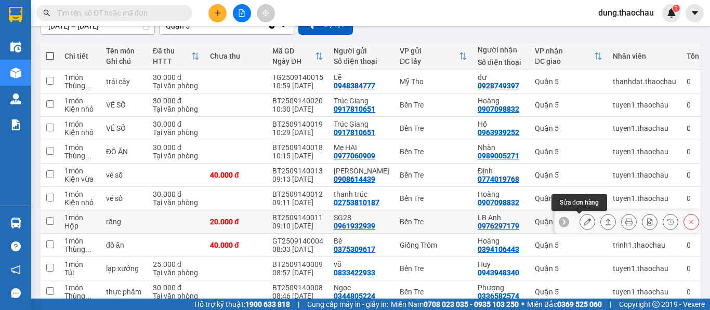
click at [584, 222] on icon at bounding box center [587, 221] width 7 height 7
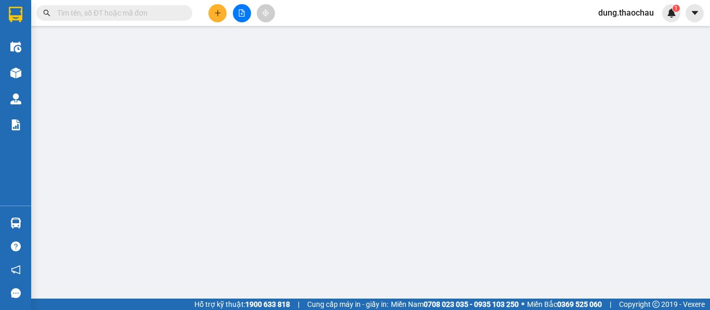
type input "0961932939"
type input "SG28"
type input "0976297179"
type input "LB Anh"
type input "20.000"
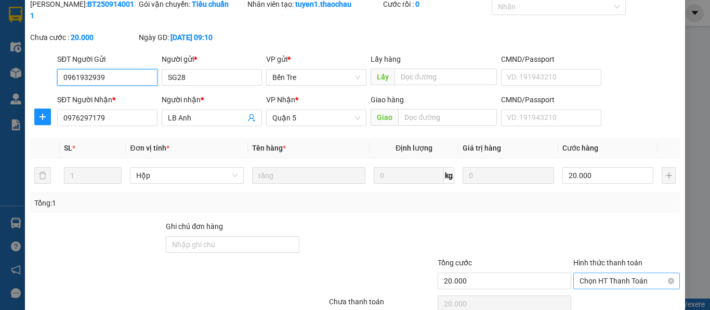
scroll to position [76, 0]
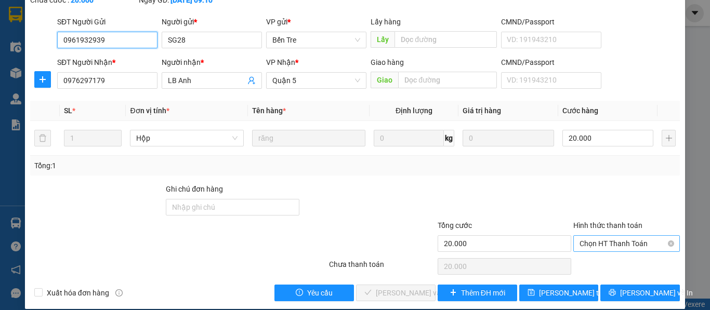
click at [584, 236] on span "Chọn HT Thanh Toán" at bounding box center [627, 244] width 94 height 16
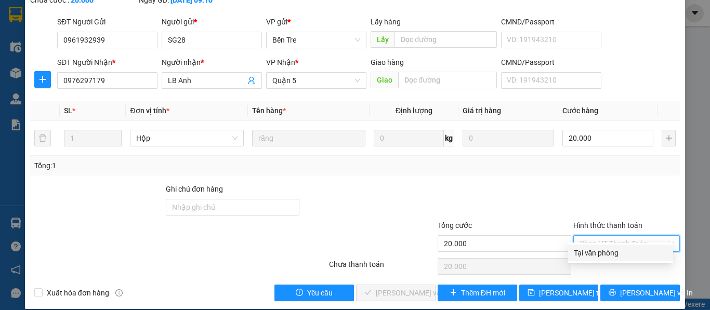
click at [584, 257] on div "Tại văn phòng" at bounding box center [620, 252] width 93 height 11
type input "0"
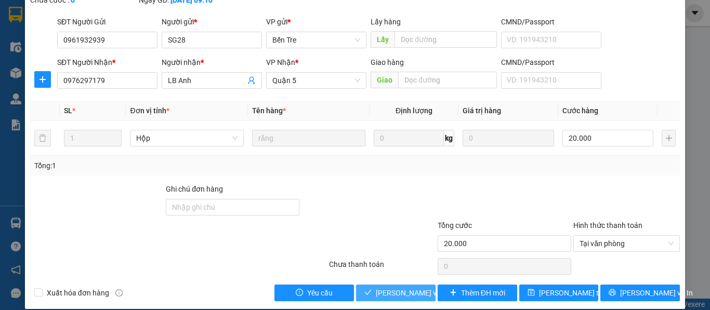
click at [413, 287] on span "[PERSON_NAME] và Giao hàng" at bounding box center [426, 292] width 100 height 11
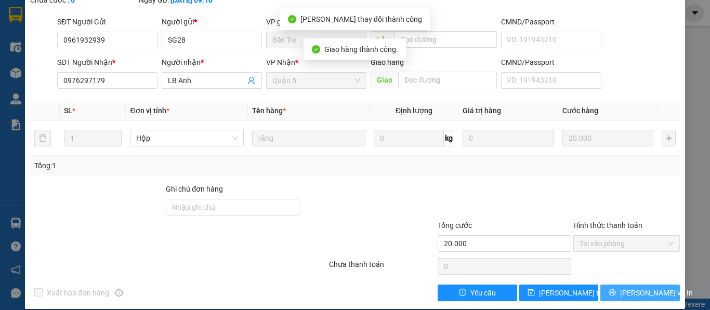
click at [623, 285] on button "[PERSON_NAME] và In" at bounding box center [640, 293] width 80 height 17
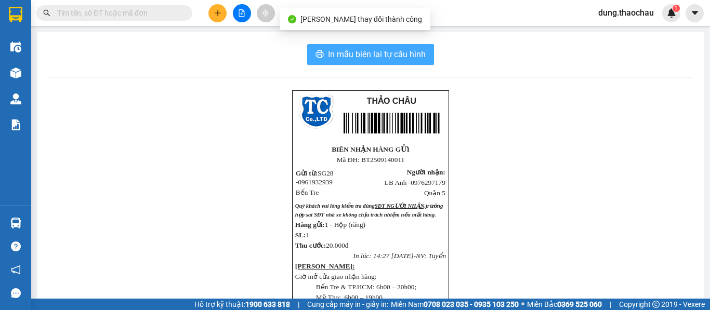
click at [412, 54] on span "In mẫu biên lai tự cấu hình" at bounding box center [377, 54] width 98 height 13
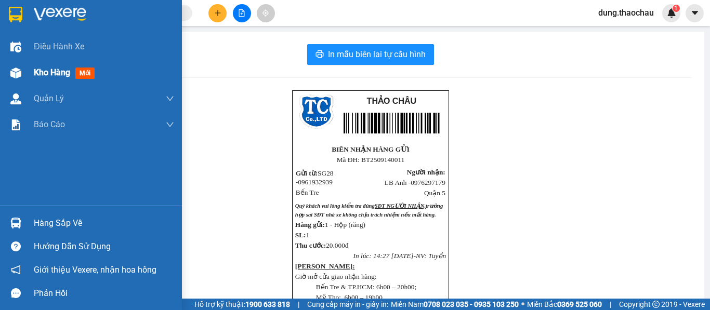
click at [46, 73] on span "Kho hàng" at bounding box center [52, 73] width 36 height 10
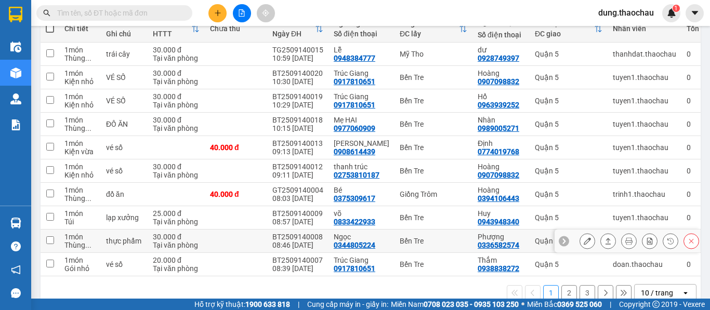
scroll to position [156, 0]
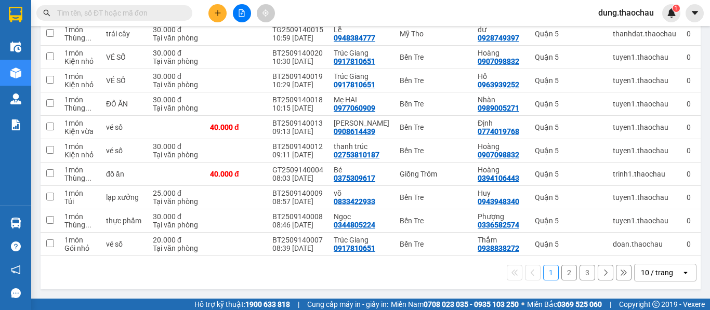
click at [655, 274] on div "10 / trang" at bounding box center [657, 273] width 32 height 10
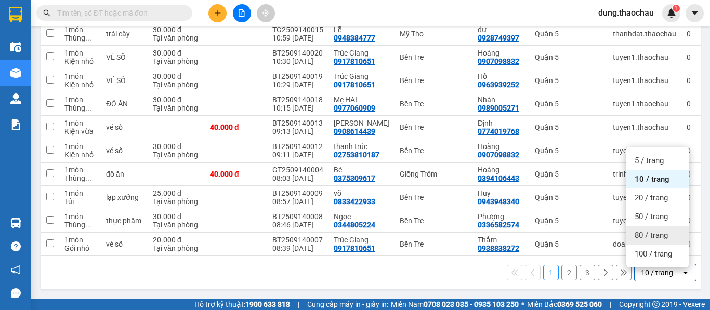
click at [641, 230] on span "80 / trang" at bounding box center [651, 235] width 33 height 10
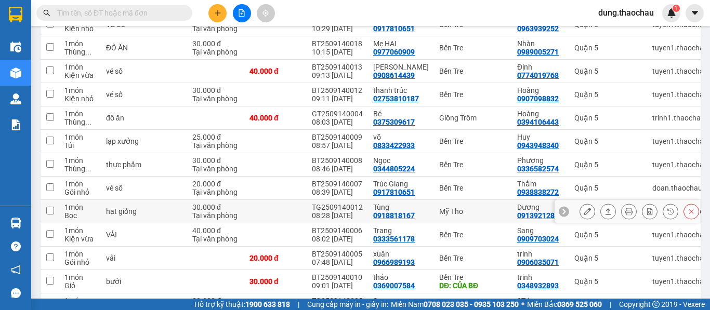
scroll to position [260, 0]
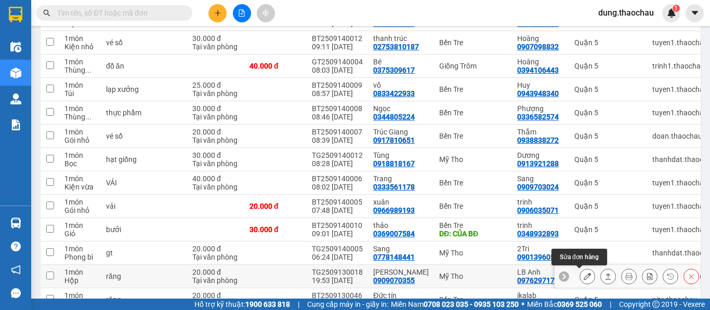
click at [584, 278] on icon at bounding box center [587, 276] width 7 height 7
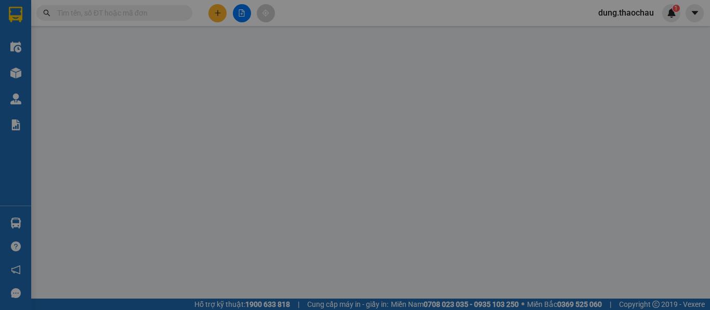
type input "0909070355"
type input "[PERSON_NAME]"
type input "0976297179"
type input "LB Anh"
type input "20.000"
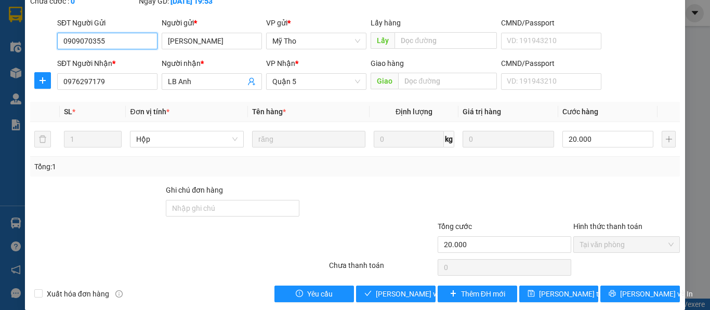
scroll to position [76, 0]
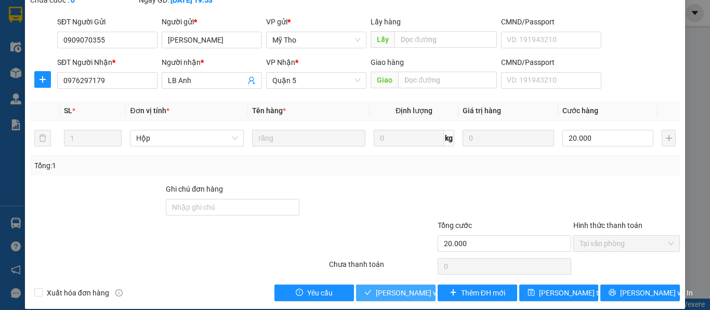
click at [418, 287] on span "[PERSON_NAME] và Giao hàng" at bounding box center [426, 292] width 100 height 11
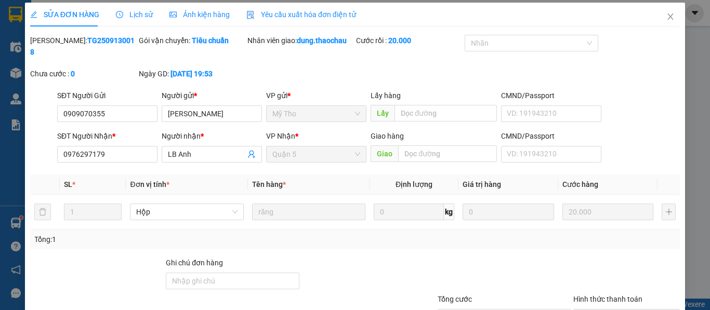
scroll to position [0, 0]
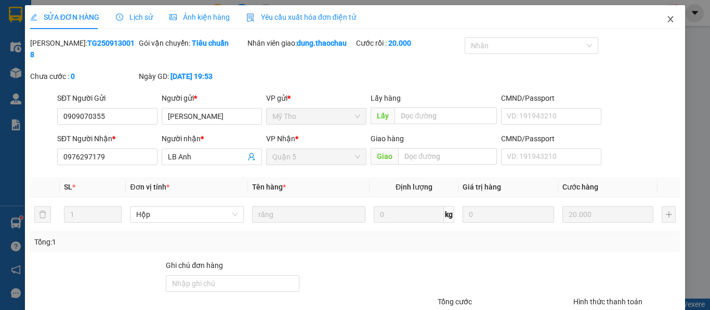
click at [668, 18] on icon "close" at bounding box center [671, 19] width 6 height 6
click at [665, 22] on div "dung.thaochau 1" at bounding box center [635, 13] width 90 height 18
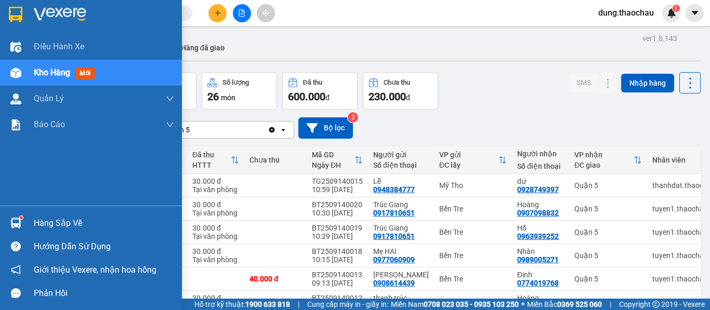
click at [16, 224] on img at bounding box center [15, 223] width 11 height 11
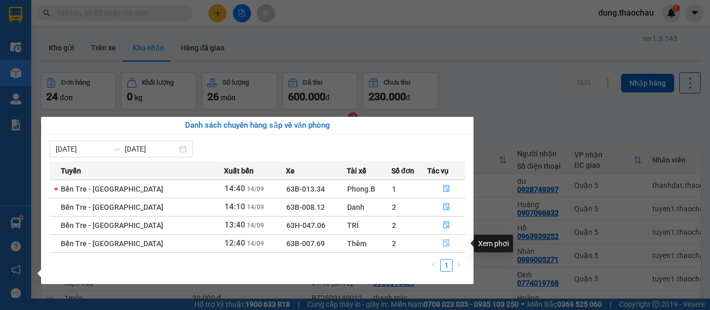
click at [443, 245] on icon "file-done" at bounding box center [446, 243] width 7 height 7
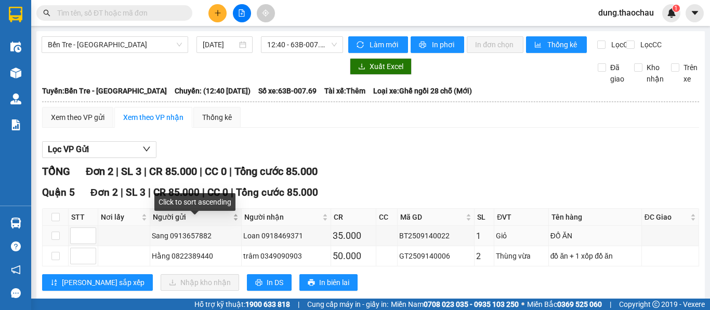
scroll to position [30, 0]
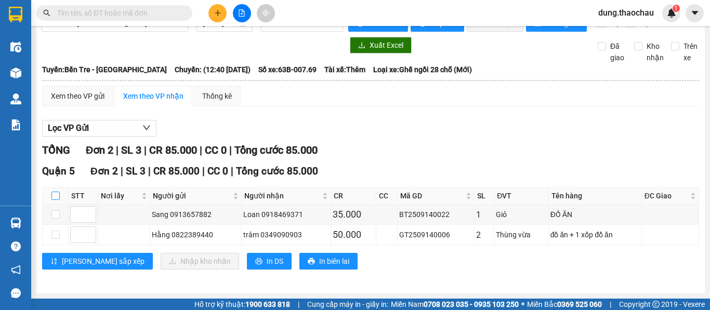
click at [58, 196] on input "checkbox" at bounding box center [55, 196] width 8 height 8
checkbox input "true"
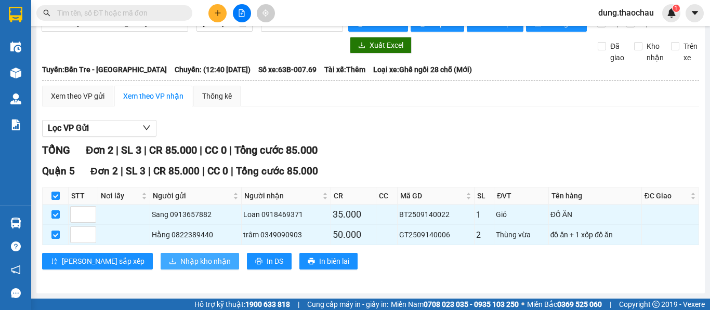
click at [180, 266] on span "Nhập kho nhận" at bounding box center [205, 261] width 50 height 11
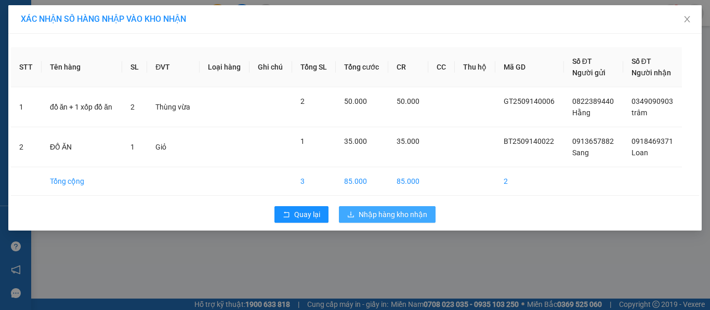
click at [385, 215] on span "Nhập hàng kho nhận" at bounding box center [393, 214] width 69 height 11
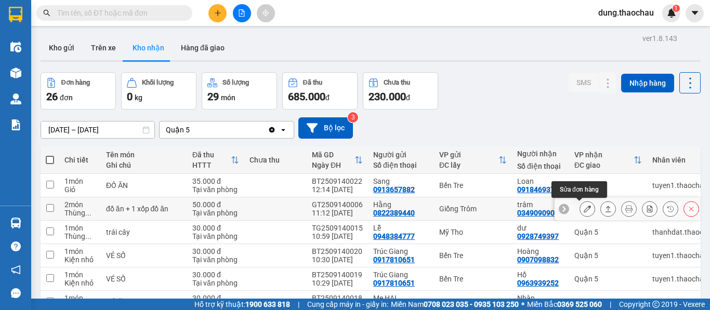
click at [584, 208] on icon at bounding box center [587, 208] width 7 height 7
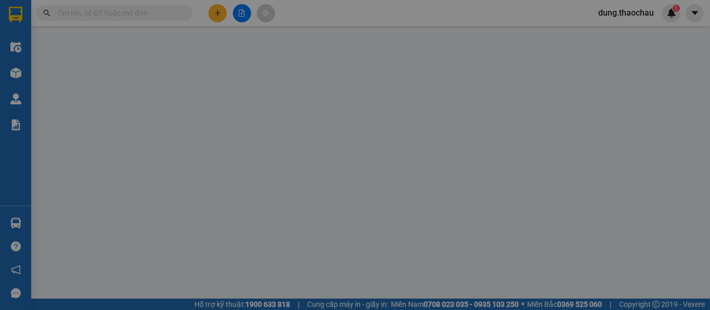
type input "0822389440"
type input "Hằng"
type input "0349090903"
type input "trâm"
type input "50.000"
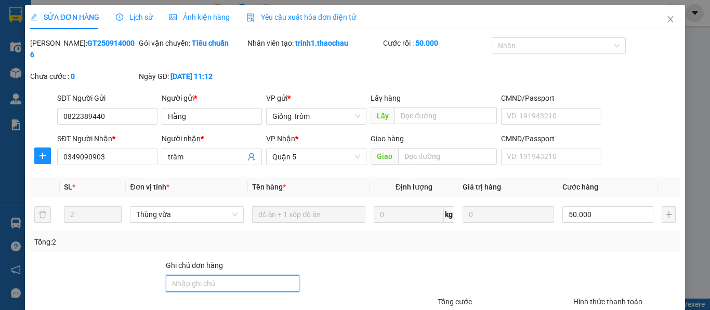
click at [213, 275] on input "Ghi chú đơn hàng" at bounding box center [233, 283] width 134 height 17
type input "Vinh giao"
click at [362, 246] on div "Total Paid Fee 50.000 Total UnPaid Fee 0 Cash Collection Total Fee Mã ĐH: GT250…" at bounding box center [355, 207] width 650 height 340
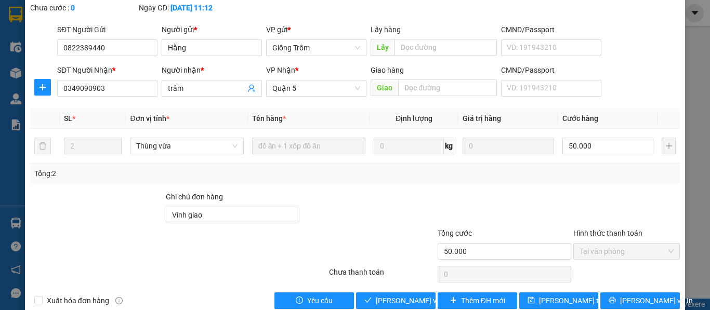
scroll to position [76, 0]
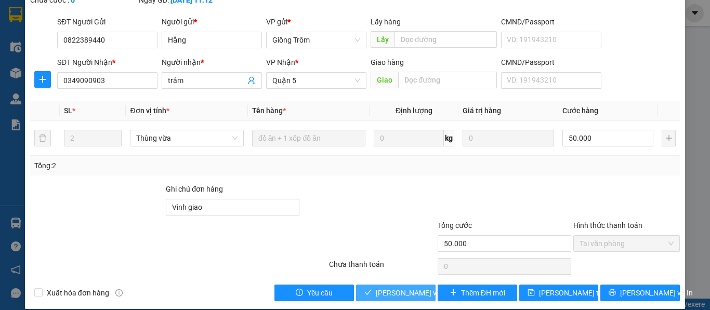
click at [416, 287] on span "[PERSON_NAME] và Giao hàng" at bounding box center [426, 292] width 100 height 11
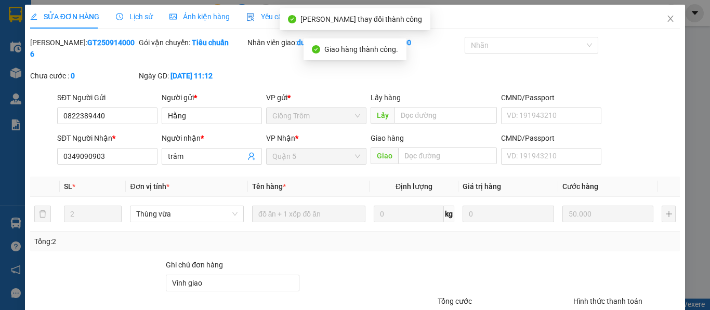
scroll to position [0, 0]
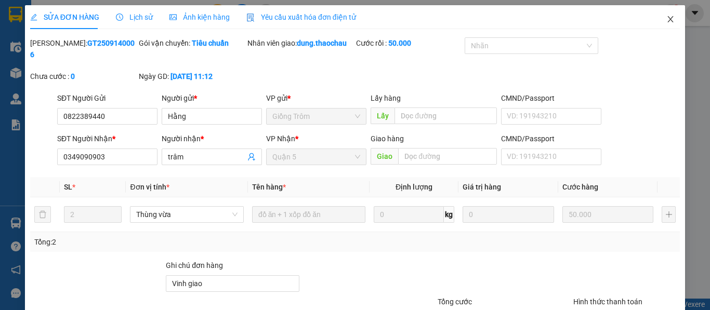
click at [666, 19] on icon "close" at bounding box center [670, 19] width 8 height 8
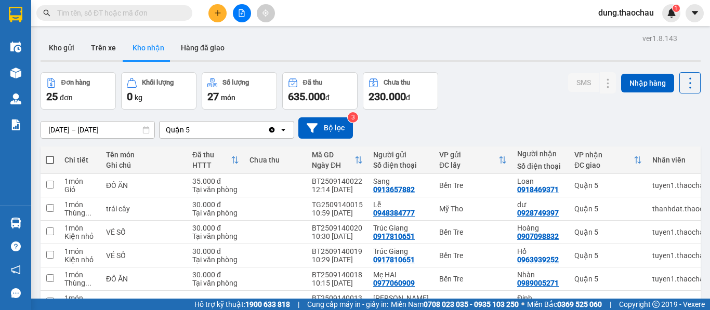
drag, startPoint x: 625, startPoint y: 32, endPoint x: 349, endPoint y: 43, distance: 276.7
click at [352, 42] on div "Kho gửi Trên xe Kho nhận Hàng đã giao" at bounding box center [371, 49] width 660 height 28
click at [188, 52] on button "Hàng đã giao" at bounding box center [203, 47] width 60 height 25
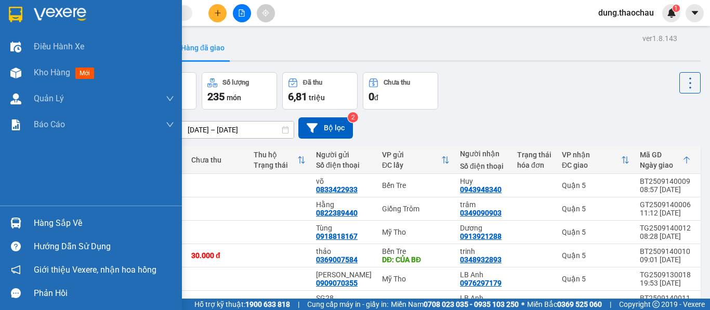
click at [13, 225] on img at bounding box center [15, 223] width 11 height 11
click at [29, 182] on div "Điều hành xe Kho hàng mới Quản [PERSON_NAME] lý chuyến Quản lý khách hàng mới Q…" at bounding box center [91, 155] width 182 height 310
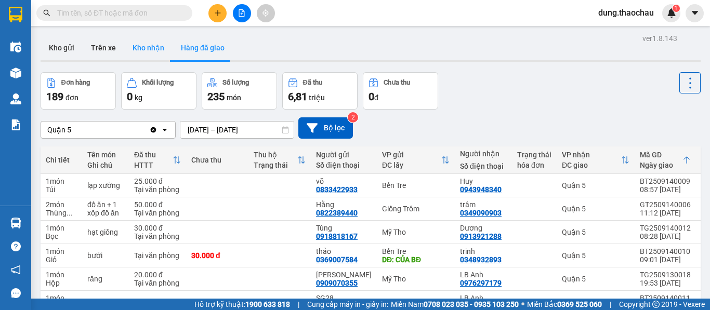
click at [131, 47] on button "Kho nhận" at bounding box center [148, 47] width 48 height 25
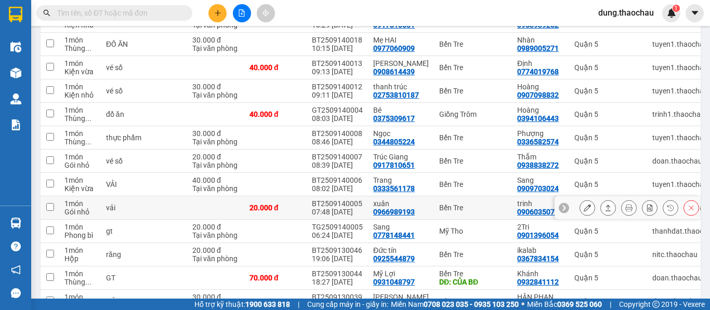
scroll to position [260, 0]
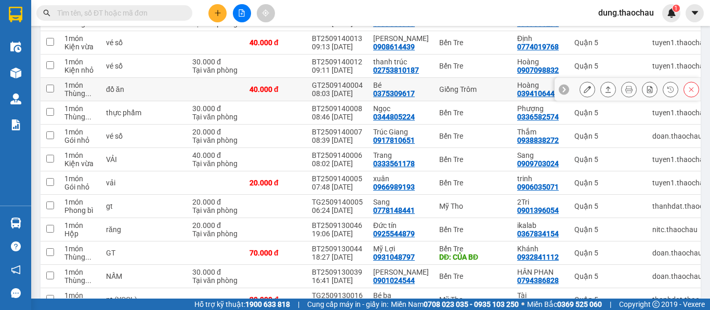
click at [49, 88] on input "checkbox" at bounding box center [50, 89] width 8 height 8
checkbox input "true"
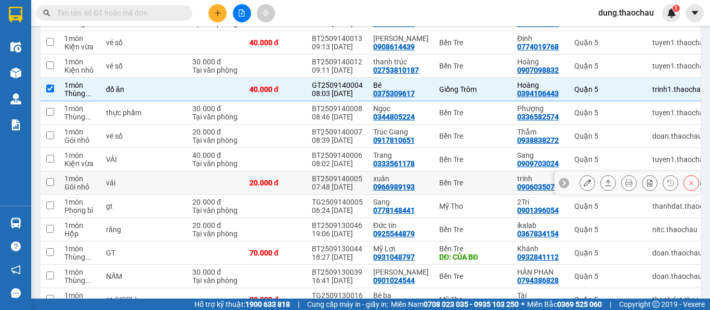
click at [49, 183] on input "checkbox" at bounding box center [50, 182] width 8 height 8
checkbox input "true"
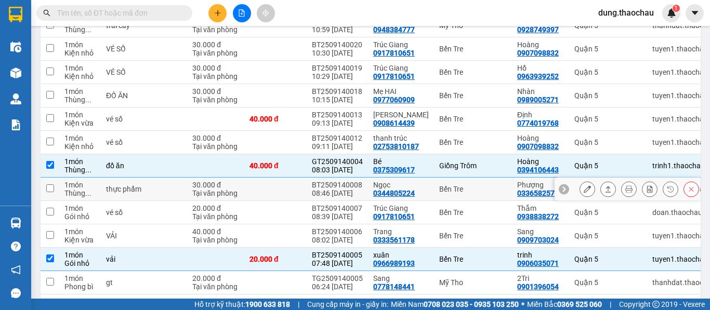
scroll to position [208, 0]
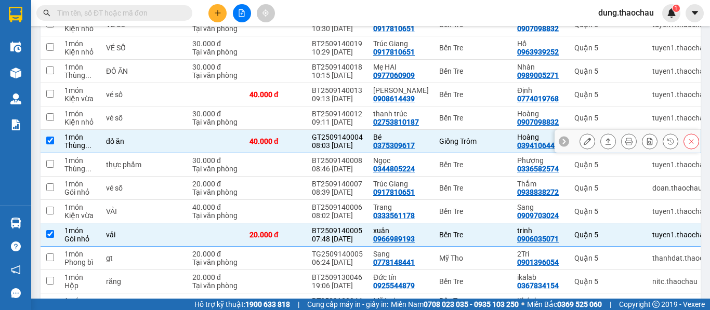
click at [46, 140] on input "checkbox" at bounding box center [50, 141] width 8 height 8
checkbox input "false"
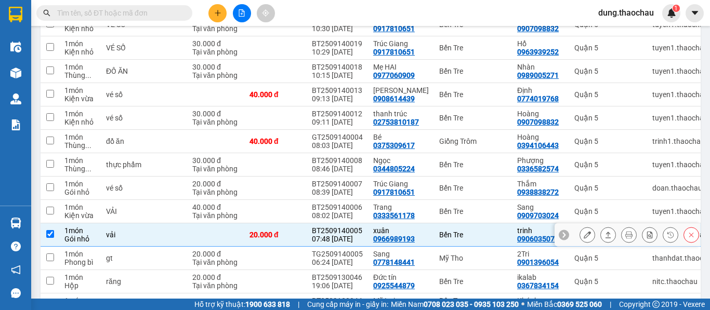
click at [49, 236] on input "checkbox" at bounding box center [50, 234] width 8 height 8
checkbox input "false"
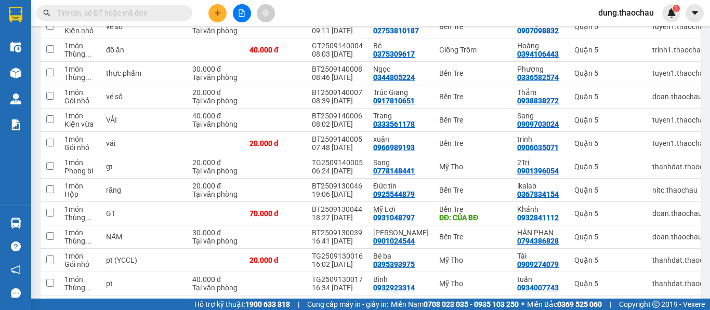
scroll to position [275, 0]
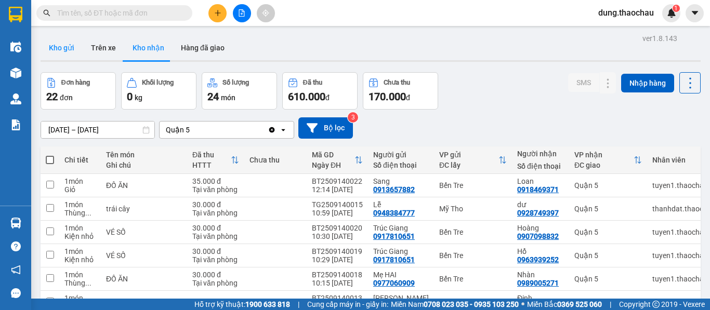
click at [69, 49] on button "Kho gửi" at bounding box center [62, 47] width 42 height 25
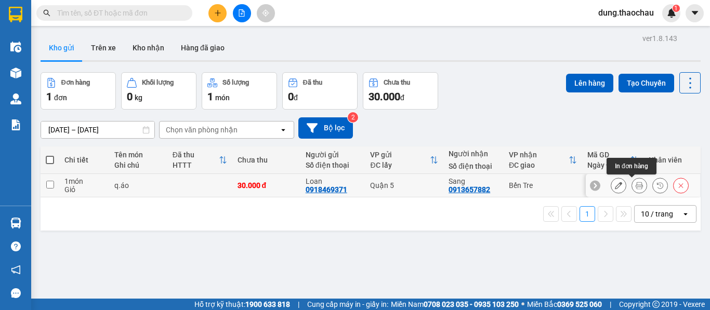
click at [636, 188] on icon at bounding box center [639, 185] width 7 height 7
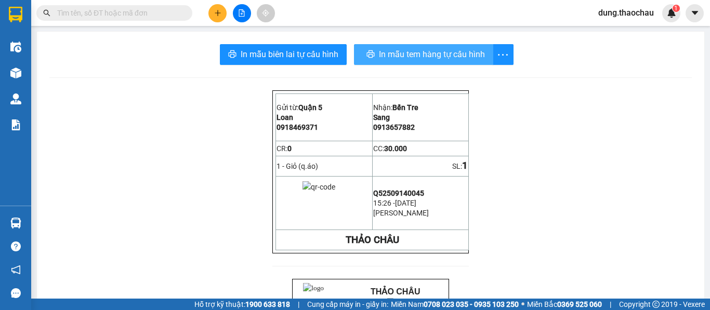
click at [410, 51] on span "In mẫu tem hàng tự cấu hình" at bounding box center [432, 54] width 106 height 13
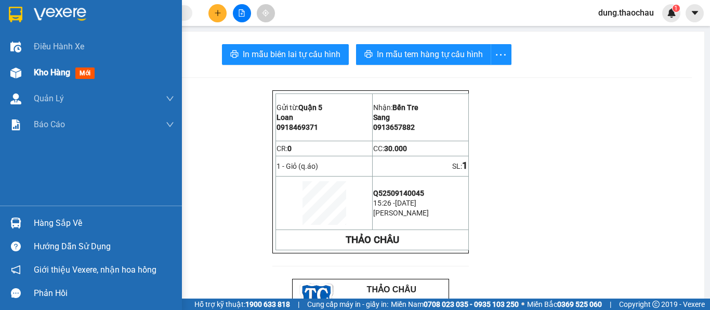
click at [45, 73] on span "Kho hàng" at bounding box center [52, 73] width 36 height 10
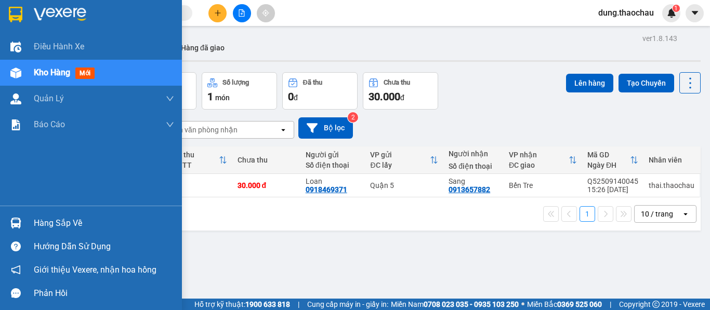
click at [10, 221] on img at bounding box center [15, 223] width 11 height 11
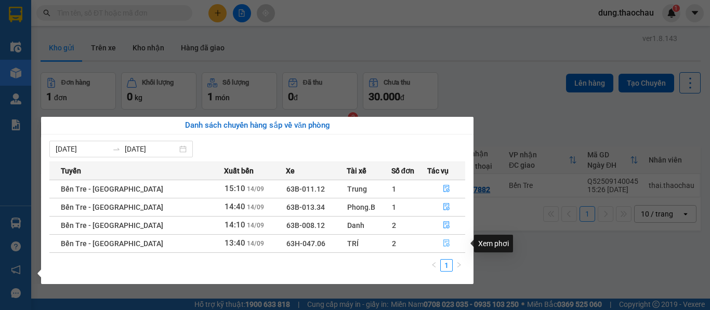
click at [446, 246] on button "button" at bounding box center [446, 243] width 37 height 17
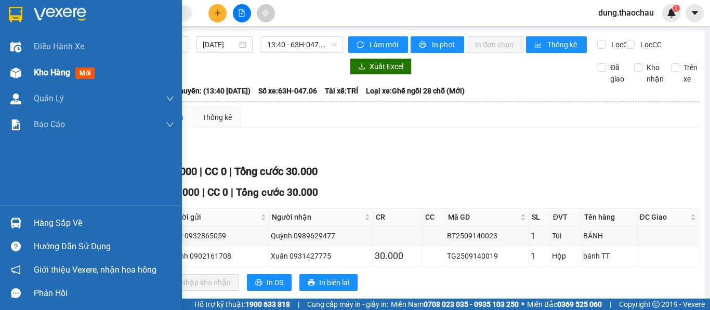
click at [46, 75] on span "Kho hàng" at bounding box center [52, 73] width 36 height 10
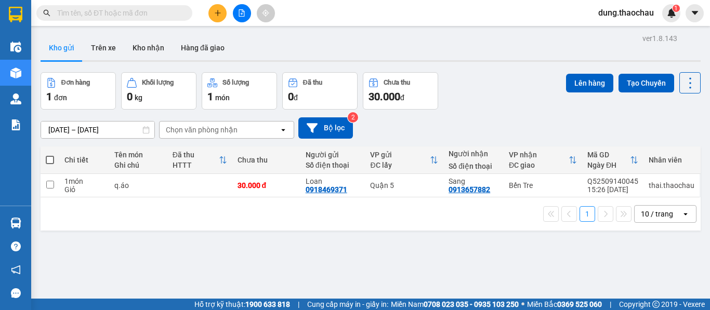
click at [49, 161] on span at bounding box center [50, 160] width 8 height 8
click at [50, 155] on input "checkbox" at bounding box center [50, 155] width 0 height 0
checkbox input "true"
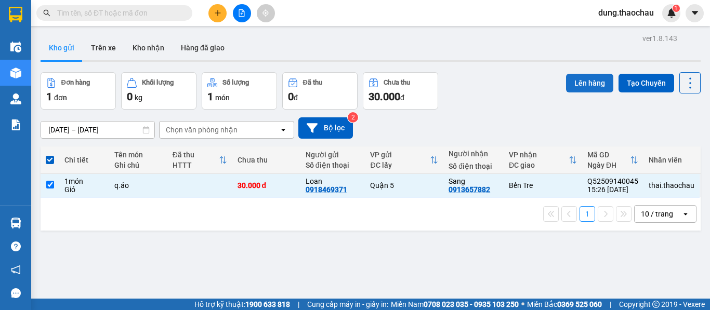
click at [578, 84] on button "Lên hàng" at bounding box center [589, 83] width 47 height 19
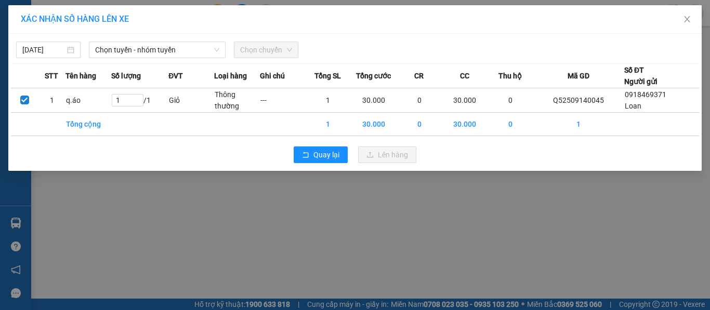
click at [134, 58] on div "[DATE] Chọn tuyến - nhóm tuyến Chọn chuyến STT Tên hàng Số lượng ĐVT Loại hàng …" at bounding box center [354, 102] width 693 height 137
click at [133, 51] on span "Chọn tuyến - nhóm tuyến" at bounding box center [157, 50] width 124 height 16
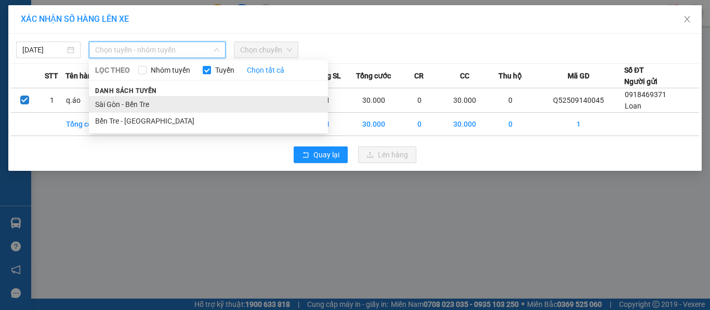
click at [126, 102] on li "Sài Gòn - Bến Tre" at bounding box center [208, 104] width 239 height 17
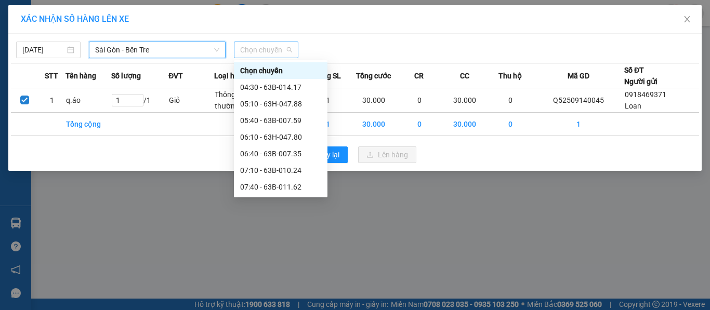
click at [260, 49] on span "Chọn chuyến" at bounding box center [266, 50] width 52 height 16
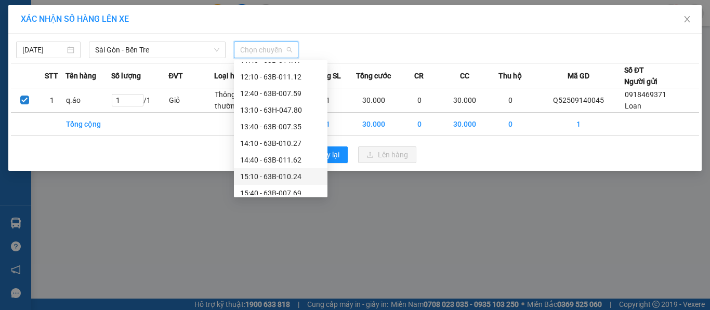
scroll to position [312, 0]
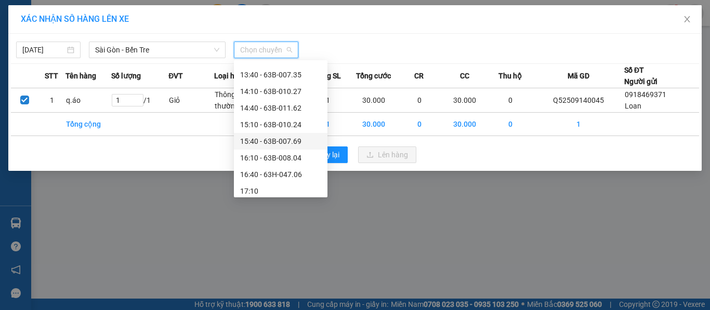
click at [257, 142] on div "15:40 - 63B-007.69" at bounding box center [280, 141] width 81 height 11
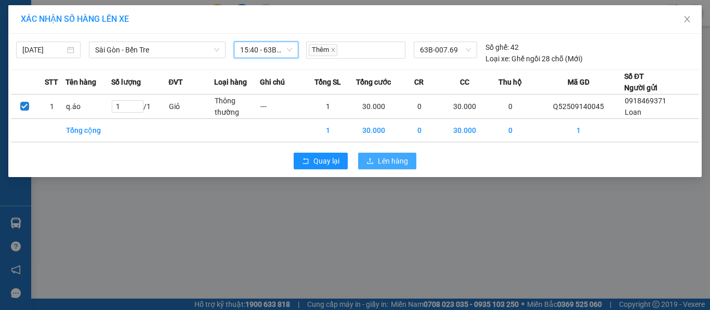
click at [383, 162] on span "Lên hàng" at bounding box center [393, 160] width 30 height 11
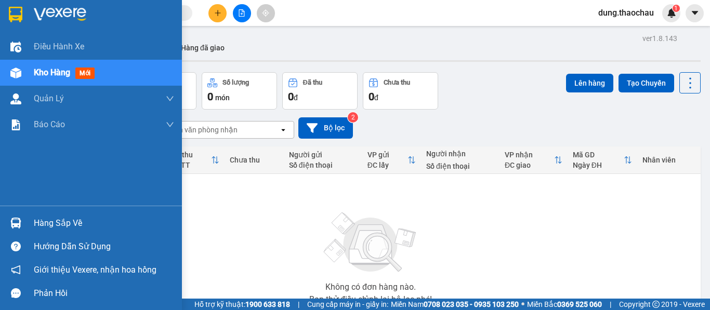
click at [56, 76] on span "Kho hàng" at bounding box center [52, 73] width 36 height 10
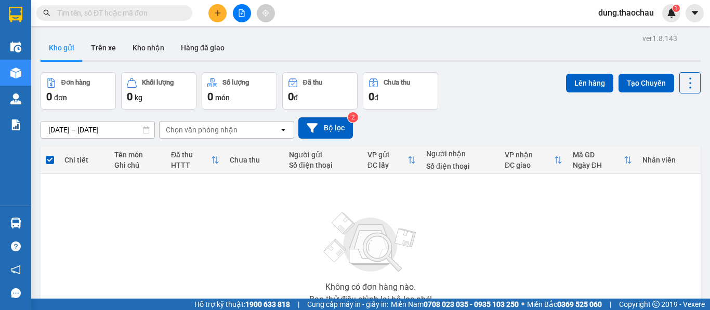
click at [476, 117] on div "[DATE] – [DATE] Press the down arrow key to interact with the calendar and sele…" at bounding box center [371, 127] width 660 height 21
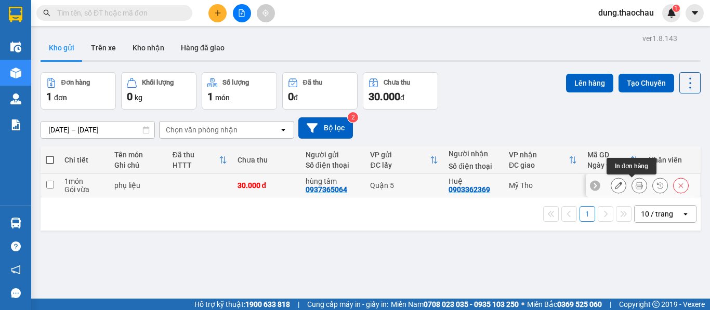
click at [636, 187] on icon at bounding box center [639, 185] width 7 height 7
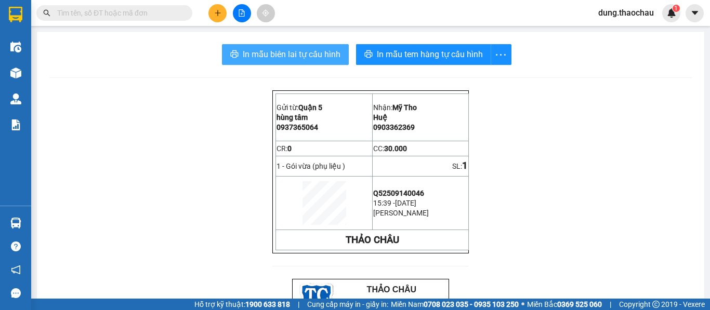
click at [263, 61] on span "In mẫu biên lai tự cấu hình" at bounding box center [292, 54] width 98 height 13
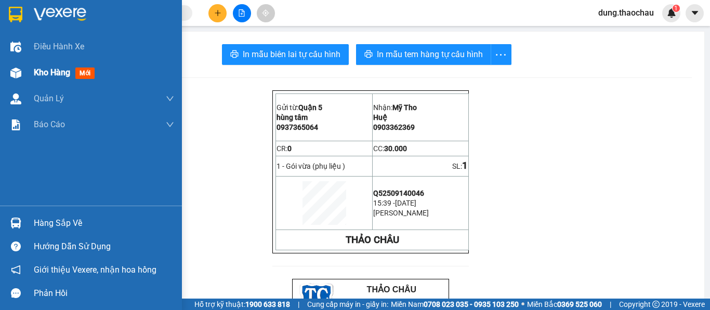
click at [41, 73] on span "Kho hàng" at bounding box center [52, 73] width 36 height 10
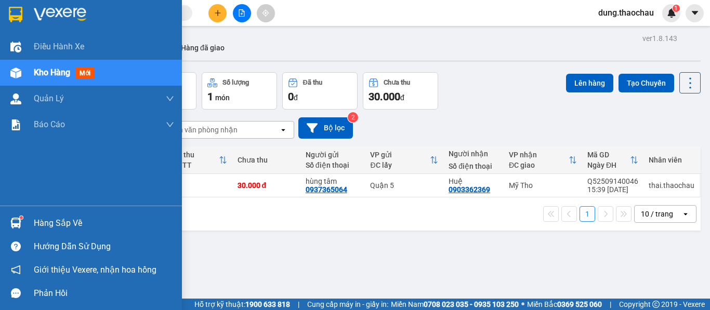
click at [16, 227] on img at bounding box center [15, 223] width 11 height 11
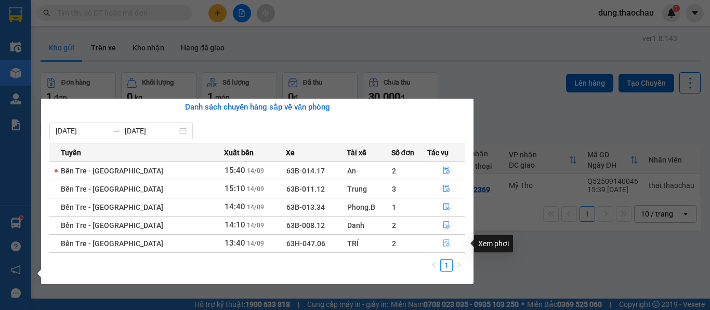
click at [443, 243] on icon "file-done" at bounding box center [446, 243] width 7 height 7
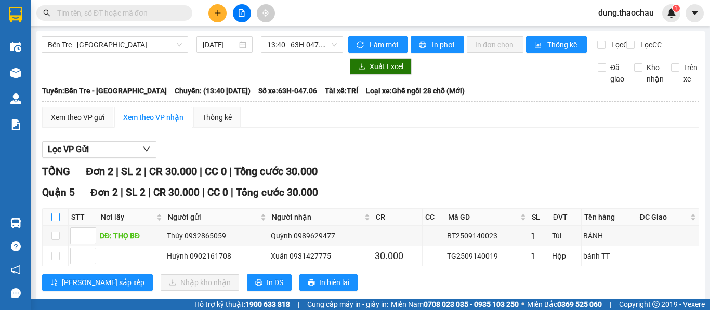
click at [56, 221] on input "checkbox" at bounding box center [55, 217] width 8 height 8
checkbox input "true"
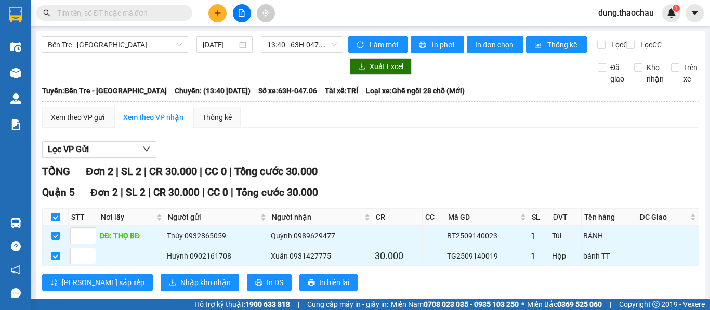
checkbox input "true"
click at [180, 288] on span "Nhập kho nhận" at bounding box center [205, 282] width 50 height 11
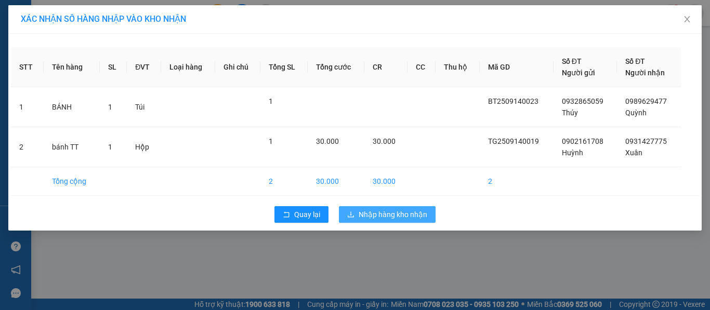
click at [392, 216] on span "Nhập hàng kho nhận" at bounding box center [393, 214] width 69 height 11
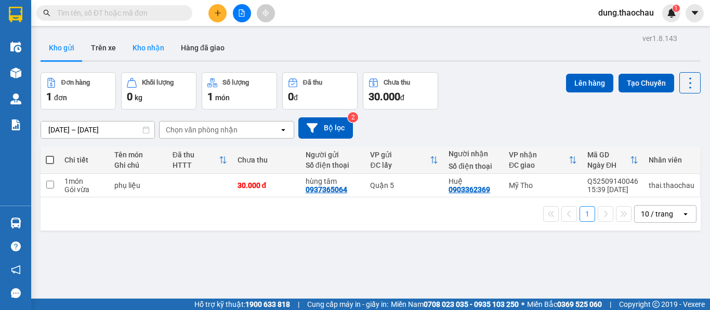
click at [159, 45] on button "Kho nhận" at bounding box center [148, 47] width 48 height 25
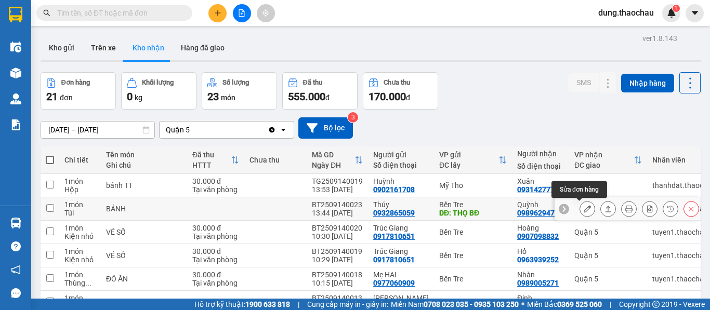
click at [584, 211] on icon at bounding box center [587, 208] width 7 height 7
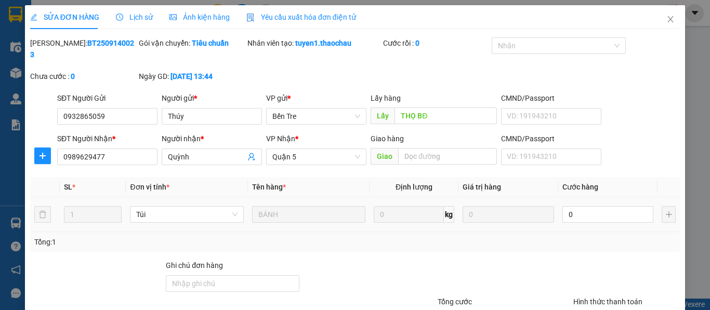
type input "0932865059"
type input "Thúy"
type input "THỌ BĐ"
type input "0989629477"
type input "Quỳnh"
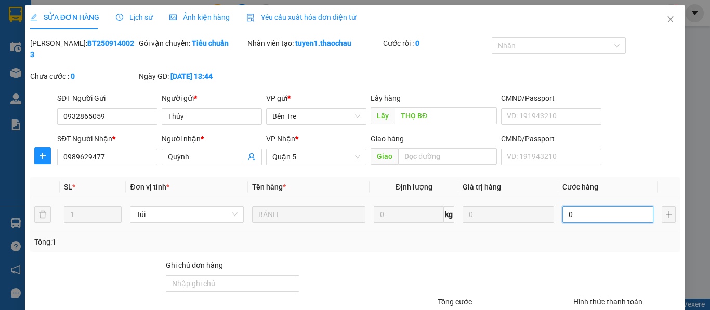
click at [568, 206] on input "0" at bounding box center [607, 214] width 91 height 17
type input "2"
type input "25"
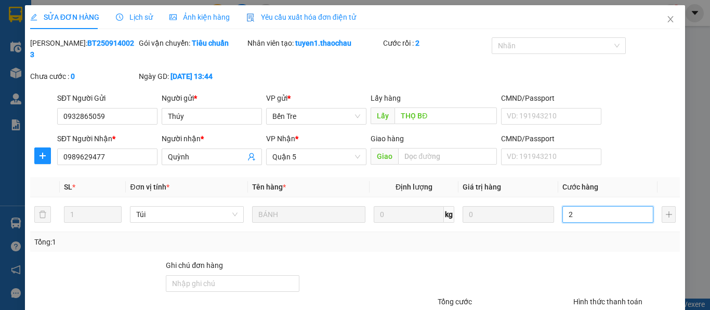
type input "25"
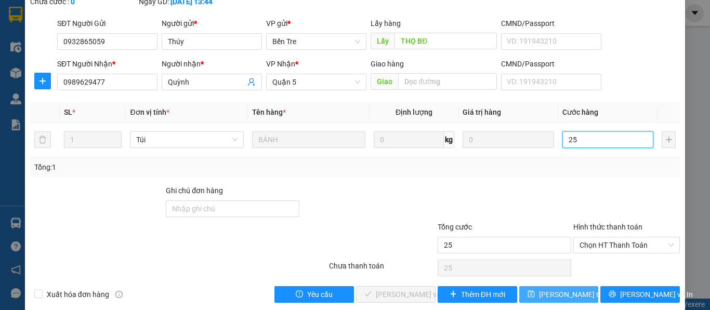
scroll to position [76, 0]
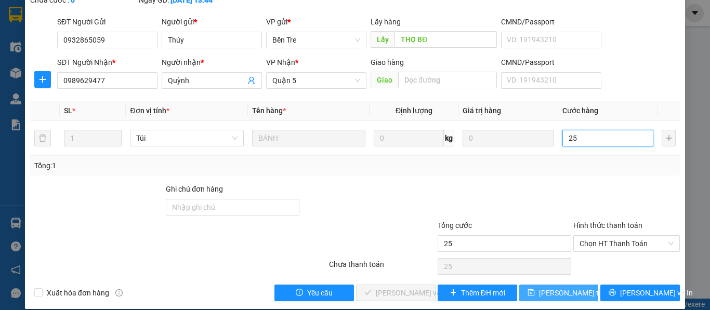
type input "25"
type input "25.000"
click at [552, 287] on span "[PERSON_NAME] thay đổi" at bounding box center [580, 292] width 83 height 11
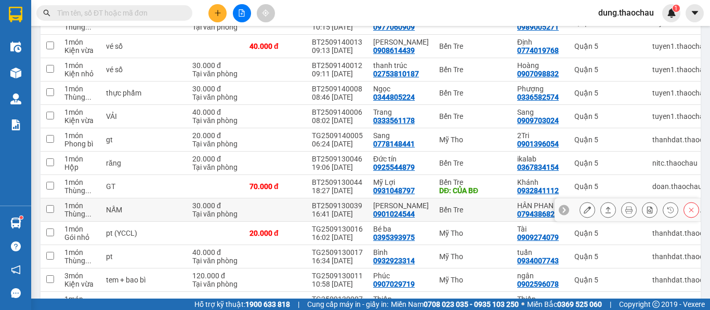
scroll to position [260, 0]
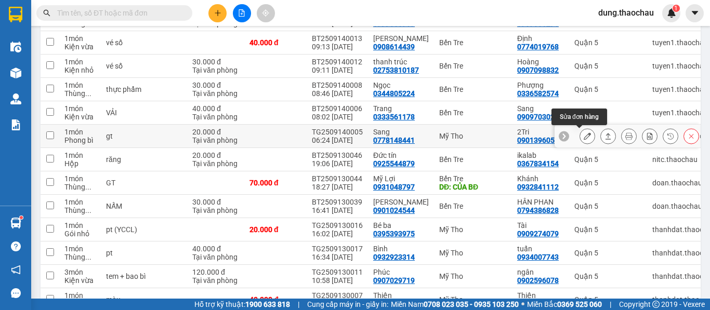
click at [584, 137] on icon at bounding box center [587, 136] width 7 height 7
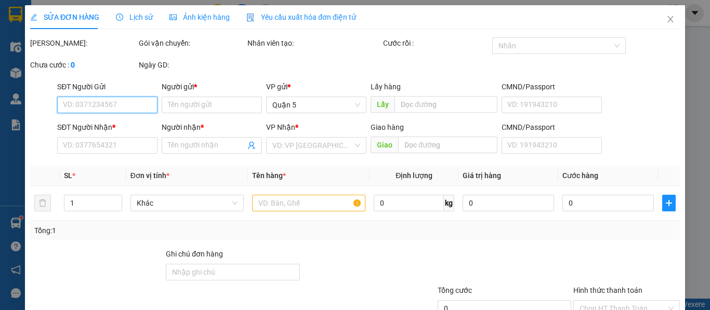
type input "0778148441"
type input "Sang"
type input "0901396054"
type input "2Tri"
type input "20.000"
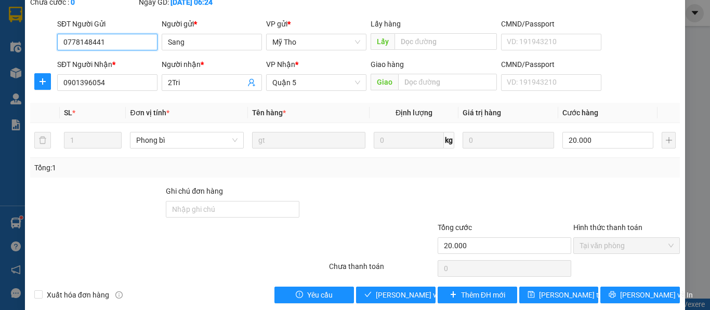
scroll to position [76, 0]
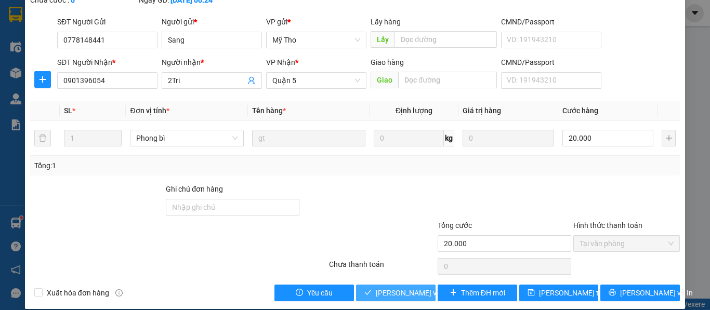
click at [386, 287] on span "[PERSON_NAME] và Giao hàng" at bounding box center [426, 292] width 100 height 11
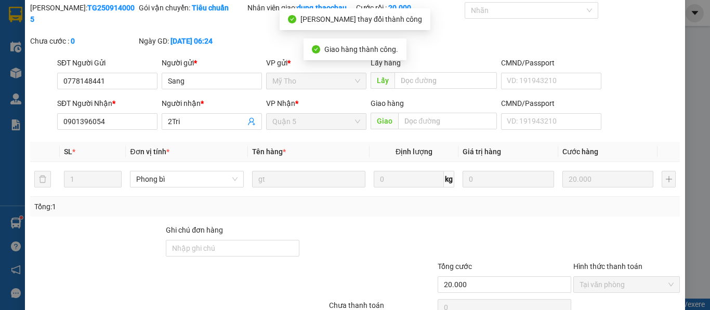
scroll to position [0, 0]
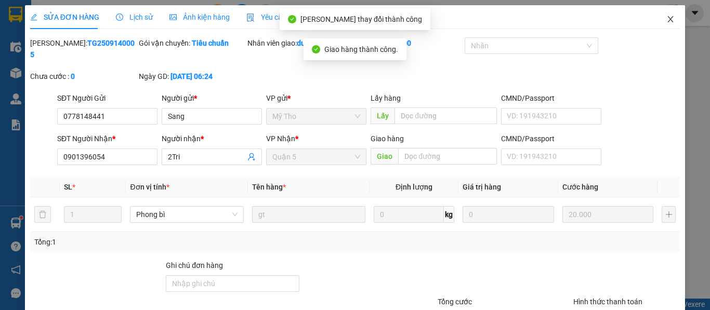
click at [666, 23] on icon "close" at bounding box center [670, 19] width 8 height 8
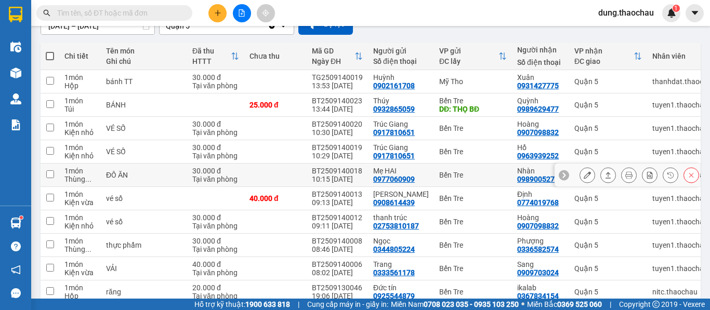
scroll to position [52, 0]
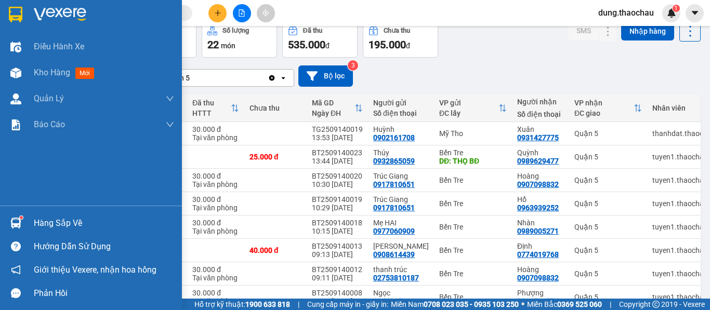
click at [18, 225] on img at bounding box center [15, 223] width 11 height 11
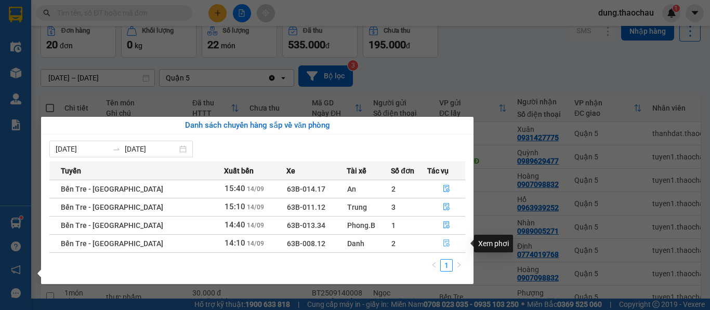
click at [443, 246] on icon "file-done" at bounding box center [446, 243] width 7 height 7
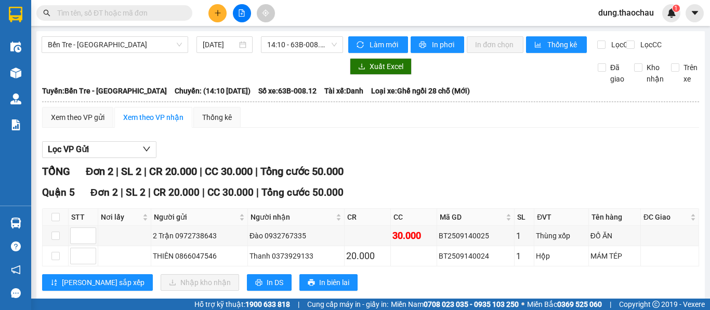
click at [245, 156] on div "Lọc VP Gửi" at bounding box center [370, 149] width 657 height 17
click at [611, 10] on span "dung.thaochau" at bounding box center [626, 12] width 72 height 13
click at [613, 32] on span "Đăng xuất" at bounding box center [631, 32] width 50 height 11
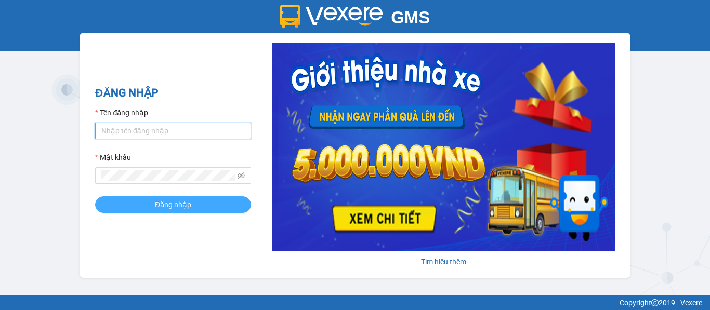
type input "saigon.thaochau"
click at [177, 207] on span "Đăng nhập" at bounding box center [173, 204] width 36 height 11
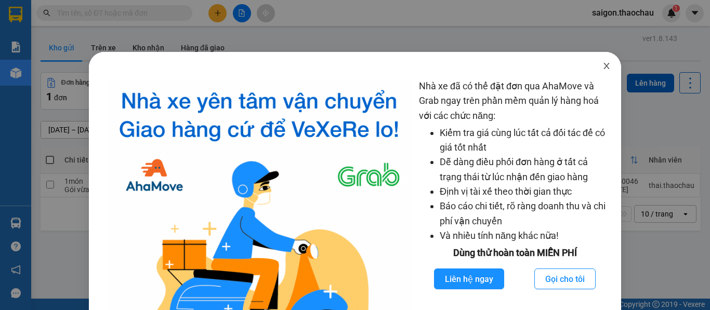
click at [604, 68] on icon "close" at bounding box center [607, 66] width 6 height 6
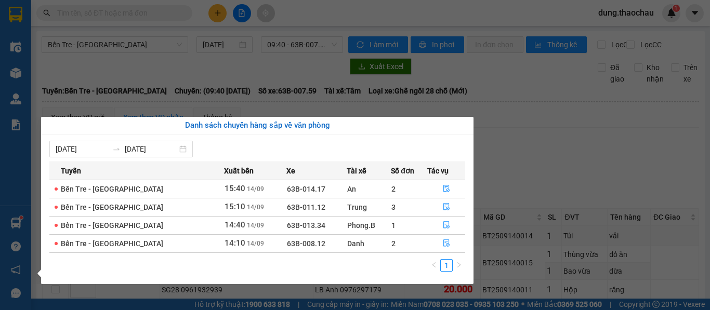
click at [12, 163] on div "Điều hành xe Kho hàng mới Quản [PERSON_NAME] lý chuyến Quản lý khách hàng mới Q…" at bounding box center [15, 155] width 31 height 310
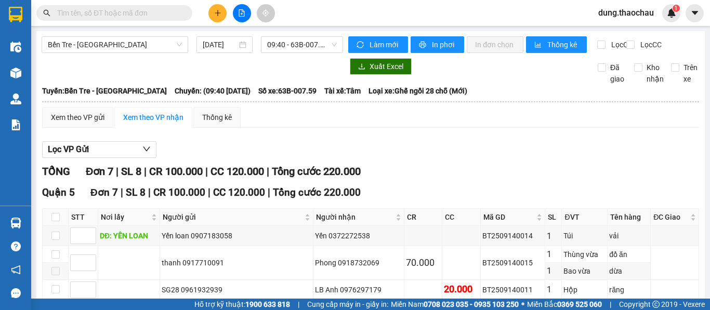
click at [621, 12] on span "dung.thaochau" at bounding box center [626, 12] width 72 height 13
click at [611, 34] on span "Đăng xuất" at bounding box center [631, 32] width 50 height 11
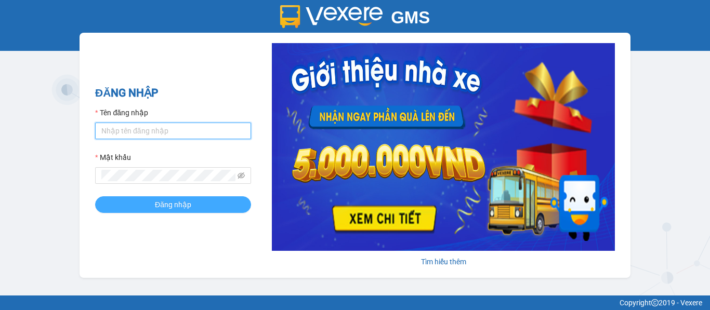
type input "saigon.thaochau"
click at [178, 203] on span "Đăng nhập" at bounding box center [173, 204] width 36 height 11
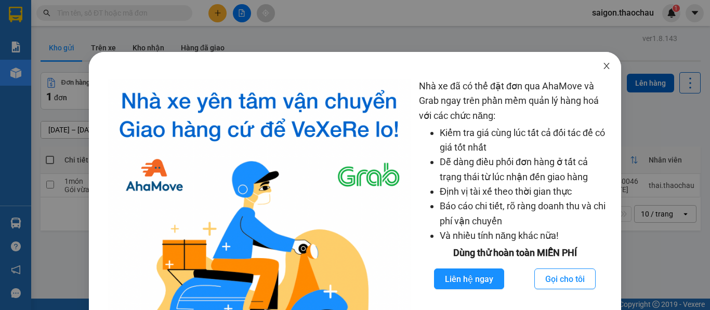
click at [598, 71] on span "Close" at bounding box center [606, 66] width 29 height 29
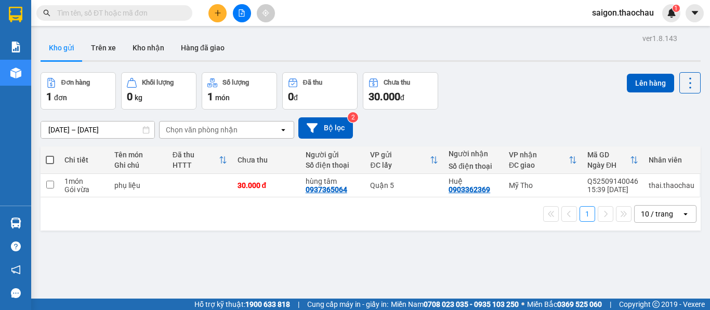
click at [652, 216] on div "10 / trang" at bounding box center [657, 214] width 32 height 10
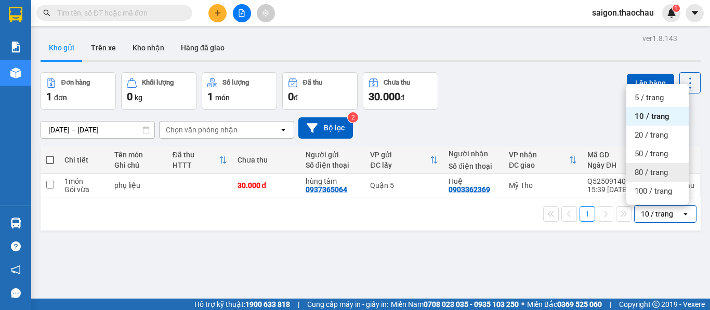
click at [647, 172] on span "80 / trang" at bounding box center [651, 172] width 33 height 10
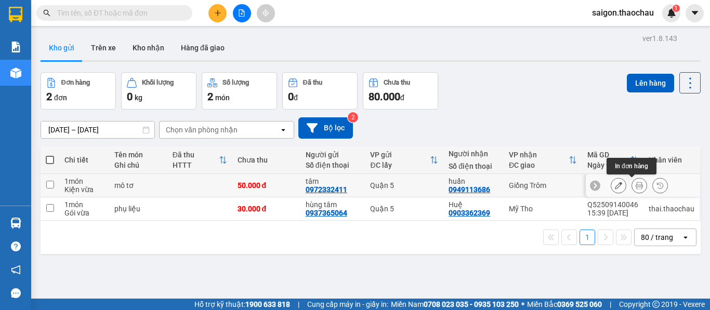
click at [636, 186] on icon at bounding box center [639, 185] width 7 height 7
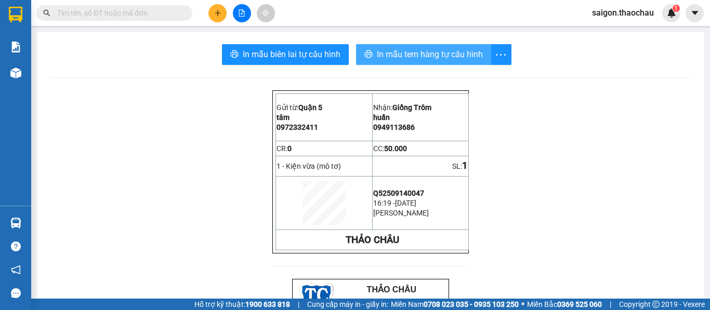
click at [400, 49] on span "In mẫu tem hàng tự cấu hình" at bounding box center [430, 54] width 106 height 13
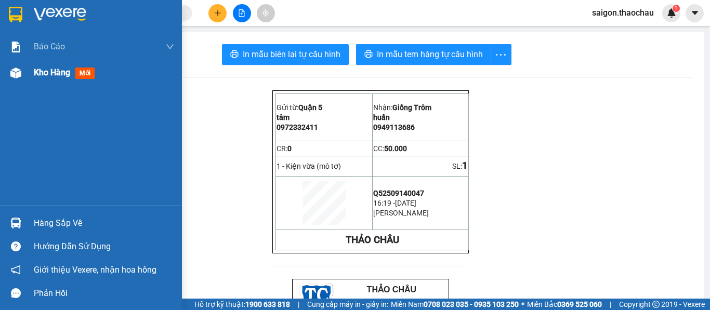
click at [48, 72] on span "Kho hàng" at bounding box center [52, 73] width 36 height 10
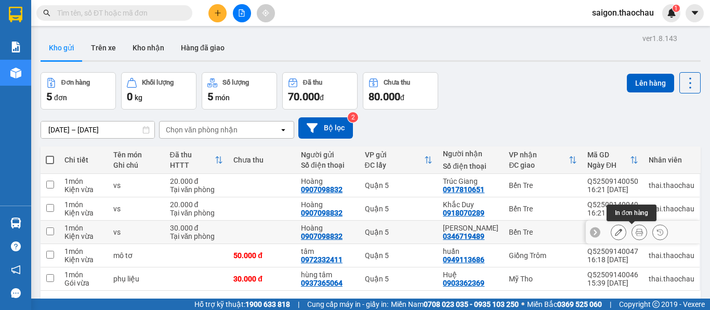
click at [637, 230] on button at bounding box center [639, 232] width 15 height 18
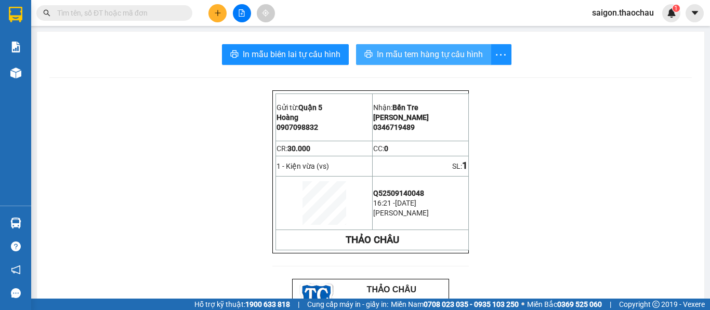
click at [396, 60] on span "In mẫu tem hàng tự cấu hình" at bounding box center [430, 54] width 106 height 13
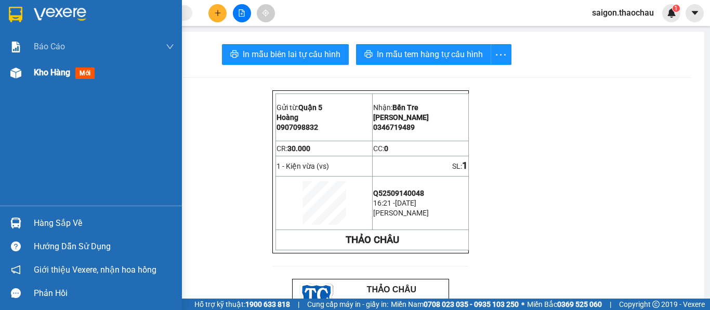
click at [58, 66] on div "Kho hàng mới" at bounding box center [66, 72] width 65 height 13
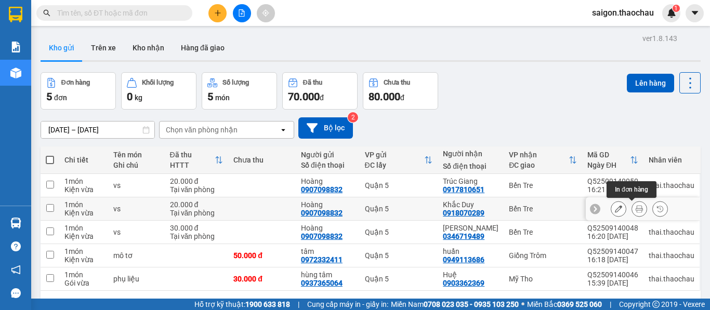
click at [636, 209] on icon at bounding box center [639, 208] width 7 height 7
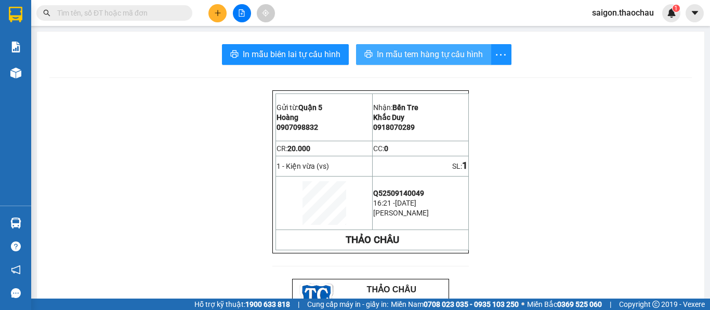
click at [420, 55] on span "In mẫu tem hàng tự cấu hình" at bounding box center [430, 54] width 106 height 13
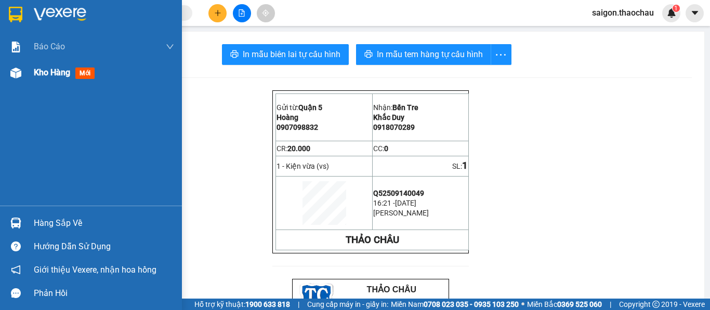
click at [37, 72] on span "Kho hàng" at bounding box center [52, 73] width 36 height 10
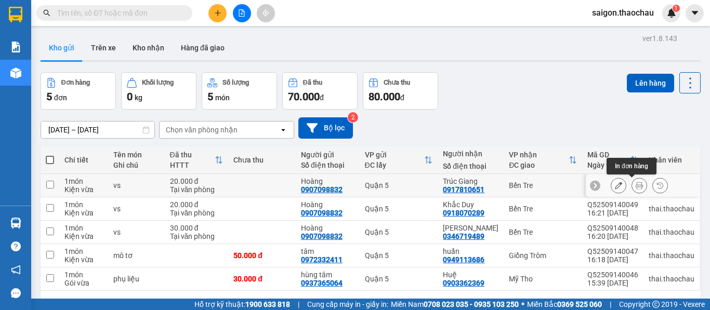
click at [636, 187] on icon at bounding box center [639, 185] width 7 height 7
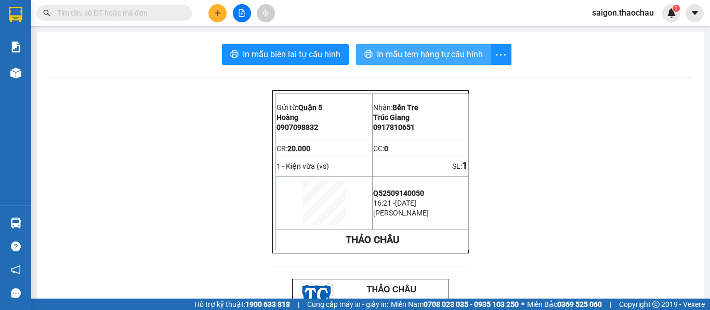
click at [420, 55] on span "In mẫu tem hàng tự cấu hình" at bounding box center [430, 54] width 106 height 13
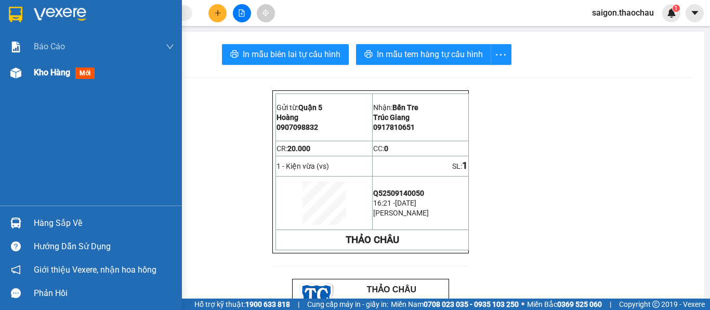
drag, startPoint x: 41, startPoint y: 73, endPoint x: 172, endPoint y: 4, distance: 148.1
click at [41, 73] on span "Kho hàng" at bounding box center [52, 73] width 36 height 10
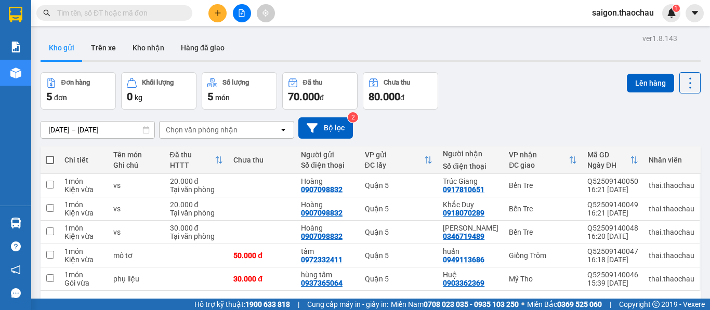
click at [609, 15] on span "saigon.thaochau" at bounding box center [623, 12] width 78 height 13
click at [606, 30] on span "Đăng xuất" at bounding box center [628, 32] width 56 height 11
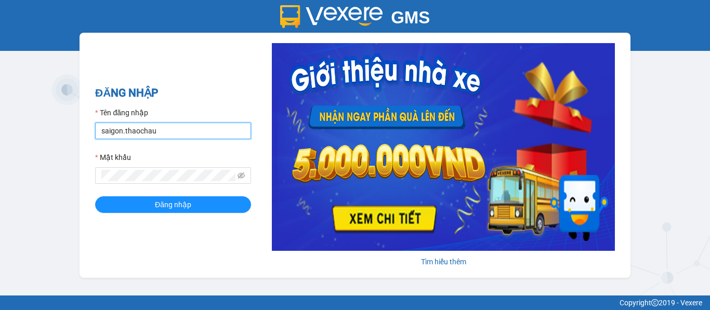
drag, startPoint x: 167, startPoint y: 134, endPoint x: 39, endPoint y: 128, distance: 128.5
click at [39, 128] on div "GMS Hệ thống quản lý hàng hóa ĐĂNG NHẬP Tên đăng nhập saigon.thaochau Mật khẩu …" at bounding box center [355, 148] width 710 height 296
type input "dung.thaochau"
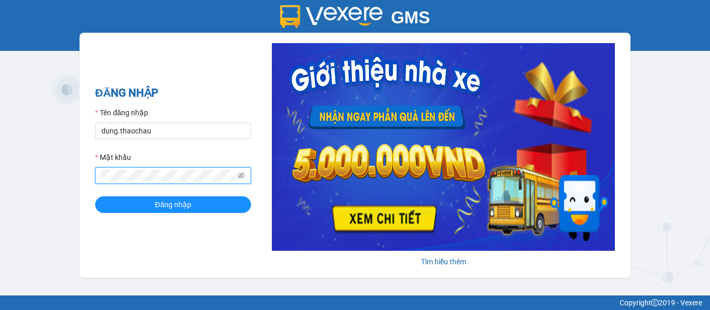
click at [51, 173] on div "GMS Hệ thống quản lý hàng hóa ĐĂNG NHẬP Tên đăng nhập dung.thaochau Mật khẩu Đă…" at bounding box center [355, 148] width 710 height 296
click at [95, 196] on button "Đăng nhập" at bounding box center [173, 204] width 156 height 17
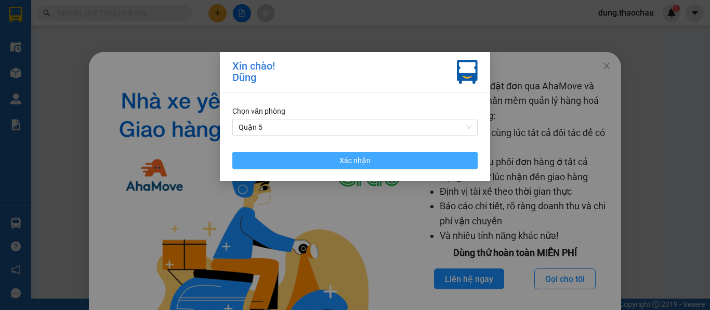
click at [330, 168] on button "Xác nhận" at bounding box center [354, 160] width 245 height 17
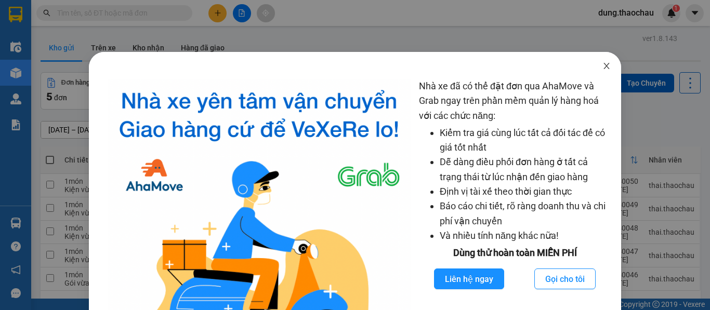
click at [602, 68] on icon "close" at bounding box center [606, 66] width 8 height 8
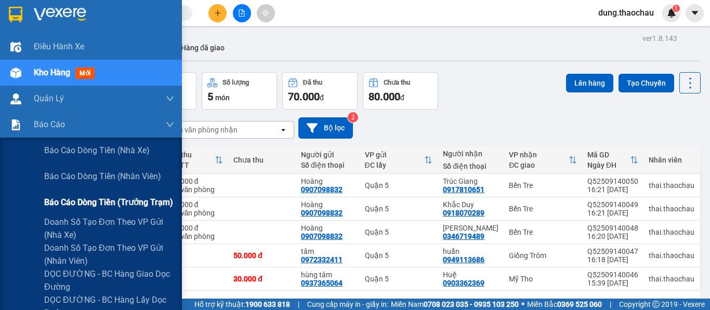
click at [78, 203] on span "Báo cáo dòng tiền (trưởng trạm)" at bounding box center [108, 202] width 129 height 13
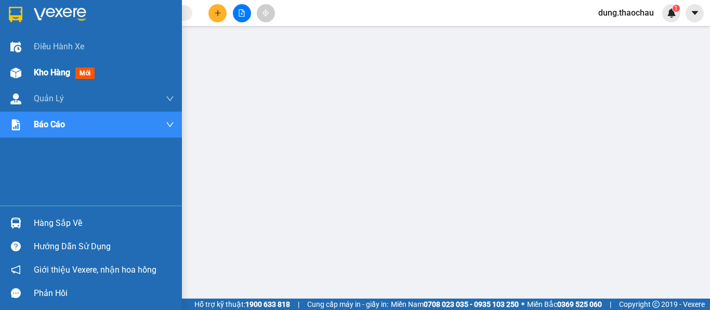
click at [42, 71] on span "Kho hàng" at bounding box center [52, 73] width 36 height 10
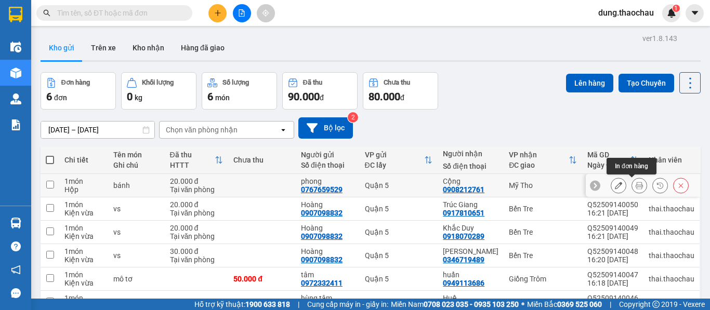
click at [636, 188] on icon at bounding box center [639, 185] width 7 height 7
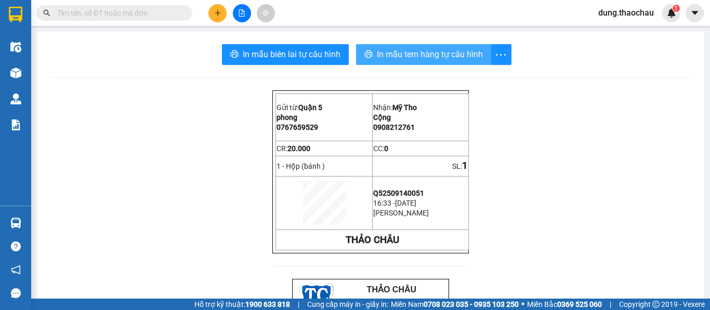
click at [401, 56] on span "In mẫu tem hàng tự cấu hình" at bounding box center [430, 54] width 106 height 13
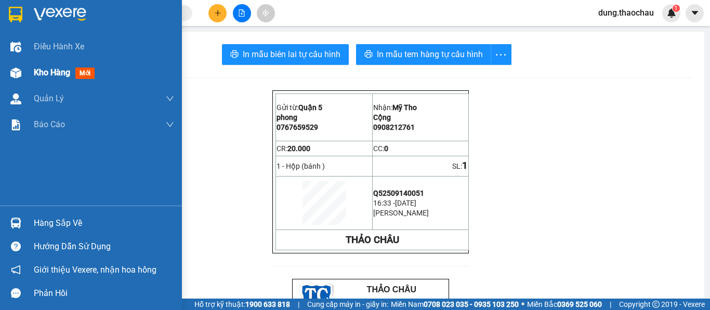
click at [35, 72] on span "Kho hàng" at bounding box center [52, 73] width 36 height 10
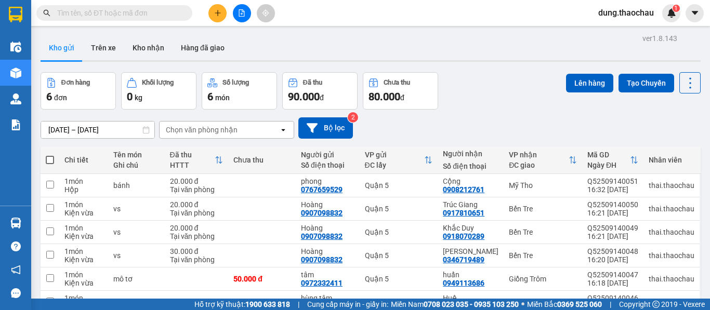
click at [50, 161] on span at bounding box center [50, 160] width 8 height 8
click at [50, 155] on input "checkbox" at bounding box center [50, 155] width 0 height 0
checkbox input "true"
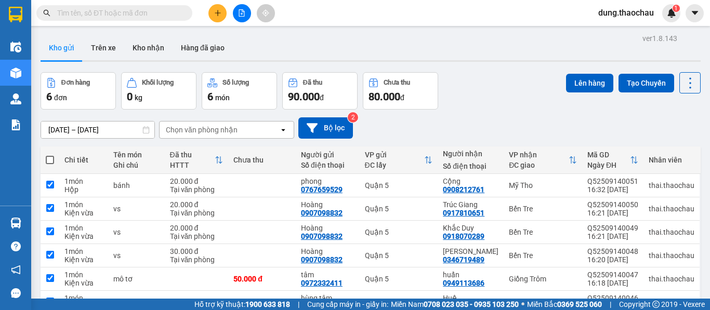
checkbox input "true"
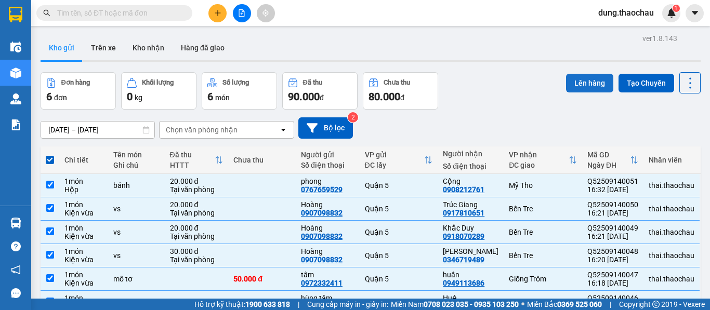
click at [582, 84] on button "Lên hàng" at bounding box center [589, 83] width 47 height 19
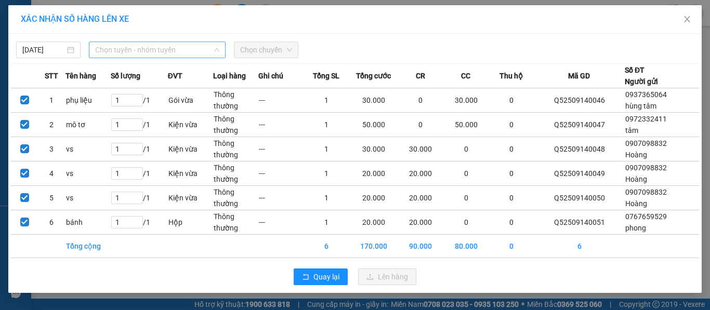
click at [135, 49] on span "Chọn tuyến - nhóm tuyến" at bounding box center [157, 50] width 124 height 16
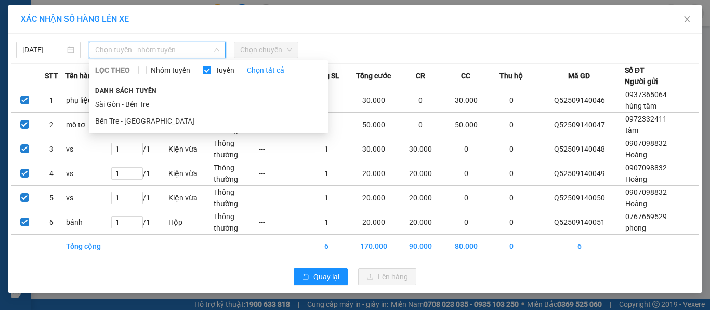
drag, startPoint x: 117, startPoint y: 106, endPoint x: 337, endPoint y: 83, distance: 221.0
click at [119, 105] on li "Sài Gòn - Bến Tre" at bounding box center [208, 104] width 239 height 17
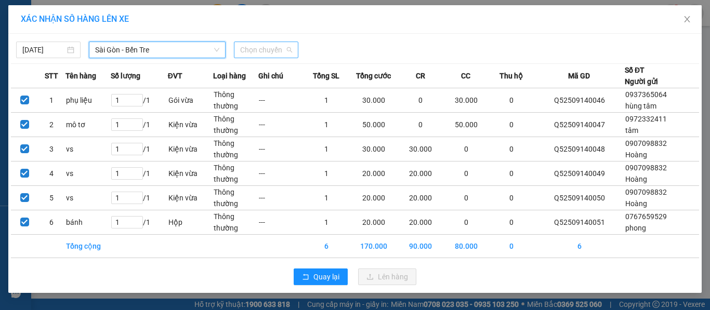
click at [259, 50] on span "Chọn chuyến" at bounding box center [266, 50] width 52 height 16
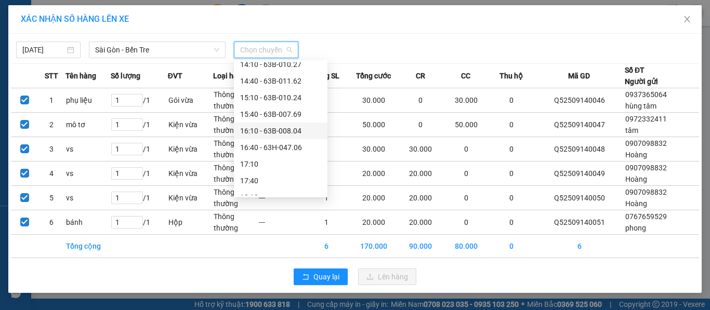
scroll to position [364, 0]
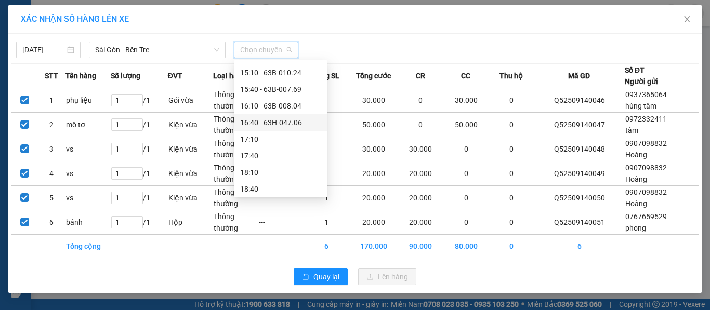
click at [266, 124] on div "16:40 - 63H-047.06" at bounding box center [280, 122] width 81 height 11
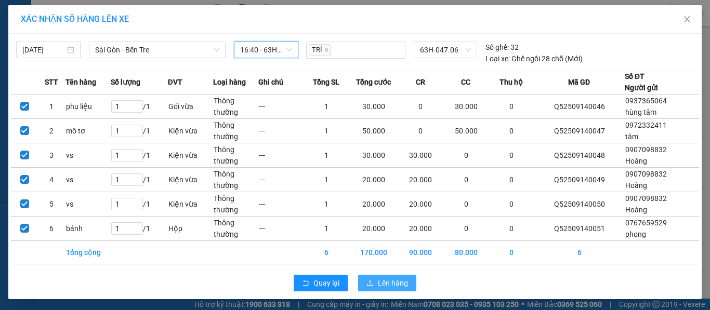
click at [384, 284] on span "Lên hàng" at bounding box center [393, 283] width 30 height 11
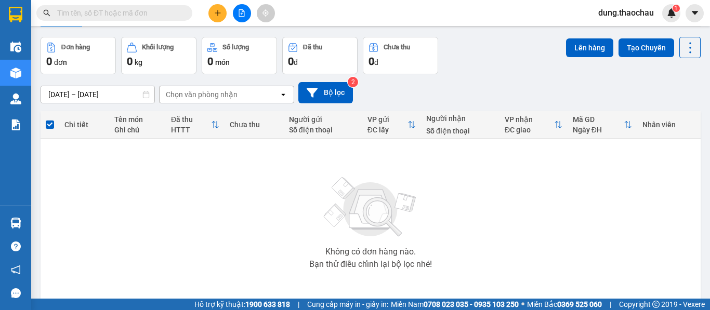
scroll to position [81, 0]
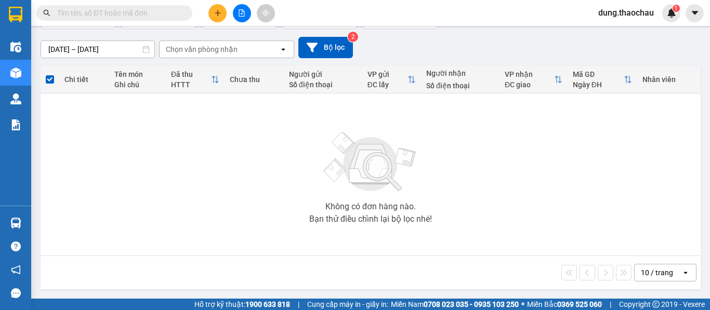
click at [621, 13] on span "dung.thaochau" at bounding box center [626, 12] width 72 height 13
click at [616, 33] on span "Đăng xuất" at bounding box center [631, 32] width 50 height 11
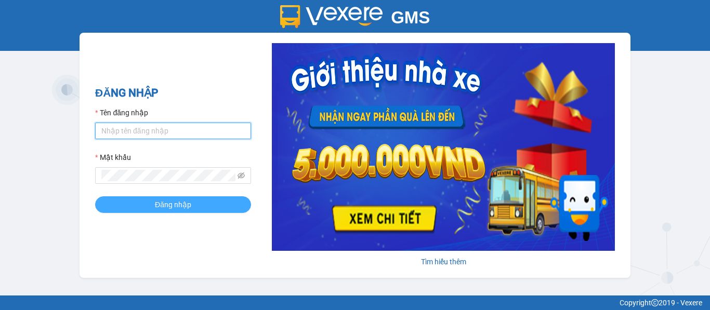
type input "saigon.thaochau"
click at [185, 208] on span "Đăng nhập" at bounding box center [173, 204] width 36 height 11
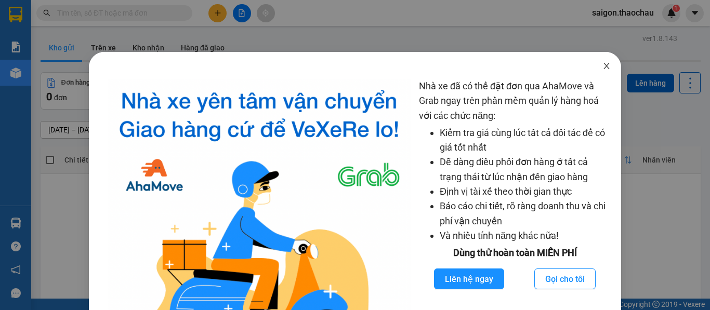
click at [606, 65] on span "Close" at bounding box center [606, 66] width 29 height 29
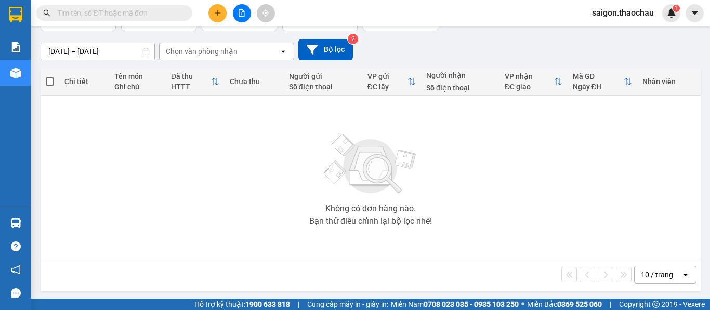
scroll to position [81, 0]
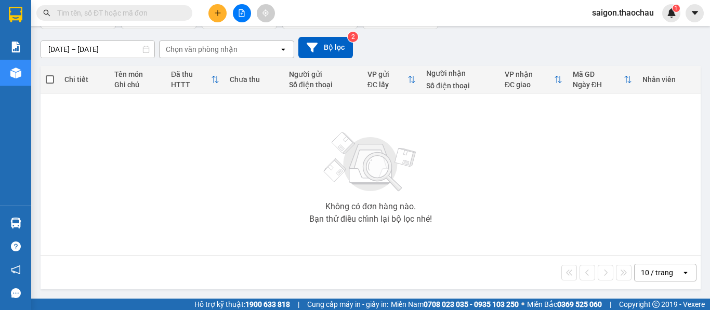
click at [651, 273] on div "10 / trang" at bounding box center [657, 273] width 32 height 10
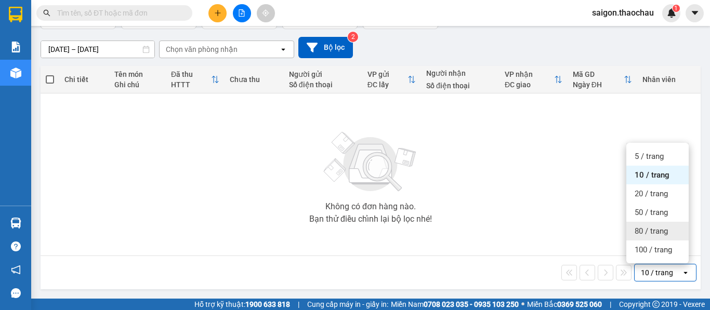
click at [647, 226] on span "80 / trang" at bounding box center [651, 231] width 33 height 10
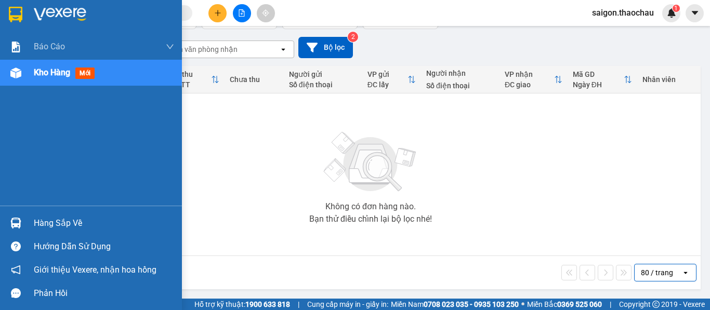
click at [15, 226] on img at bounding box center [15, 223] width 11 height 11
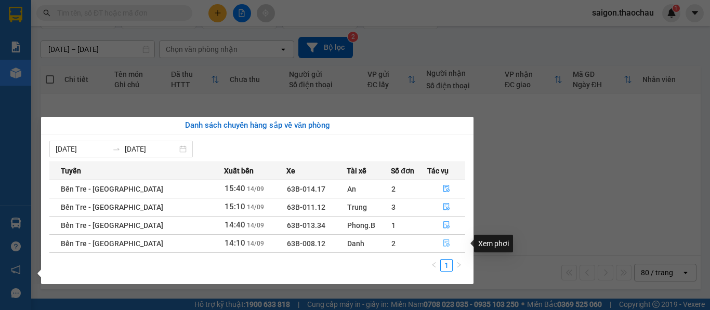
click at [443, 244] on icon "file-done" at bounding box center [446, 243] width 7 height 7
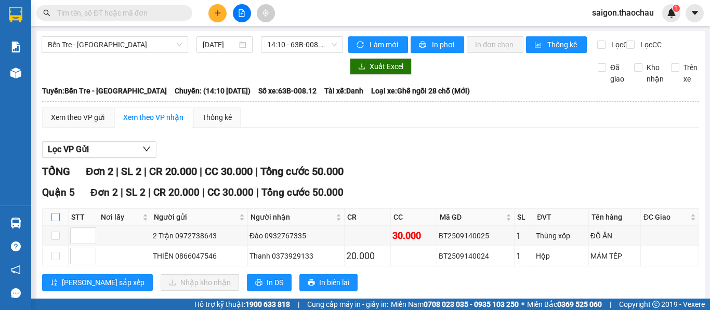
click at [57, 223] on label at bounding box center [55, 217] width 8 height 11
click at [57, 221] on input "checkbox" at bounding box center [55, 217] width 8 height 8
checkbox input "true"
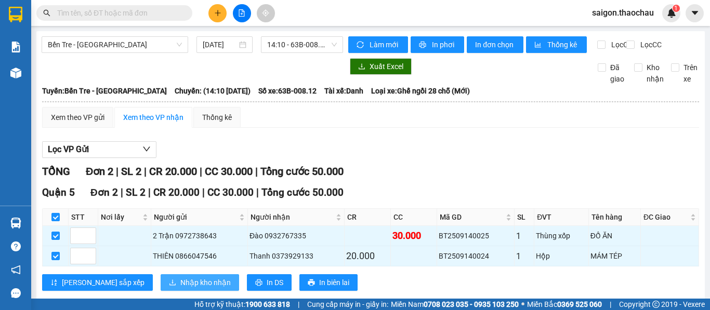
click at [180, 287] on span "Nhập kho nhận" at bounding box center [205, 282] width 50 height 11
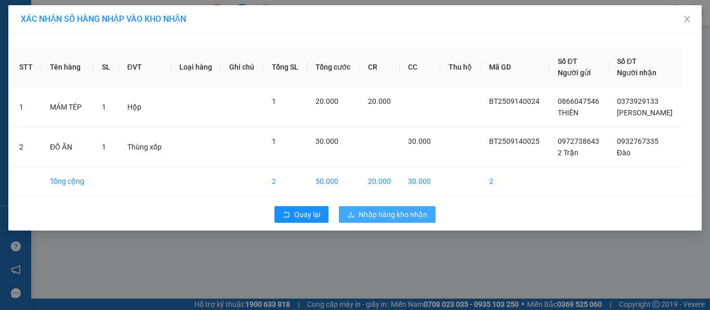
click at [378, 209] on span "Nhập hàng kho nhận" at bounding box center [393, 214] width 69 height 11
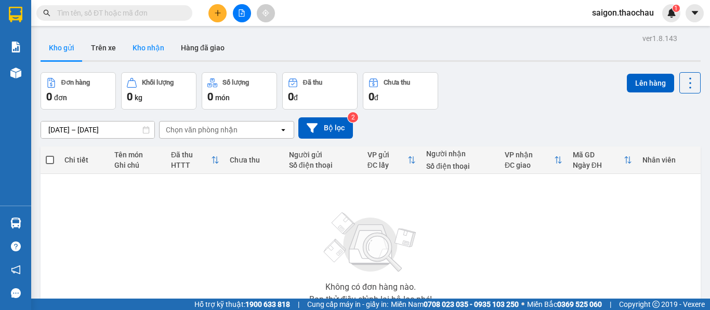
click at [153, 48] on button "Kho nhận" at bounding box center [148, 47] width 48 height 25
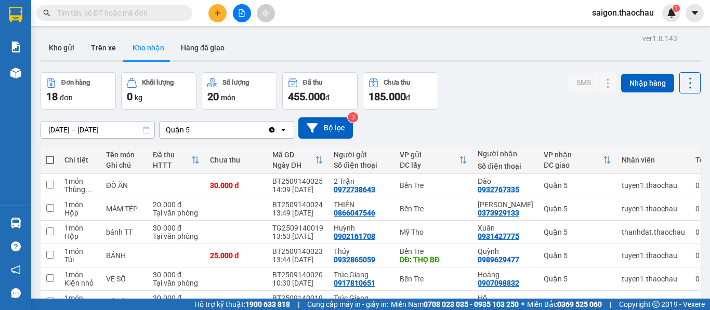
click at [325, 76] on button "Đã thu 455.000 đ" at bounding box center [319, 90] width 75 height 37
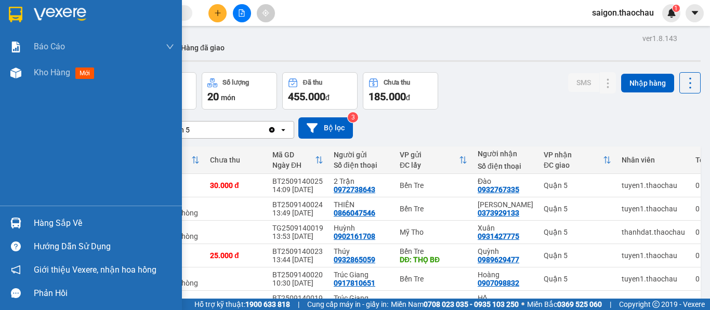
click at [14, 223] on img at bounding box center [15, 223] width 11 height 11
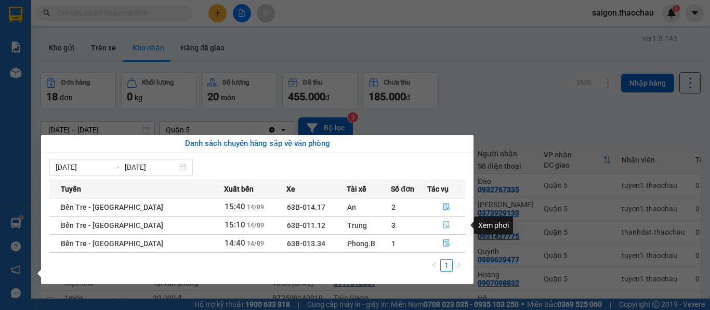
click at [443, 229] on icon "file-done" at bounding box center [446, 224] width 7 height 7
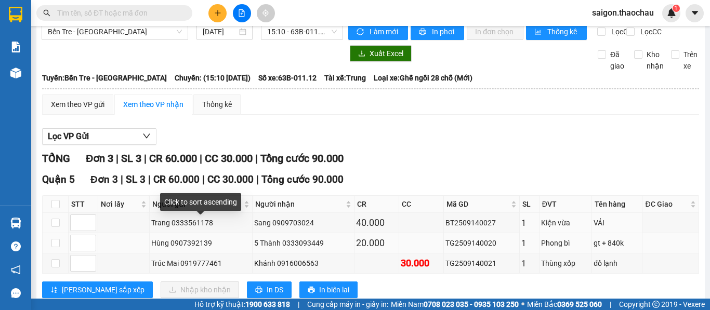
scroll to position [50, 0]
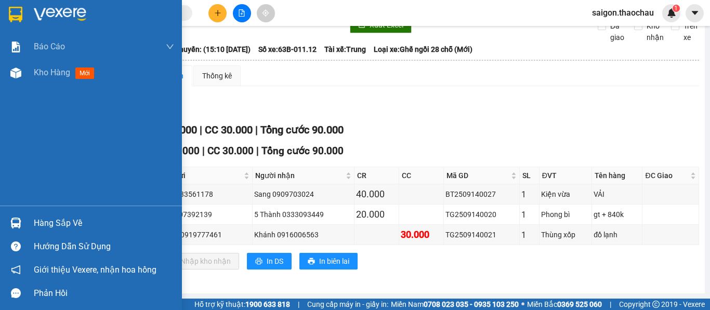
click at [16, 223] on img at bounding box center [15, 223] width 11 height 11
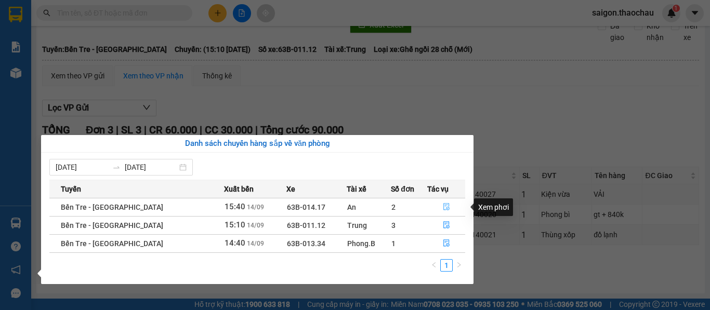
click at [443, 206] on icon "file-done" at bounding box center [446, 206] width 7 height 7
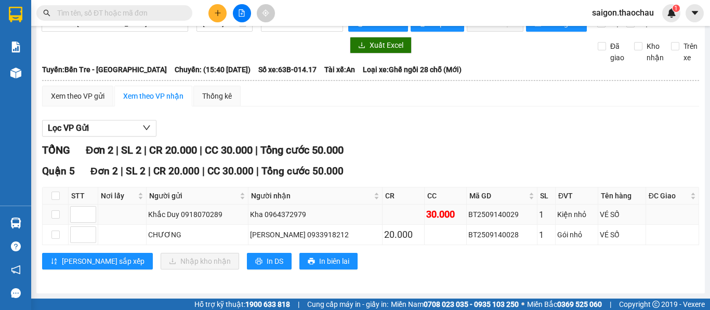
scroll to position [30, 0]
click at [401, 134] on div "Lọc VP Gửi" at bounding box center [370, 128] width 657 height 17
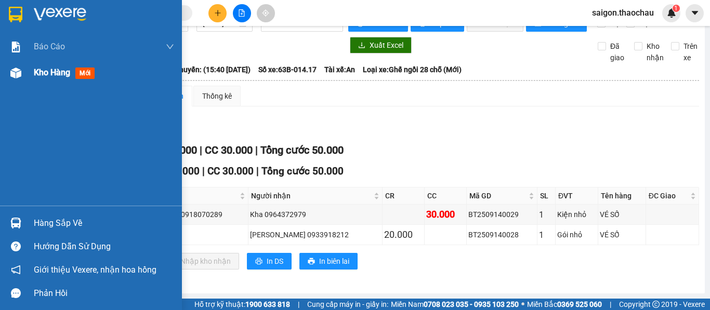
click at [57, 75] on span "Kho hàng" at bounding box center [52, 73] width 36 height 10
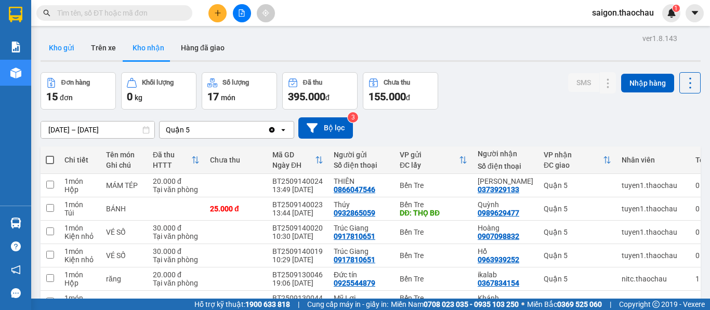
click at [73, 45] on button "Kho gửi" at bounding box center [62, 47] width 42 height 25
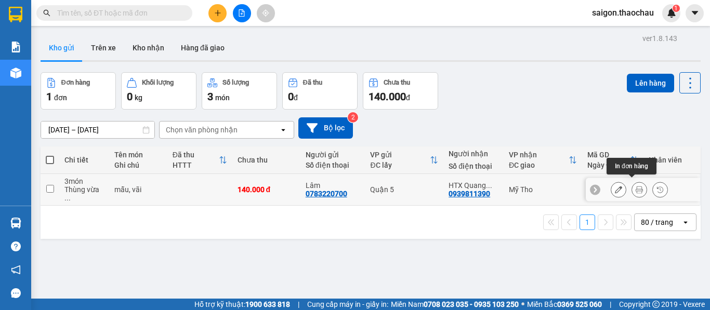
click at [635, 188] on button at bounding box center [639, 190] width 15 height 18
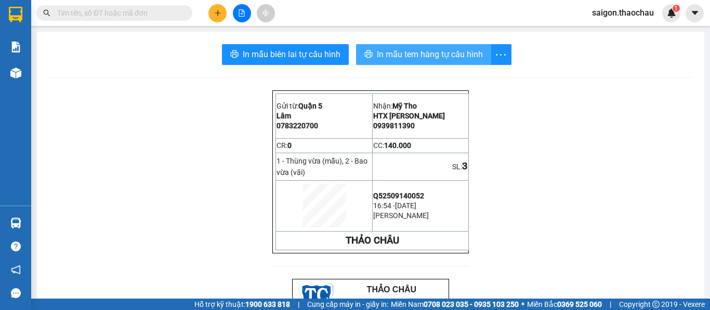
click at [406, 61] on button "In mẫu tem hàng tự cấu hình" at bounding box center [423, 54] width 135 height 21
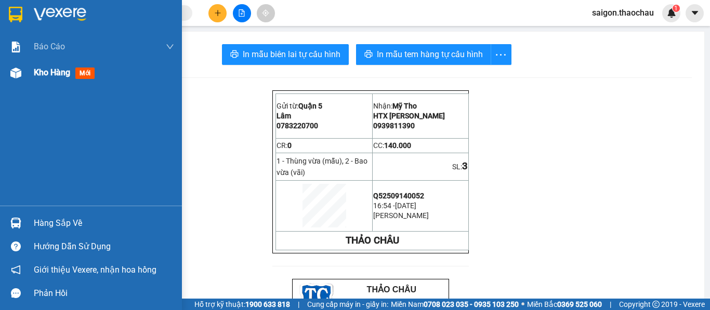
click at [46, 72] on span "Kho hàng" at bounding box center [52, 73] width 36 height 10
